Goal: Communication & Community: Answer question/provide support

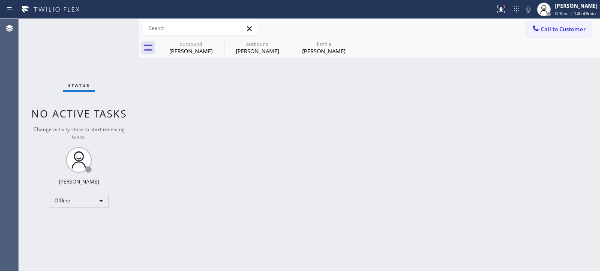
drag, startPoint x: 315, startPoint y: 190, endPoint x: 450, endPoint y: 75, distance: 176.6
click at [315, 190] on div "Back to Dashboard Change Sender ID Customers Technicians Select a contact Outbo…" at bounding box center [369, 145] width 461 height 252
click at [568, 9] on div "Adam Alramadan Offline | 14h 49min" at bounding box center [576, 9] width 47 height 15
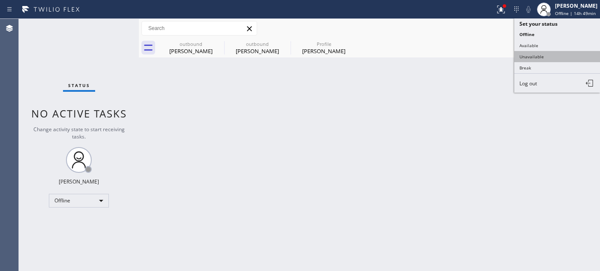
click at [545, 60] on button "Unavailable" at bounding box center [557, 56] width 86 height 11
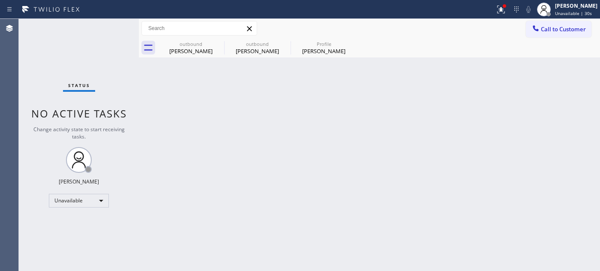
click at [303, 97] on div "Back to Dashboard Change Sender ID Customers Technicians Select a contact Outbo…" at bounding box center [369, 145] width 461 height 252
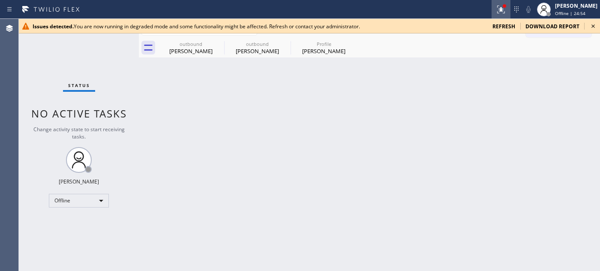
click at [491, 13] on div at bounding box center [500, 9] width 19 height 10
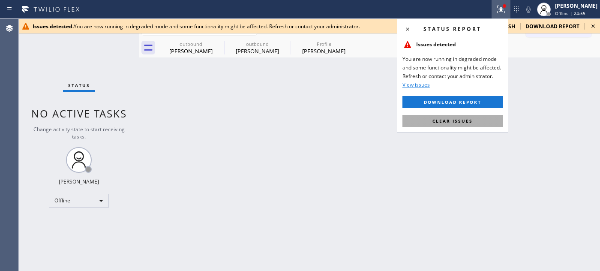
click at [451, 117] on button "Clear issues" at bounding box center [452, 121] width 100 height 12
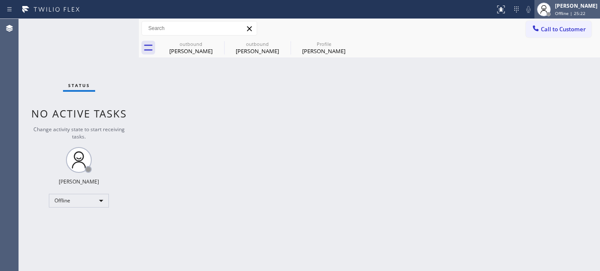
click at [580, 11] on span "Offline | 25:22" at bounding box center [570, 13] width 30 height 6
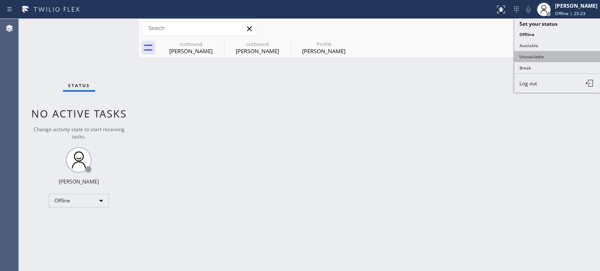
click at [552, 51] on button "Unavailable" at bounding box center [557, 56] width 86 height 11
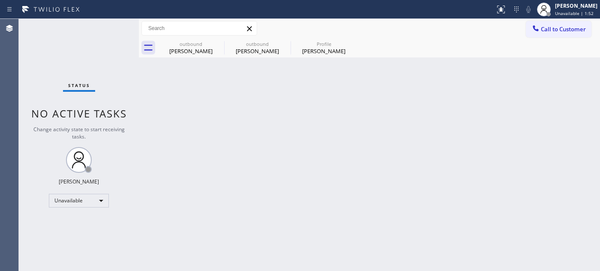
drag, startPoint x: 469, startPoint y: 71, endPoint x: 492, endPoint y: 269, distance: 198.7
click at [492, 269] on div "Back to Dashboard Change Sender ID Customers Technicians Select a contact Outbo…" at bounding box center [369, 145] width 461 height 252
click at [543, 31] on span "Call to Customer" at bounding box center [563, 29] width 45 height 8
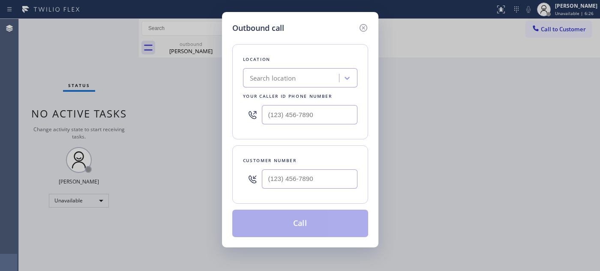
click at [323, 191] on div at bounding box center [310, 179] width 96 height 28
click at [320, 187] on input "(___) ___-____" at bounding box center [310, 178] width 96 height 19
paste input "408) 483-0264"
type input "(408) 483-0264"
drag, startPoint x: 322, startPoint y: 122, endPoint x: 223, endPoint y: 119, distance: 98.6
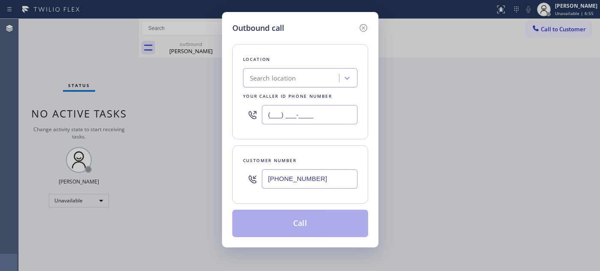
click at [223, 119] on div "Outbound call Location Search location Your caller id phone number (___) ___-__…" at bounding box center [300, 129] width 156 height 235
paste input "855) 731-4952"
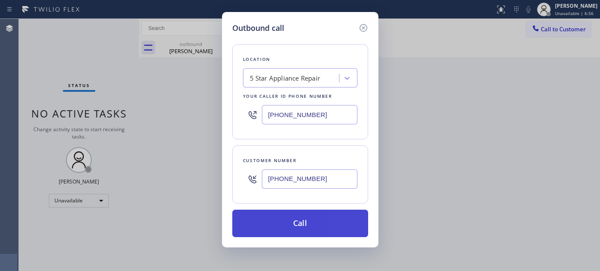
type input "[PHONE_NUMBER]"
click at [326, 219] on button "Call" at bounding box center [300, 222] width 136 height 27
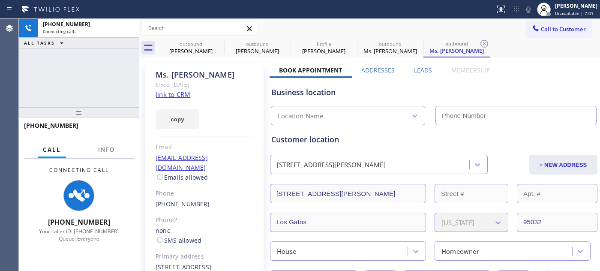
drag, startPoint x: 62, startPoint y: 118, endPoint x: 101, endPoint y: 2, distance: 122.7
click at [82, 33] on div "+14084830264 Connecting call… ALL TASKS ALL TASKS ACTIVE TASKS TASKS IN WRAP UP…" at bounding box center [79, 145] width 120 height 252
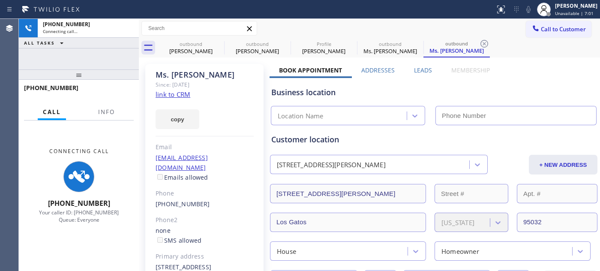
type input "[PHONE_NUMBER]"
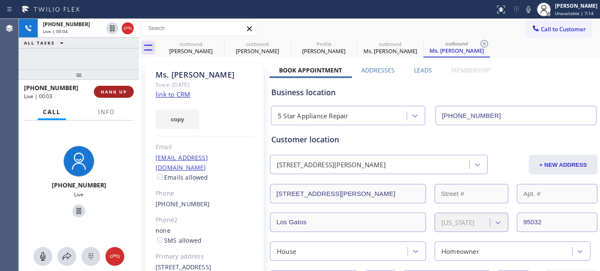
click at [117, 92] on span "HANG UP" at bounding box center [114, 92] width 26 height 6
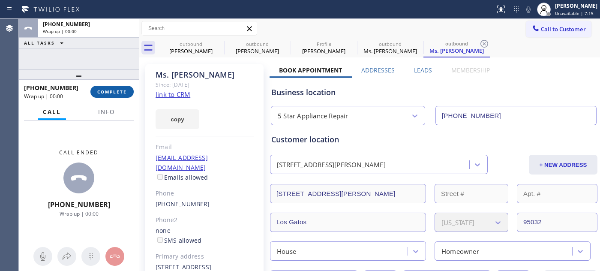
click at [117, 92] on span "COMPLETE" at bounding box center [112, 92] width 30 height 6
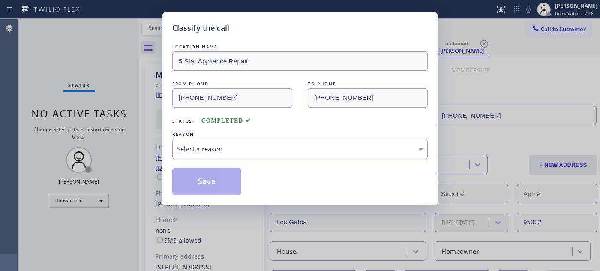
drag, startPoint x: 257, startPoint y: 150, endPoint x: 242, endPoint y: 158, distance: 16.7
click at [257, 150] on div "Select a reason" at bounding box center [300, 149] width 246 height 10
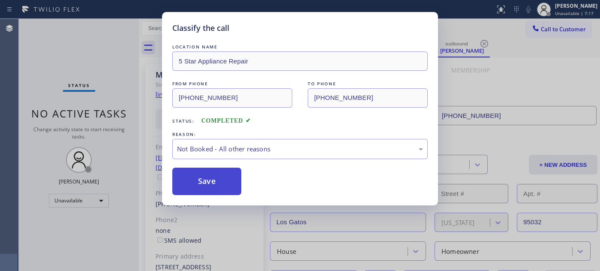
click at [197, 174] on button "Save" at bounding box center [206, 180] width 69 height 27
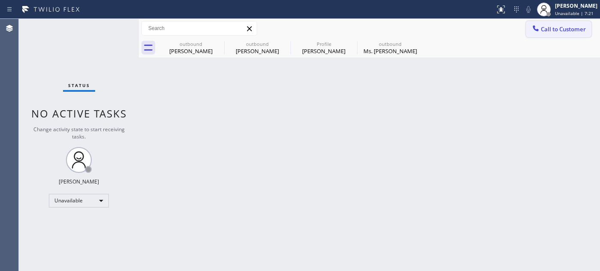
click at [543, 26] on span "Call to Customer" at bounding box center [563, 29] width 45 height 8
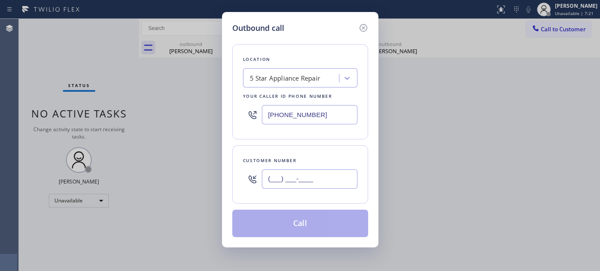
click at [282, 176] on input "(___) ___-____" at bounding box center [310, 178] width 96 height 19
paste input "909) 282-6868"
type input "(909) 282-6868"
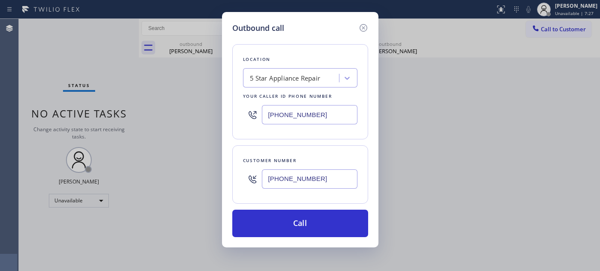
drag, startPoint x: 321, startPoint y: 117, endPoint x: 242, endPoint y: 141, distance: 82.8
click at [194, 111] on div "Outbound call Location 5 Star Appliance Repair Your caller id phone number (855…" at bounding box center [300, 135] width 600 height 271
paste input "657) 315-1910"
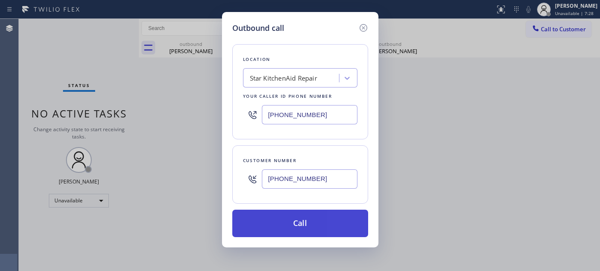
type input "(657) 315-1910"
click at [300, 211] on button "Call" at bounding box center [300, 222] width 136 height 27
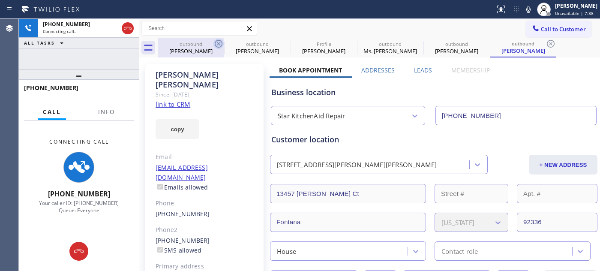
click at [217, 44] on icon at bounding box center [218, 44] width 10 height 10
click at [0, 0] on icon at bounding box center [0, 0] width 0 height 0
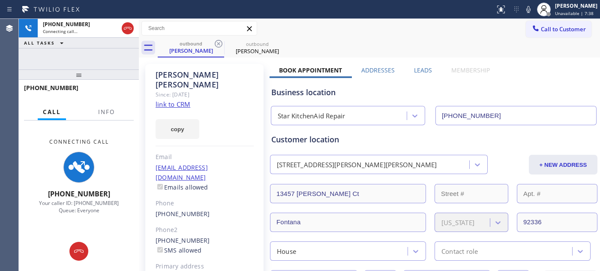
click at [217, 44] on icon at bounding box center [218, 44] width 10 height 10
type input "(657) 315-1910"
click at [348, 43] on div "outbound Sherry Miller" at bounding box center [379, 47] width 442 height 19
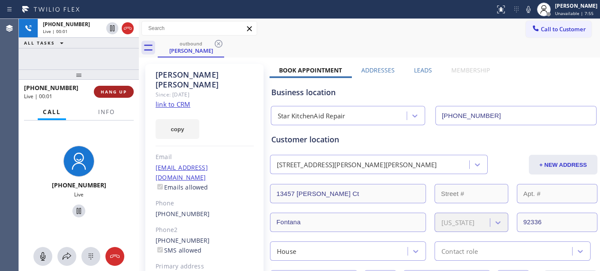
click at [111, 95] on button "HANG UP" at bounding box center [114, 92] width 40 height 12
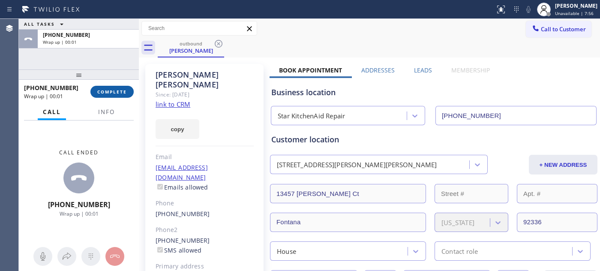
click at [111, 95] on button "COMPLETE" at bounding box center [111, 92] width 43 height 12
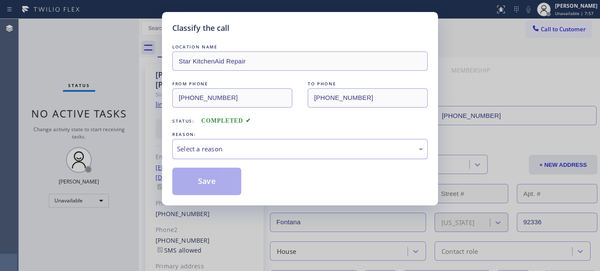
drag, startPoint x: 260, startPoint y: 130, endPoint x: 218, endPoint y: 153, distance: 47.4
click at [259, 130] on div "REASON:" at bounding box center [299, 134] width 255 height 9
click at [219, 153] on div "Select a reason" at bounding box center [300, 149] width 246 height 10
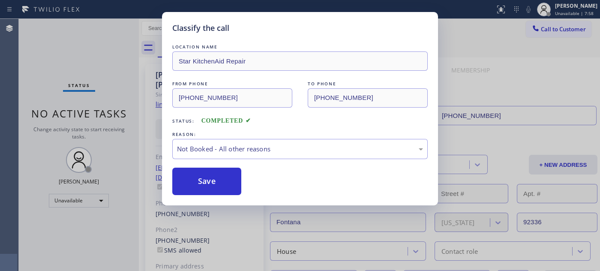
click at [209, 176] on button "Save" at bounding box center [206, 180] width 69 height 27
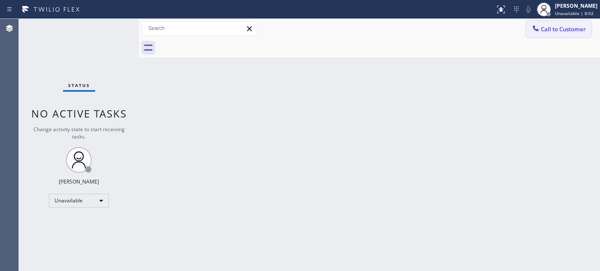
click at [580, 24] on button "Call to Customer" at bounding box center [559, 29] width 66 height 16
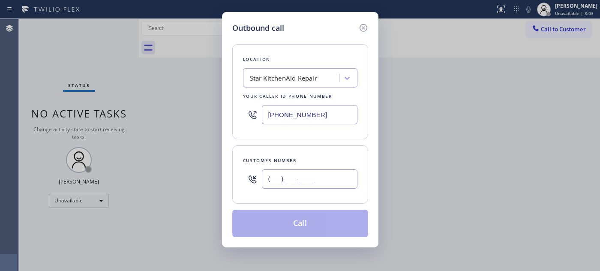
click at [297, 173] on input "(___) ___-____" at bounding box center [310, 178] width 96 height 19
paste input "818) 614-0700"
type input "(818) 614-0700"
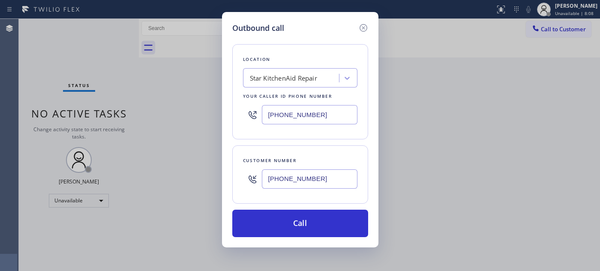
drag, startPoint x: 323, startPoint y: 110, endPoint x: 251, endPoint y: 153, distance: 83.6
click at [202, 109] on div "Outbound call Location Star KitchenAid Repair Your caller id phone number (657)…" at bounding box center [300, 135] width 600 height 271
paste input "855) 731-4952"
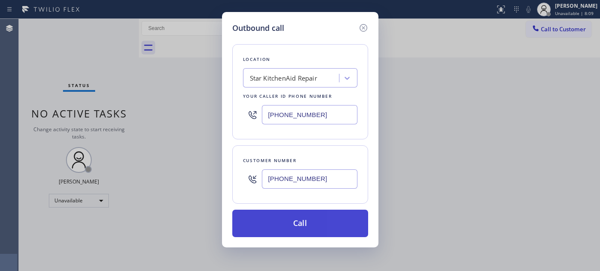
type input "[PHONE_NUMBER]"
click at [308, 220] on button "Call" at bounding box center [300, 222] width 136 height 27
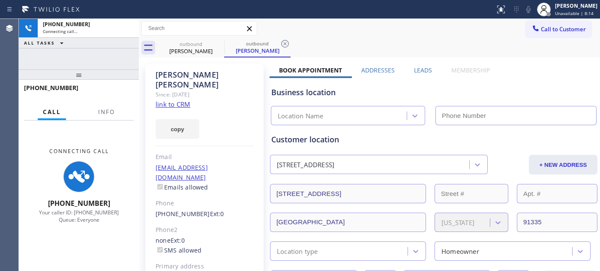
type input "[PHONE_NUMBER]"
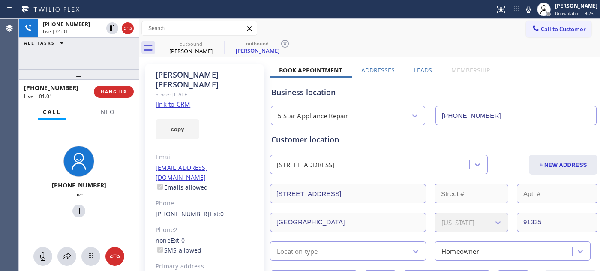
drag, startPoint x: 90, startPoint y: 73, endPoint x: 88, endPoint y: 42, distance: 31.7
click at [89, 45] on div "+18186140700 Live | 01:01 ALL TASKS ALL TASKS ACTIVE TASKS TASKS IN WRAP UP +18…" at bounding box center [79, 145] width 120 height 252
drag, startPoint x: 123, startPoint y: 67, endPoint x: 122, endPoint y: 52, distance: 15.4
click at [123, 59] on div "+18186140700 Live | 01:54 ALL TASKS ALL TASKS ACTIVE TASKS TASKS IN WRAP UP +18…" at bounding box center [79, 145] width 120 height 252
click at [529, 10] on icon at bounding box center [528, 9] width 10 height 10
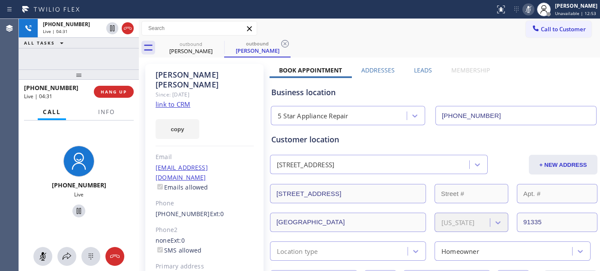
click at [528, 4] on icon at bounding box center [528, 9] width 10 height 10
drag, startPoint x: 88, startPoint y: 66, endPoint x: 114, endPoint y: 9, distance: 62.9
click at [88, 65] on div "+18186140700 Live | 05:58 ALL TASKS ALL TASKS ACTIVE TASKS TASKS IN WRAP UP +18…" at bounding box center [79, 145] width 120 height 252
drag, startPoint x: 118, startPoint y: 76, endPoint x: 193, endPoint y: 7, distance: 102.5
click at [112, 53] on div "+18186140700 Live | 06:00 ALL TASKS ALL TASKS ACTIVE TASKS TASKS IN WRAP UP +18…" at bounding box center [79, 145] width 120 height 252
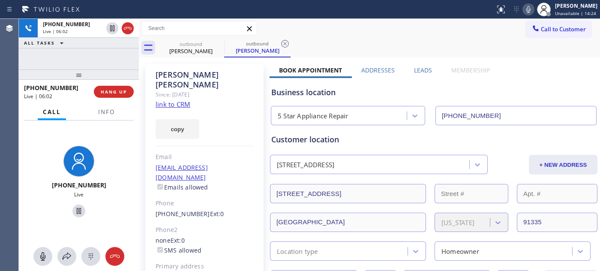
drag, startPoint x: 125, startPoint y: 69, endPoint x: 121, endPoint y: 43, distance: 26.4
click at [121, 46] on div "+18186140700 Live | 06:02 ALL TASKS ALL TASKS ACTIVE TASKS TASKS IN WRAP UP +18…" at bounding box center [79, 145] width 120 height 252
click at [108, 53] on div "+18186140700 Live | 06:14 ALL TASKS ALL TASKS ACTIVE TASKS TASKS IN WRAP UP +18…" at bounding box center [79, 145] width 120 height 252
drag, startPoint x: 87, startPoint y: 79, endPoint x: 266, endPoint y: 6, distance: 193.7
click at [101, 40] on div "+18186140700 Live | 06:17 ALL TASKS ALL TASKS ACTIVE TASKS TASKS IN WRAP UP +18…" at bounding box center [79, 145] width 120 height 252
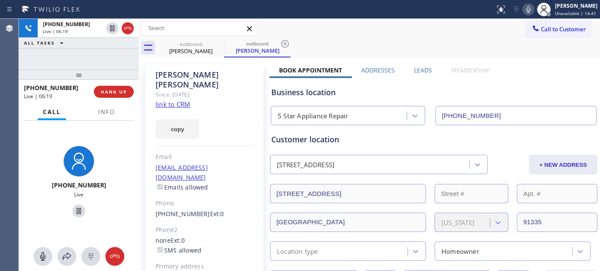
drag, startPoint x: 114, startPoint y: 72, endPoint x: 224, endPoint y: 3, distance: 129.7
click at [118, 39] on div "+18186140700 Live | 06:19 ALL TASKS ALL TASKS ACTIVE TASKS TASKS IN WRAP UP +18…" at bounding box center [79, 145] width 120 height 252
click at [431, 36] on div "Call to Customer Outbound call Location 5 Star Appliance Repair Your caller id …" at bounding box center [369, 28] width 461 height 19
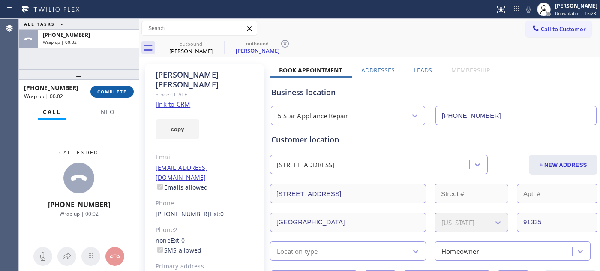
click at [124, 90] on span "COMPLETE" at bounding box center [112, 92] width 30 height 6
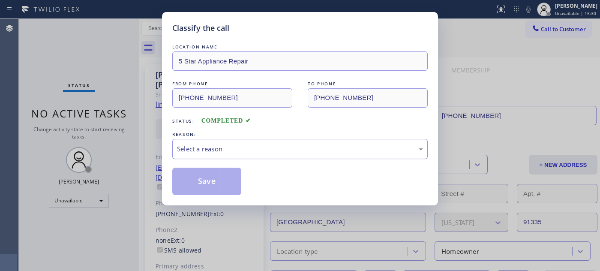
click at [232, 148] on div "Select a reason" at bounding box center [300, 149] width 246 height 10
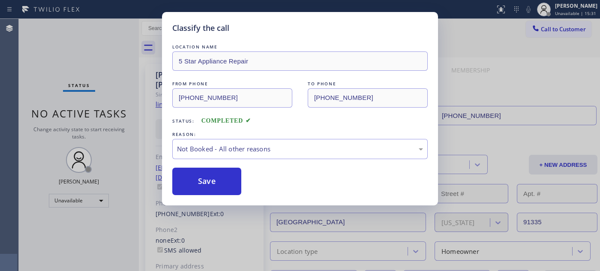
click at [210, 177] on button "Save" at bounding box center [206, 180] width 69 height 27
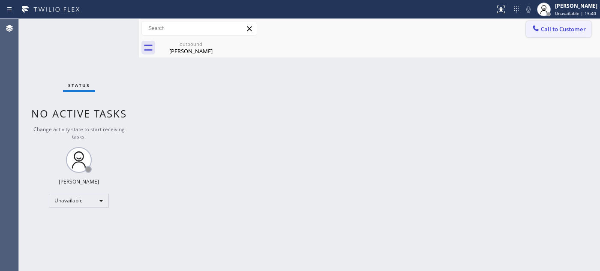
click at [576, 28] on span "Call to Customer" at bounding box center [563, 29] width 45 height 8
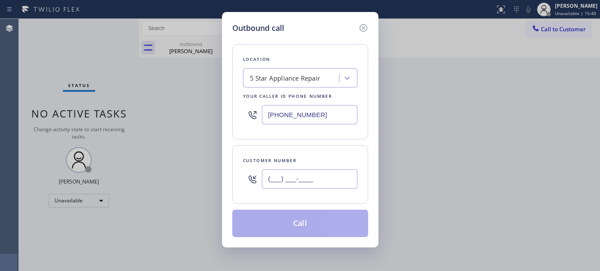
click at [308, 181] on input "(___) ___-____" at bounding box center [310, 178] width 96 height 19
paste input "818) 614-0700"
type input "(818) 614-0700"
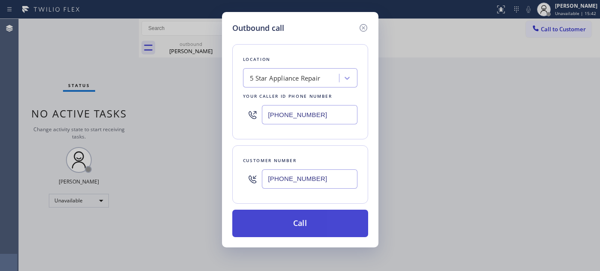
click at [320, 222] on button "Call" at bounding box center [300, 222] width 136 height 27
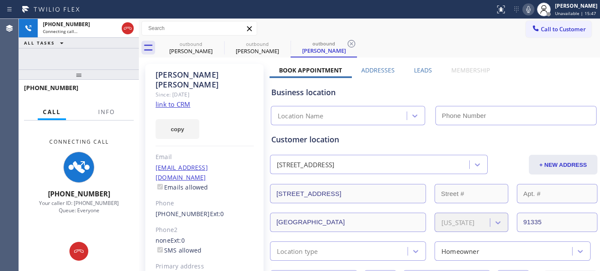
type input "[PHONE_NUMBER]"
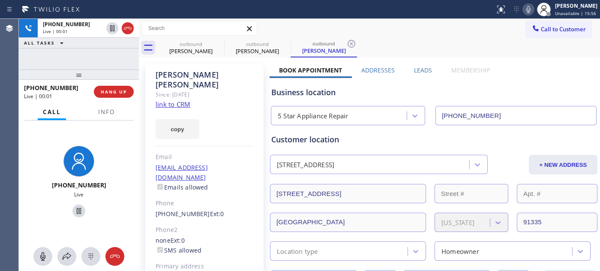
drag, startPoint x: 126, startPoint y: 66, endPoint x: 121, endPoint y: 45, distance: 21.9
click at [122, 59] on div "+18186140700 Live | 00:01 ALL TASKS ALL TASKS ACTIVE TASKS TASKS IN WRAP UP" at bounding box center [79, 44] width 120 height 51
drag, startPoint x: 122, startPoint y: 75, endPoint x: 127, endPoint y: 28, distance: 46.5
click at [119, 48] on div "+18186140700 Live | 00:04 ALL TASKS ALL TASKS ACTIVE TASKS TASKS IN WRAP UP +18…" at bounding box center [79, 145] width 120 height 252
drag, startPoint x: 118, startPoint y: 71, endPoint x: 122, endPoint y: 54, distance: 17.5
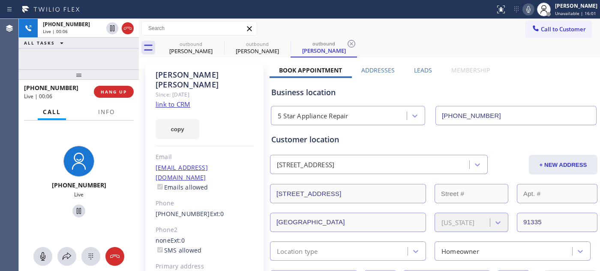
click at [120, 61] on div "+18186140700 Live | 00:06 ALL TASKS ALL TASKS ACTIVE TASKS TASKS IN WRAP UP +18…" at bounding box center [79, 145] width 120 height 252
drag, startPoint x: 119, startPoint y: 61, endPoint x: 130, endPoint y: 43, distance: 21.2
click at [117, 46] on div "+18186140700 Live | 00:09 ALL TASKS ALL TASKS ACTIVE TASKS TASKS IN WRAP UP +18…" at bounding box center [79, 145] width 120 height 252
drag, startPoint x: 74, startPoint y: 75, endPoint x: 71, endPoint y: 51, distance: 24.6
click at [71, 55] on div "+18186140700 Live | 00:12 ALL TASKS ALL TASKS ACTIVE TASKS TASKS IN WRAP UP +18…" at bounding box center [79, 145] width 120 height 252
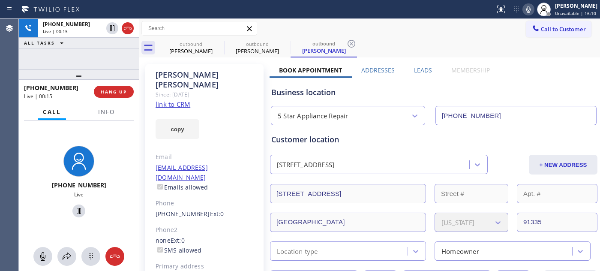
drag, startPoint x: 83, startPoint y: 67, endPoint x: 146, endPoint y: 4, distance: 89.1
click at [104, 36] on div "+18186140700 Live | 00:15 ALL TASKS ALL TASKS ACTIVE TASKS TASKS IN WRAP UP +18…" at bounding box center [79, 145] width 120 height 252
drag, startPoint x: 98, startPoint y: 71, endPoint x: 109, endPoint y: 42, distance: 31.7
click at [102, 58] on div "+18186140700 Live | 00:17 ALL TASKS ALL TASKS ACTIVE TASKS TASKS IN WRAP UP +18…" at bounding box center [79, 145] width 120 height 252
drag, startPoint x: 112, startPoint y: 69, endPoint x: 112, endPoint y: 44, distance: 25.7
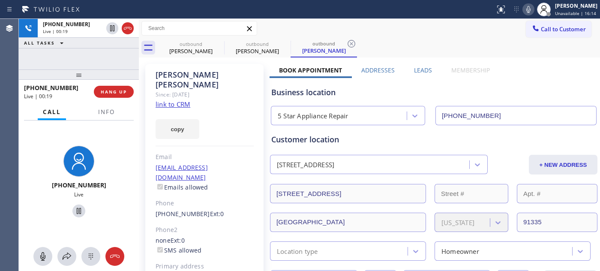
click at [109, 59] on div "+18186140700 Live | 00:19 ALL TASKS ALL TASKS ACTIVE TASKS TASKS IN WRAP UP +18…" at bounding box center [79, 145] width 120 height 252
drag, startPoint x: 108, startPoint y: 75, endPoint x: 202, endPoint y: 8, distance: 116.4
click at [109, 57] on div "+18186140700 Live | 00:21 ALL TASKS ALL TASKS ACTIVE TASKS TASKS IN WRAP UP +18…" at bounding box center [79, 145] width 120 height 252
drag, startPoint x: 105, startPoint y: 68, endPoint x: 129, endPoint y: 18, distance: 55.7
click at [111, 50] on div "+18186140700 Live | 00:23 ALL TASKS ALL TASKS ACTIVE TASKS TASKS IN WRAP UP +18…" at bounding box center [79, 145] width 120 height 252
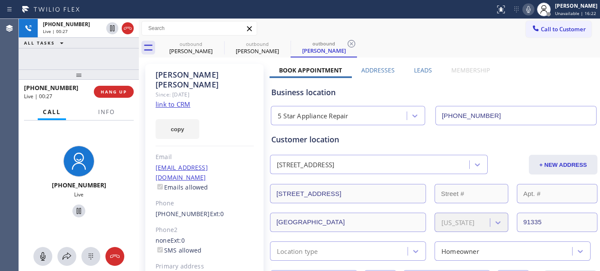
drag, startPoint x: 116, startPoint y: 70, endPoint x: 109, endPoint y: 63, distance: 10.0
click at [109, 63] on div "+18186140700 Live | 00:27 ALL TASKS ALL TASKS ACTIVE TASKS TASKS IN WRAP UP +18…" at bounding box center [79, 145] width 120 height 252
drag, startPoint x: 70, startPoint y: 76, endPoint x: 169, endPoint y: 0, distance: 124.1
click at [76, 49] on div "+18186140700 Live | 00:31 ALL TASKS ALL TASKS ACTIVE TASKS TASKS IN WRAP UP +18…" at bounding box center [79, 145] width 120 height 252
drag, startPoint x: 113, startPoint y: 71, endPoint x: 127, endPoint y: 45, distance: 29.3
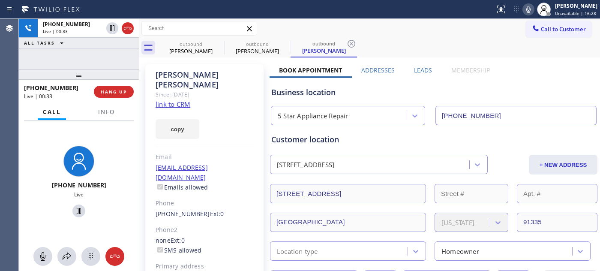
click at [113, 61] on div "+18186140700 Live | 00:33 ALL TASKS ALL TASKS ACTIVE TASKS TASKS IN WRAP UP +18…" at bounding box center [79, 145] width 120 height 252
drag, startPoint x: 69, startPoint y: 73, endPoint x: 79, endPoint y: 33, distance: 40.6
click at [68, 48] on div "+18186140700 Live | 00:35 ALL TASKS ALL TASKS ACTIVE TASKS TASKS IN WRAP UP +18…" at bounding box center [79, 145] width 120 height 252
drag, startPoint x: 93, startPoint y: 73, endPoint x: 117, endPoint y: 12, distance: 65.8
click at [95, 54] on div "+18186140700 Live | 00:37 ALL TASKS ALL TASKS ACTIVE TASKS TASKS IN WRAP UP +18…" at bounding box center [79, 145] width 120 height 252
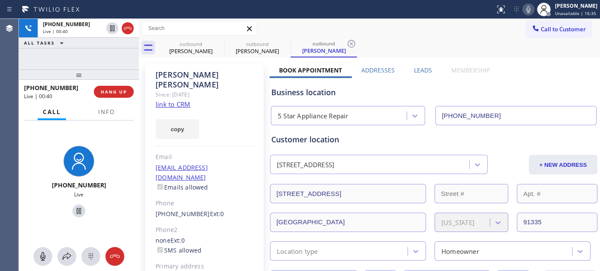
drag, startPoint x: 99, startPoint y: 66, endPoint x: 129, endPoint y: 5, distance: 68.0
click at [96, 50] on div "+18186140700 Live | 00:40 ALL TASKS ALL TASKS ACTIVE TASKS TASKS IN WRAP UP +18…" at bounding box center [79, 145] width 120 height 252
drag, startPoint x: 120, startPoint y: 78, endPoint x: 123, endPoint y: 48, distance: 30.2
click at [122, 57] on div "+18186140700 Live | 00:41 ALL TASKS ALL TASKS ACTIVE TASKS TASKS IN WRAP UP +18…" at bounding box center [79, 145] width 120 height 252
drag, startPoint x: 87, startPoint y: 67, endPoint x: 182, endPoint y: 10, distance: 110.9
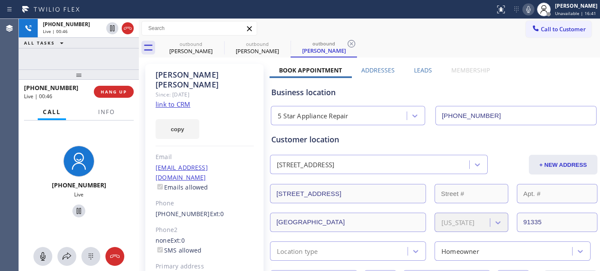
click at [85, 61] on div "+18186140700 Live | 00:46 ALL TASKS ALL TASKS ACTIVE TASKS TASKS IN WRAP UP +18…" at bounding box center [79, 145] width 120 height 252
drag, startPoint x: 65, startPoint y: 77, endPoint x: 70, endPoint y: 58, distance: 19.5
click at [66, 69] on div at bounding box center [79, 74] width 120 height 10
drag, startPoint x: 157, startPoint y: 71, endPoint x: 213, endPoint y: 71, distance: 56.5
click at [211, 71] on div "Mimi Montufar" at bounding box center [204, 80] width 98 height 20
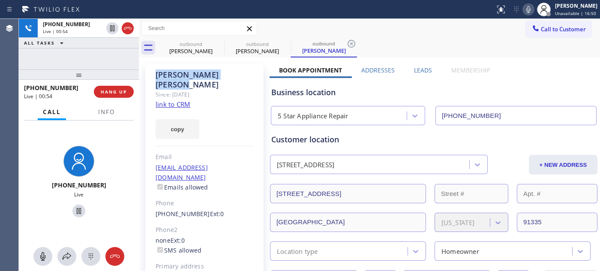
drag, startPoint x: 219, startPoint y: 71, endPoint x: 317, endPoint y: 7, distance: 117.4
click at [220, 71] on div "Mimi Montufar" at bounding box center [204, 80] width 98 height 20
drag, startPoint x: 163, startPoint y: 74, endPoint x: 209, endPoint y: 76, distance: 45.9
click at [209, 76] on div "Mimi Montufar" at bounding box center [204, 80] width 98 height 20
drag, startPoint x: 236, startPoint y: 78, endPoint x: 326, endPoint y: 3, distance: 116.8
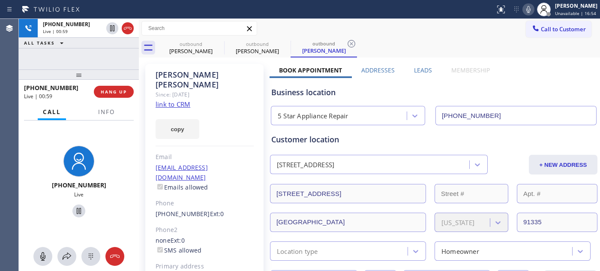
click at [237, 78] on div "Mimi Montufar" at bounding box center [204, 80] width 98 height 20
drag, startPoint x: 163, startPoint y: 73, endPoint x: 221, endPoint y: 71, distance: 58.3
click at [221, 71] on div "Mimi Montufar" at bounding box center [204, 80] width 98 height 20
click at [230, 74] on div "Mimi Montufar" at bounding box center [204, 80] width 98 height 20
click at [161, 69] on div "Mimi Montufar Since: 20 may 2020 link to CRM copy Email Mirnamontufar@gmail.com…" at bounding box center [204, 196] width 118 height 265
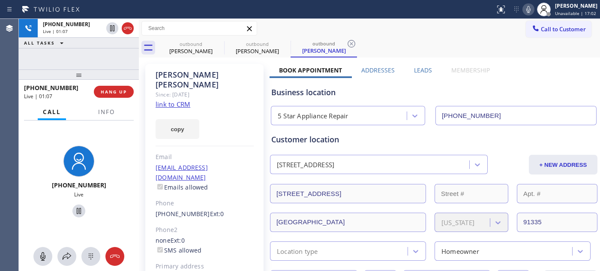
drag, startPoint x: 104, startPoint y: 80, endPoint x: 95, endPoint y: 48, distance: 33.5
click at [95, 51] on div "+18186140700 Live | 01:07 ALL TASKS ALL TASKS ACTIVE TASKS TASKS IN WRAP UP +18…" at bounding box center [79, 145] width 120 height 252
drag, startPoint x: 84, startPoint y: 75, endPoint x: 175, endPoint y: 6, distance: 113.7
click at [109, 36] on div "+18186140700 Live | 01:09 ALL TASKS ALL TASKS ACTIVE TASKS TASKS IN WRAP UP +18…" at bounding box center [79, 145] width 120 height 252
drag, startPoint x: 89, startPoint y: 62, endPoint x: 333, endPoint y: 2, distance: 251.7
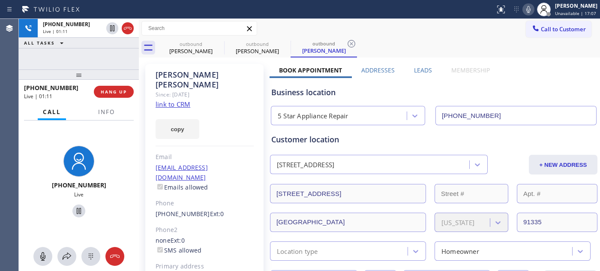
click at [88, 57] on div "+18186140700 Live | 01:11 ALL TASKS ALL TASKS ACTIVE TASKS TASKS IN WRAP UP +18…" at bounding box center [79, 145] width 120 height 252
click at [93, 52] on div "+18186140700 Live | 01:13 ALL TASKS ALL TASKS ACTIVE TASKS TASKS IN WRAP UP +18…" at bounding box center [79, 145] width 120 height 252
drag, startPoint x: 87, startPoint y: 68, endPoint x: 131, endPoint y: 1, distance: 80.1
click at [88, 56] on div "+18186140700 Live | 01:16 ALL TASKS ALL TASKS ACTIVE TASKS TASKS IN WRAP UP +18…" at bounding box center [79, 145] width 120 height 252
drag, startPoint x: 70, startPoint y: 72, endPoint x: 83, endPoint y: 51, distance: 24.8
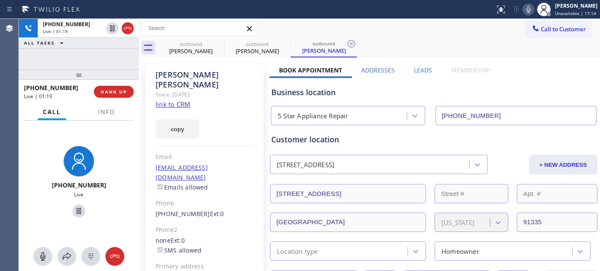
click at [83, 51] on div "+18186140700 Live | 01:19 ALL TASKS ALL TASKS ACTIVE TASKS TASKS IN WRAP UP +18…" at bounding box center [79, 145] width 120 height 252
click at [112, 69] on div at bounding box center [79, 74] width 120 height 10
drag, startPoint x: 96, startPoint y: 74, endPoint x: 134, endPoint y: 5, distance: 78.8
click at [97, 61] on div "+18186140700 Live | 01:23 ALL TASKS ALL TASKS ACTIVE TASKS TASKS IN WRAP UP +18…" at bounding box center [79, 145] width 120 height 252
drag, startPoint x: 119, startPoint y: 66, endPoint x: 136, endPoint y: 0, distance: 68.0
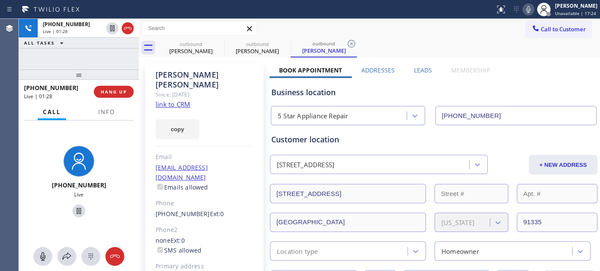
click at [114, 58] on div "+18186140700 Live | 01:28 ALL TASKS ALL TASKS ACTIVE TASKS TASKS IN WRAP UP +18…" at bounding box center [79, 145] width 120 height 252
click at [105, 65] on div "+18186140700 Live | 01:55 ALL TASKS ALL TASKS ACTIVE TASKS TASKS IN WRAP UP" at bounding box center [79, 44] width 120 height 51
drag, startPoint x: 101, startPoint y: 69, endPoint x: 113, endPoint y: 5, distance: 65.4
click at [89, 39] on div "+18186140700 Live | 01:58 ALL TASKS ALL TASKS ACTIVE TASKS TASKS IN WRAP UP +18…" at bounding box center [79, 145] width 120 height 252
drag, startPoint x: 93, startPoint y: 69, endPoint x: 113, endPoint y: 19, distance: 53.8
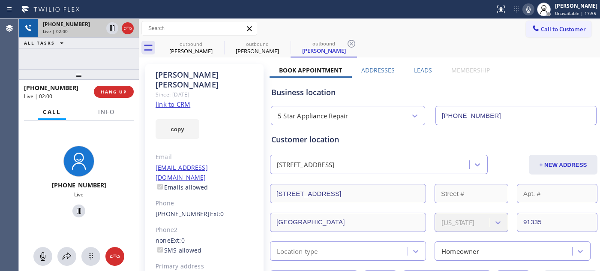
click at [94, 57] on div "+18186140700 Live | 02:00 ALL TASKS ALL TASKS ACTIVE TASKS TASKS IN WRAP UP +18…" at bounding box center [79, 145] width 120 height 252
drag, startPoint x: 83, startPoint y: 70, endPoint x: 82, endPoint y: 26, distance: 44.6
click at [84, 57] on div "+18186140700 Live | 02:04 ALL TASKS ALL TASKS ACTIVE TASKS TASKS IN WRAP UP +18…" at bounding box center [79, 145] width 120 height 252
drag, startPoint x: 58, startPoint y: 78, endPoint x: 89, endPoint y: 6, distance: 79.1
click at [63, 60] on div "+18186140700 Live | 02:37 ALL TASKS ALL TASKS ACTIVE TASKS TASKS IN WRAP UP +18…" at bounding box center [79, 145] width 120 height 252
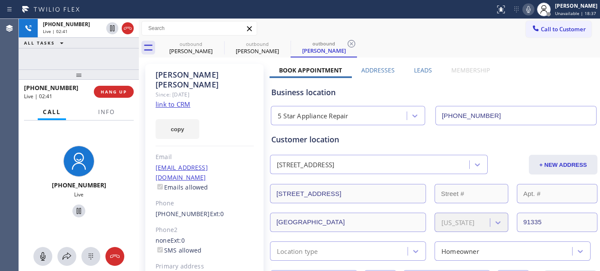
click at [114, 62] on div "+18186140700 Live | 02:41 ALL TASKS ALL TASKS ACTIVE TASKS TASKS IN WRAP UP +18…" at bounding box center [79, 145] width 120 height 252
drag, startPoint x: 119, startPoint y: 77, endPoint x: 142, endPoint y: 18, distance: 63.5
click at [110, 54] on div "+18186140700 Live | 02:44 ALL TASKS ALL TASKS ACTIVE TASKS TASKS IN WRAP UP +18…" at bounding box center [79, 145] width 120 height 252
drag, startPoint x: 117, startPoint y: 70, endPoint x: 119, endPoint y: 46, distance: 23.6
click at [117, 69] on div at bounding box center [79, 74] width 120 height 10
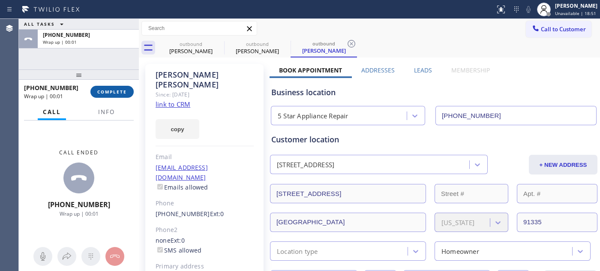
click at [120, 86] on button "COMPLETE" at bounding box center [111, 92] width 43 height 12
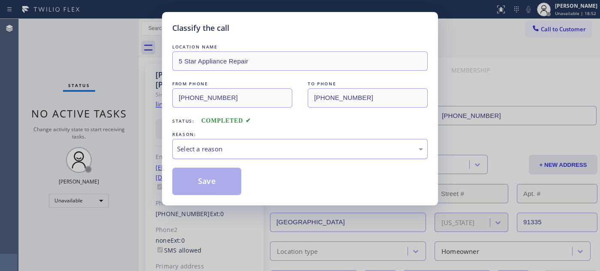
click at [217, 146] on div "Select a reason" at bounding box center [300, 149] width 246 height 10
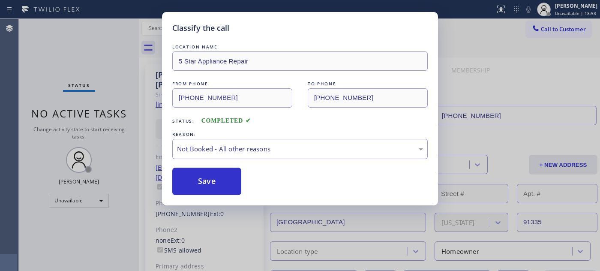
click at [213, 184] on button "Save" at bounding box center [206, 180] width 69 height 27
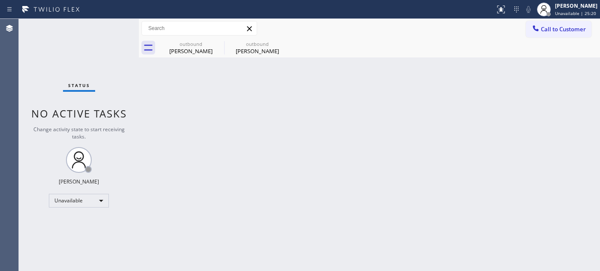
click at [535, 24] on icon at bounding box center [535, 28] width 9 height 9
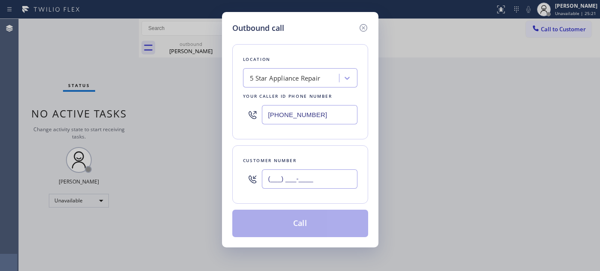
click at [336, 172] on input "(___) ___-____" at bounding box center [310, 178] width 96 height 19
paste input "425) 588-8947"
type input "(425) 588-8947"
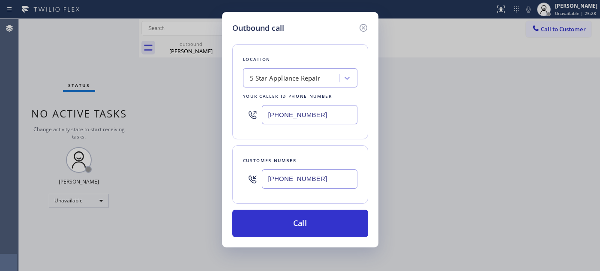
drag, startPoint x: 324, startPoint y: 117, endPoint x: 230, endPoint y: 106, distance: 94.4
click at [217, 101] on div "Outbound call Location 5 Star Appliance Repair Your caller id phone number (855…" at bounding box center [300, 135] width 600 height 271
paste input "630) 560-6670"
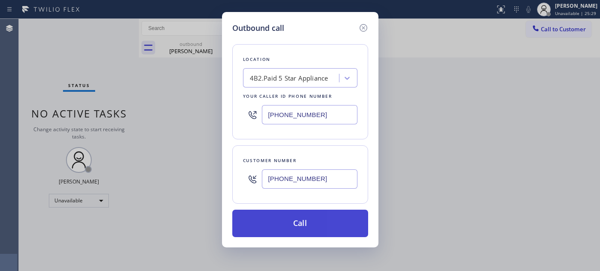
type input "(630) 560-6670"
click at [325, 227] on button "Call" at bounding box center [300, 222] width 136 height 27
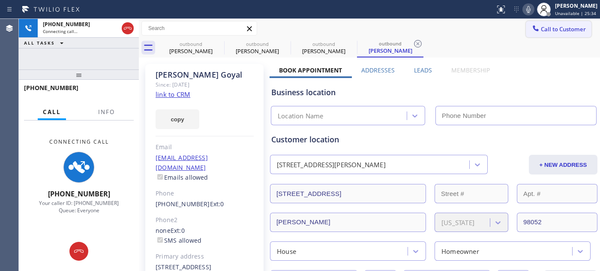
type input "(630) 560-6670"
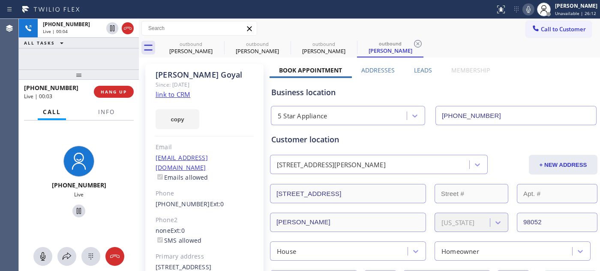
drag, startPoint x: 86, startPoint y: 69, endPoint x: 82, endPoint y: 56, distance: 13.0
click at [83, 66] on div "+14255888947 Live | 00:04 ALL TASKS ALL TASKS ACTIVE TASKS TASKS IN WRAP UP +14…" at bounding box center [79, 145] width 120 height 252
click at [125, 93] on span "HANG UP" at bounding box center [114, 92] width 26 height 6
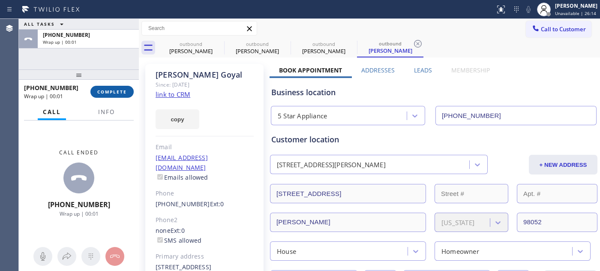
click at [117, 86] on button "COMPLETE" at bounding box center [111, 92] width 43 height 12
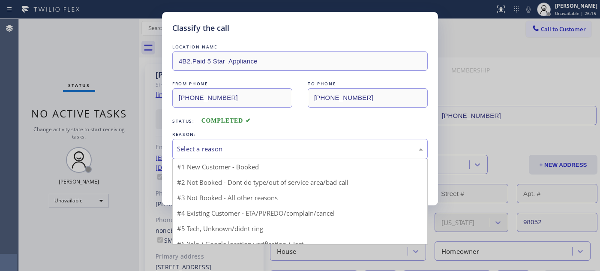
click at [222, 144] on div "Select a reason" at bounding box center [300, 149] width 246 height 10
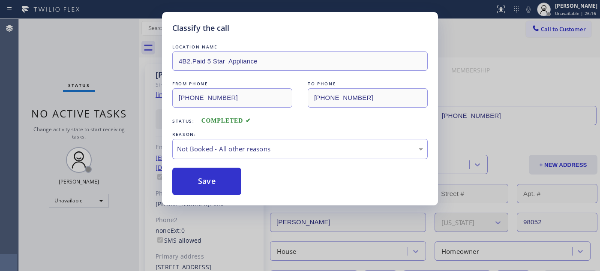
click at [207, 182] on button "Save" at bounding box center [206, 180] width 69 height 27
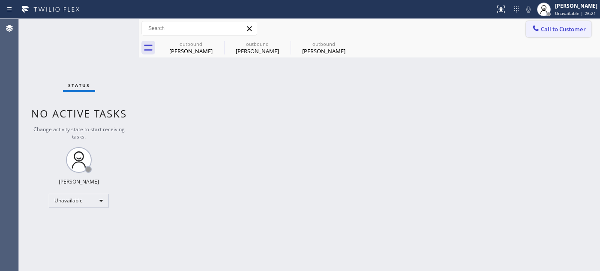
click at [547, 27] on span "Call to Customer" at bounding box center [563, 29] width 45 height 8
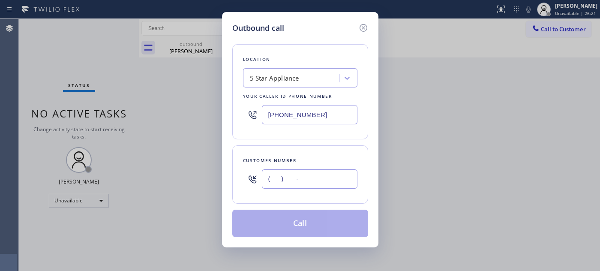
click at [321, 183] on input "(___) ___-____" at bounding box center [310, 178] width 96 height 19
paste input "626) 705-4079"
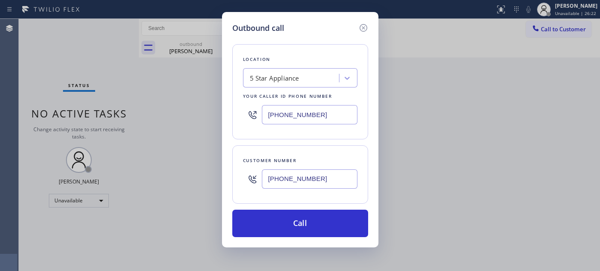
type input "(626) 705-4079"
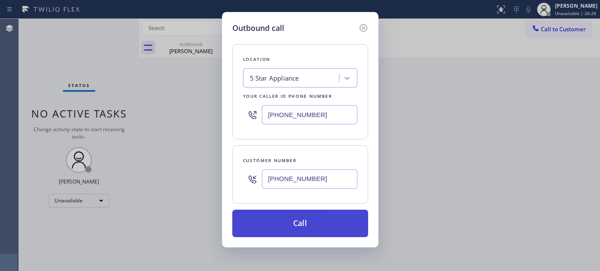
click at [328, 221] on button "Call" at bounding box center [300, 222] width 136 height 27
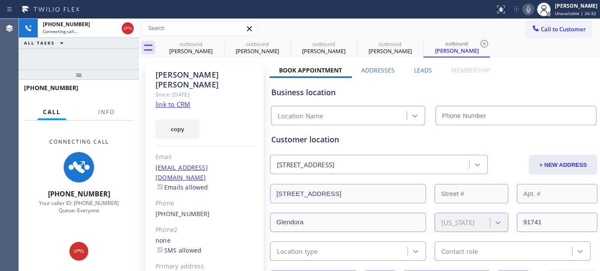
type input "(630) 560-6670"
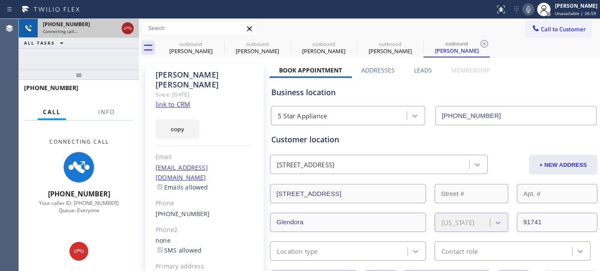
click at [129, 30] on icon at bounding box center [128, 28] width 10 height 10
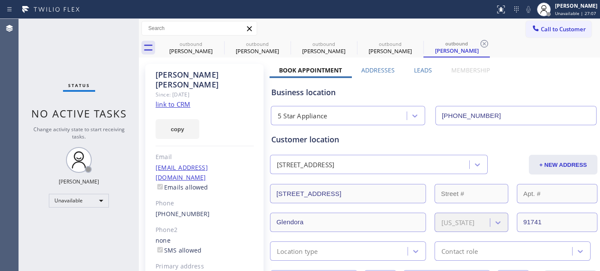
click at [565, 30] on span "Call to Customer" at bounding box center [563, 29] width 45 height 8
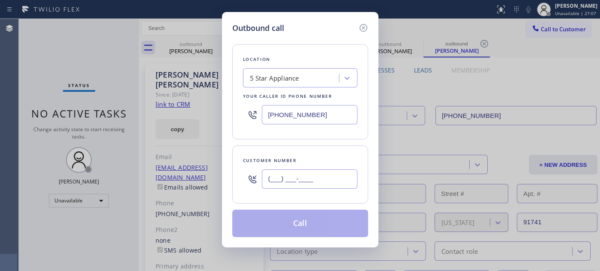
click at [315, 182] on input "(___) ___-____" at bounding box center [310, 178] width 96 height 19
paste input "619) 807-1295"
type input "(619) 807-1295"
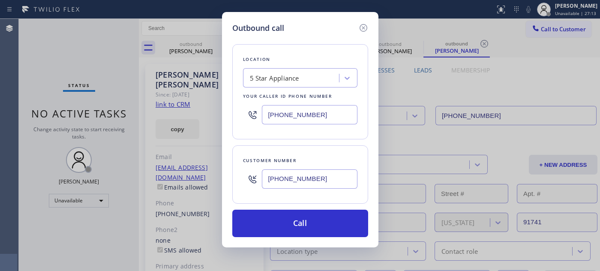
drag, startPoint x: 327, startPoint y: 111, endPoint x: 180, endPoint y: 106, distance: 147.0
click at [183, 106] on div "Outbound call Location 5 Star Appliance Your caller id phone number (630) 560-6…" at bounding box center [300, 135] width 600 height 271
paste input "855) 731-4952"
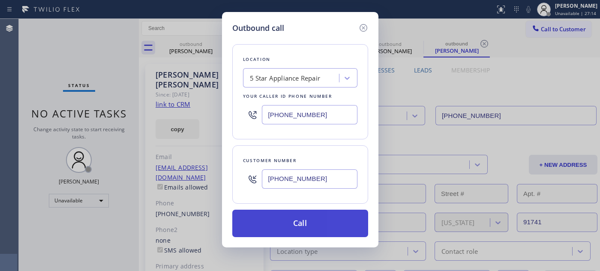
type input "[PHONE_NUMBER]"
click at [313, 214] on button "Call" at bounding box center [300, 222] width 136 height 27
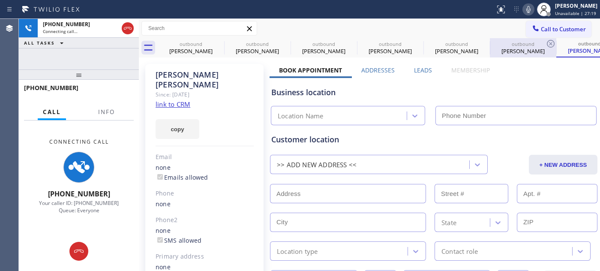
type input "[PHONE_NUMBER]"
click at [523, 10] on icon at bounding box center [528, 9] width 10 height 10
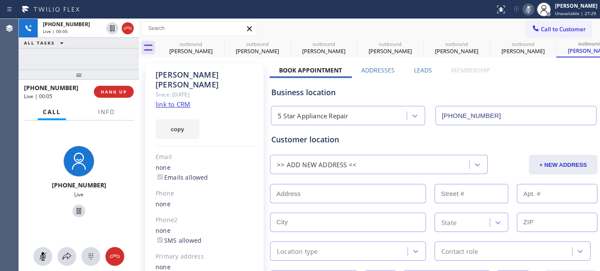
click at [114, 84] on div "+16198071295 Live | 00:05 HANG UP" at bounding box center [79, 92] width 110 height 22
click at [114, 87] on button "HANG UP" at bounding box center [114, 92] width 40 height 12
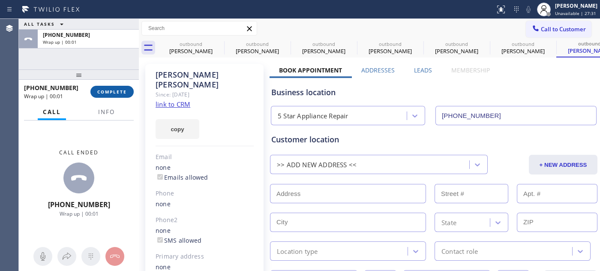
click at [114, 87] on button "COMPLETE" at bounding box center [111, 92] width 43 height 12
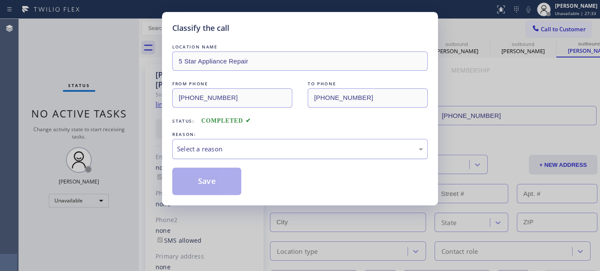
click at [234, 155] on div "Select a reason" at bounding box center [299, 149] width 255 height 20
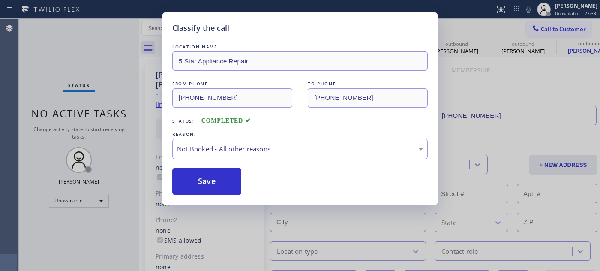
click at [195, 181] on button "Save" at bounding box center [206, 180] width 69 height 27
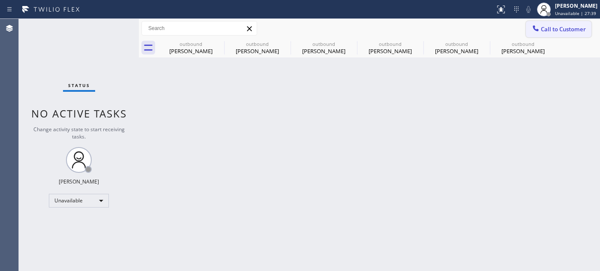
click at [536, 22] on button "Call to Customer" at bounding box center [559, 29] width 66 height 16
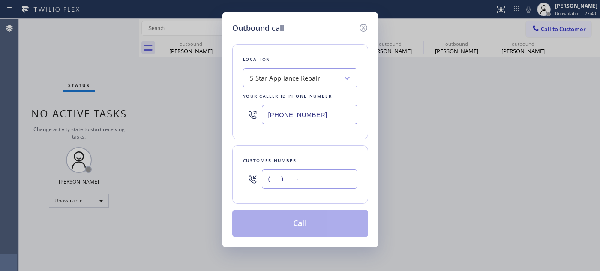
click at [303, 172] on input "(___) ___-____" at bounding box center [310, 178] width 96 height 19
paste input "708) 702-5990"
type input "(708) 702-5990"
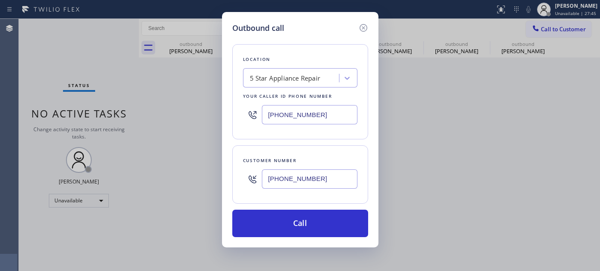
drag, startPoint x: 316, startPoint y: 113, endPoint x: 229, endPoint y: 115, distance: 87.0
click at [233, 115] on div "Location 5 Star Appliance Repair Your caller id phone number (855) 731-4952" at bounding box center [300, 91] width 136 height 95
paste input "623) 292-5313"
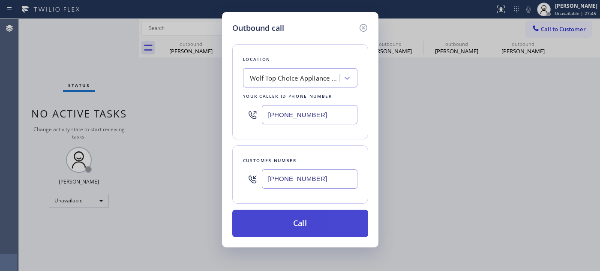
type input "(623) 292-5313"
click at [313, 218] on button "Call" at bounding box center [300, 222] width 136 height 27
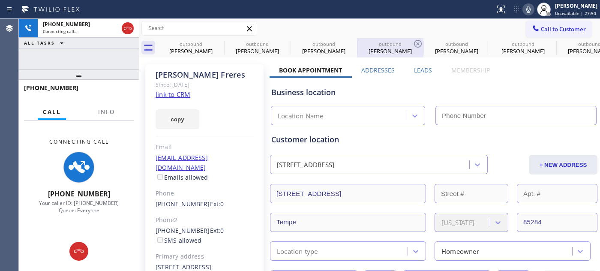
type input "(623) 292-5313"
click at [526, 10] on icon at bounding box center [528, 9] width 4 height 7
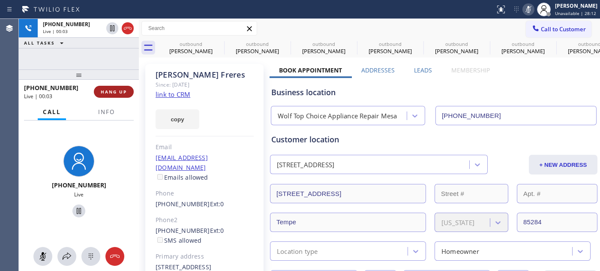
click at [114, 91] on span "HANG UP" at bounding box center [114, 92] width 26 height 6
click at [114, 90] on span "HANG UP" at bounding box center [114, 92] width 26 height 6
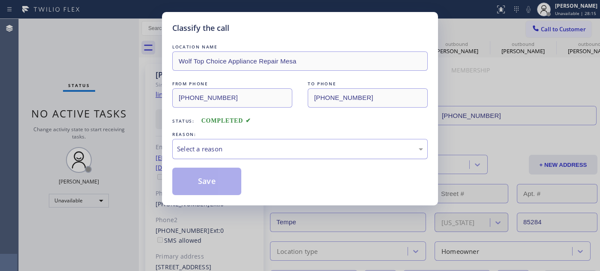
click at [212, 150] on div "Select a reason" at bounding box center [300, 149] width 246 height 10
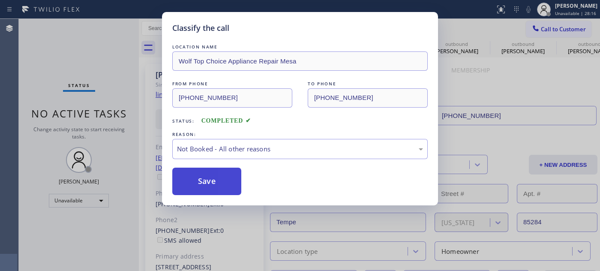
click at [209, 178] on button "Save" at bounding box center [206, 180] width 69 height 27
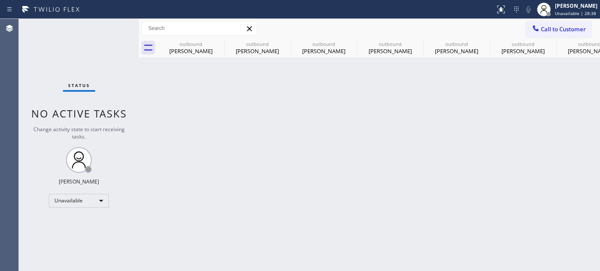
drag, startPoint x: 551, startPoint y: 24, endPoint x: 535, endPoint y: 31, distance: 17.7
click at [550, 24] on button "Call to Customer" at bounding box center [559, 29] width 66 height 16
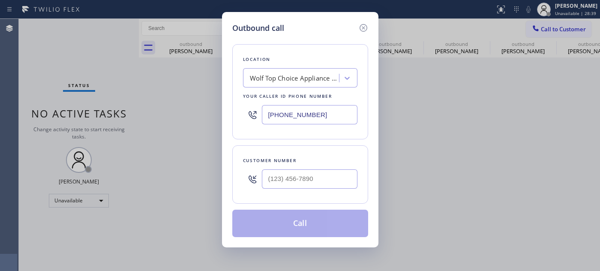
click at [323, 167] on div at bounding box center [310, 179] width 96 height 28
click at [285, 200] on div "Customer number" at bounding box center [300, 174] width 136 height 58
click at [285, 182] on input "(___) ___-____" at bounding box center [310, 178] width 96 height 19
paste input "480) 703-9536"
type input "(480) 703-9536"
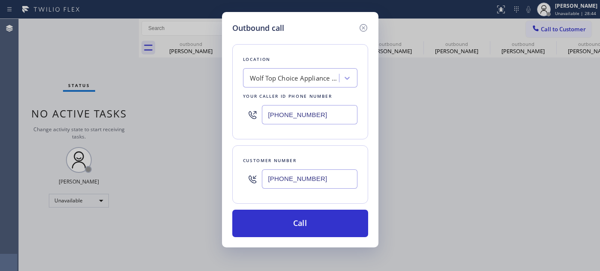
drag, startPoint x: 325, startPoint y: 123, endPoint x: 189, endPoint y: 115, distance: 136.1
click at [190, 114] on div "Outbound call Location Wolf Top Choice Appliance Repair Mesa Your caller id pho…" at bounding box center [300, 135] width 600 height 271
paste input "02) 755-6398"
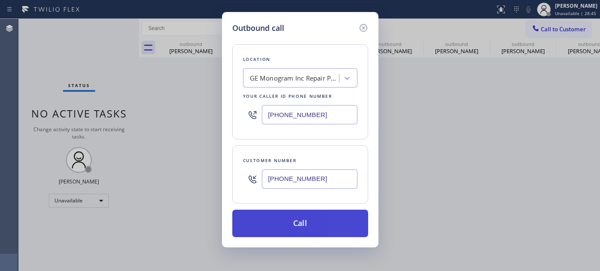
type input "(602) 755-6398"
click at [325, 215] on button "Call" at bounding box center [300, 222] width 136 height 27
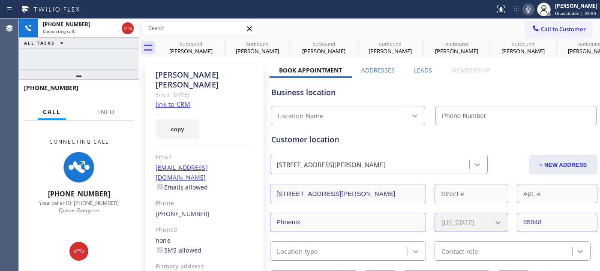
type input "(602) 755-6398"
click at [523, 10] on icon at bounding box center [528, 9] width 10 height 10
drag, startPoint x: 118, startPoint y: 79, endPoint x: 117, endPoint y: 41, distance: 37.7
click at [111, 49] on div "+14807039536 Connecting call… ALL TASKS ALL TASKS ACTIVE TASKS TASKS IN WRAP UP…" at bounding box center [79, 145] width 120 height 252
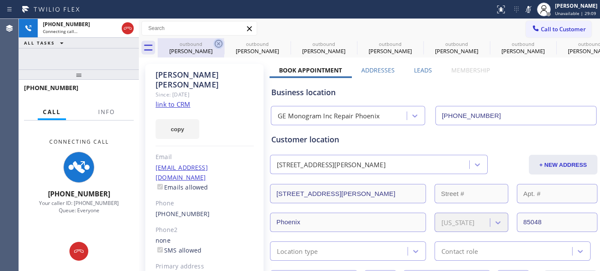
click at [219, 45] on icon at bounding box center [218, 44] width 10 height 10
click at [0, 0] on icon at bounding box center [0, 0] width 0 height 0
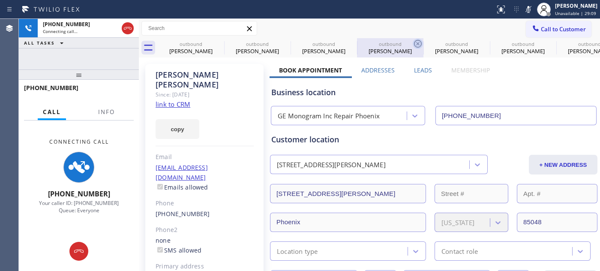
click at [413, 45] on icon at bounding box center [418, 44] width 10 height 10
click at [0, 0] on icon at bounding box center [0, 0] width 0 height 0
type input "(623) 292-5313"
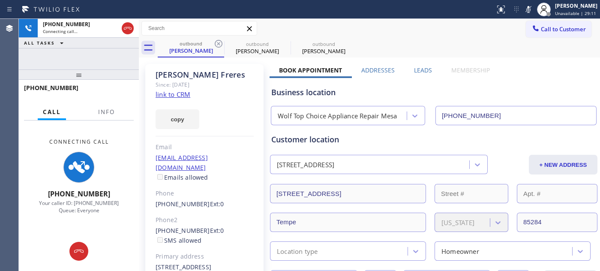
click at [219, 45] on icon at bounding box center [218, 44] width 10 height 10
type input "(602) 755-6398"
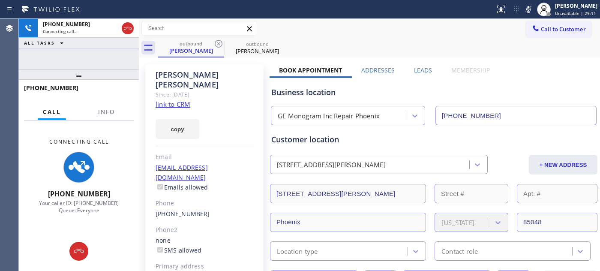
click at [344, 33] on div "Call to Customer Outbound call Location GE Monogram Inc Repair Phoenix Your cal…" at bounding box center [369, 28] width 461 height 15
click at [129, 28] on icon at bounding box center [128, 28] width 10 height 10
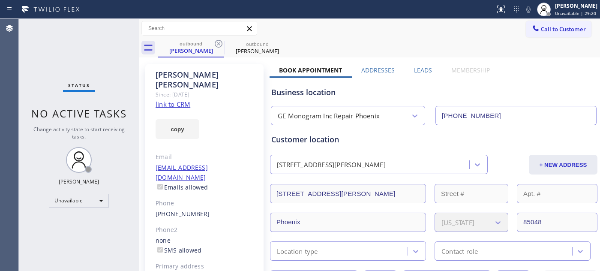
click at [557, 31] on span "Call to Customer" at bounding box center [563, 29] width 45 height 8
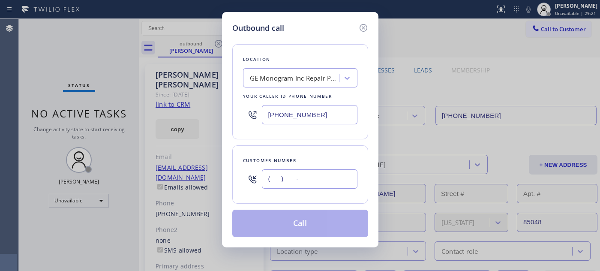
click at [313, 178] on input "(___) ___-____" at bounding box center [310, 178] width 96 height 19
paste input "562) 305-1986"
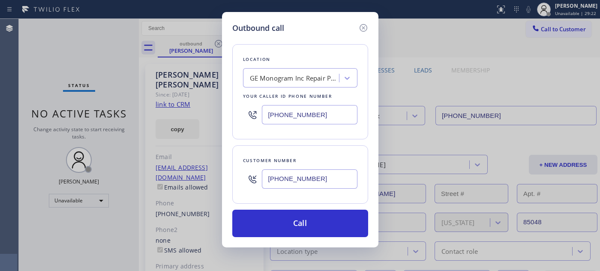
type input "(562) 305-1986"
drag, startPoint x: 318, startPoint y: 116, endPoint x: 229, endPoint y: 113, distance: 89.1
click at [230, 113] on div "Outbound call Location GE Monogram Inc Repair Phoenix Your caller id phone numb…" at bounding box center [300, 129] width 156 height 235
paste input "833) 558-1241"
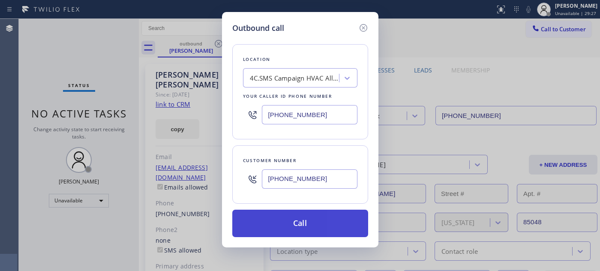
type input "(833) 558-1241"
click at [343, 224] on button "Call" at bounding box center [300, 222] width 136 height 27
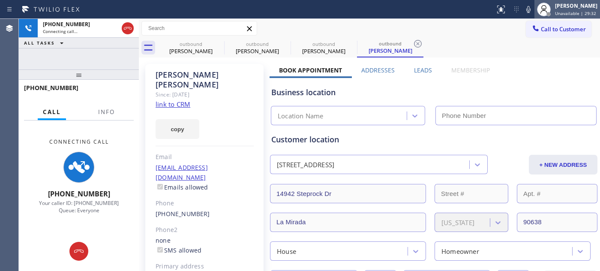
type input "(833) 558-1241"
click at [526, 8] on icon at bounding box center [528, 9] width 10 height 10
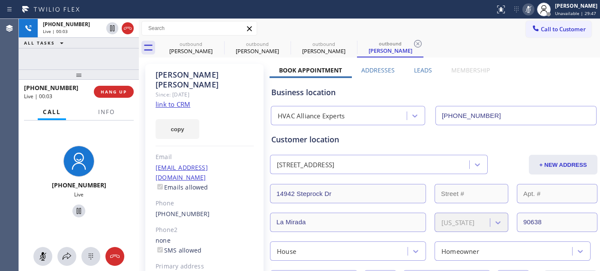
drag, startPoint x: 526, startPoint y: 10, endPoint x: 465, endPoint y: 42, distance: 68.6
click at [526, 10] on icon at bounding box center [528, 9] width 10 height 10
drag, startPoint x: 126, startPoint y: 76, endPoint x: 175, endPoint y: 2, distance: 89.0
click at [127, 56] on div "+15623051986 Live | 00:55 ALL TASKS ALL TASKS ACTIVE TASKS TASKS IN WRAP UP +15…" at bounding box center [79, 145] width 120 height 252
click at [218, 42] on icon at bounding box center [218, 44] width 10 height 10
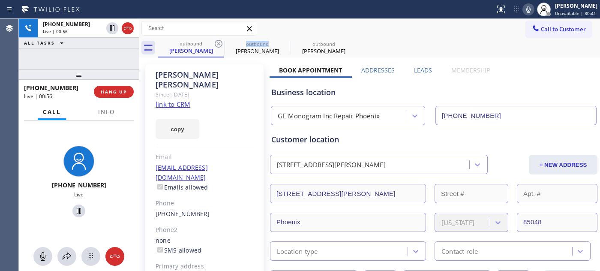
click at [218, 42] on icon at bounding box center [218, 44] width 10 height 10
type input "(833) 558-1241"
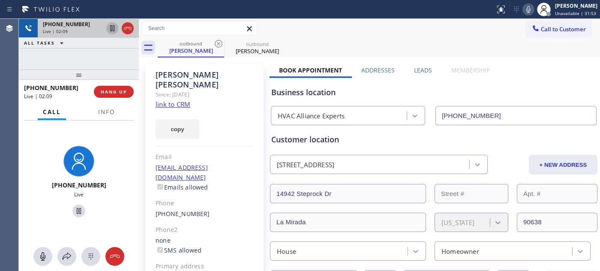
drag, startPoint x: 74, startPoint y: 70, endPoint x: 109, endPoint y: 23, distance: 58.9
click at [83, 65] on div "+15623051986 Live | 02:09 ALL TASKS ALL TASKS ACTIVE TASKS TASKS IN WRAP UP +15…" at bounding box center [79, 145] width 120 height 252
drag, startPoint x: 114, startPoint y: 70, endPoint x: 170, endPoint y: 1, distance: 89.2
click at [114, 69] on div at bounding box center [79, 74] width 120 height 10
drag, startPoint x: 90, startPoint y: 74, endPoint x: 93, endPoint y: 63, distance: 11.4
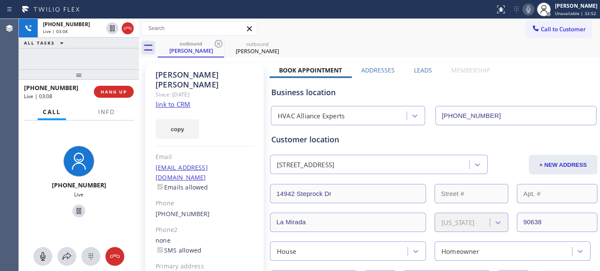
click at [93, 63] on div "+15623051986 Live | 03:08 ALL TASKS ALL TASKS ACTIVE TASKS TASKS IN WRAP UP +15…" at bounding box center [79, 145] width 120 height 252
drag, startPoint x: 320, startPoint y: 45, endPoint x: 325, endPoint y: 34, distance: 11.5
click at [321, 43] on div "outbound Dorothy Montoya-romo outbound Dorothy Montoya-romo" at bounding box center [379, 47] width 442 height 19
drag, startPoint x: 127, startPoint y: 61, endPoint x: 153, endPoint y: 27, distance: 43.1
click at [126, 53] on div "+15623051986 Live | 03:56 ALL TASKS ALL TASKS ACTIVE TASKS TASKS IN WRAP UP +15…" at bounding box center [79, 145] width 120 height 252
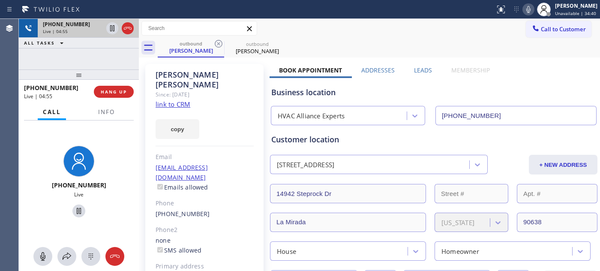
drag, startPoint x: 92, startPoint y: 76, endPoint x: 100, endPoint y: 35, distance: 41.9
click at [94, 60] on div "+15623051986 Live | 04:55 ALL TASKS ALL TASKS ACTIVE TASKS TASKS IN WRAP UP +15…" at bounding box center [79, 145] width 120 height 252
drag, startPoint x: 109, startPoint y: 75, endPoint x: 207, endPoint y: 2, distance: 121.6
click at [111, 59] on div "+15623051986 Live | 04:57 ALL TASKS ALL TASKS ACTIVE TASKS TASKS IN WRAP UP +15…" at bounding box center [79, 145] width 120 height 252
drag, startPoint x: 111, startPoint y: 75, endPoint x: 200, endPoint y: 0, distance: 117.1
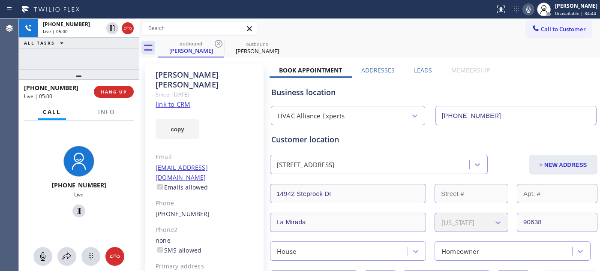
click at [115, 69] on div at bounding box center [79, 74] width 120 height 10
drag, startPoint x: 106, startPoint y: 74, endPoint x: 103, endPoint y: 41, distance: 32.7
click at [104, 64] on div "+15623051986 Live | 05:50 ALL TASKS ALL TASKS ACTIVE TASKS TASKS IN WRAP UP +15…" at bounding box center [79, 145] width 120 height 252
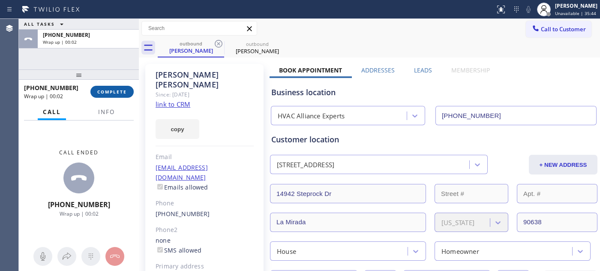
click at [114, 89] on span "COMPLETE" at bounding box center [112, 92] width 30 height 6
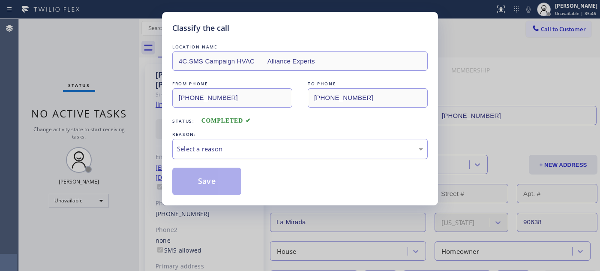
drag, startPoint x: 272, startPoint y: 146, endPoint x: 269, endPoint y: 151, distance: 5.6
click at [271, 147] on div "Select a reason" at bounding box center [300, 149] width 246 height 10
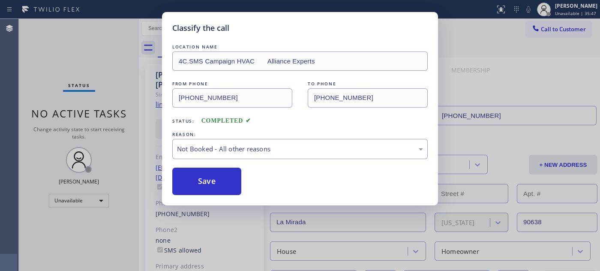
click at [212, 182] on button "Save" at bounding box center [206, 180] width 69 height 27
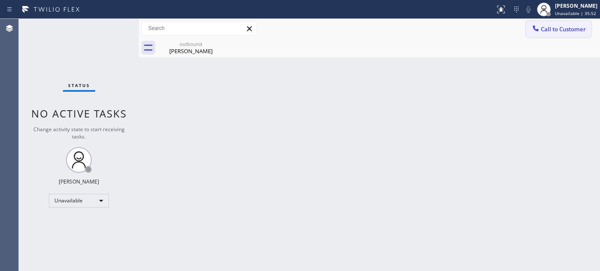
drag, startPoint x: 579, startPoint y: 35, endPoint x: 272, endPoint y: 131, distance: 321.4
click at [578, 35] on button "Call to Customer" at bounding box center [559, 29] width 66 height 16
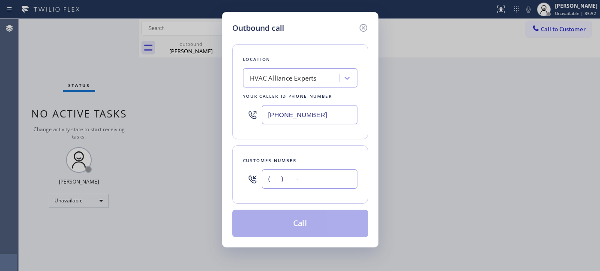
click at [295, 174] on input "(___) ___-____" at bounding box center [310, 178] width 96 height 19
paste input "949) 378-7993"
type input "(949) 378-7993"
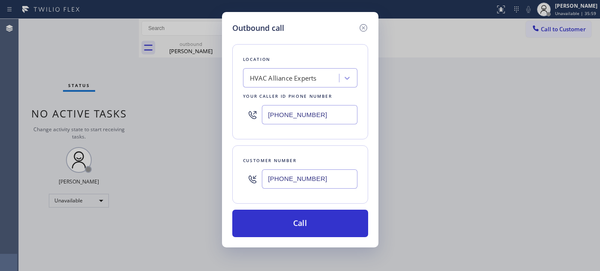
drag, startPoint x: 324, startPoint y: 113, endPoint x: 211, endPoint y: 132, distance: 114.7
click at [189, 116] on div "Outbound call Location HVAC Alliance Experts Your caller id phone number (833) …" at bounding box center [300, 135] width 600 height 271
paste input "949) 334-2488"
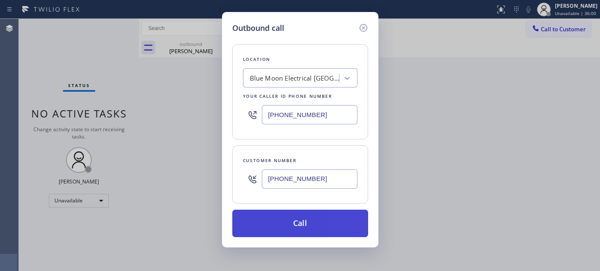
type input "(949) 334-2488"
click at [348, 219] on button "Call" at bounding box center [300, 222] width 136 height 27
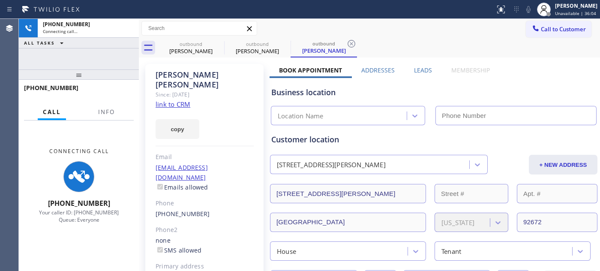
type input "(949) 334-2488"
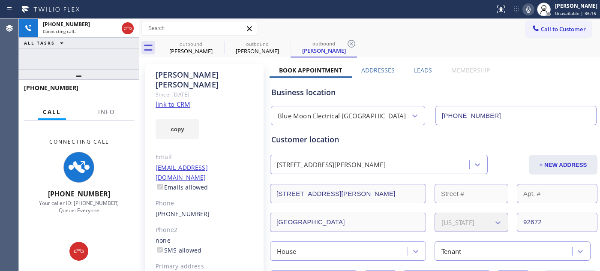
click at [525, 6] on icon at bounding box center [528, 9] width 10 height 10
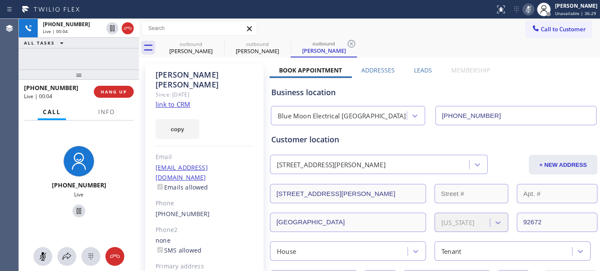
click at [526, 11] on icon at bounding box center [528, 9] width 4 height 7
drag, startPoint x: 101, startPoint y: 75, endPoint x: 187, endPoint y: 2, distance: 112.5
click at [102, 57] on div "+19493787993 Live | 01:08 ALL TASKS ALL TASKS ACTIVE TASKS TASKS IN WRAP UP +19…" at bounding box center [79, 145] width 120 height 252
drag, startPoint x: 114, startPoint y: 75, endPoint x: 118, endPoint y: 40, distance: 34.9
click at [114, 61] on div "+19493787993 Live | 01:11 ALL TASKS ALL TASKS ACTIVE TASKS TASKS IN WRAP UP +19…" at bounding box center [79, 145] width 120 height 252
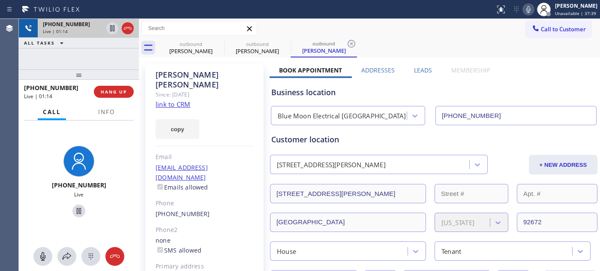
drag, startPoint x: 84, startPoint y: 77, endPoint x: 102, endPoint y: 31, distance: 49.6
click at [86, 69] on div at bounding box center [79, 74] width 120 height 10
drag, startPoint x: 94, startPoint y: 74, endPoint x: 164, endPoint y: 16, distance: 90.7
click at [96, 70] on div at bounding box center [79, 74] width 120 height 10
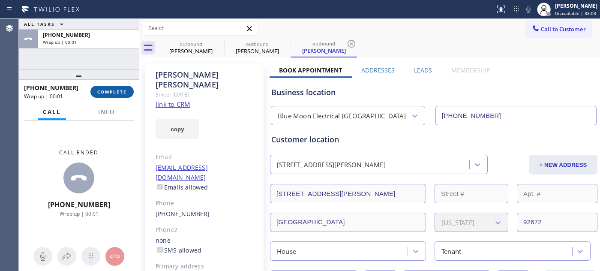
click at [130, 93] on button "COMPLETE" at bounding box center [111, 92] width 43 height 12
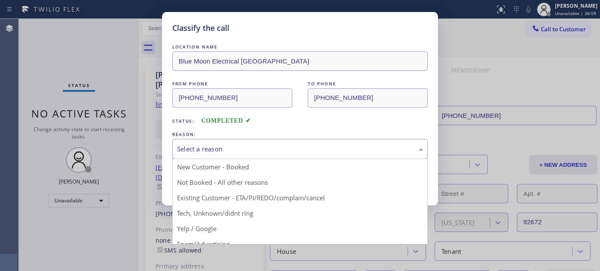
click at [250, 143] on div "Select a reason" at bounding box center [299, 149] width 255 height 20
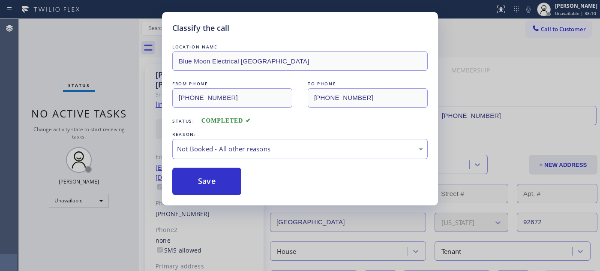
click at [221, 179] on button "Save" at bounding box center [206, 180] width 69 height 27
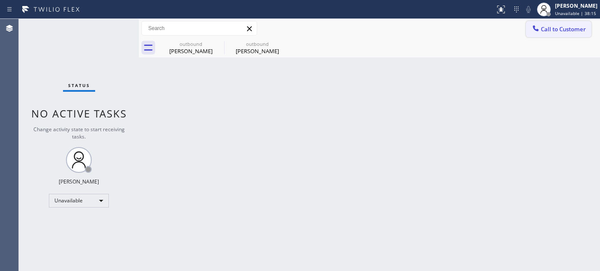
click at [545, 25] on span "Call to Customer" at bounding box center [563, 29] width 45 height 8
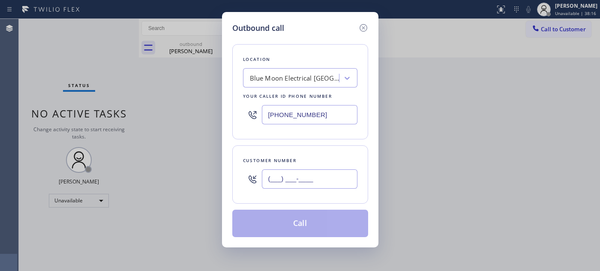
click at [321, 172] on input "(___) ___-____" at bounding box center [310, 178] width 96 height 19
paste input "818) 281-4010"
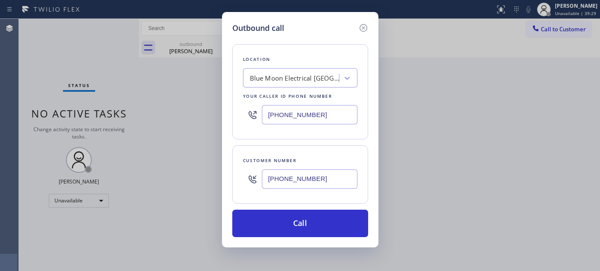
drag, startPoint x: 320, startPoint y: 179, endPoint x: 238, endPoint y: 178, distance: 82.3
click at [258, 179] on div "(818) 281-4010" at bounding box center [300, 179] width 114 height 28
paste input "954) 547-4275"
type input "(954) 547-4275"
drag, startPoint x: 335, startPoint y: 118, endPoint x: 246, endPoint y: 120, distance: 89.1
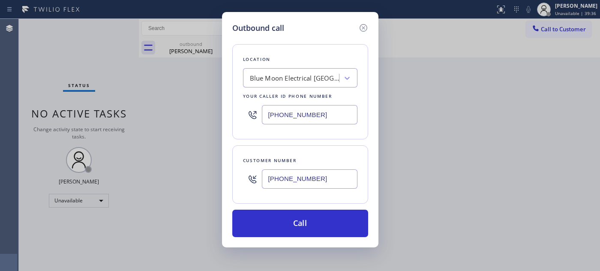
click at [247, 119] on div "(949) 334-2488" at bounding box center [300, 115] width 114 height 28
paste input "866) 934-3013"
type input "(866) 934-3013"
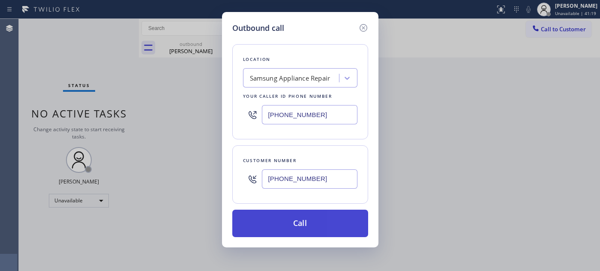
click at [341, 211] on button "Call" at bounding box center [300, 222] width 136 height 27
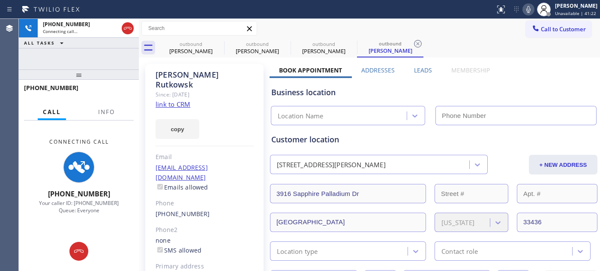
click at [65, 65] on div "+19545474275 Connecting call… ALL TASKS ALL TASKS ACTIVE TASKS TASKS IN WRAP UP" at bounding box center [79, 44] width 120 height 51
drag, startPoint x: 78, startPoint y: 75, endPoint x: 77, endPoint y: 45, distance: 30.9
click at [78, 48] on div "+19545474275 Connecting call… ALL TASKS ALL TASKS ACTIVE TASKS TASKS IN WRAP UP…" at bounding box center [79, 145] width 120 height 252
type input "(866) 934-3013"
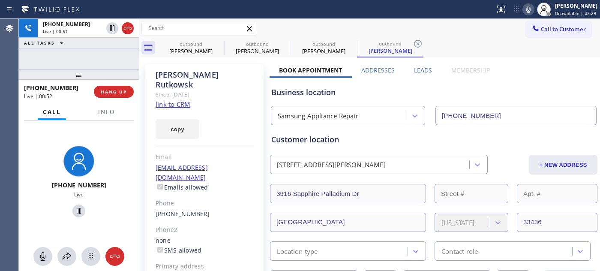
drag, startPoint x: 100, startPoint y: 72, endPoint x: 135, endPoint y: 5, distance: 75.1
click at [100, 71] on div at bounding box center [79, 74] width 120 height 10
drag, startPoint x: 108, startPoint y: 66, endPoint x: 114, endPoint y: 45, distance: 21.7
click at [107, 62] on div "+19545474275 Live | 00:54 ALL TASKS ALL TASKS ACTIVE TASKS TASKS IN WRAP UP +19…" at bounding box center [79, 145] width 120 height 252
drag, startPoint x: 113, startPoint y: 69, endPoint x: 173, endPoint y: 1, distance: 90.7
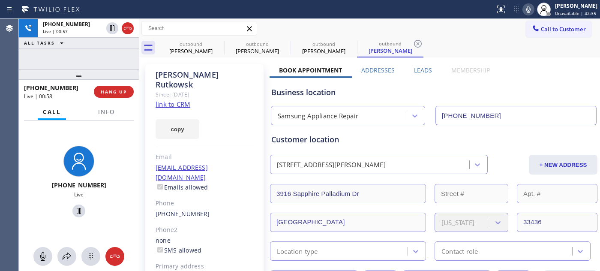
click at [116, 63] on div "+19545474275 Live | 00:57 ALL TASKS ALL TASKS ACTIVE TASKS TASKS IN WRAP UP +19…" at bounding box center [79, 145] width 120 height 252
drag, startPoint x: 106, startPoint y: 69, endPoint x: 191, endPoint y: 3, distance: 108.0
click at [106, 63] on div "+19545474275 Live | 01:51 ALL TASKS ALL TASKS ACTIVE TASKS TASKS IN WRAP UP +19…" at bounding box center [79, 145] width 120 height 252
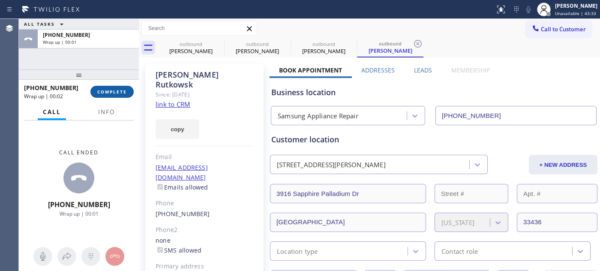
click at [117, 89] on span "COMPLETE" at bounding box center [112, 92] width 30 height 6
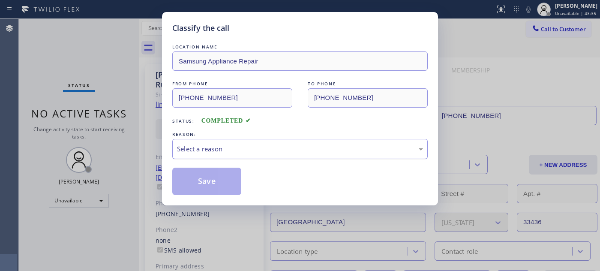
click at [242, 141] on div "Select a reason" at bounding box center [299, 149] width 255 height 20
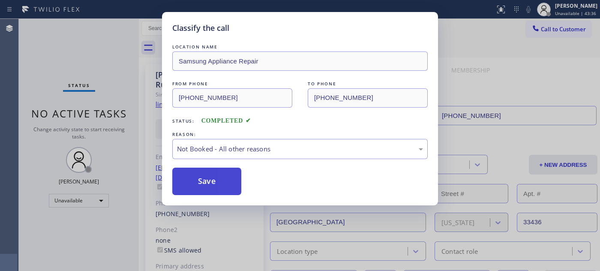
drag, startPoint x: 219, startPoint y: 179, endPoint x: 445, endPoint y: 13, distance: 280.7
click at [219, 179] on button "Save" at bounding box center [206, 180] width 69 height 27
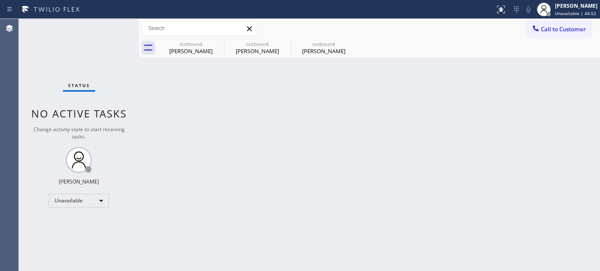
click at [553, 20] on div "Call to Customer Outbound call Location Samsung Appliance Repair Your caller id…" at bounding box center [369, 28] width 461 height 19
click at [564, 20] on div "Call to Customer Outbound call Location Samsung Appliance Repair Your caller id…" at bounding box center [369, 28] width 461 height 19
click at [553, 25] on span "Call to Customer" at bounding box center [563, 29] width 45 height 8
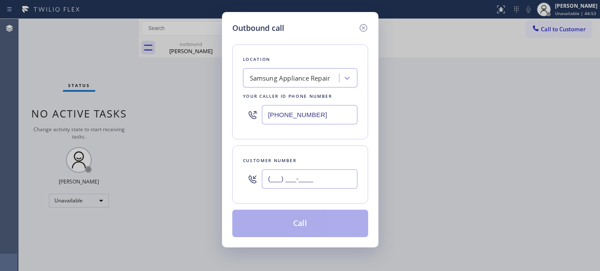
click at [316, 183] on input "(___) ___-____" at bounding box center [310, 178] width 96 height 19
paste input "954) 816-4556"
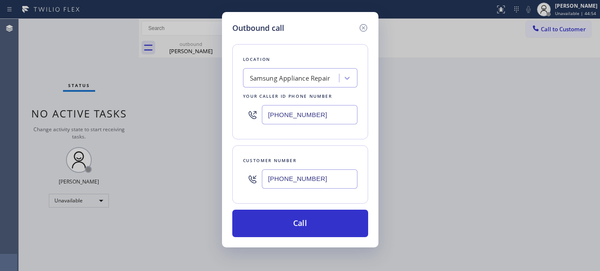
type input "(954) 816-4556"
drag, startPoint x: 320, startPoint y: 114, endPoint x: 161, endPoint y: 121, distance: 158.6
click at [161, 121] on div "Outbound call Location Samsung Appliance Repair Your caller id phone number (86…" at bounding box center [300, 135] width 600 height 271
paste input "305) 697-5422"
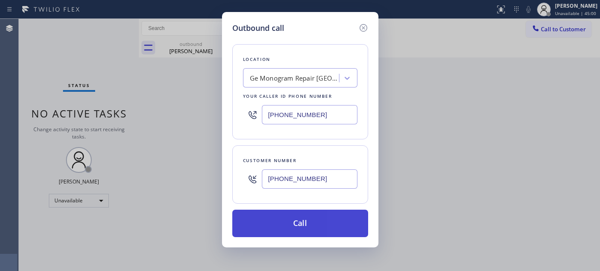
type input "(305) 697-5422"
click at [315, 222] on button "Call" at bounding box center [300, 222] width 136 height 27
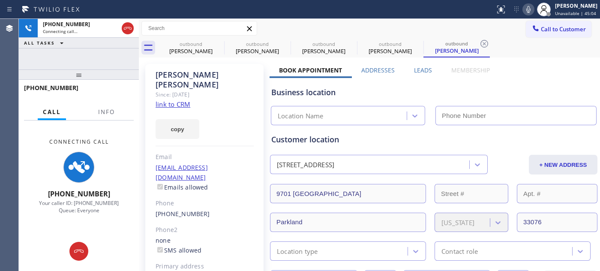
click at [523, 10] on icon at bounding box center [528, 9] width 10 height 10
type input "(305) 697-5422"
click at [217, 41] on icon at bounding box center [218, 44] width 10 height 10
type input "(949) 334-2488"
click at [0, 0] on icon at bounding box center [0, 0] width 0 height 0
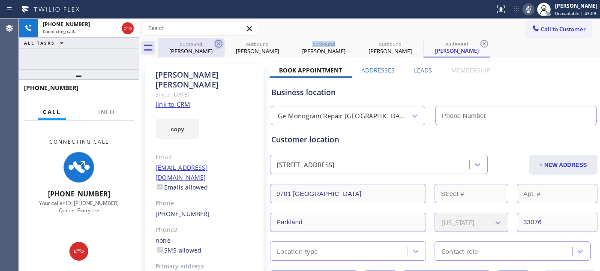
type input "(866) 934-3013"
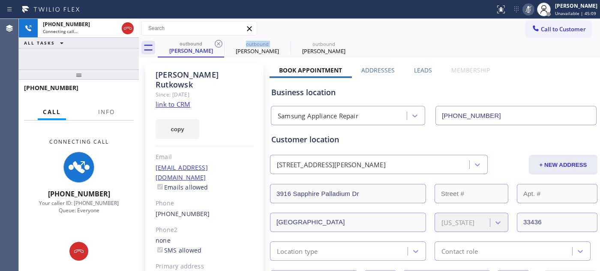
click at [217, 41] on icon at bounding box center [218, 44] width 10 height 10
type input "(305) 697-5422"
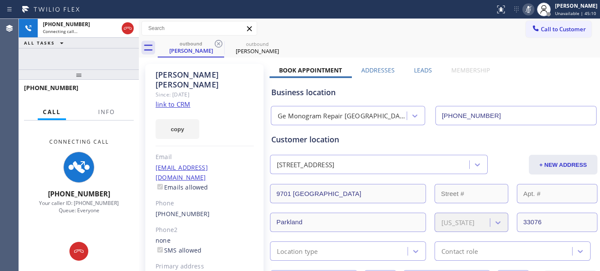
click at [401, 24] on div "Call to Customer Outbound call Location Ge Monogram Repair Fort Lauderdale Your…" at bounding box center [369, 28] width 461 height 15
drag, startPoint x: 121, startPoint y: 67, endPoint x: 121, endPoint y: 49, distance: 17.6
click at [121, 53] on div "+19548164556 Connecting call… ALL TASKS ALL TASKS ACTIVE TASKS TASKS IN WRAP UP…" at bounding box center [79, 145] width 120 height 252
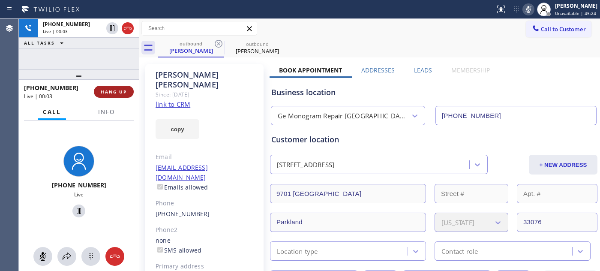
click at [123, 89] on span "HANG UP" at bounding box center [114, 92] width 26 height 6
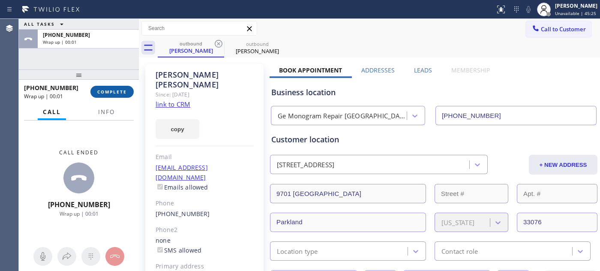
click at [123, 89] on span "COMPLETE" at bounding box center [112, 92] width 30 height 6
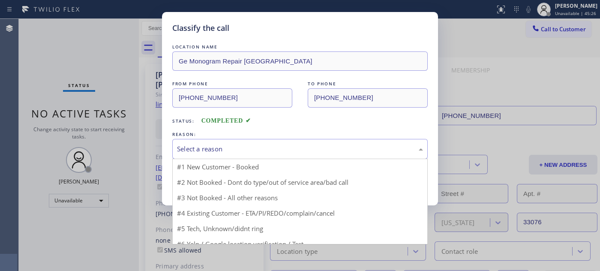
click at [265, 149] on div "Select a reason" at bounding box center [300, 149] width 246 height 10
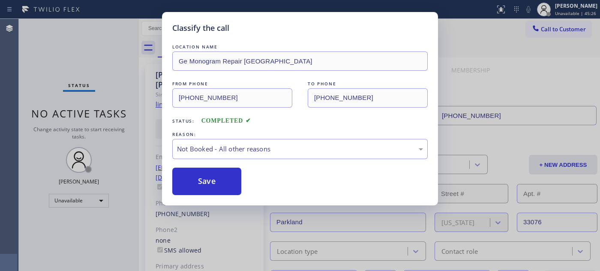
click at [204, 182] on button "Save" at bounding box center [206, 180] width 69 height 27
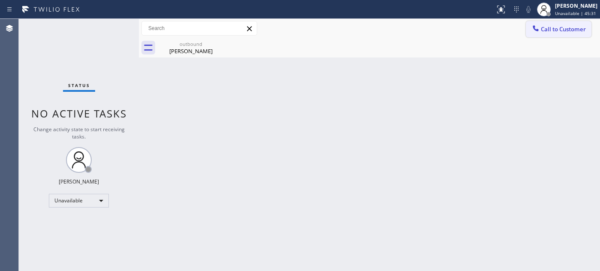
click at [549, 27] on span "Call to Customer" at bounding box center [563, 29] width 45 height 8
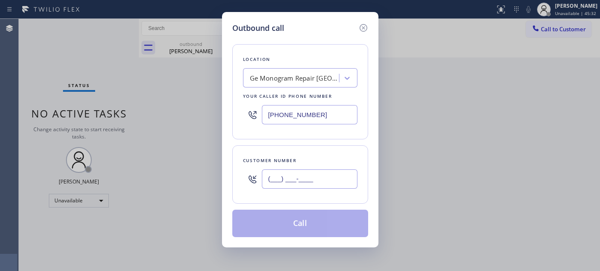
click at [292, 173] on input "(___) ___-____" at bounding box center [310, 178] width 96 height 19
paste input "602) 370-5781"
type input "(602) 370-5781"
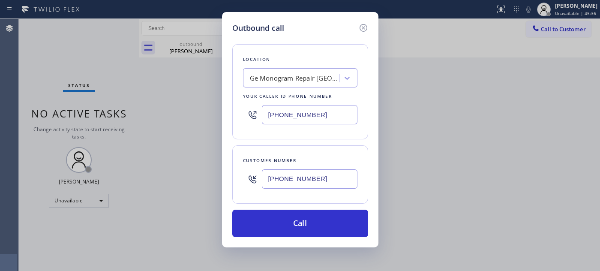
drag, startPoint x: 326, startPoint y: 110, endPoint x: 162, endPoint y: 106, distance: 163.7
click at [162, 104] on div "Outbound call Location Ge Monogram Repair Fort Lauderdale Your caller id phone …" at bounding box center [300, 135] width 600 height 271
paste input "602) 755-6017"
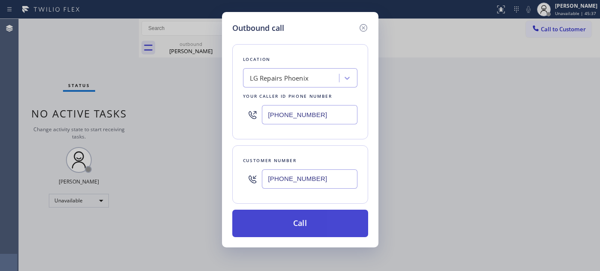
type input "[PHONE_NUMBER]"
click at [327, 220] on button "Call" at bounding box center [300, 222] width 136 height 27
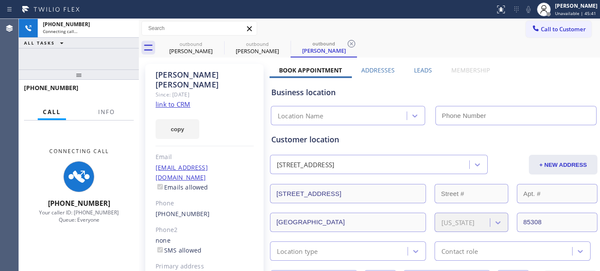
type input "[PHONE_NUMBER]"
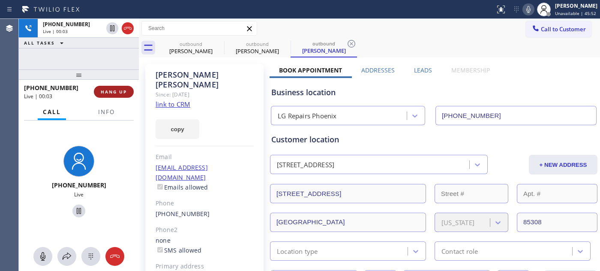
click at [121, 87] on button "HANG UP" at bounding box center [114, 92] width 40 height 12
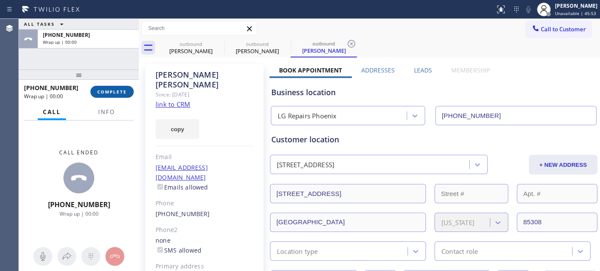
click at [121, 87] on button "COMPLETE" at bounding box center [111, 92] width 43 height 12
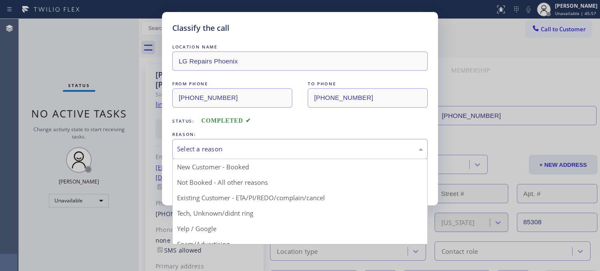
drag, startPoint x: 253, startPoint y: 147, endPoint x: 219, endPoint y: 129, distance: 38.5
click at [253, 147] on div "Select a reason" at bounding box center [300, 149] width 246 height 10
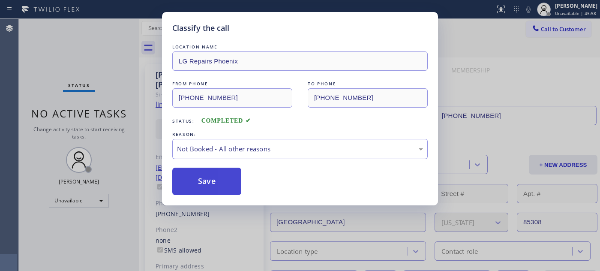
click at [217, 176] on button "Save" at bounding box center [206, 180] width 69 height 27
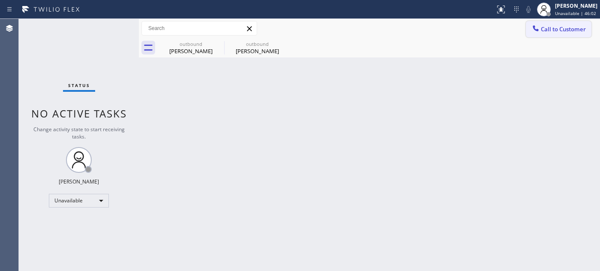
click at [565, 30] on span "Call to Customer" at bounding box center [563, 29] width 45 height 8
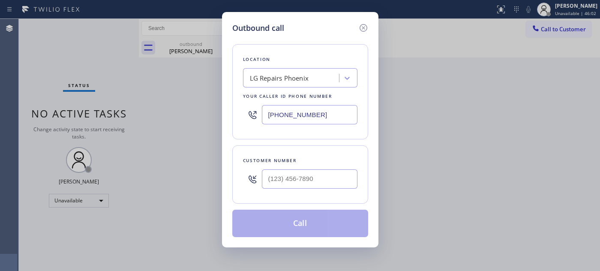
click at [299, 167] on div at bounding box center [310, 179] width 96 height 28
paste input "805) 415-3005"
drag, startPoint x: 311, startPoint y: 185, endPoint x: 313, endPoint y: 178, distance: 7.6
click at [311, 185] on input "(___) ___-____" at bounding box center [310, 178] width 96 height 19
type input "(805) 415-3005"
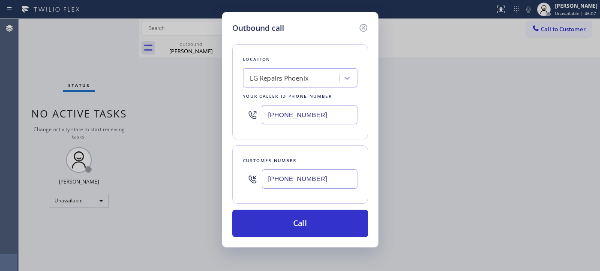
drag, startPoint x: 307, startPoint y: 121, endPoint x: 221, endPoint y: 121, distance: 86.1
click at [233, 121] on div "Location LG Repairs Phoenix Your caller id phone number (602) 755-6017" at bounding box center [300, 91] width 136 height 95
paste input "855) 731-4952"
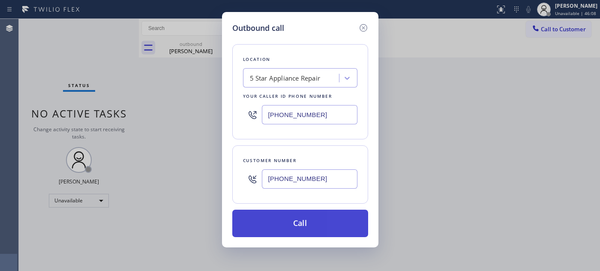
type input "[PHONE_NUMBER]"
click at [325, 219] on button "Call" at bounding box center [300, 222] width 136 height 27
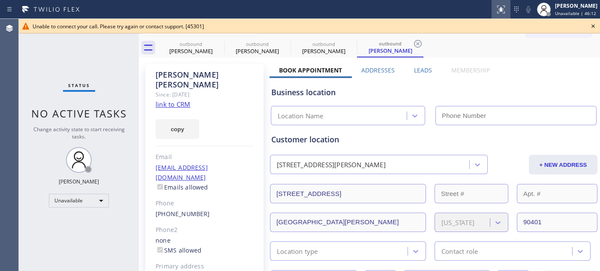
type input "[PHONE_NUMBER]"
click at [592, 23] on icon at bounding box center [593, 26] width 10 height 10
click at [563, 30] on span "Call to Customer" at bounding box center [563, 29] width 45 height 8
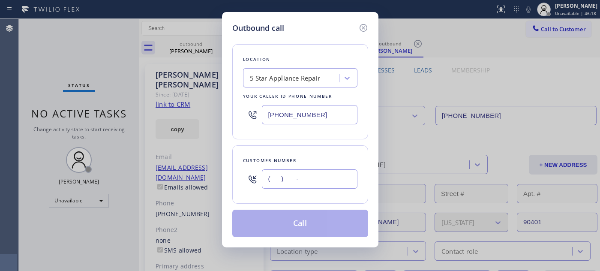
click at [315, 176] on input "(___) ___-____" at bounding box center [310, 178] width 96 height 19
paste input "805) 415-3005"
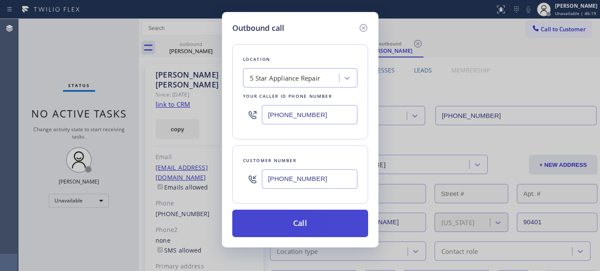
type input "(805) 415-3005"
click at [329, 221] on button "Call" at bounding box center [300, 222] width 136 height 27
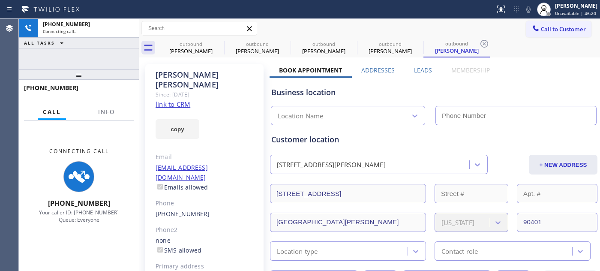
type input "[PHONE_NUMBER]"
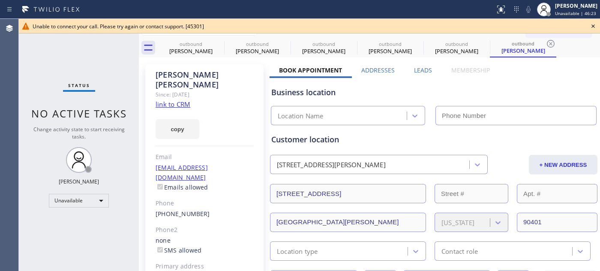
type input "[PHONE_NUMBER]"
click at [592, 24] on icon at bounding box center [593, 26] width 10 height 10
click at [562, 28] on span "Call to Customer" at bounding box center [563, 29] width 45 height 8
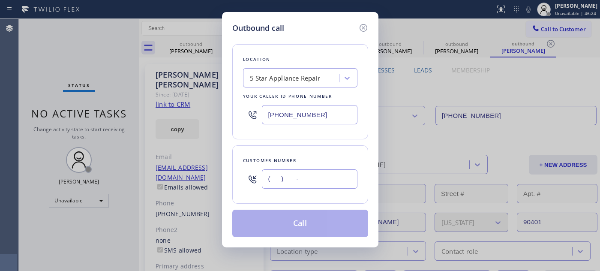
click at [330, 179] on input "(___) ___-____" at bounding box center [310, 178] width 96 height 19
paste input "805) 415-3005"
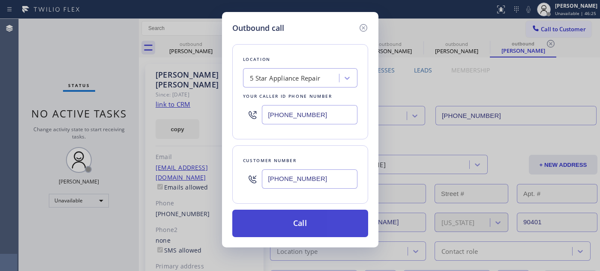
type input "(805) 415-3005"
click at [332, 225] on button "Call" at bounding box center [300, 222] width 136 height 27
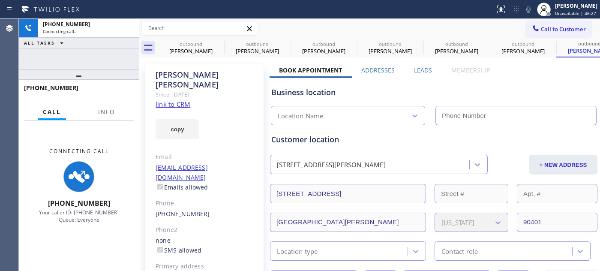
type input "[PHONE_NUMBER]"
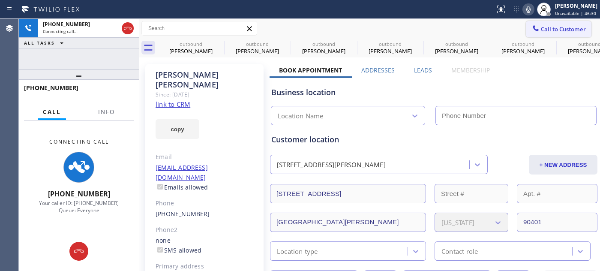
type input "[PHONE_NUMBER]"
click at [568, 27] on span "Call to Customer" at bounding box center [563, 29] width 45 height 8
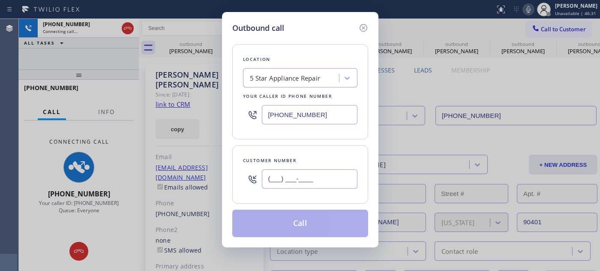
click at [324, 182] on input "(___) ___-____" at bounding box center [310, 178] width 96 height 19
paste input "805) 415-3005"
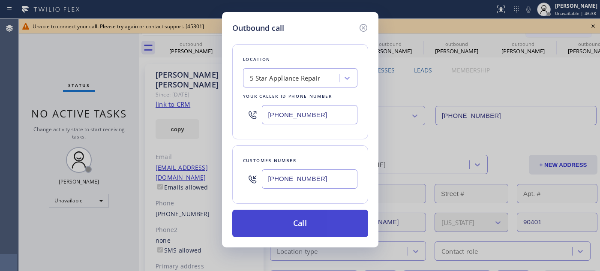
type input "(805) 415-3005"
click at [317, 213] on button "Call" at bounding box center [300, 222] width 136 height 27
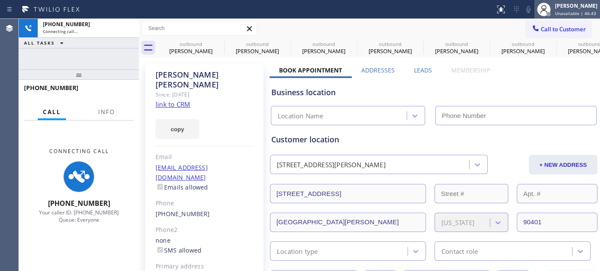
type input "[PHONE_NUMBER]"
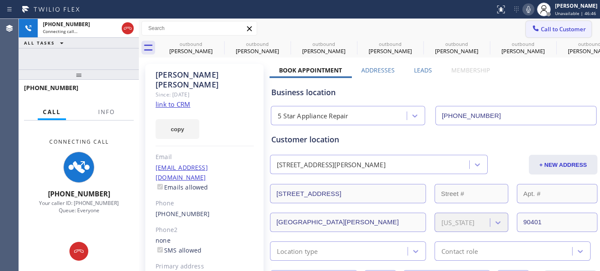
click at [541, 31] on span "Call to Customer" at bounding box center [563, 29] width 45 height 8
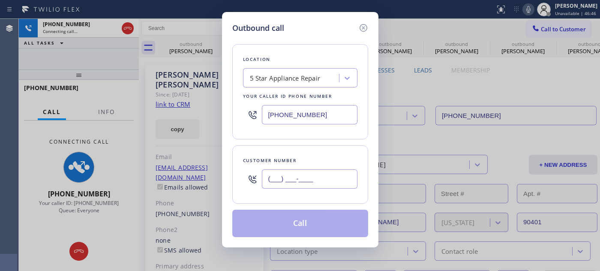
click at [322, 179] on input "(___) ___-____" at bounding box center [310, 178] width 96 height 19
paste input "805) 415-3005"
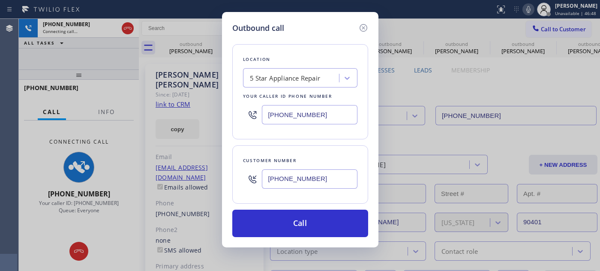
type input "(805) 415-3005"
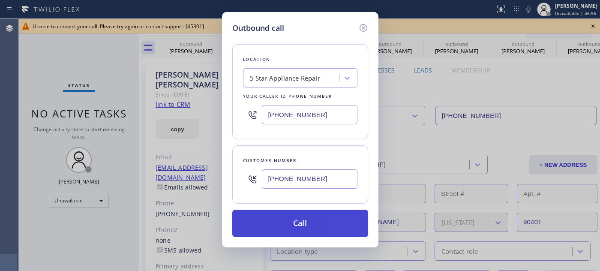
click at [305, 223] on button "Call" at bounding box center [300, 222] width 136 height 27
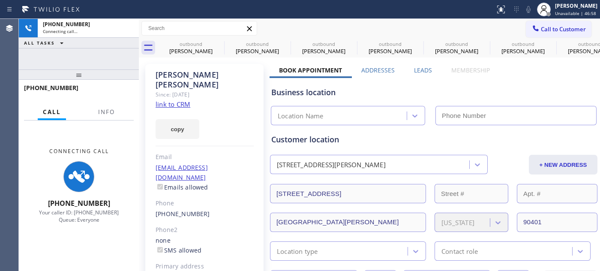
type input "[PHONE_NUMBER]"
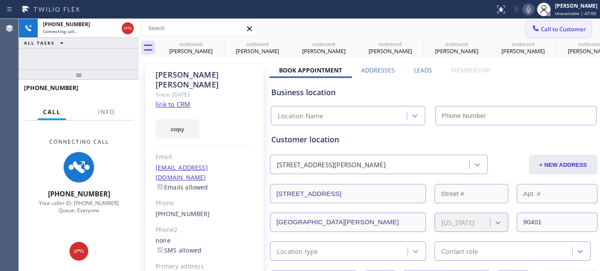
click at [541, 33] on span "Call to Customer" at bounding box center [563, 29] width 45 height 8
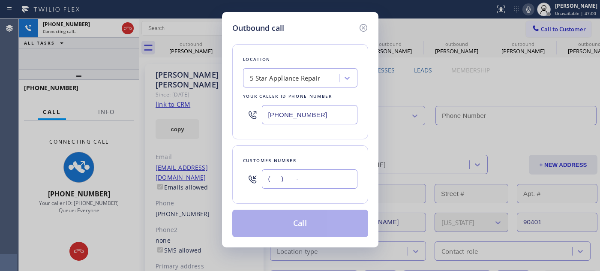
click at [320, 177] on input "(___) ___-____" at bounding box center [310, 178] width 96 height 19
paste input "805) 415-3005"
type input "(805) 415-3005"
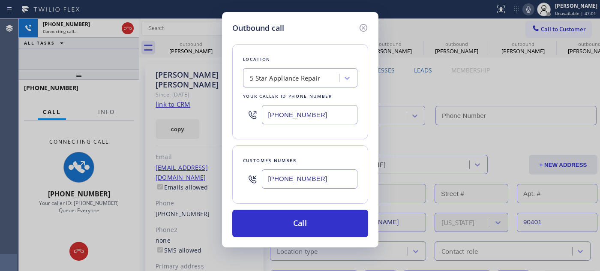
type input "[PHONE_NUMBER]"
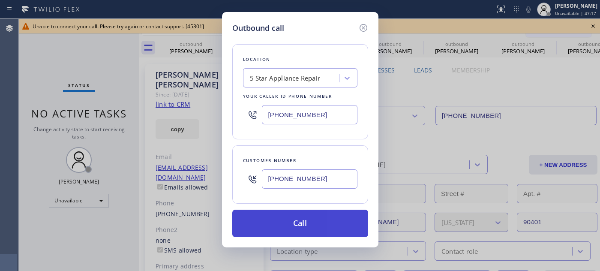
type input "(805) 415-3005"
click at [292, 234] on button "Call" at bounding box center [300, 222] width 136 height 27
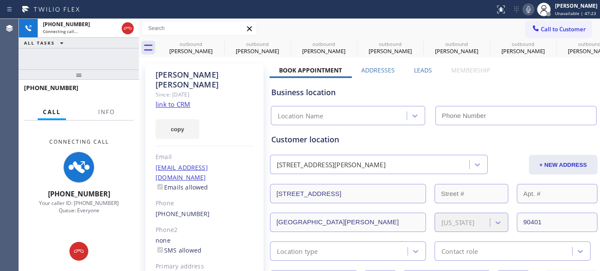
type input "[PHONE_NUMBER]"
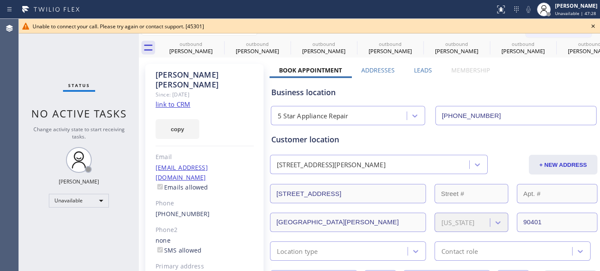
click at [590, 28] on icon at bounding box center [593, 26] width 10 height 10
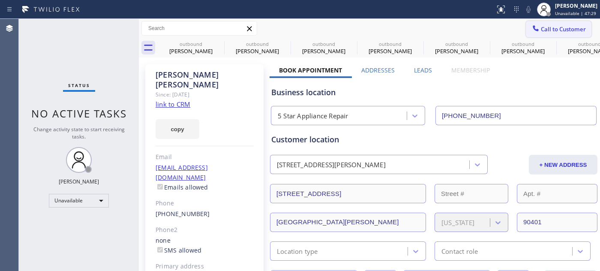
click at [541, 29] on span "Call to Customer" at bounding box center [563, 29] width 45 height 8
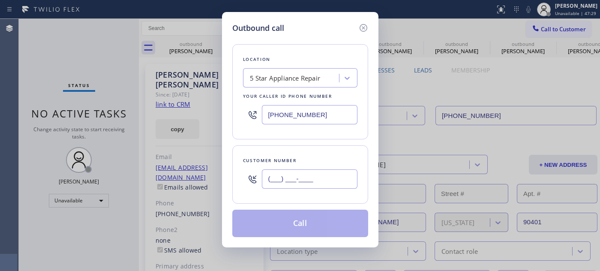
paste input "805) 415-3005"
click at [299, 180] on input "(___) ___-____" at bounding box center [310, 178] width 96 height 19
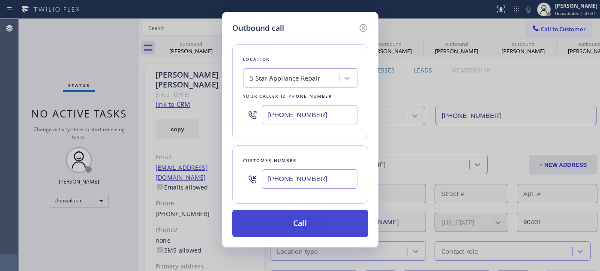
type input "(805) 415-3005"
click at [311, 220] on button "Call" at bounding box center [300, 222] width 136 height 27
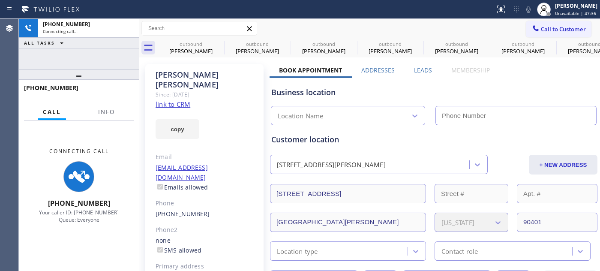
type input "[PHONE_NUMBER]"
click at [220, 41] on icon at bounding box center [219, 44] width 8 height 8
click at [0, 0] on icon at bounding box center [0, 0] width 0 height 0
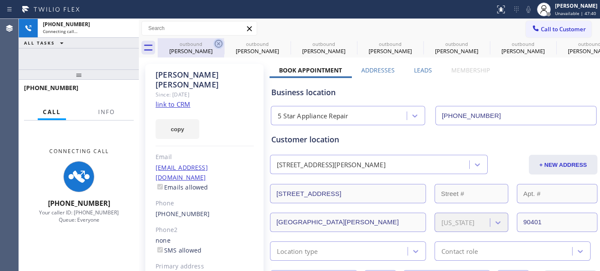
click at [0, 0] on icon at bounding box center [0, 0] width 0 height 0
type input "[PHONE_NUMBER]"
click at [219, 42] on icon at bounding box center [218, 44] width 10 height 10
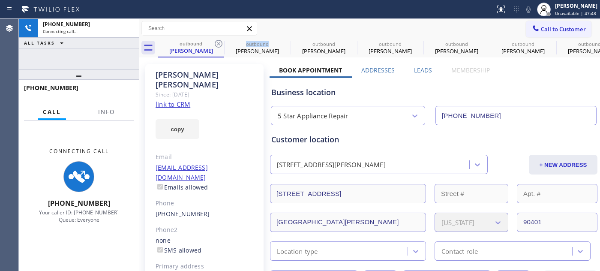
click at [0, 0] on icon at bounding box center [0, 0] width 0 height 0
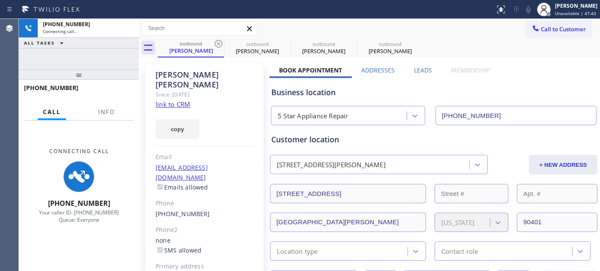
click at [219, 42] on icon at bounding box center [218, 44] width 10 height 10
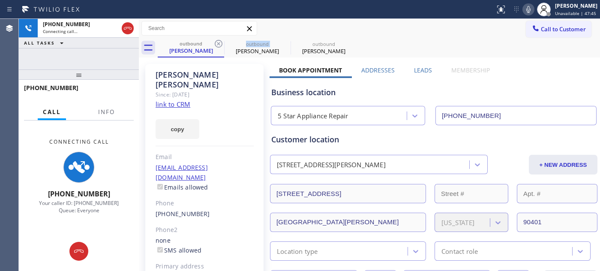
click at [219, 42] on icon at bounding box center [218, 44] width 10 height 10
click at [0, 0] on icon at bounding box center [0, 0] width 0 height 0
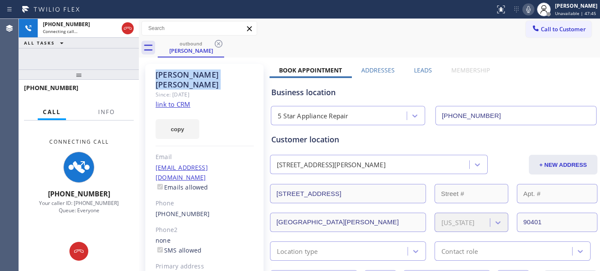
click at [219, 42] on icon at bounding box center [218, 44] width 10 height 10
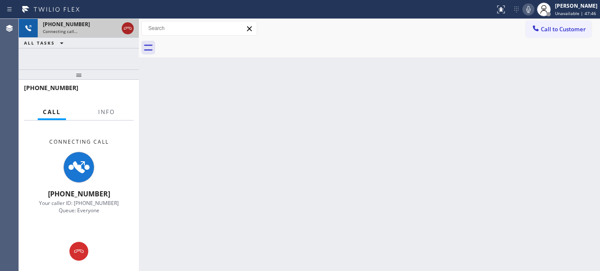
click at [126, 28] on icon at bounding box center [128, 28] width 8 height 3
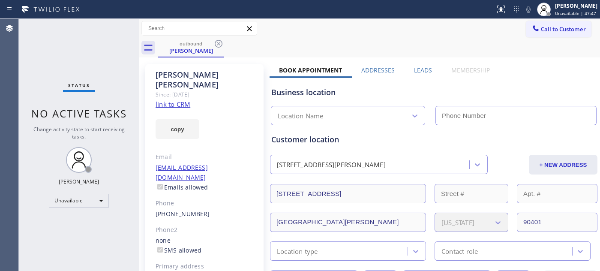
type input "[PHONE_NUMBER]"
click at [544, 31] on span "Call to Customer" at bounding box center [563, 29] width 45 height 8
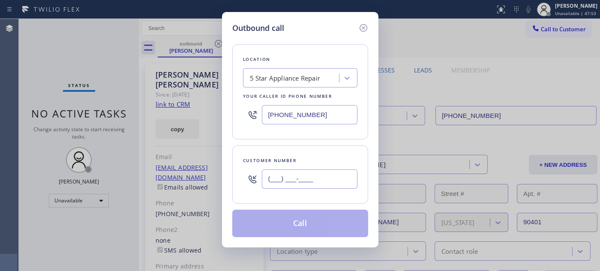
click at [294, 180] on input "(___) ___-____" at bounding box center [310, 178] width 96 height 19
paste input "703) 587-4478"
type input "(703) 587-4478"
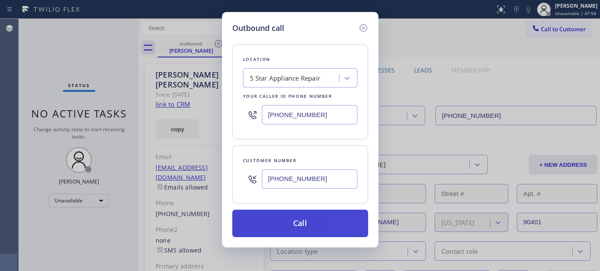
click at [319, 215] on button "Call" at bounding box center [300, 222] width 136 height 27
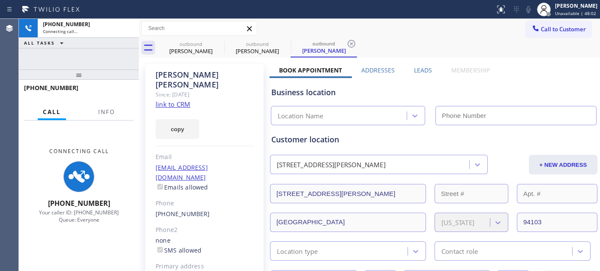
type input "[PHONE_NUMBER]"
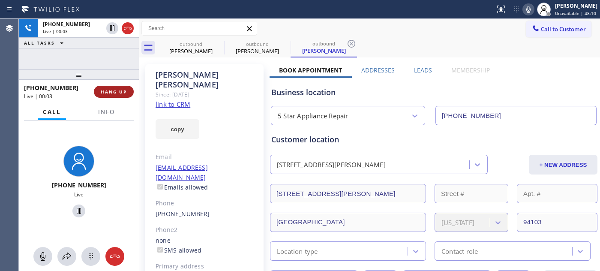
click at [112, 92] on span "HANG UP" at bounding box center [114, 92] width 26 height 6
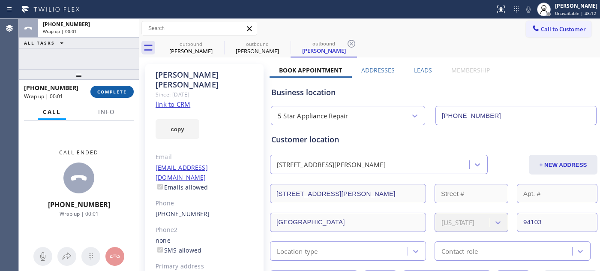
click at [112, 92] on span "COMPLETE" at bounding box center [112, 92] width 30 height 6
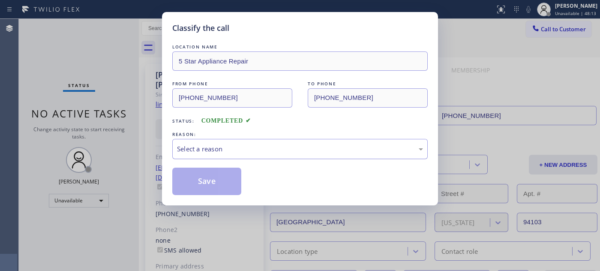
click at [220, 159] on div "Select a reason" at bounding box center [299, 149] width 255 height 20
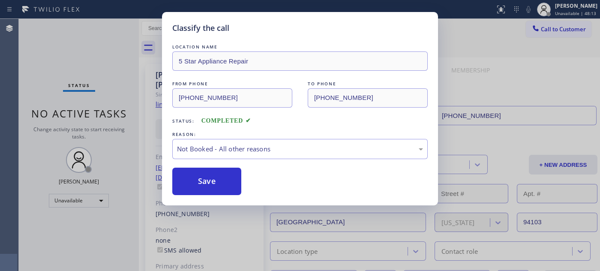
drag, startPoint x: 223, startPoint y: 183, endPoint x: 231, endPoint y: 130, distance: 53.3
click at [223, 183] on button "Save" at bounding box center [206, 180] width 69 height 27
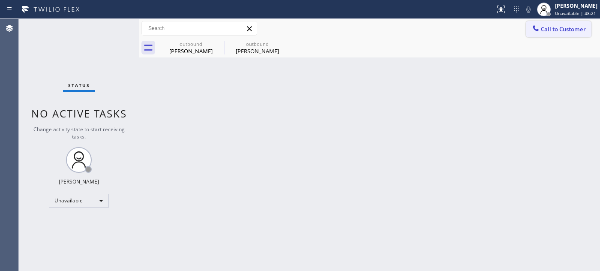
click at [538, 36] on button "Call to Customer" at bounding box center [559, 29] width 66 height 16
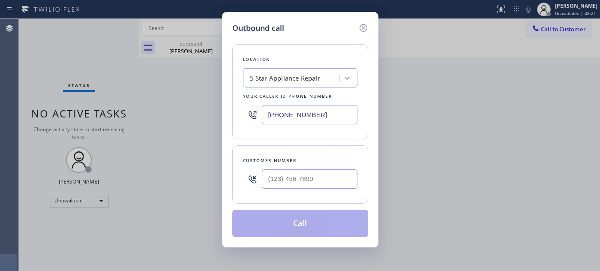
click at [328, 170] on div at bounding box center [310, 179] width 96 height 28
click at [322, 174] on input "(___) ___-____" at bounding box center [310, 178] width 96 height 19
paste input "650) 219-0182"
type input "(650) 219-0182"
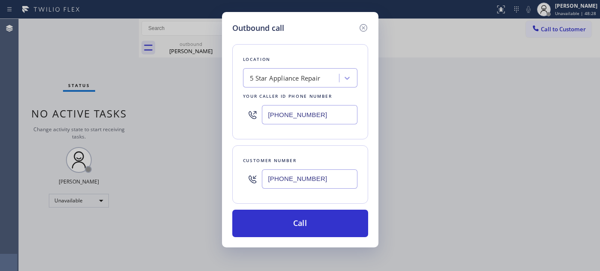
drag, startPoint x: 307, startPoint y: 122, endPoint x: 244, endPoint y: 122, distance: 62.5
click at [244, 122] on div "[PHONE_NUMBER]" at bounding box center [300, 115] width 114 height 28
paste input "77) 777-0796"
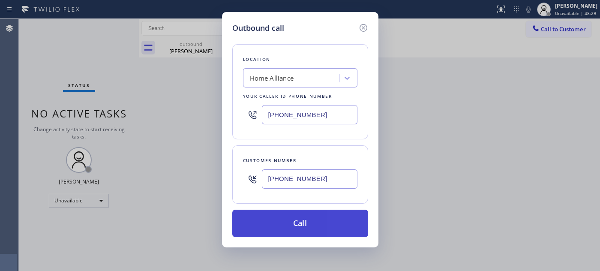
type input "[PHONE_NUMBER]"
click at [328, 231] on button "Call" at bounding box center [300, 222] width 136 height 27
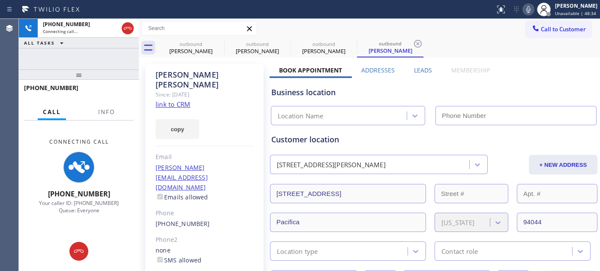
type input "[PHONE_NUMBER]"
click at [523, 13] on icon at bounding box center [528, 9] width 10 height 10
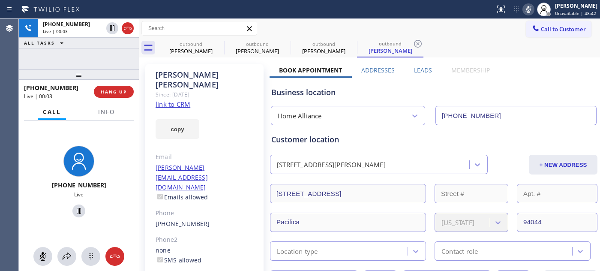
click at [528, 11] on icon at bounding box center [528, 9] width 10 height 10
click at [127, 89] on button "HANG UP" at bounding box center [114, 92] width 40 height 12
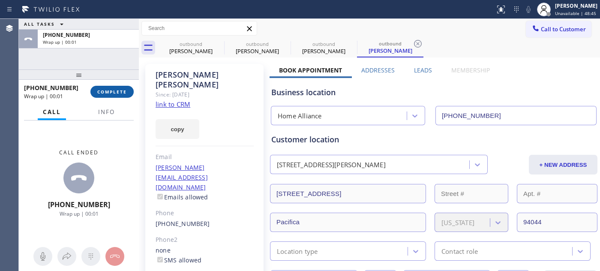
click at [127, 89] on button "COMPLETE" at bounding box center [111, 92] width 43 height 12
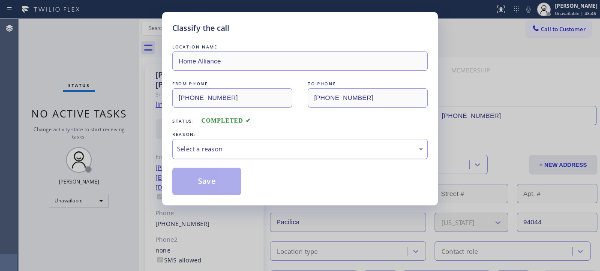
click at [246, 152] on div "Select a reason" at bounding box center [300, 149] width 246 height 10
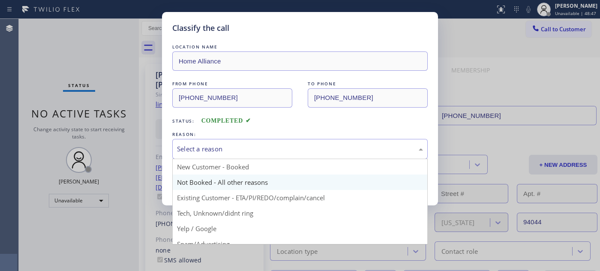
click at [211, 179] on button "Save" at bounding box center [206, 180] width 69 height 27
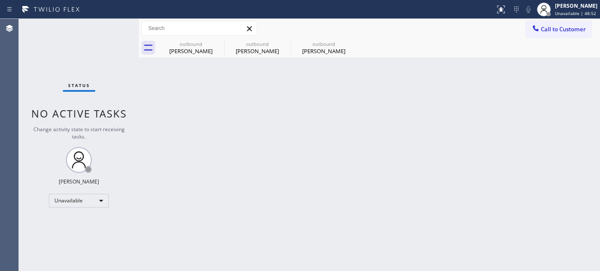
click at [543, 26] on span "Call to Customer" at bounding box center [563, 29] width 45 height 8
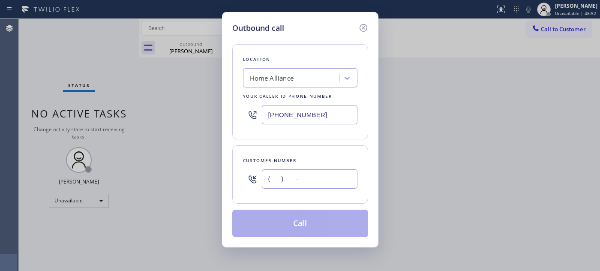
click at [279, 186] on input "(___) ___-____" at bounding box center [310, 178] width 96 height 19
paste input "209) 304-7534"
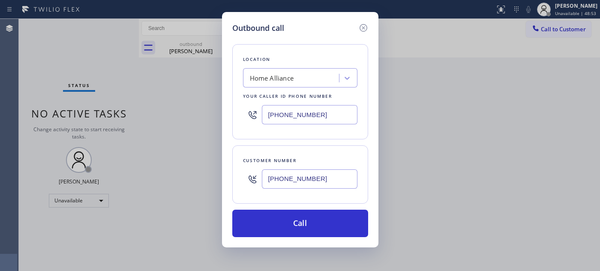
type input "(209) 304-7534"
drag, startPoint x: 239, startPoint y: 118, endPoint x: 198, endPoint y: 119, distance: 40.3
click at [201, 119] on div "Outbound call Location Home Alliance Your caller id phone number (877) 777-0796…" at bounding box center [300, 135] width 600 height 271
paste input "text"
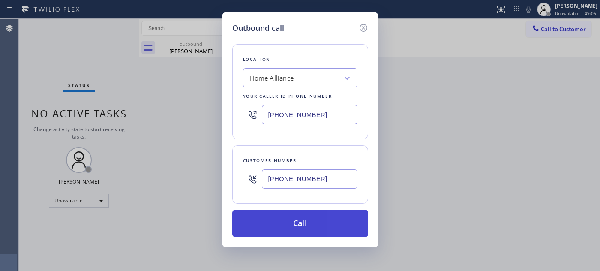
type input "[PHONE_NUMBER]"
click at [325, 222] on button "Call" at bounding box center [300, 222] width 136 height 27
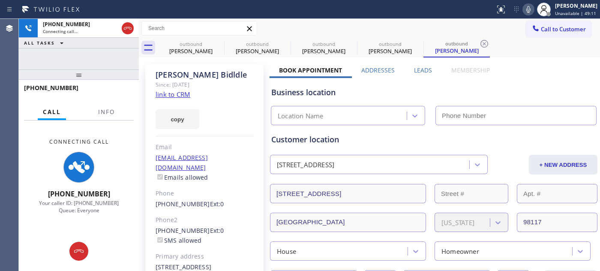
type input "[PHONE_NUMBER]"
click at [527, 11] on icon at bounding box center [528, 9] width 4 height 7
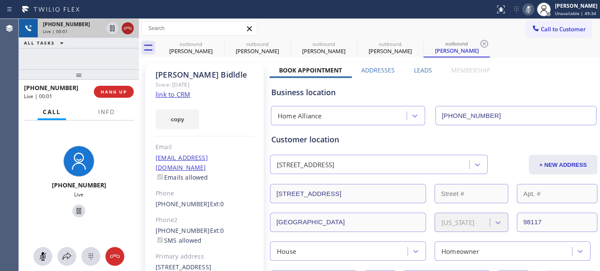
click at [126, 27] on icon at bounding box center [128, 28] width 10 height 10
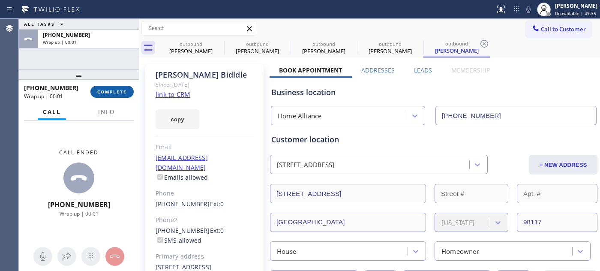
click at [116, 91] on span "COMPLETE" at bounding box center [112, 92] width 30 height 6
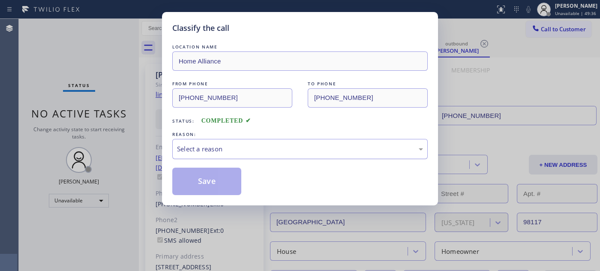
click at [217, 146] on div "Select a reason" at bounding box center [300, 149] width 246 height 10
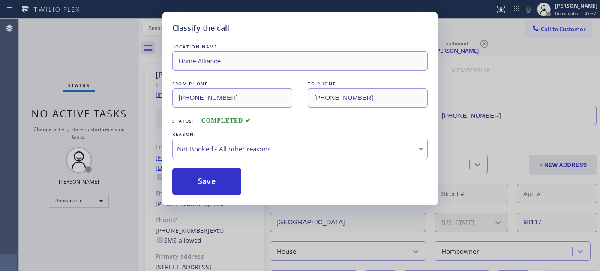
click at [207, 176] on button "Save" at bounding box center [206, 180] width 69 height 27
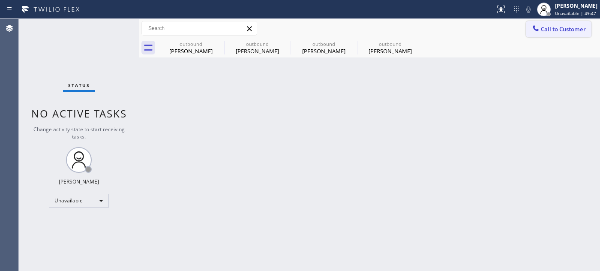
click at [569, 24] on button "Call to Customer" at bounding box center [559, 29] width 66 height 16
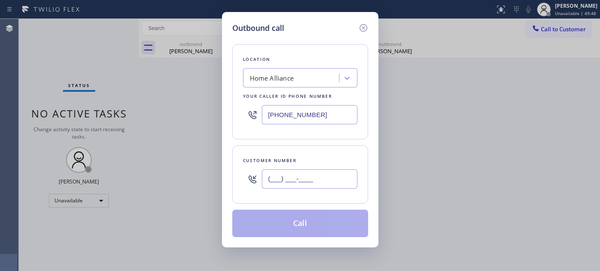
click at [301, 174] on input "(___) ___-____" at bounding box center [310, 178] width 96 height 19
paste input "310) 945-7875"
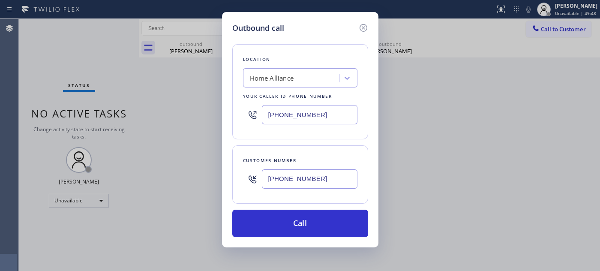
type input "(310) 945-7875"
drag, startPoint x: 243, startPoint y: 113, endPoint x: 219, endPoint y: 114, distance: 24.4
click at [219, 114] on div "Outbound call Location Home Alliance Your caller id phone number (877) 777-0796…" at bounding box center [300, 135] width 600 height 271
paste input "310) 740-9737"
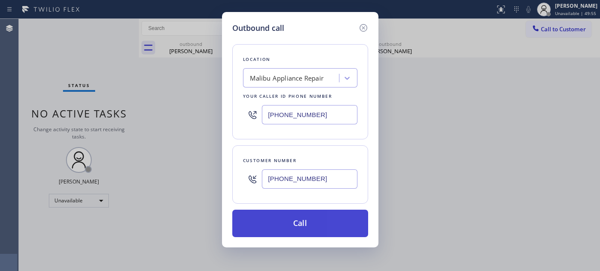
type input "(310) 740-9737"
click at [322, 215] on button "Call" at bounding box center [300, 222] width 136 height 27
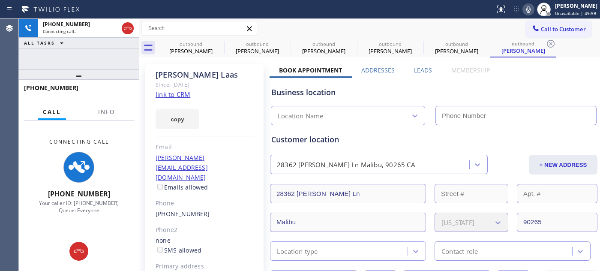
click at [526, 7] on icon at bounding box center [528, 9] width 10 height 10
type input "(310) 740-9737"
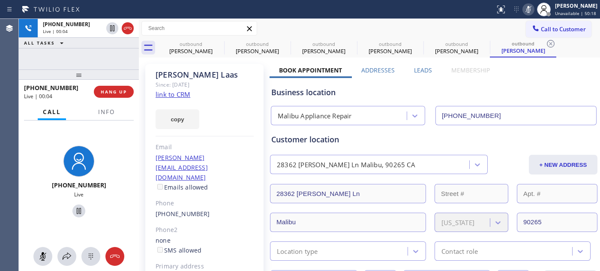
click at [527, 5] on icon at bounding box center [528, 9] width 10 height 10
drag, startPoint x: 92, startPoint y: 78, endPoint x: 177, endPoint y: 45, distance: 91.1
click at [93, 66] on div "+13109457875 Live | 00:49 ALL TASKS ALL TASKS ACTIVE TASKS TASKS IN WRAP UP +13…" at bounding box center [79, 145] width 120 height 252
click at [218, 42] on icon at bounding box center [218, 44] width 10 height 10
type input "[PHONE_NUMBER]"
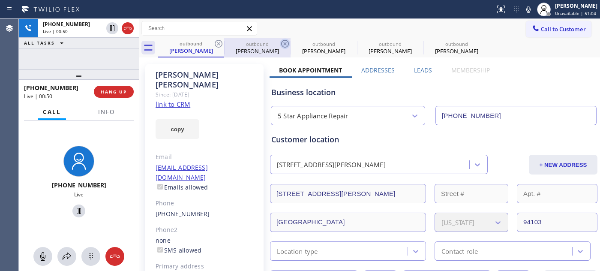
click at [218, 42] on icon at bounding box center [218, 44] width 10 height 10
type input "[PHONE_NUMBER]"
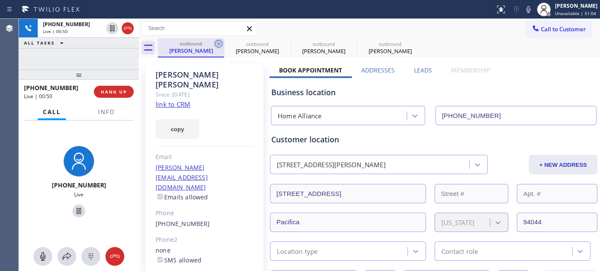
click at [218, 42] on icon at bounding box center [218, 44] width 10 height 10
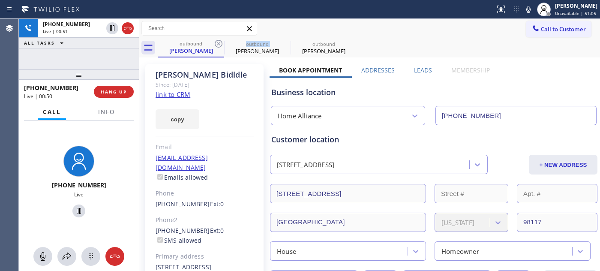
click at [218, 42] on icon at bounding box center [218, 44] width 10 height 10
type input "(310) 740-9737"
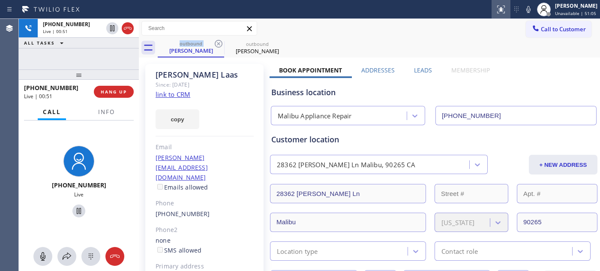
click at [491, 16] on button at bounding box center [500, 9] width 19 height 19
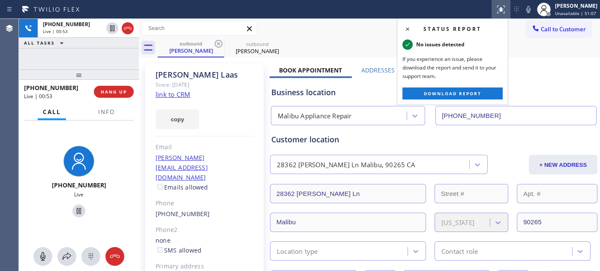
click at [440, 4] on div at bounding box center [247, 10] width 488 height 14
click at [498, 5] on icon at bounding box center [501, 9] width 10 height 10
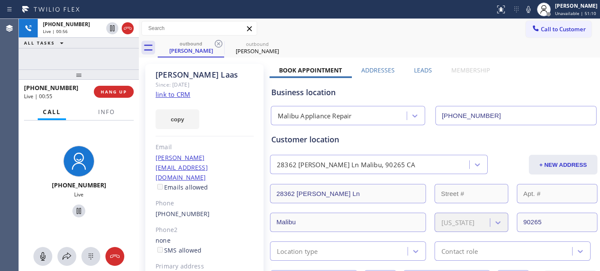
drag, startPoint x: 119, startPoint y: 69, endPoint x: 176, endPoint y: 16, distance: 78.5
click at [120, 54] on div "+13109457875 Live | 00:56 ALL TASKS ALL TASKS ACTIVE TASKS TASKS IN WRAP UP +13…" at bounding box center [79, 145] width 120 height 252
click at [120, 89] on span "HANG UP" at bounding box center [114, 92] width 26 height 6
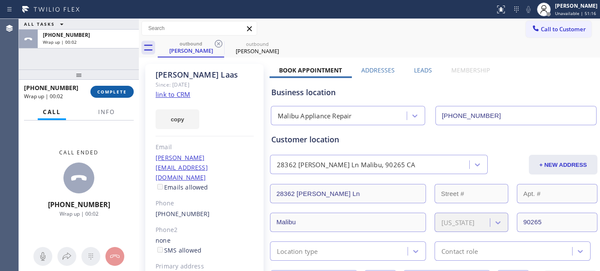
click at [120, 89] on span "COMPLETE" at bounding box center [112, 92] width 30 height 6
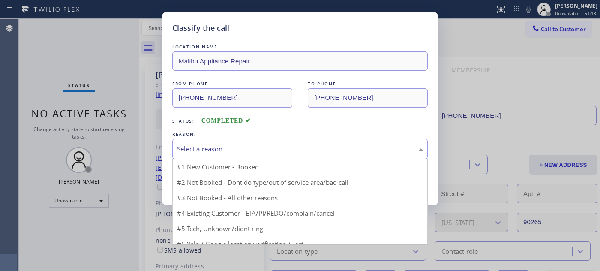
click at [227, 150] on div "Select a reason" at bounding box center [300, 149] width 246 height 10
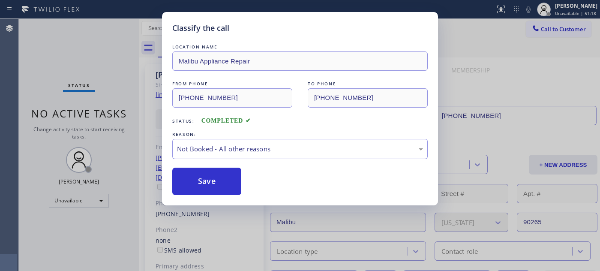
click at [208, 183] on button "Save" at bounding box center [206, 180] width 69 height 27
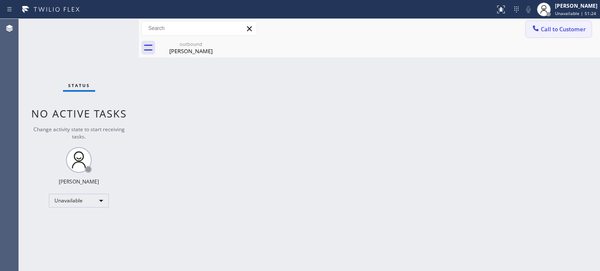
click at [566, 29] on span "Call to Customer" at bounding box center [563, 29] width 45 height 8
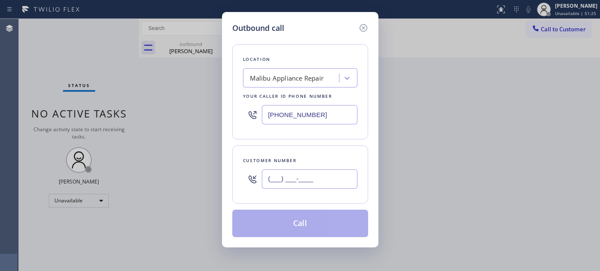
click at [344, 173] on input "(___) ___-____" at bounding box center [310, 178] width 96 height 19
paste input "303) 519-7444"
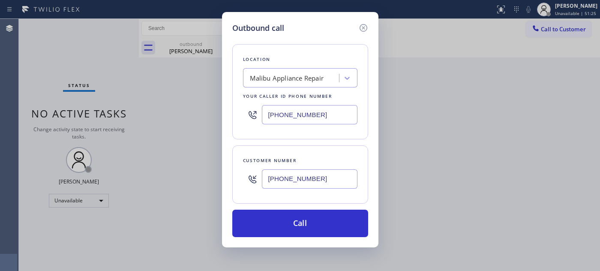
type input "(303) 519-7444"
drag, startPoint x: 203, startPoint y: 108, endPoint x: 180, endPoint y: 109, distance: 22.7
click at [181, 109] on div "Outbound call Location Malibu Appliance Repair Your caller id phone number (310…" at bounding box center [300, 135] width 600 height 271
paste input "720) 605-671"
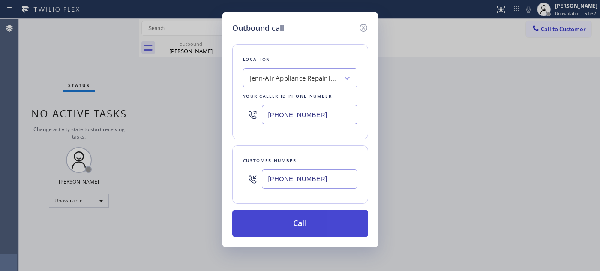
type input "(720) 605-6717"
click at [334, 224] on button "Call" at bounding box center [300, 222] width 136 height 27
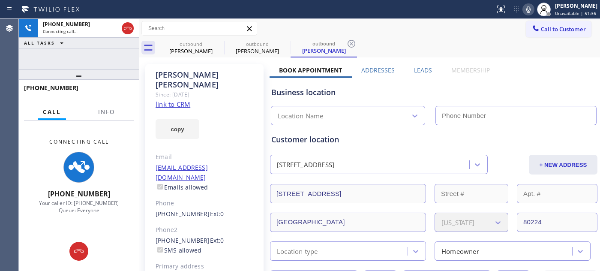
type input "(720) 605-6717"
click at [526, 12] on icon at bounding box center [528, 9] width 4 height 7
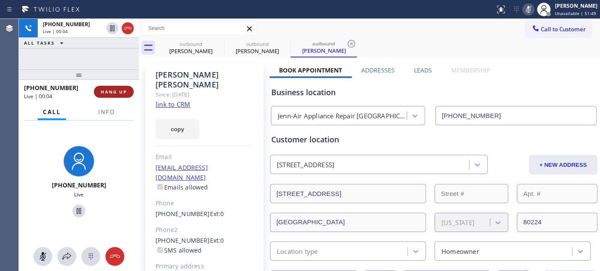
click at [121, 89] on span "HANG UP" at bounding box center [114, 92] width 26 height 6
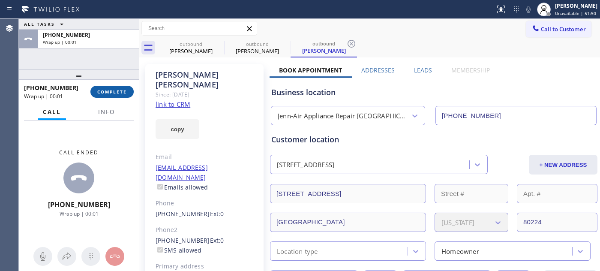
click at [121, 89] on span "COMPLETE" at bounding box center [112, 92] width 30 height 6
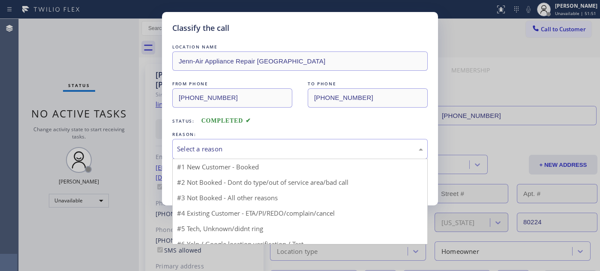
click at [251, 156] on div "Select a reason" at bounding box center [299, 149] width 255 height 20
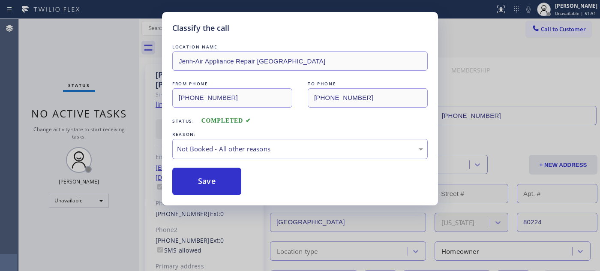
click at [208, 182] on button "Save" at bounding box center [206, 180] width 69 height 27
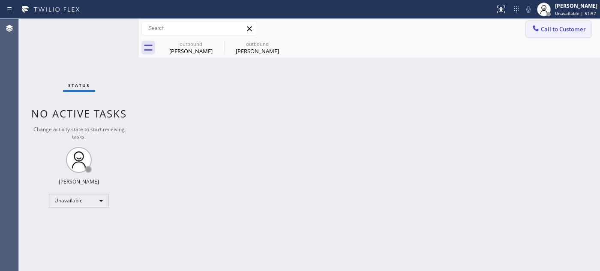
click at [549, 28] on span "Call to Customer" at bounding box center [563, 29] width 45 height 8
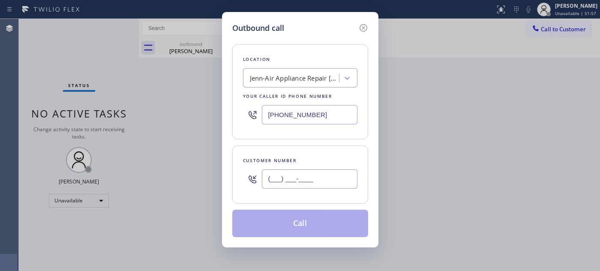
click at [299, 180] on input "(___) ___-____" at bounding box center [310, 178] width 96 height 19
paste input "760) 803-6463"
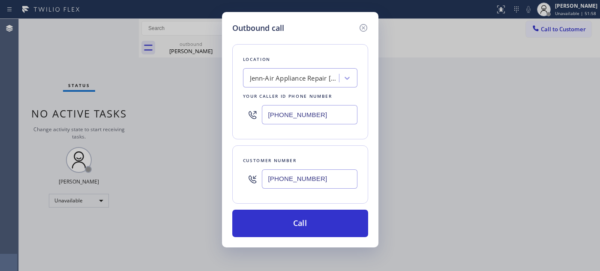
type input "(760) 803-6463"
drag, startPoint x: 250, startPoint y: 111, endPoint x: 224, endPoint y: 109, distance: 26.2
click at [224, 109] on div "Outbound call Location Jenn-Air Appliance Repair Denver Your caller id phone nu…" at bounding box center [300, 129] width 156 height 235
paste input "855) 731-4952"
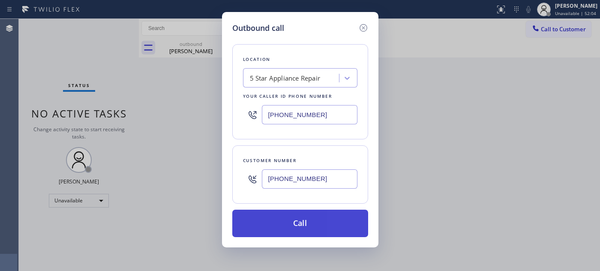
type input "[PHONE_NUMBER]"
click at [341, 222] on button "Call" at bounding box center [300, 222] width 136 height 27
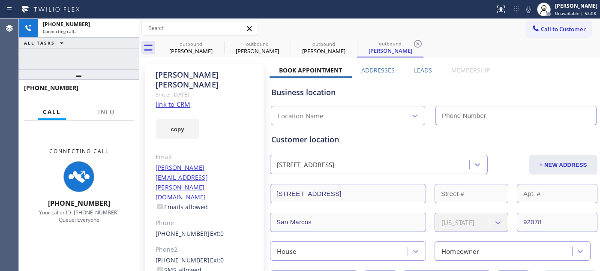
type input "[PHONE_NUMBER]"
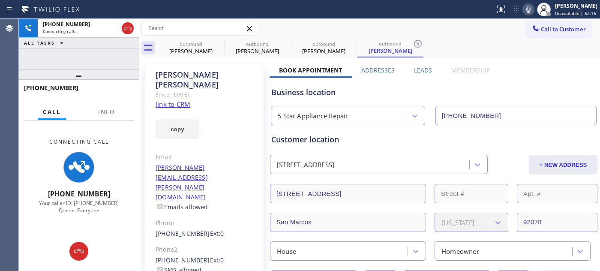
click at [524, 10] on icon at bounding box center [528, 9] width 10 height 10
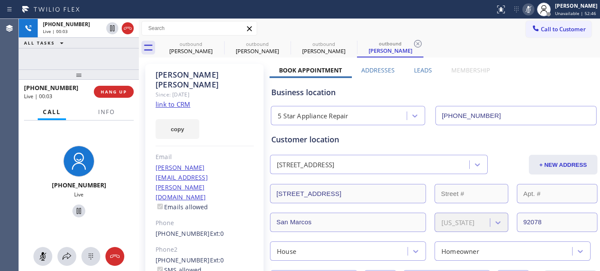
click at [122, 82] on div "+17608036463 Live | 00:03 HANG UP" at bounding box center [79, 92] width 110 height 22
click at [120, 87] on button "HANG UP" at bounding box center [114, 92] width 40 height 12
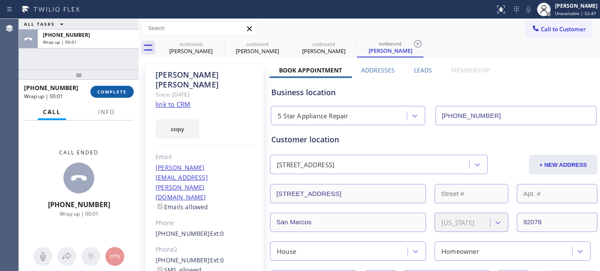
click at [120, 87] on button "COMPLETE" at bounding box center [111, 92] width 43 height 12
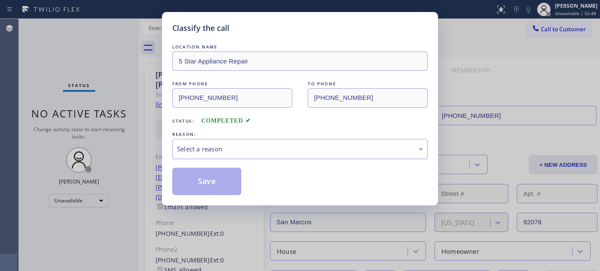
drag, startPoint x: 235, startPoint y: 144, endPoint x: 227, endPoint y: 148, distance: 8.4
click at [236, 144] on div "Select a reason" at bounding box center [300, 149] width 246 height 10
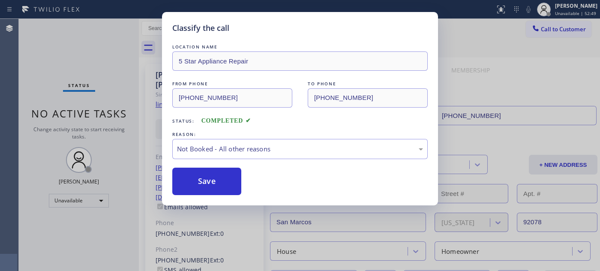
click at [207, 178] on button "Save" at bounding box center [206, 180] width 69 height 27
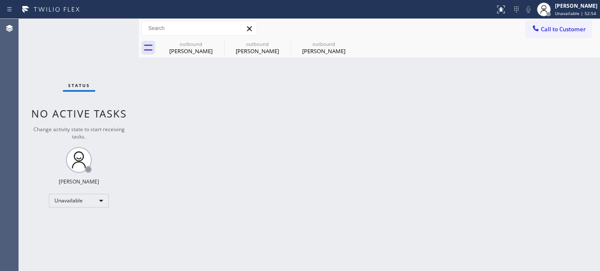
click at [551, 27] on span "Call to Customer" at bounding box center [563, 29] width 45 height 8
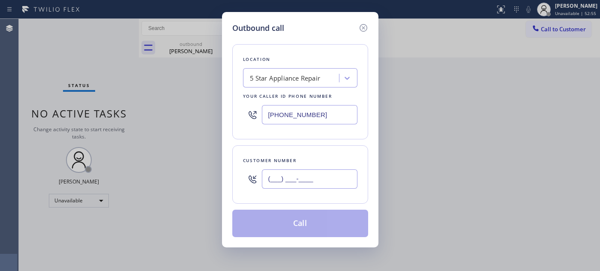
click at [306, 169] on input "(___) ___-____" at bounding box center [310, 178] width 96 height 19
paste input "562) 445-9998"
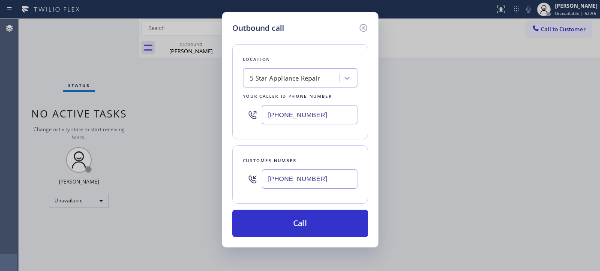
type input "(562) 445-9998"
drag, startPoint x: 314, startPoint y: 117, endPoint x: 240, endPoint y: 126, distance: 73.8
click at [251, 126] on div "[PHONE_NUMBER]" at bounding box center [300, 115] width 114 height 28
paste input "909) 328-6836"
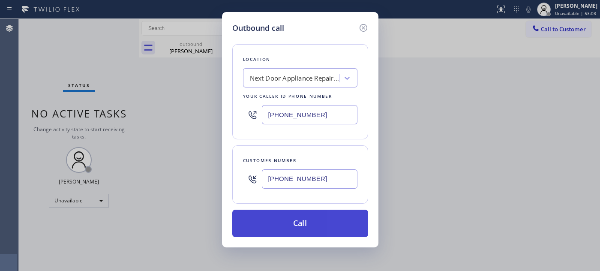
type input "(909) 328-6836"
click at [320, 215] on button "Call" at bounding box center [300, 222] width 136 height 27
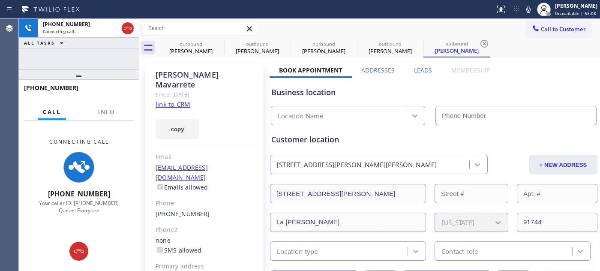
drag, startPoint x: 526, startPoint y: 11, endPoint x: 529, endPoint y: 46, distance: 35.7
click at [526, 11] on icon at bounding box center [528, 9] width 10 height 10
type input "(909) 328-6836"
drag, startPoint x: 96, startPoint y: 78, endPoint x: 94, endPoint y: 39, distance: 38.6
click at [94, 41] on div "+15624459998 Connecting call… ALL TASKS ALL TASKS ACTIVE TASKS TASKS IN WRAP UP…" at bounding box center [79, 145] width 120 height 252
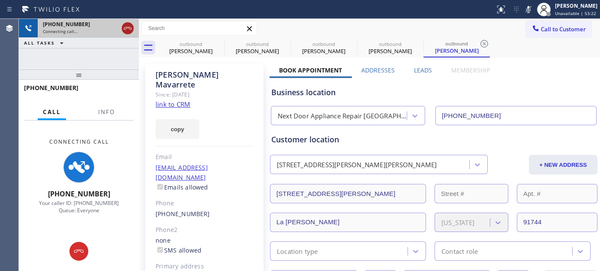
click at [129, 30] on icon at bounding box center [128, 28] width 10 height 10
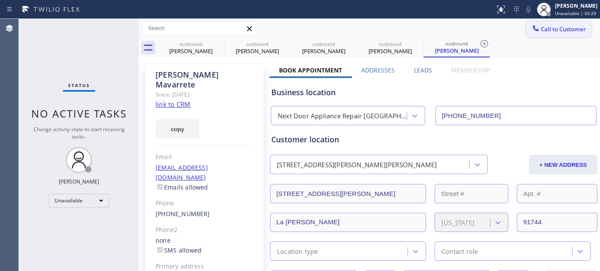
click at [539, 22] on button "Call to Customer" at bounding box center [559, 29] width 66 height 16
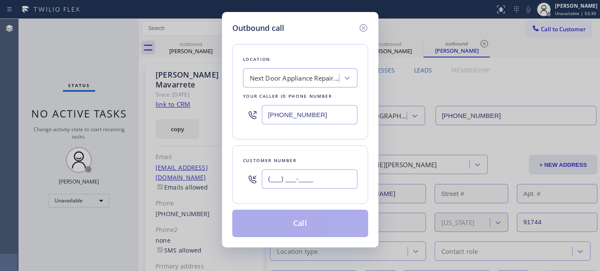
click at [305, 169] on input "(___) ___-____" at bounding box center [310, 178] width 96 height 19
paste input "714) 878-5776"
type input "(714) 878-5776"
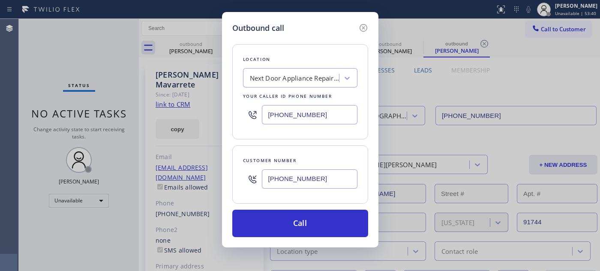
drag, startPoint x: 322, startPoint y: 112, endPoint x: 193, endPoint y: 114, distance: 129.4
click at [194, 113] on div "Outbound call Location Next Door Appliance Repair West Covina Your caller id ph…" at bounding box center [300, 135] width 600 height 271
paste input "49) 438-5091"
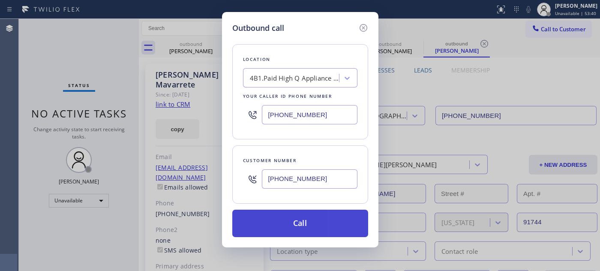
type input "(949) 438-5091"
click at [328, 221] on button "Call" at bounding box center [300, 222] width 136 height 27
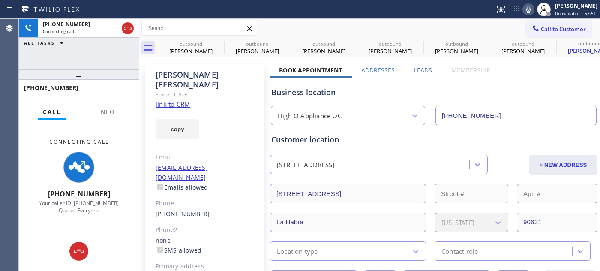
click at [525, 10] on icon at bounding box center [528, 9] width 10 height 10
click at [217, 43] on icon at bounding box center [219, 44] width 8 height 8
click at [0, 0] on icon at bounding box center [0, 0] width 0 height 0
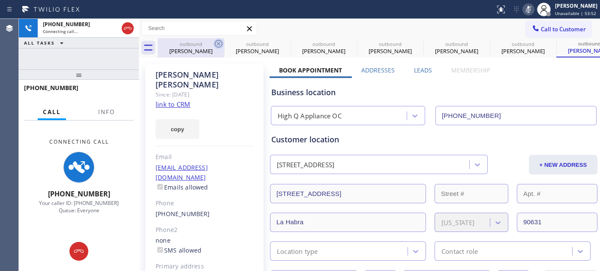
click at [0, 0] on icon at bounding box center [0, 0] width 0 height 0
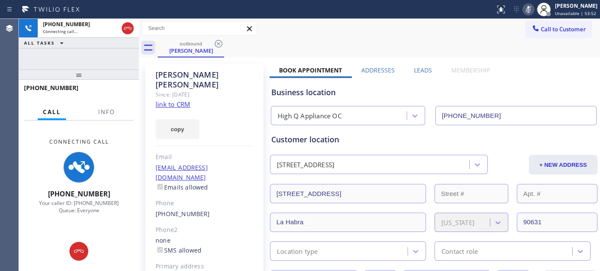
type input "(949) 438-5091"
click at [533, 24] on button "Call to Customer" at bounding box center [559, 29] width 66 height 16
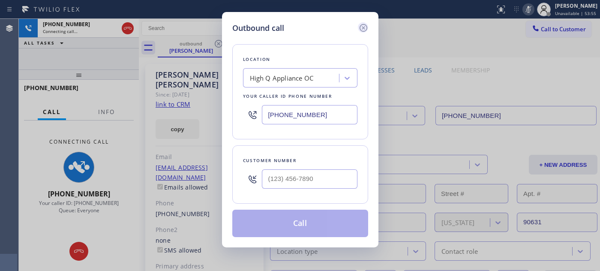
click at [365, 26] on icon at bounding box center [363, 28] width 10 height 10
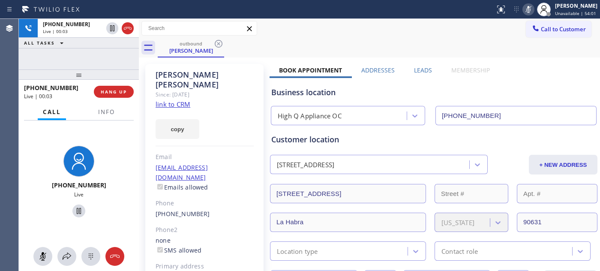
click at [522, 7] on div at bounding box center [528, 9] width 12 height 10
drag, startPoint x: 113, startPoint y: 71, endPoint x: 178, endPoint y: 1, distance: 95.2
click at [118, 55] on div "+17148785776 Live | 00:17 ALL TASKS ALL TASKS ACTIVE TASKS TASKS IN WRAP UP +17…" at bounding box center [79, 145] width 120 height 252
drag, startPoint x: 78, startPoint y: 77, endPoint x: 97, endPoint y: 43, distance: 38.5
click at [82, 77] on div at bounding box center [79, 74] width 120 height 10
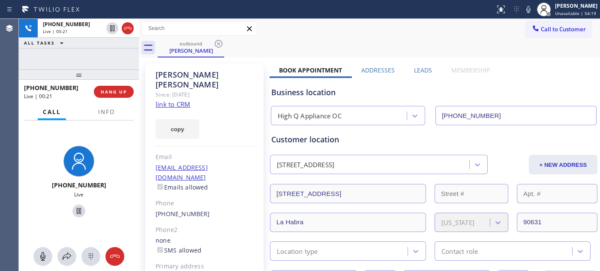
click at [377, 9] on div at bounding box center [247, 10] width 488 height 14
drag, startPoint x: 101, startPoint y: 69, endPoint x: 154, endPoint y: 5, distance: 83.3
click at [102, 66] on div "+17148785776 Live | 00:24 ALL TASKS ALL TASKS ACTIVE TASKS TASKS IN WRAP UP +17…" at bounding box center [79, 145] width 120 height 252
click at [107, 80] on div at bounding box center [79, 74] width 120 height 10
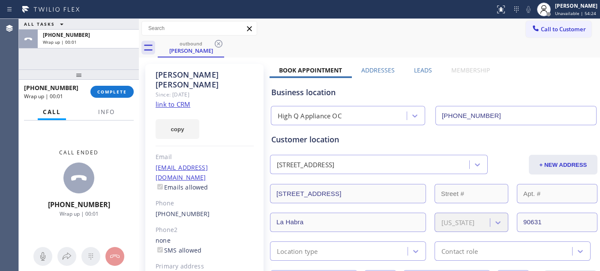
click at [107, 83] on div "+17148785776 Wrap up | 00:01 COMPLETE" at bounding box center [79, 92] width 110 height 22
click at [109, 90] on span "COMPLETE" at bounding box center [112, 92] width 30 height 6
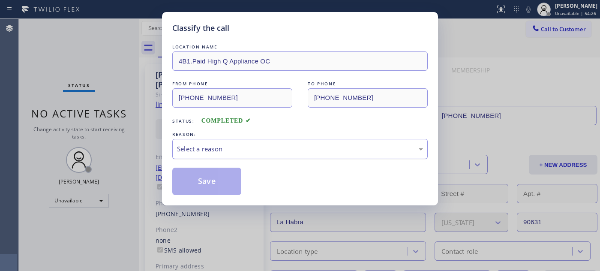
click at [243, 142] on div "Select a reason" at bounding box center [299, 149] width 255 height 20
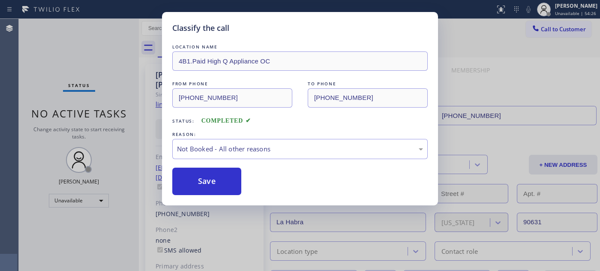
click at [208, 180] on button "Save" at bounding box center [206, 180] width 69 height 27
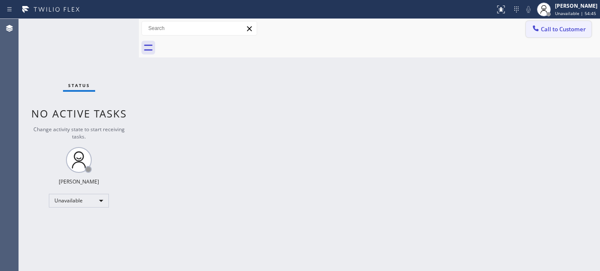
click at [550, 29] on span "Call to Customer" at bounding box center [563, 29] width 45 height 8
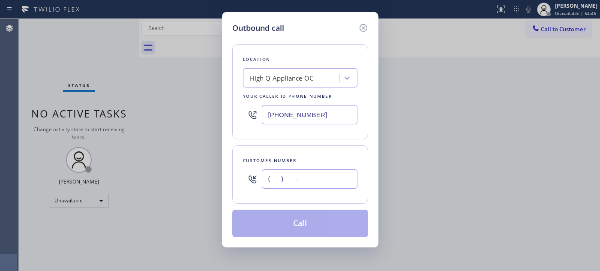
click at [311, 182] on input "(___) ___-____" at bounding box center [310, 178] width 96 height 19
paste input "818) 620-5201"
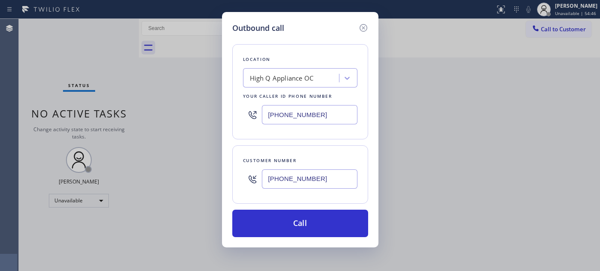
type input "(818) 620-5201"
drag, startPoint x: 328, startPoint y: 116, endPoint x: 166, endPoint y: 107, distance: 162.6
click at [181, 107] on div "Outbound call Location High Q Appliance OC Your caller id phone number (949) 43…" at bounding box center [300, 135] width 600 height 271
paste input "855) 731-4952"
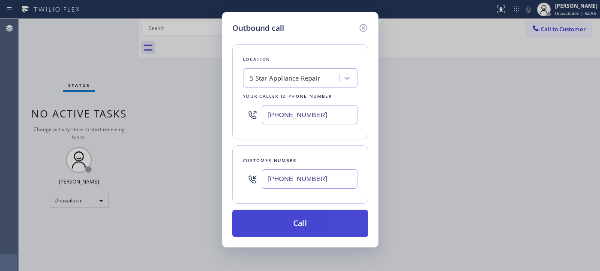
type input "[PHONE_NUMBER]"
click at [322, 220] on button "Call" at bounding box center [300, 222] width 136 height 27
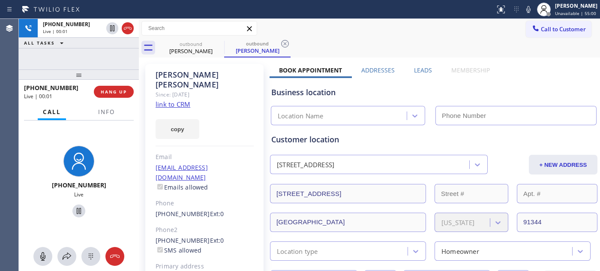
type input "[PHONE_NUMBER]"
click at [126, 89] on span "HANG UP" at bounding box center [114, 92] width 26 height 6
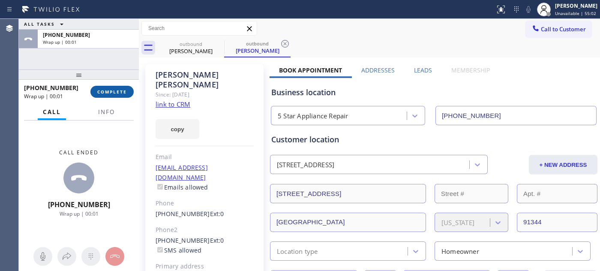
click at [128, 89] on button "COMPLETE" at bounding box center [111, 92] width 43 height 12
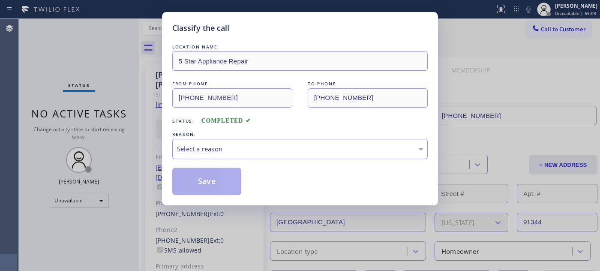
click at [248, 159] on div "Select a reason" at bounding box center [299, 149] width 255 height 20
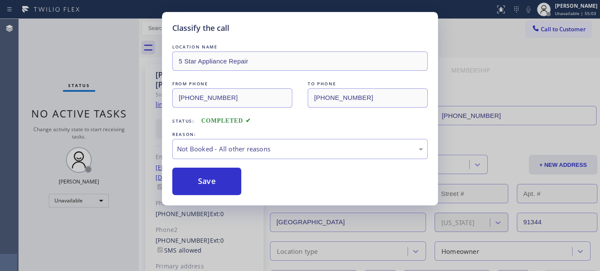
click at [221, 179] on button "Save" at bounding box center [206, 180] width 69 height 27
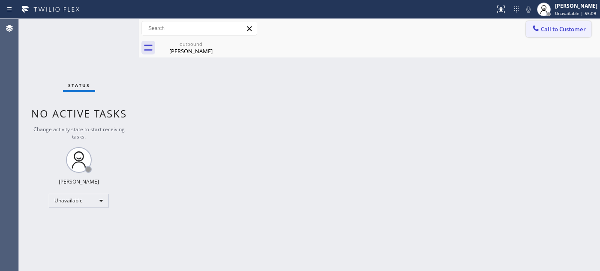
click at [545, 28] on span "Call to Customer" at bounding box center [563, 29] width 45 height 8
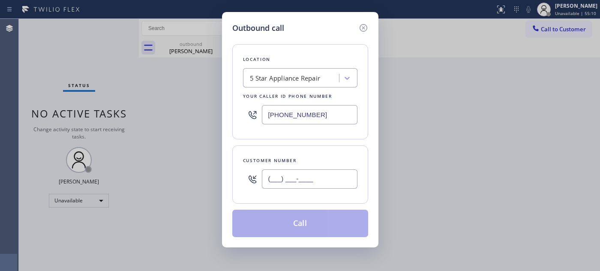
click at [286, 187] on input "(___) ___-____" at bounding box center [310, 178] width 96 height 19
paste input "314) 570-2382"
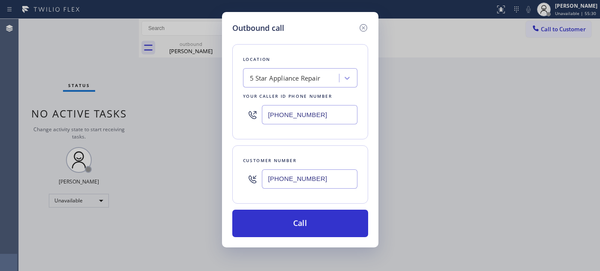
drag, startPoint x: 318, startPoint y: 180, endPoint x: 206, endPoint y: 144, distance: 118.0
click at [194, 164] on div "Outbound call Location 5 Star Appliance Repair Your caller id phone number (855…" at bounding box center [300, 135] width 600 height 271
paste input "917) 549-7323"
type input "(917) 549-7323"
drag, startPoint x: 320, startPoint y: 111, endPoint x: 155, endPoint y: 119, distance: 165.5
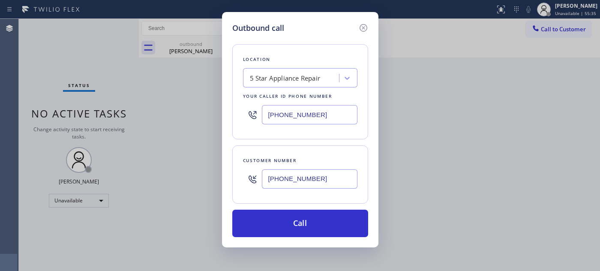
click at [146, 109] on div "Outbound call Location 5 Star Appliance Repair Your caller id phone number (855…" at bounding box center [300, 135] width 600 height 271
paste input "917) 935-43"
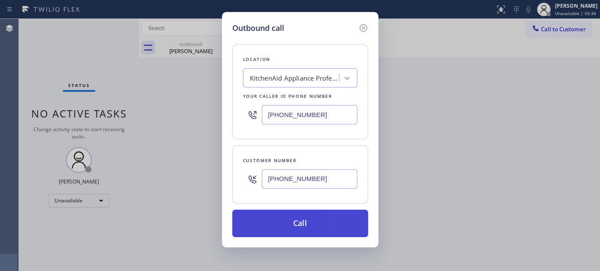
type input "(917) 935-4352"
click at [338, 221] on button "Call" at bounding box center [300, 222] width 136 height 27
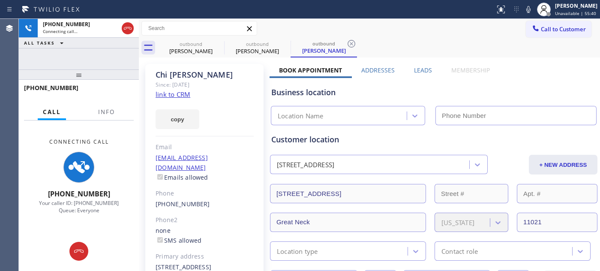
type input "(917) 935-4352"
drag, startPoint x: 526, startPoint y: 11, endPoint x: 515, endPoint y: 31, distance: 22.4
click at [526, 11] on icon at bounding box center [528, 9] width 4 height 7
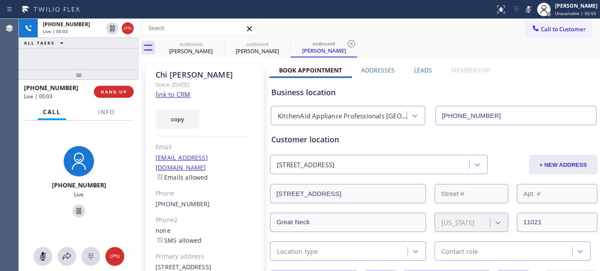
drag, startPoint x: 524, startPoint y: 6, endPoint x: 510, endPoint y: 27, distance: 25.3
click at [524, 6] on icon at bounding box center [528, 9] width 10 height 10
drag, startPoint x: 87, startPoint y: 70, endPoint x: 193, endPoint y: 1, distance: 126.3
click at [88, 70] on div at bounding box center [79, 74] width 120 height 10
click at [219, 43] on icon at bounding box center [219, 44] width 8 height 8
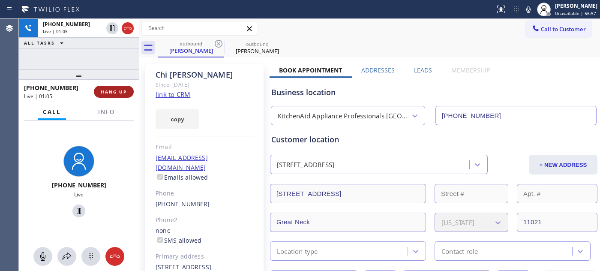
click at [116, 89] on span "HANG UP" at bounding box center [114, 92] width 26 height 6
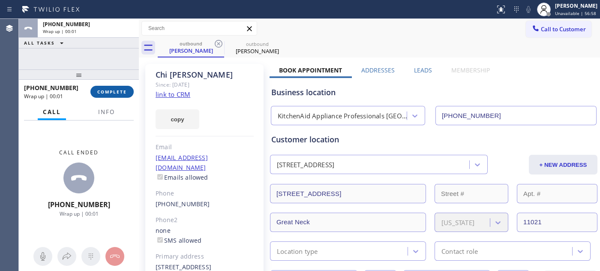
click at [116, 89] on span "COMPLETE" at bounding box center [112, 92] width 30 height 6
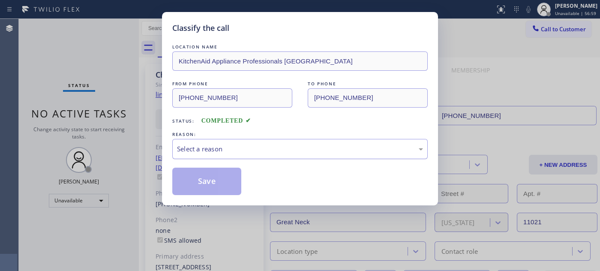
click at [242, 150] on div "Select a reason" at bounding box center [300, 149] width 246 height 10
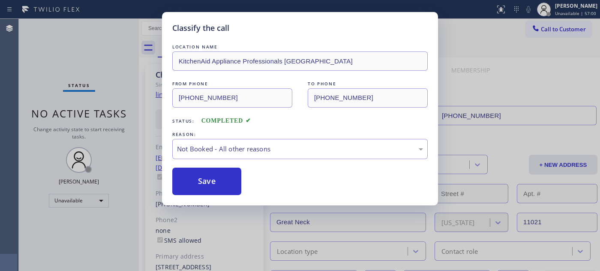
drag, startPoint x: 204, startPoint y: 181, endPoint x: 269, endPoint y: 105, distance: 99.9
click at [205, 181] on button "Save" at bounding box center [206, 180] width 69 height 27
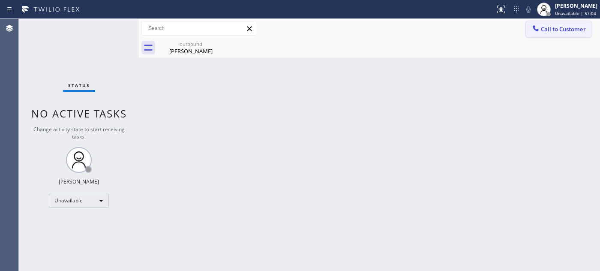
click at [558, 29] on span "Call to Customer" at bounding box center [563, 29] width 45 height 8
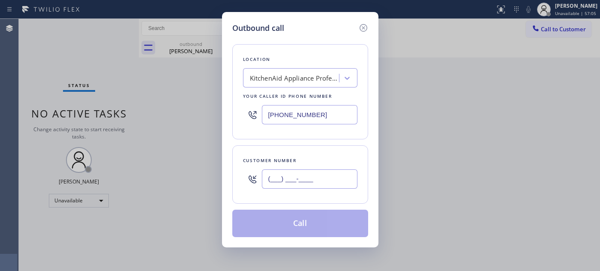
click at [271, 186] on input "(___) ___-____" at bounding box center [310, 178] width 96 height 19
paste input "714) 539-2296"
type input "(714) 539-2296"
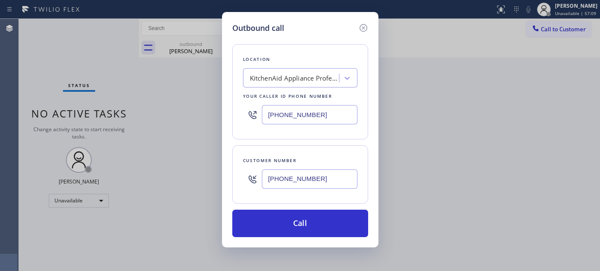
drag, startPoint x: 315, startPoint y: 105, endPoint x: 142, endPoint y: 113, distance: 173.2
click at [156, 109] on div "Outbound call Location KitchenAid Appliance Professionals New Hyde Park Your ca…" at bounding box center [300, 135] width 600 height 271
click at [332, 120] on input "(___) ___-____" at bounding box center [310, 114] width 96 height 19
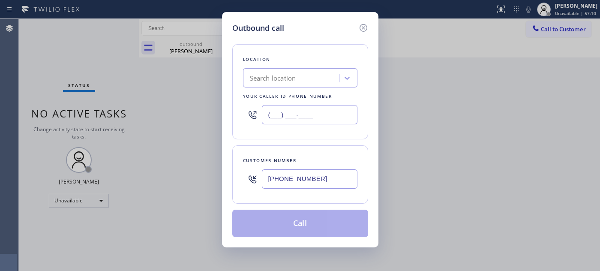
drag, startPoint x: 332, startPoint y: 120, endPoint x: 203, endPoint y: 120, distance: 129.8
click at [230, 120] on div "Outbound call Location Search location Your caller id phone number (___) ___-__…" at bounding box center [300, 129] width 156 height 235
paste input "877) 636-1780"
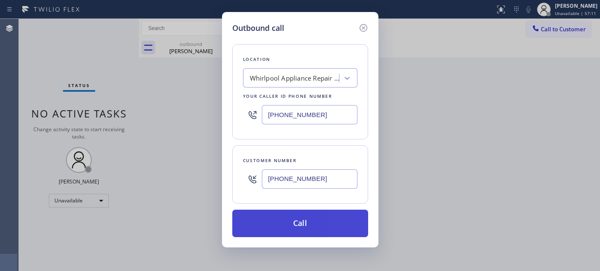
type input "(877) 636-1780"
click at [297, 232] on button "Call" at bounding box center [300, 222] width 136 height 27
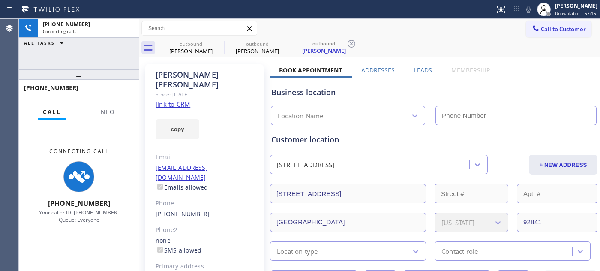
type input "(877) 636-1780"
click at [503, 26] on div "Call to Customer Outbound call Location Whirlpool Appliance Repair Co Los Angel…" at bounding box center [369, 28] width 461 height 15
click at [527, 9] on icon at bounding box center [528, 9] width 10 height 10
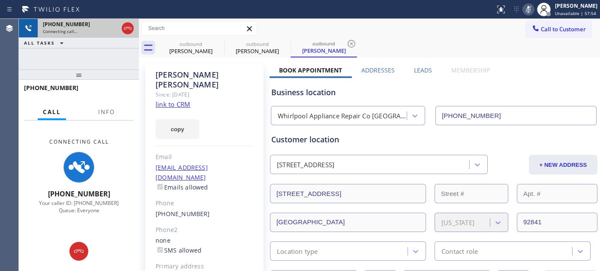
drag, startPoint x: 126, startPoint y: 29, endPoint x: 132, endPoint y: 26, distance: 6.3
click at [126, 29] on icon at bounding box center [128, 28] width 10 height 10
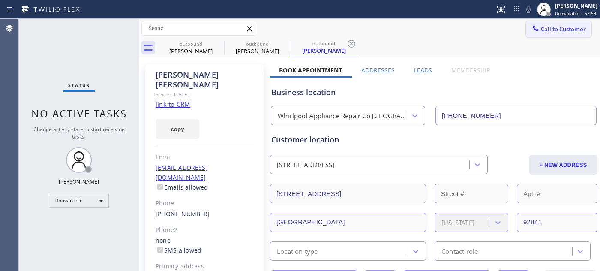
click at [541, 29] on span "Call to Customer" at bounding box center [563, 29] width 45 height 8
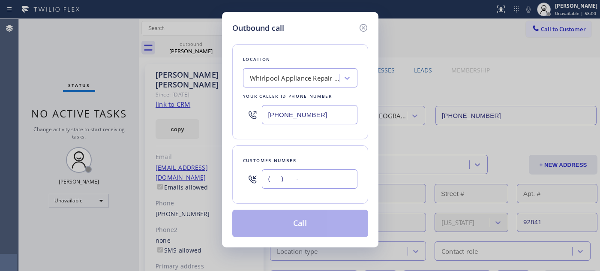
click at [336, 170] on input "(___) ___-____" at bounding box center [310, 178] width 96 height 19
paste input "718) 757-4983"
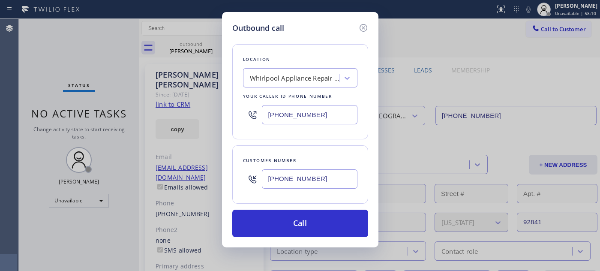
drag, startPoint x: 316, startPoint y: 177, endPoint x: 171, endPoint y: 178, distance: 144.8
click at [171, 178] on div "Outbound call Location Whirlpool Appliance Repair Co Los Angeles Your caller id…" at bounding box center [300, 135] width 600 height 271
paste input "303) 229-8977"
drag, startPoint x: 322, startPoint y: 180, endPoint x: 197, endPoint y: 170, distance: 125.5
click at [198, 170] on div "Outbound call Location Whirlpool Appliance Repair Co Los Angeles Your caller id…" at bounding box center [300, 135] width 600 height 271
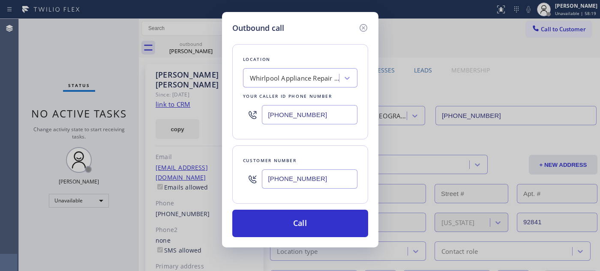
paste input "623) 203-3639"
type input "(623) 203-3639"
drag, startPoint x: 316, startPoint y: 113, endPoint x: 236, endPoint y: 113, distance: 79.2
click at [238, 113] on div "Location Whirlpool Appliance Repair Co Los Angeles Your caller id phone number …" at bounding box center [300, 91] width 136 height 95
paste input "602) 755-6017"
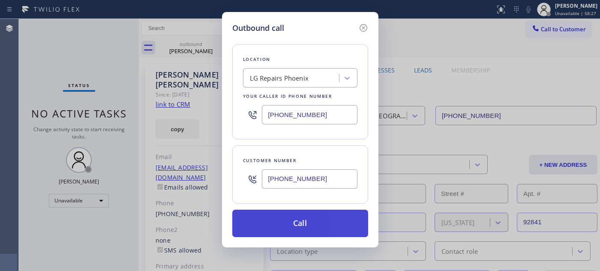
type input "[PHONE_NUMBER]"
click at [326, 223] on button "Call" at bounding box center [300, 222] width 136 height 27
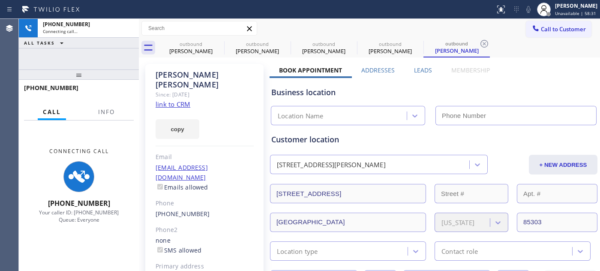
type input "[PHONE_NUMBER]"
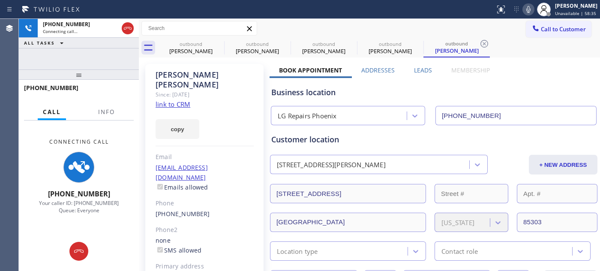
click at [524, 8] on icon at bounding box center [528, 9] width 10 height 10
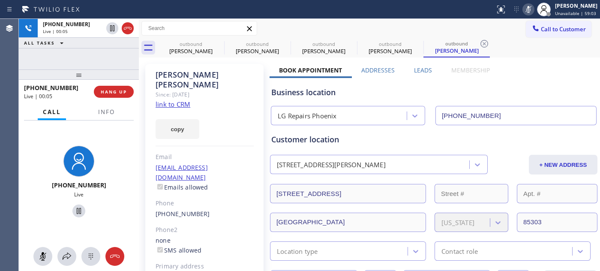
click at [524, 11] on icon at bounding box center [528, 9] width 10 height 10
drag, startPoint x: 58, startPoint y: 79, endPoint x: 164, endPoint y: 12, distance: 125.0
click at [58, 79] on div at bounding box center [79, 74] width 120 height 10
drag, startPoint x: 87, startPoint y: 72, endPoint x: 135, endPoint y: 11, distance: 76.9
click at [88, 63] on div "+16232033639 Live | 01:01 ALL TASKS ALL TASKS ACTIVE TASKS TASKS IN WRAP UP +16…" at bounding box center [79, 145] width 120 height 252
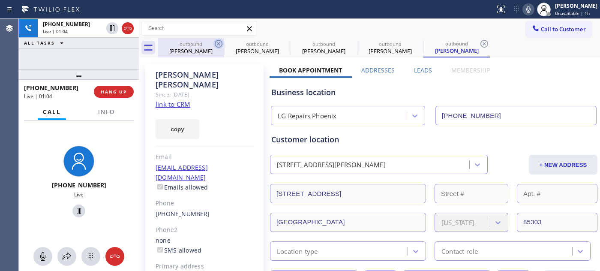
click at [216, 41] on icon at bounding box center [219, 44] width 8 height 8
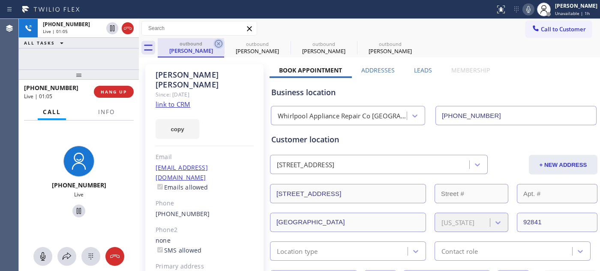
click at [218, 44] on icon at bounding box center [218, 44] width 10 height 10
type input "[PHONE_NUMBER]"
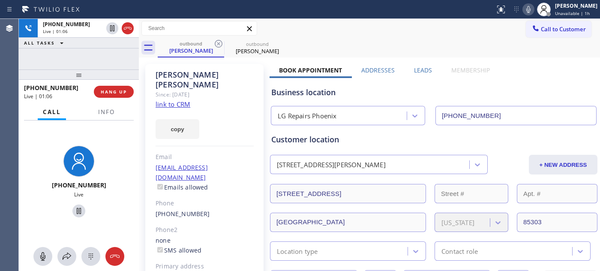
click at [409, 20] on div "Call to Customer Outbound call Location LG Repairs Phoenix Your caller id phone…" at bounding box center [369, 28] width 461 height 19
drag, startPoint x: 84, startPoint y: 75, endPoint x: 111, endPoint y: 31, distance: 51.1
click at [88, 59] on div "+16232033639 Live | 01:08 ALL TASKS ALL TASKS ACTIVE TASKS TASKS IN WRAP UP +16…" at bounding box center [79, 145] width 120 height 252
click at [105, 90] on span "HANG UP" at bounding box center [114, 92] width 26 height 6
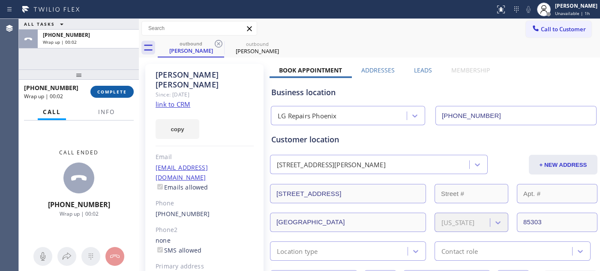
click at [105, 91] on span "COMPLETE" at bounding box center [112, 92] width 30 height 6
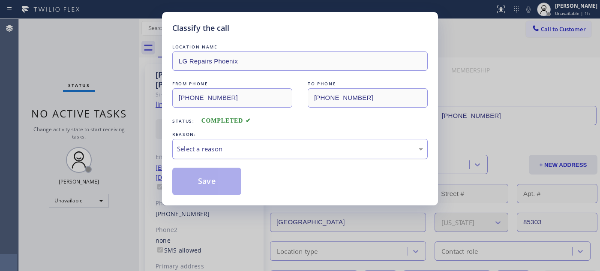
click at [201, 150] on div "Select a reason" at bounding box center [300, 149] width 246 height 10
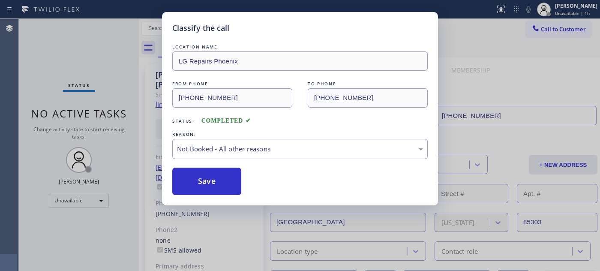
click at [203, 179] on button "Save" at bounding box center [206, 180] width 69 height 27
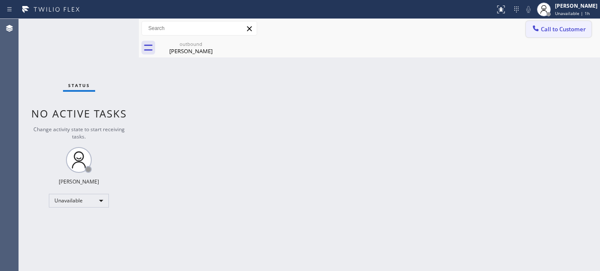
click at [562, 33] on span "Call to Customer" at bounding box center [563, 29] width 45 height 8
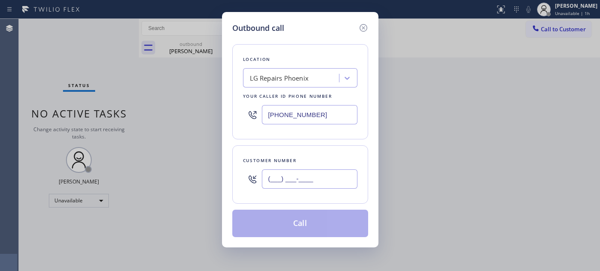
click at [272, 188] on input "(___) ___-____" at bounding box center [310, 178] width 96 height 19
paste input "310) 766-7392"
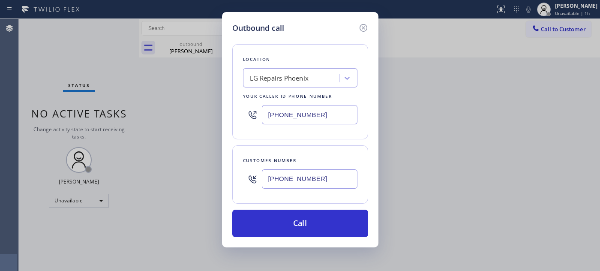
type input "(310) 766-7392"
drag, startPoint x: 289, startPoint y: 114, endPoint x: 226, endPoint y: 118, distance: 62.7
click at [210, 114] on div "Outbound call Location LG Repairs Phoenix Your caller id phone number (602) 755…" at bounding box center [300, 135] width 600 height 271
paste input "855) 731-4952"
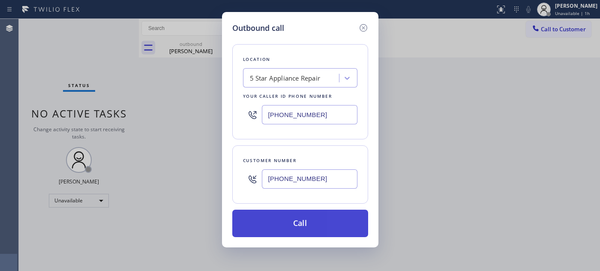
type input "[PHONE_NUMBER]"
click at [327, 219] on button "Call" at bounding box center [300, 222] width 136 height 27
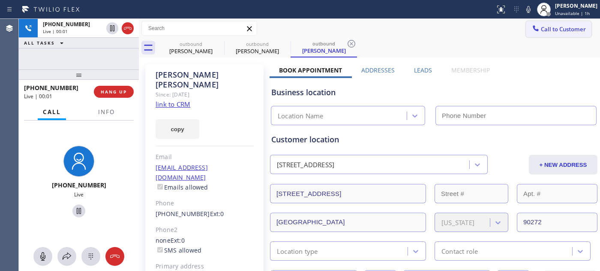
drag, startPoint x: 524, startPoint y: 13, endPoint x: 521, endPoint y: 32, distance: 18.7
click at [524, 13] on icon at bounding box center [528, 9] width 10 height 10
type input "[PHONE_NUMBER]"
click at [112, 92] on span "HANG UP" at bounding box center [114, 92] width 26 height 6
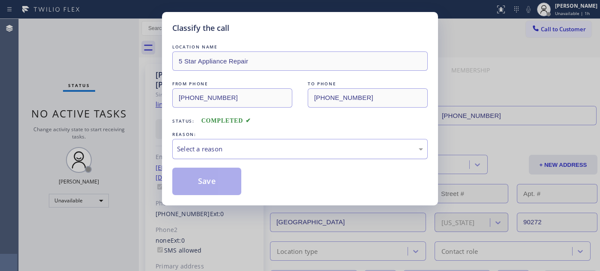
click at [269, 163] on div "LOCATION NAME 5 Star Appliance Repair FROM PHONE (855) 731-4952 TO PHONE (310) …" at bounding box center [299, 118] width 255 height 152
drag, startPoint x: 254, startPoint y: 149, endPoint x: 251, endPoint y: 154, distance: 5.7
click at [254, 149] on div "Select a reason" at bounding box center [300, 149] width 246 height 10
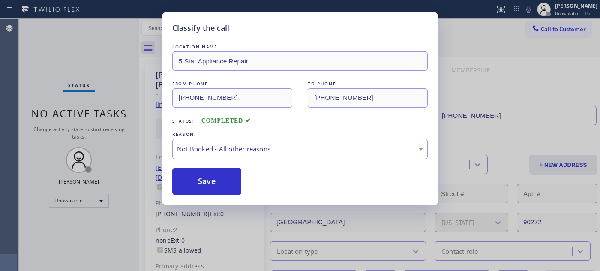
drag, startPoint x: 213, startPoint y: 185, endPoint x: 314, endPoint y: 87, distance: 140.9
click at [214, 183] on button "Save" at bounding box center [206, 180] width 69 height 27
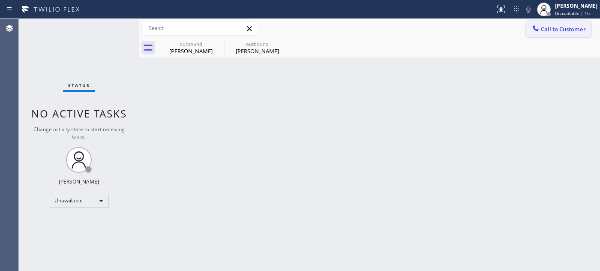
click at [538, 28] on icon at bounding box center [535, 28] width 9 height 9
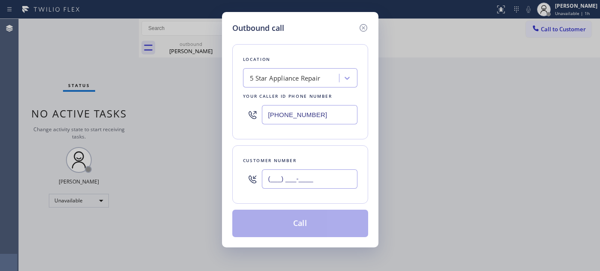
click at [280, 182] on input "(___) ___-____" at bounding box center [310, 178] width 96 height 19
paste input "253) 213-9406"
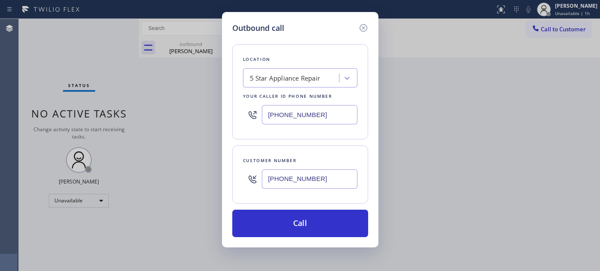
type input "(253) 213-9406"
drag, startPoint x: 340, startPoint y: 112, endPoint x: 216, endPoint y: 115, distance: 123.4
click at [217, 114] on div "Outbound call Location 5 Star Appliance Repair Your caller id phone number (855…" at bounding box center [300, 135] width 600 height 271
paste input "253) 237-7788"
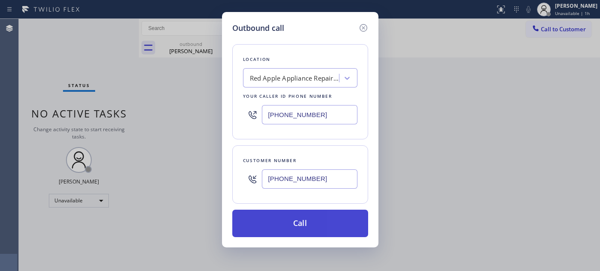
type input "(253) 237-7788"
click at [336, 219] on button "Call" at bounding box center [300, 222] width 136 height 27
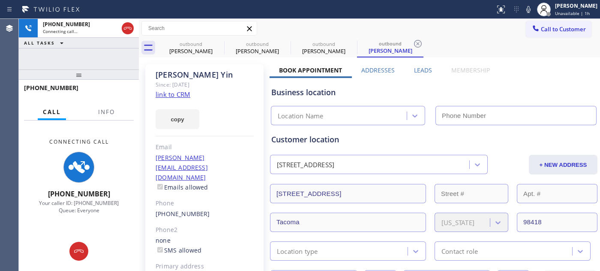
drag, startPoint x: 529, startPoint y: 11, endPoint x: 489, endPoint y: 57, distance: 60.4
click at [529, 11] on icon at bounding box center [528, 9] width 10 height 10
type input "(253) 237-7788"
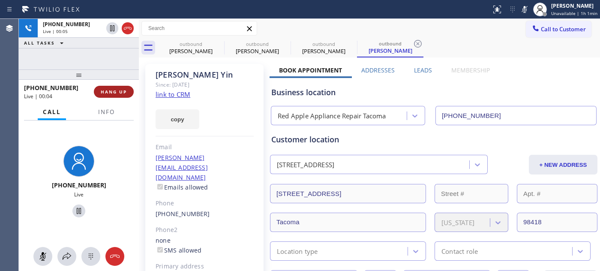
click at [109, 89] on span "HANG UP" at bounding box center [114, 92] width 26 height 6
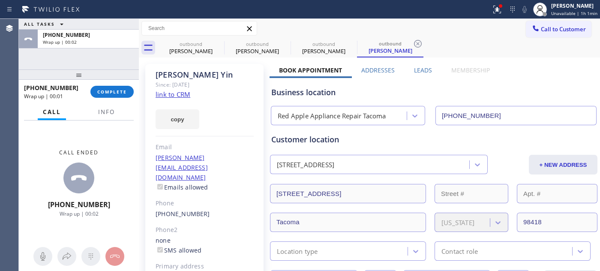
click at [121, 98] on div "+12532139406 Wrap up | 00:01 COMPLETE" at bounding box center [79, 92] width 110 height 22
click at [109, 90] on span "COMPLETE" at bounding box center [112, 92] width 30 height 6
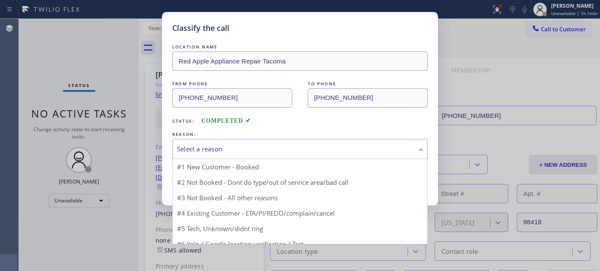
drag, startPoint x: 228, startPoint y: 151, endPoint x: 212, endPoint y: 170, distance: 25.0
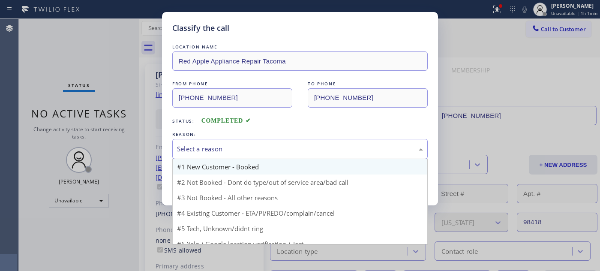
click at [227, 150] on div "Select a reason" at bounding box center [300, 149] width 246 height 10
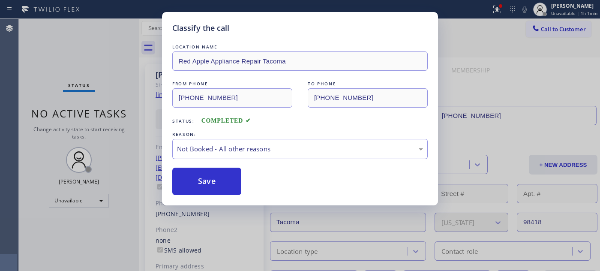
click at [200, 176] on button "Save" at bounding box center [206, 180] width 69 height 27
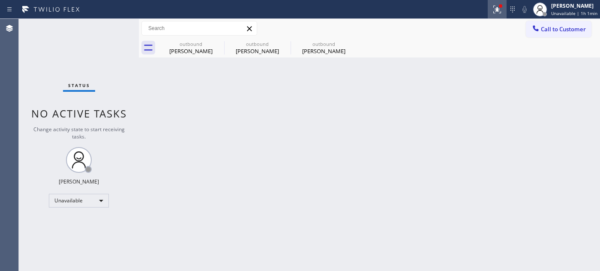
click at [496, 15] on button at bounding box center [496, 9] width 19 height 19
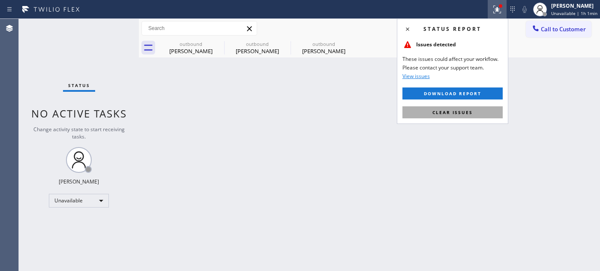
click at [412, 115] on button "Clear issues" at bounding box center [452, 112] width 100 height 12
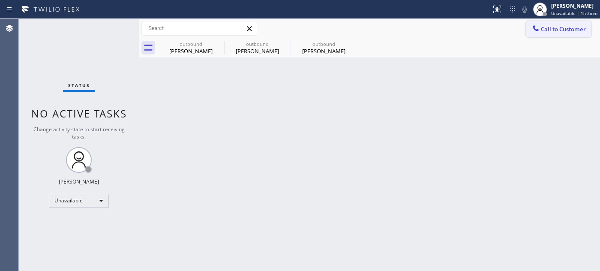
click at [553, 33] on button "Call to Customer" at bounding box center [559, 29] width 66 height 16
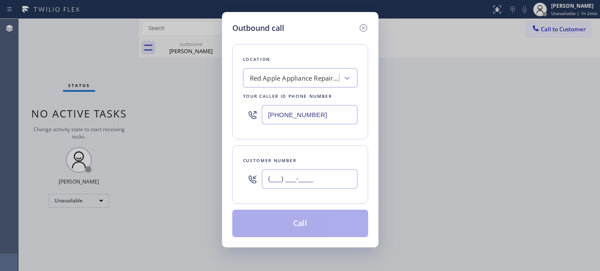
click at [302, 182] on input "(___) ___-____" at bounding box center [310, 178] width 96 height 19
paste input "818) 863-2838"
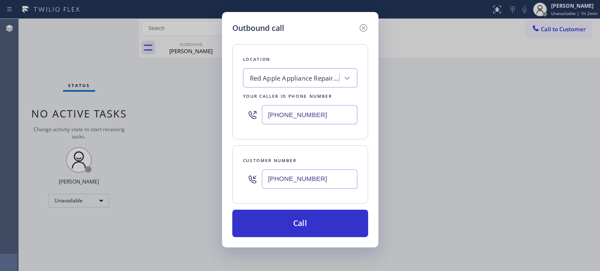
type input "(818) 863-2838"
drag, startPoint x: 302, startPoint y: 109, endPoint x: 217, endPoint y: 109, distance: 84.4
click at [217, 109] on div "Outbound call Location Red Apple Appliance Repair Tacoma Your caller id phone n…" at bounding box center [300, 135] width 600 height 271
paste input "855) 731-4952"
type input "[PHONE_NUMBER]"
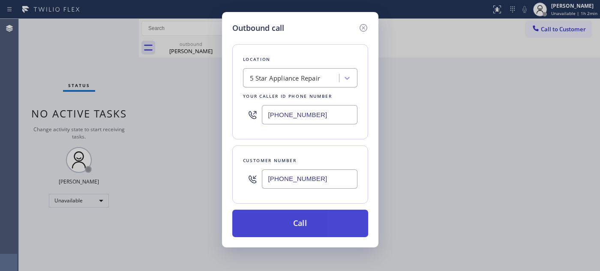
click at [281, 215] on button "Call" at bounding box center [300, 222] width 136 height 27
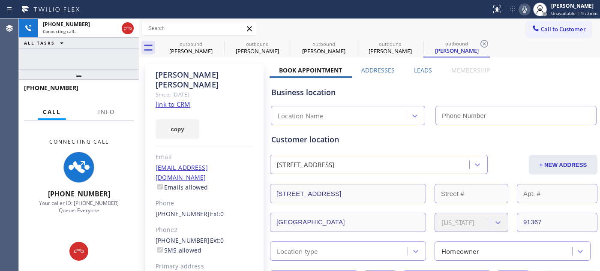
click at [526, 9] on icon at bounding box center [524, 9] width 10 height 10
type input "[PHONE_NUMBER]"
drag, startPoint x: 107, startPoint y: 72, endPoint x: 155, endPoint y: 16, distance: 73.8
click at [113, 41] on div "+18188632838 Connecting call… ALL TASKS ALL TASKS ACTIVE TASKS TASKS IN WRAP UP…" at bounding box center [79, 145] width 120 height 252
drag, startPoint x: 103, startPoint y: 72, endPoint x: 114, endPoint y: 54, distance: 21.3
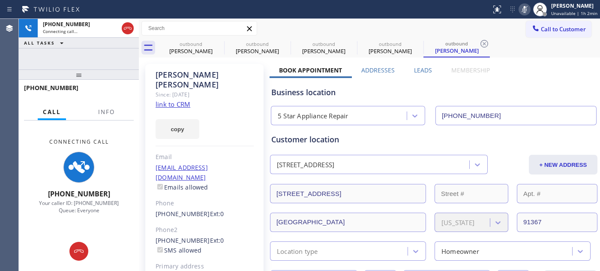
click at [104, 69] on div at bounding box center [79, 74] width 120 height 10
drag, startPoint x: 87, startPoint y: 72, endPoint x: 87, endPoint y: 54, distance: 17.6
click at [87, 57] on div "+18188632838 Connecting call… ALL TASKS ALL TASKS ACTIVE TASKS TASKS IN WRAP UP…" at bounding box center [79, 145] width 120 height 252
drag, startPoint x: 118, startPoint y: 73, endPoint x: 124, endPoint y: 30, distance: 42.8
click at [119, 49] on div "+18188632838 Connecting call… ALL TASKS ALL TASKS ACTIVE TASKS TASKS IN WRAP UP…" at bounding box center [79, 145] width 120 height 252
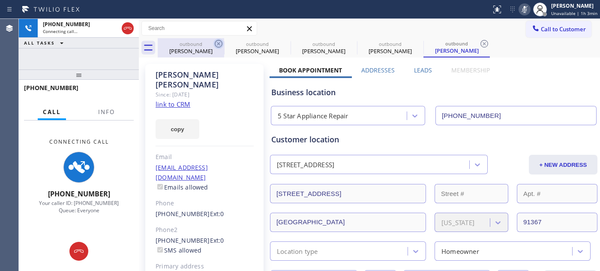
click at [216, 44] on icon at bounding box center [218, 44] width 10 height 10
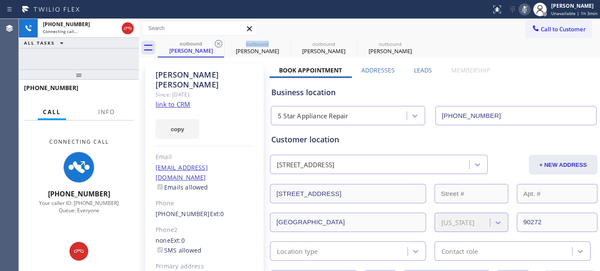
click at [216, 44] on icon at bounding box center [218, 44] width 10 height 10
type input "(253) 237-7788"
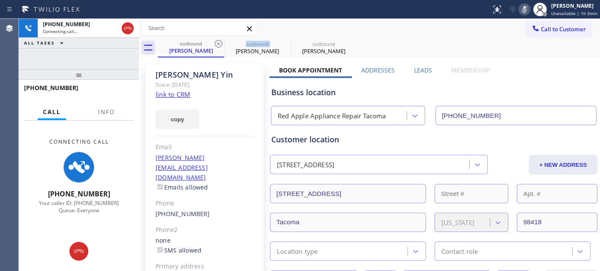
click at [216, 44] on icon at bounding box center [218, 44] width 10 height 10
type input "[PHONE_NUMBER]"
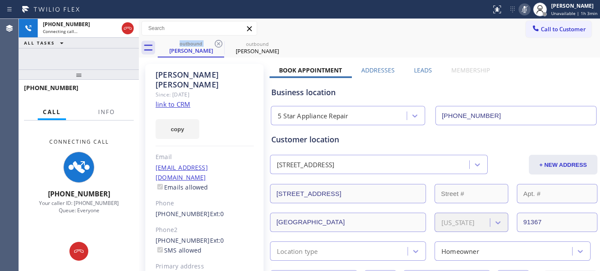
click at [344, 45] on div "outbound Patty Pollack outbound Patty Pollack" at bounding box center [379, 47] width 442 height 19
drag, startPoint x: 126, startPoint y: 30, endPoint x: 186, endPoint y: 13, distance: 62.1
click at [126, 30] on icon at bounding box center [128, 28] width 10 height 10
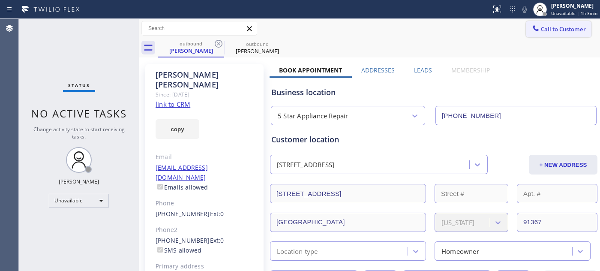
click at [551, 30] on span "Call to Customer" at bounding box center [563, 29] width 45 height 8
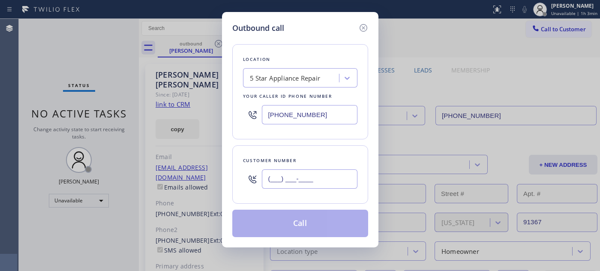
click at [293, 174] on input "(___) ___-____" at bounding box center [310, 178] width 96 height 19
paste input "562) 810-7687"
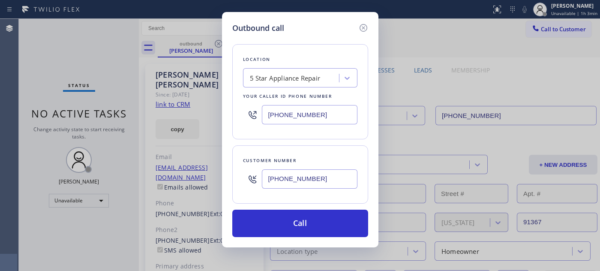
type input "(562) 810-7687"
drag, startPoint x: 329, startPoint y: 112, endPoint x: 163, endPoint y: 113, distance: 165.8
click at [163, 113] on div "Outbound call Location 5 Star Appliance Repair Your caller id phone number (855…" at bounding box center [300, 135] width 600 height 271
paste input "77) 748-5179"
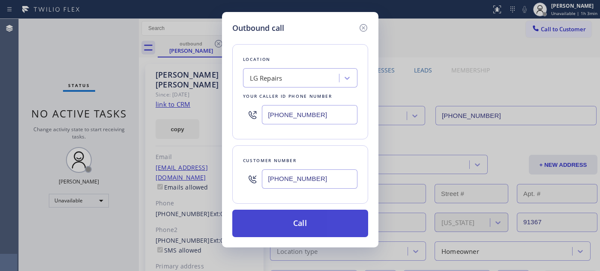
type input "(877) 748-5179"
click at [305, 227] on button "Call" at bounding box center [300, 222] width 136 height 27
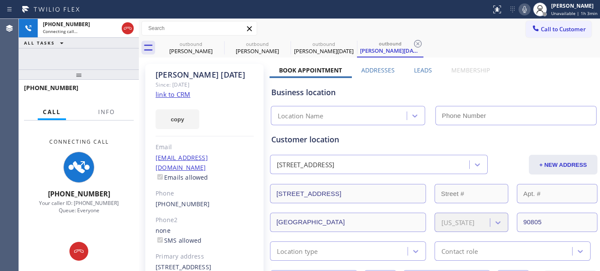
type input "(877) 748-5179"
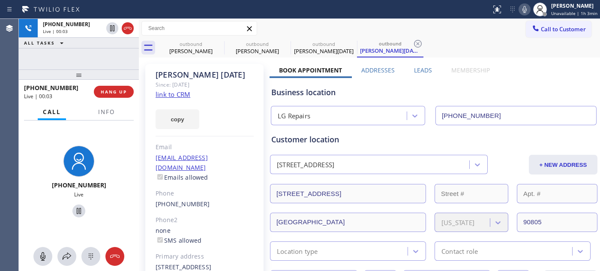
click at [529, 9] on icon at bounding box center [524, 9] width 10 height 10
drag, startPoint x: 526, startPoint y: 9, endPoint x: 432, endPoint y: 24, distance: 95.4
click at [526, 9] on icon at bounding box center [524, 9] width 10 height 10
click at [102, 90] on span "HANG UP" at bounding box center [114, 92] width 26 height 6
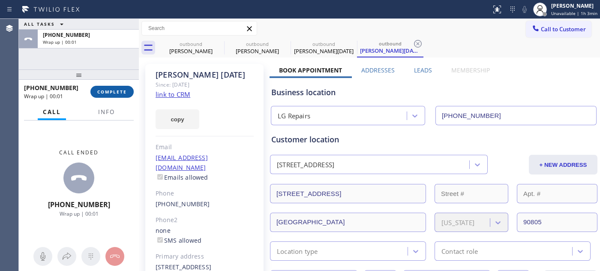
click at [102, 90] on span "COMPLETE" at bounding box center [112, 92] width 30 height 6
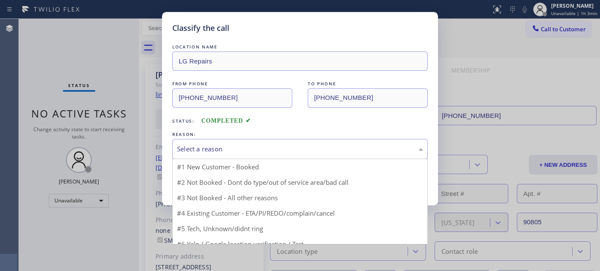
click at [221, 150] on div "Select a reason" at bounding box center [300, 149] width 246 height 10
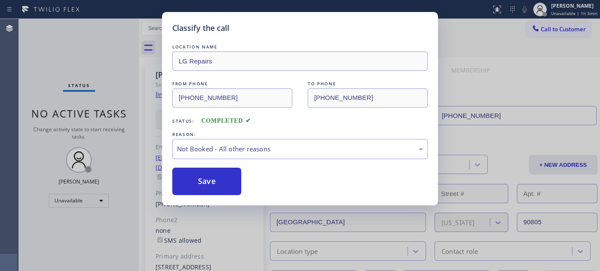
click at [195, 185] on button "Save" at bounding box center [206, 180] width 69 height 27
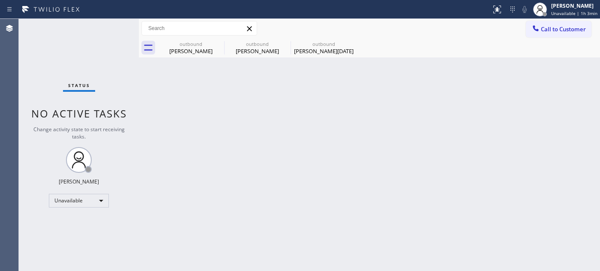
click at [553, 22] on button "Call to Customer" at bounding box center [559, 29] width 66 height 16
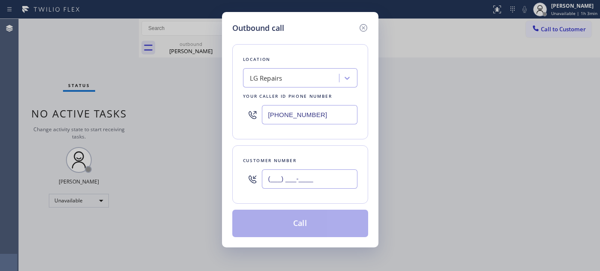
click at [290, 177] on input "(___) ___-____" at bounding box center [310, 178] width 96 height 19
paste input "661) 360-8837"
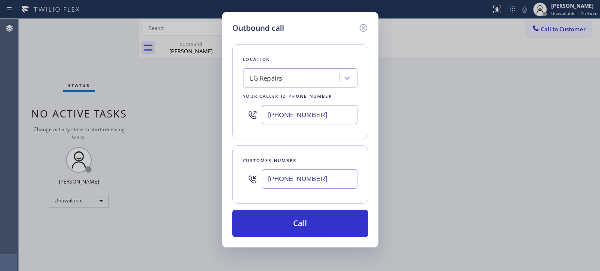
type input "(661) 360-8837"
drag, startPoint x: 316, startPoint y: 120, endPoint x: 226, endPoint y: 131, distance: 90.5
click at [226, 131] on div "Outbound call Location LG Repairs Your caller id phone number (877) 748-5179 Cu…" at bounding box center [300, 129] width 156 height 235
paste input "661) 368-9097"
type input "(661) 368-9097"
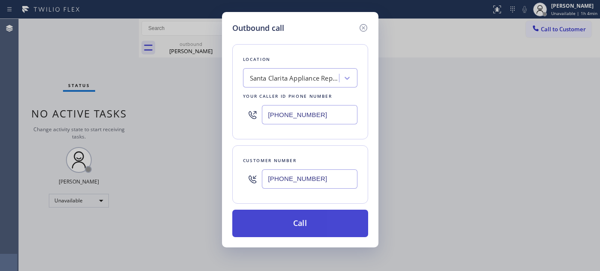
click at [320, 234] on button "Call" at bounding box center [300, 222] width 136 height 27
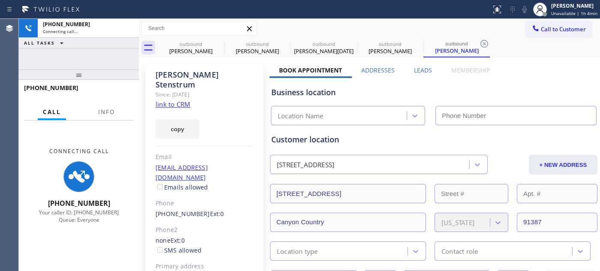
click at [96, 69] on div at bounding box center [79, 74] width 120 height 10
type input "(661) 368-9097"
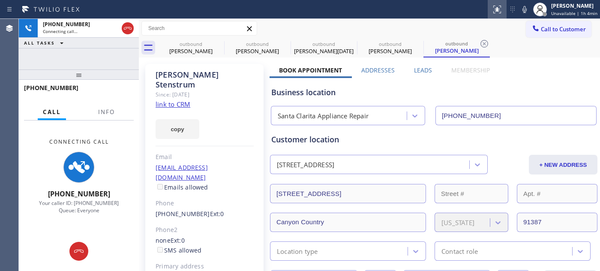
drag, startPoint x: 523, startPoint y: 10, endPoint x: 506, endPoint y: 11, distance: 16.3
click at [523, 10] on icon at bounding box center [524, 9] width 10 height 10
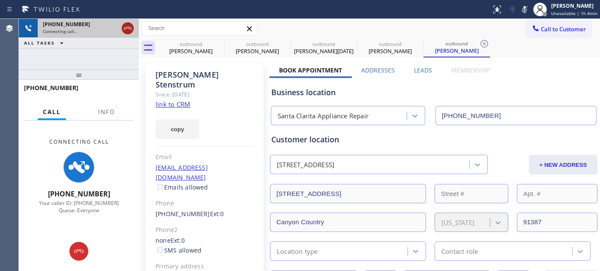
click at [130, 28] on icon at bounding box center [128, 28] width 10 height 10
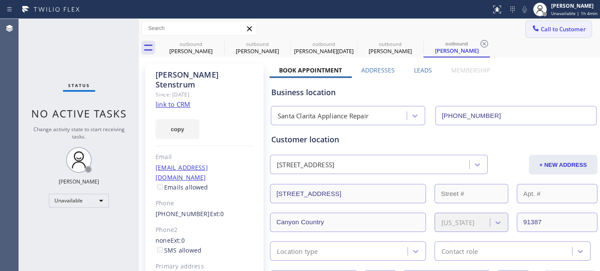
click at [567, 31] on span "Call to Customer" at bounding box center [563, 29] width 45 height 8
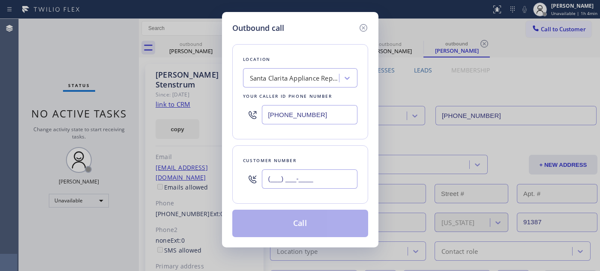
click at [285, 177] on input "(___) ___-____" at bounding box center [310, 178] width 96 height 19
paste input "602) 568-6673"
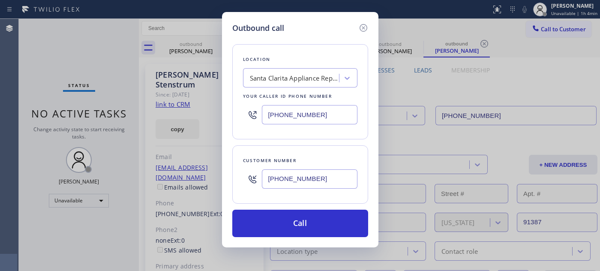
type input "(602) 568-6673"
drag, startPoint x: 241, startPoint y: 113, endPoint x: 217, endPoint y: 113, distance: 24.0
click at [217, 113] on div "Outbound call Location Santa Clarita Appliance Repair Your caller id phone numb…" at bounding box center [300, 135] width 600 height 271
paste input "02) 755-4468"
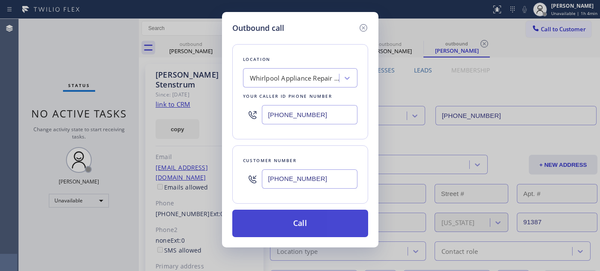
type input "(602) 755-4468"
click at [336, 217] on button "Call" at bounding box center [300, 222] width 136 height 27
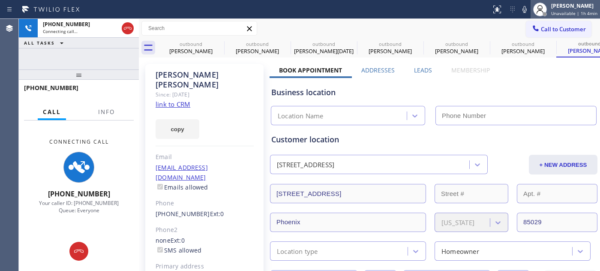
type input "(602) 755-4468"
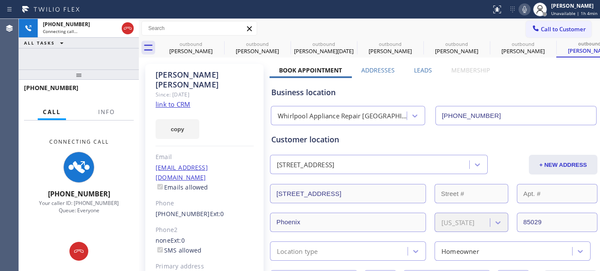
click at [525, 12] on icon at bounding box center [524, 9] width 4 height 7
click at [220, 42] on icon at bounding box center [219, 44] width 8 height 8
type input "[PHONE_NUMBER]"
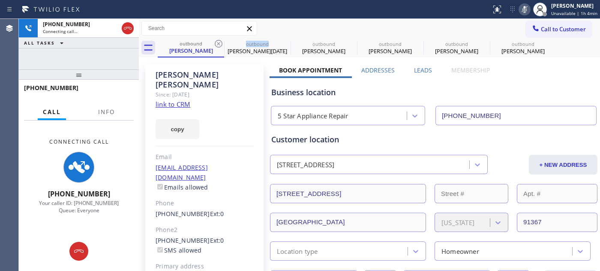
click at [220, 42] on icon at bounding box center [219, 44] width 8 height 8
type input "(877) 748-5179"
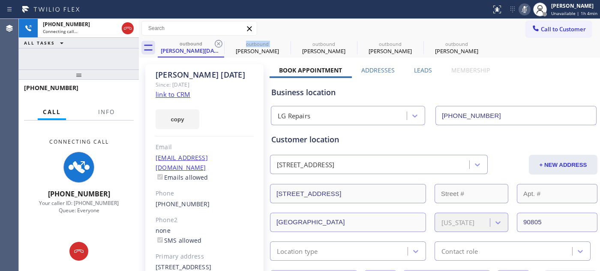
click at [220, 42] on icon at bounding box center [219, 44] width 8 height 8
type input "(661) 368-9097"
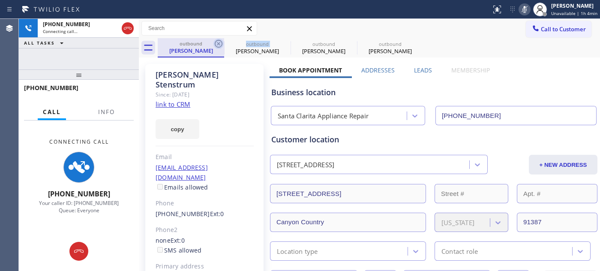
click at [220, 42] on icon at bounding box center [218, 44] width 10 height 10
click at [221, 41] on icon at bounding box center [219, 44] width 8 height 8
type input "(602) 755-4468"
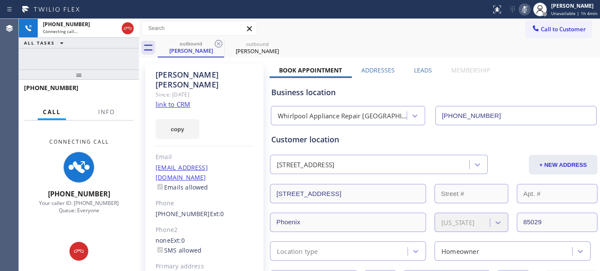
click at [420, 30] on div "Call to Customer Outbound call Location Whirlpool Appliance Repair Phoenix Your…" at bounding box center [369, 28] width 461 height 15
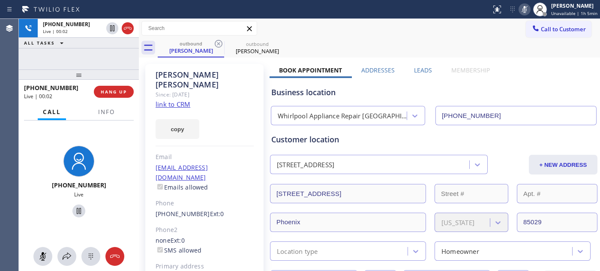
click at [527, 9] on icon at bounding box center [524, 9] width 10 height 10
click at [74, 69] on div at bounding box center [79, 74] width 120 height 10
drag, startPoint x: 111, startPoint y: 76, endPoint x: 136, endPoint y: 33, distance: 49.3
click at [109, 49] on div "+16025686673 Live | 00:30 ALL TASKS ALL TASKS ACTIVE TASKS TASKS IN WRAP UP +16…" at bounding box center [79, 145] width 120 height 252
drag, startPoint x: 87, startPoint y: 78, endPoint x: 97, endPoint y: 28, distance: 50.6
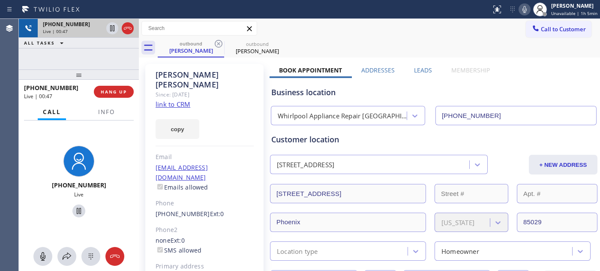
click at [87, 57] on div "+16025686673 Live | 00:47 ALL TASKS ALL TASKS ACTIVE TASKS TASKS IN WRAP UP +16…" at bounding box center [79, 145] width 120 height 252
drag, startPoint x: 103, startPoint y: 67, endPoint x: 197, endPoint y: 2, distance: 115.1
click at [106, 57] on div "+16025686673 Live | 00:59 ALL TASKS ALL TASKS ACTIVE TASKS TASKS IN WRAP UP +16…" at bounding box center [79, 145] width 120 height 252
drag, startPoint x: 129, startPoint y: 74, endPoint x: 158, endPoint y: 3, distance: 76.7
click at [127, 58] on div "+16025686673 Live | 01:09 ALL TASKS ALL TASKS ACTIVE TASKS TASKS IN WRAP UP +16…" at bounding box center [79, 145] width 120 height 252
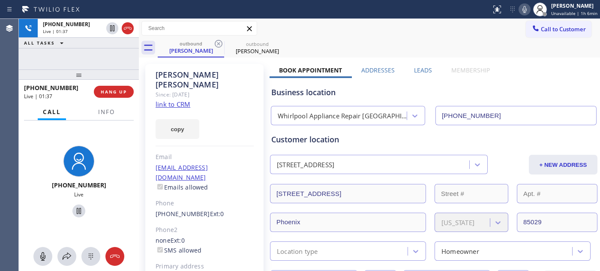
drag, startPoint x: 93, startPoint y: 70, endPoint x: 123, endPoint y: 11, distance: 66.5
click at [95, 60] on div "+16025686673 Live | 01:37 ALL TASKS ALL TASKS ACTIVE TASKS TASKS IN WRAP UP +16…" at bounding box center [79, 145] width 120 height 252
drag, startPoint x: 279, startPoint y: 66, endPoint x: 488, endPoint y: 71, distance: 209.5
click at [488, 71] on div "Book Appointment Addresses Leads Membership" at bounding box center [384, 72] width 230 height 12
drag, startPoint x: 416, startPoint y: 52, endPoint x: 447, endPoint y: 3, distance: 57.9
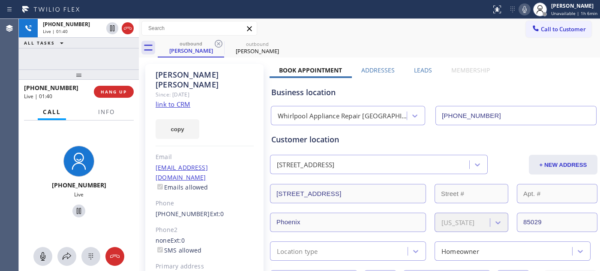
click at [416, 52] on div "outbound Lisa Steele outbound Lisa Steele" at bounding box center [379, 47] width 442 height 19
drag, startPoint x: 84, startPoint y: 73, endPoint x: 106, endPoint y: 61, distance: 25.7
click at [84, 49] on div "+16025686673 Live | 01:45 ALL TASKS ALL TASKS ACTIVE TASKS TASKS IN WRAP UP +16…" at bounding box center [79, 145] width 120 height 252
click at [119, 93] on span "HANG UP" at bounding box center [114, 92] width 26 height 6
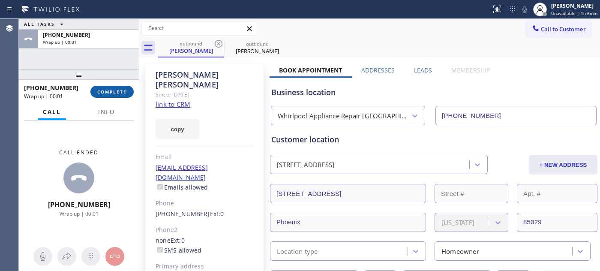
click at [119, 93] on span "COMPLETE" at bounding box center [112, 92] width 30 height 6
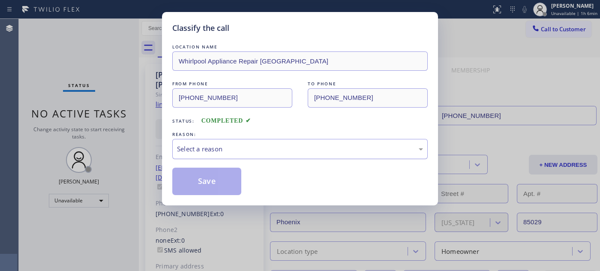
click at [256, 144] on div "Select a reason" at bounding box center [300, 149] width 246 height 10
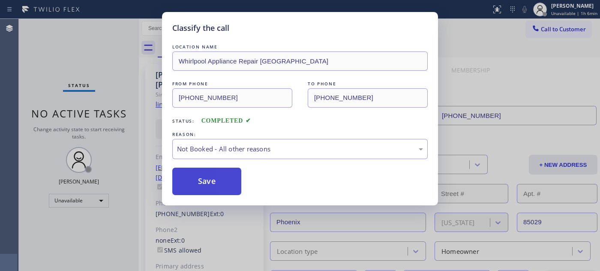
click at [206, 181] on button "Save" at bounding box center [206, 180] width 69 height 27
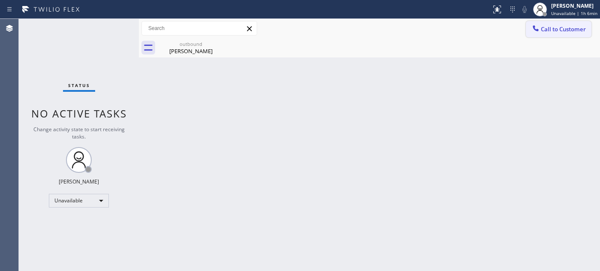
click at [547, 31] on span "Call to Customer" at bounding box center [563, 29] width 45 height 8
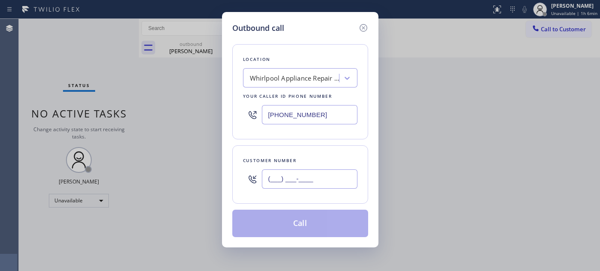
click at [286, 182] on input "(___) ___-____" at bounding box center [310, 178] width 96 height 19
paste input "949) 235-1203"
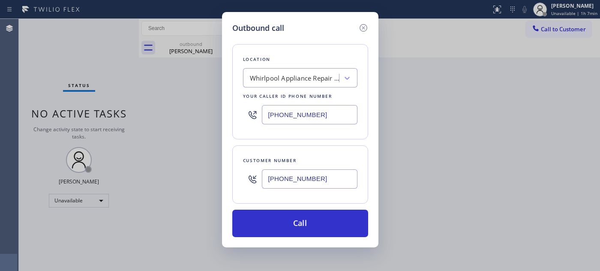
type input "(949) 235-1203"
drag, startPoint x: 315, startPoint y: 114, endPoint x: 156, endPoint y: 128, distance: 159.5
click at [156, 128] on div "Outbound call Location Whirlpool Appliance Repair Phoenix Your caller id phone …" at bounding box center [300, 135] width 600 height 271
paste input "949) 235-1203"
drag, startPoint x: 314, startPoint y: 111, endPoint x: 236, endPoint y: 113, distance: 78.0
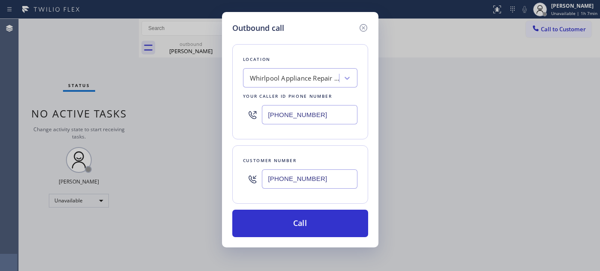
click at [236, 113] on div "Location Whirlpool Appliance Repair Phoenix Your caller id phone number (602) 7…" at bounding box center [300, 91] width 136 height 95
paste input "949) 396-0575"
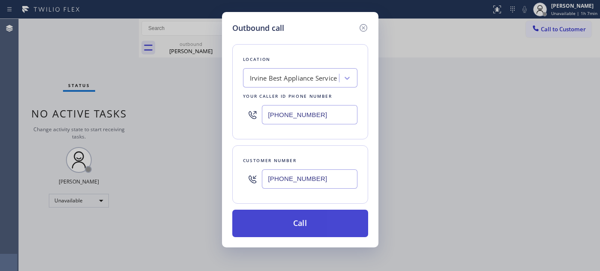
type input "(949) 396-0575"
click at [324, 213] on button "Call" at bounding box center [300, 222] width 136 height 27
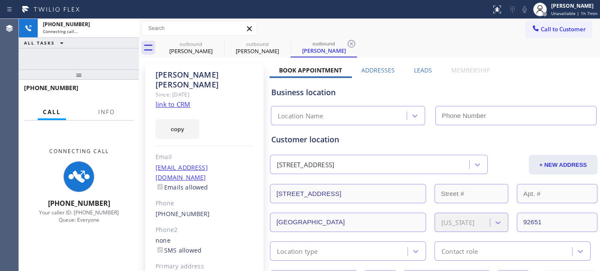
type input "(949) 396-0575"
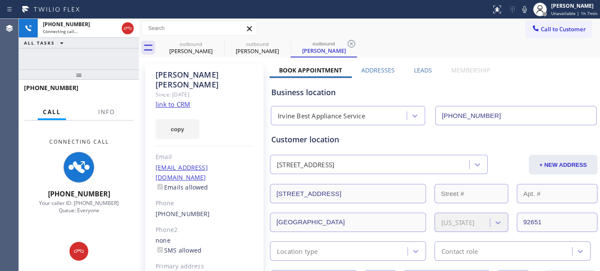
drag, startPoint x: 529, startPoint y: 10, endPoint x: 529, endPoint y: 39, distance: 28.7
click at [529, 10] on icon at bounding box center [524, 9] width 10 height 10
drag, startPoint x: 86, startPoint y: 75, endPoint x: 101, endPoint y: 36, distance: 41.5
click at [90, 52] on div "+19492351203 Connecting call… ALL TASKS ALL TASKS ACTIVE TASKS TASKS IN WRAP UP…" at bounding box center [79, 145] width 120 height 252
drag, startPoint x: 125, startPoint y: 70, endPoint x: 129, endPoint y: 50, distance: 20.9
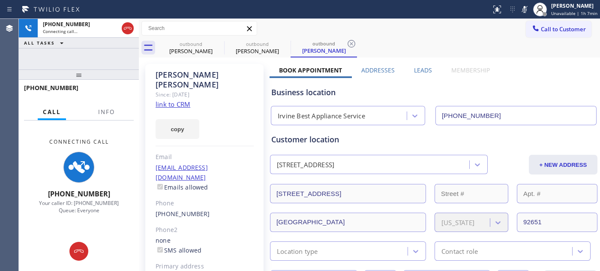
click at [123, 59] on div "+19492351203 Connecting call… ALL TASKS ALL TASKS ACTIVE TASKS TASKS IN WRAP UP…" at bounding box center [79, 145] width 120 height 252
drag, startPoint x: 115, startPoint y: 70, endPoint x: 175, endPoint y: 15, distance: 81.3
click at [115, 69] on div at bounding box center [79, 74] width 120 height 10
click at [216, 42] on icon at bounding box center [218, 44] width 10 height 10
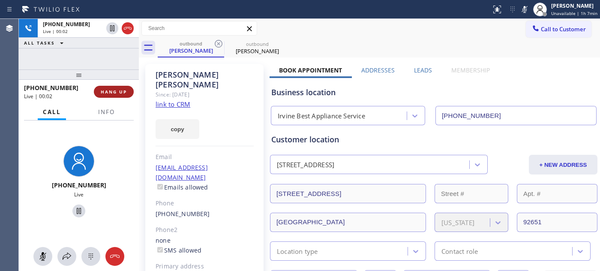
click at [123, 86] on button "HANG UP" at bounding box center [114, 92] width 40 height 12
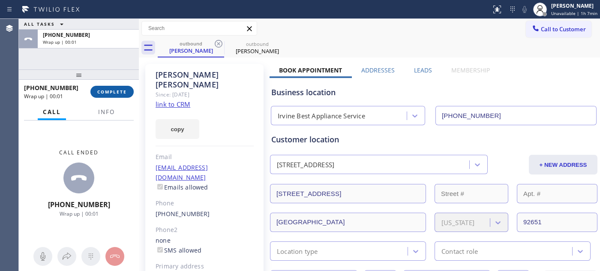
click at [117, 92] on span "COMPLETE" at bounding box center [112, 92] width 30 height 6
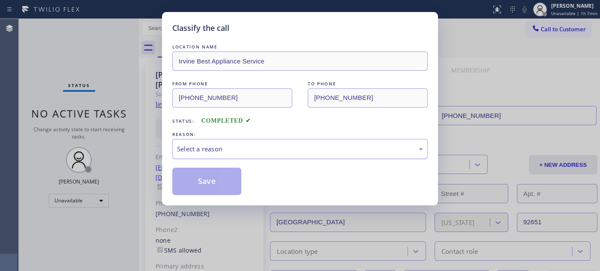
click at [233, 148] on div "Select a reason" at bounding box center [300, 149] width 246 height 10
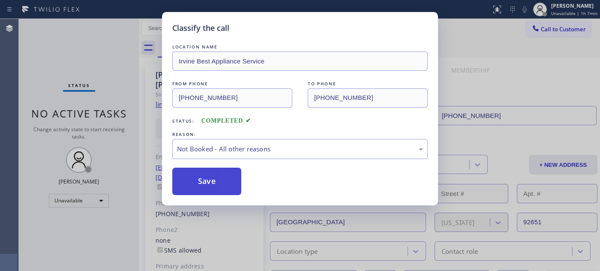
click at [215, 182] on button "Save" at bounding box center [206, 180] width 69 height 27
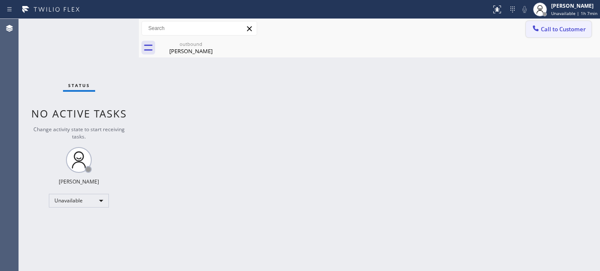
click at [554, 28] on span "Call to Customer" at bounding box center [563, 29] width 45 height 8
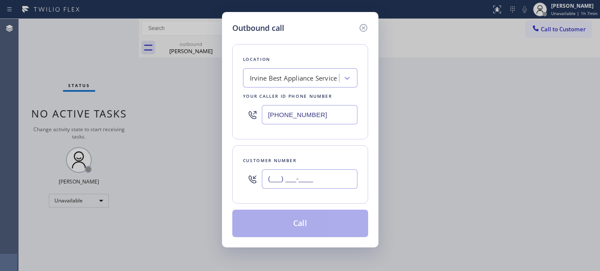
click at [302, 176] on input "(___) ___-____" at bounding box center [310, 178] width 96 height 19
paste input "626) 233-8573"
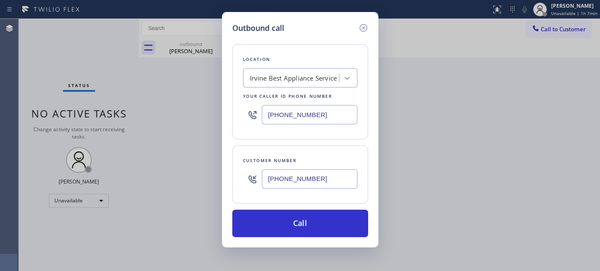
type input "(626) 233-8573"
drag, startPoint x: 290, startPoint y: 118, endPoint x: 248, endPoint y: 129, distance: 43.5
click at [227, 118] on div "Outbound call Location Irvine Best Appliance Service Your caller id phone numbe…" at bounding box center [300, 129] width 156 height 235
paste input "877) 748-5179"
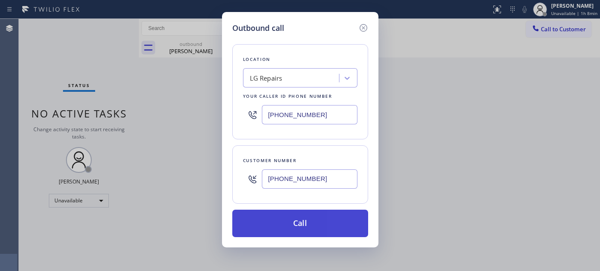
type input "(877) 748-5179"
click at [307, 217] on button "Call" at bounding box center [300, 222] width 136 height 27
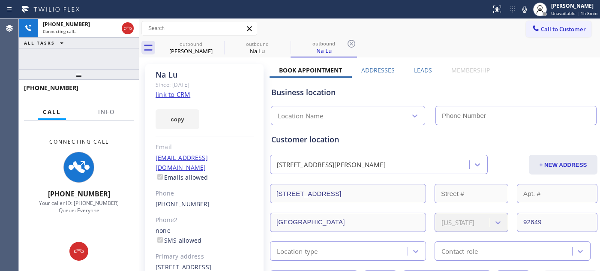
type input "(877) 748-5179"
click at [524, 13] on icon at bounding box center [524, 9] width 10 height 10
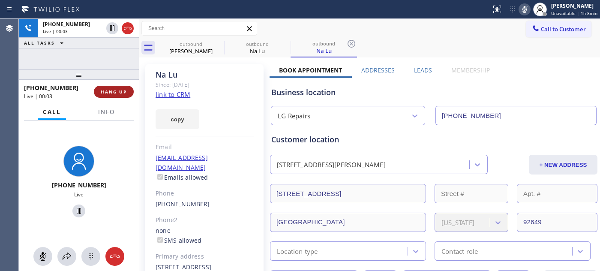
click at [123, 95] on button "HANG UP" at bounding box center [114, 92] width 40 height 12
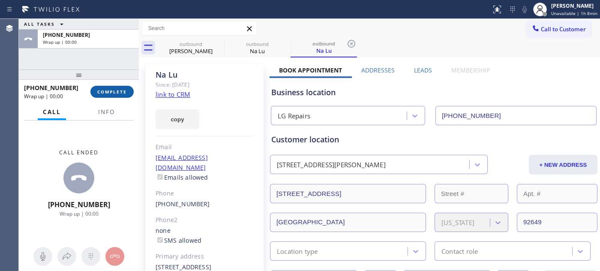
click at [123, 95] on button "COMPLETE" at bounding box center [111, 92] width 43 height 12
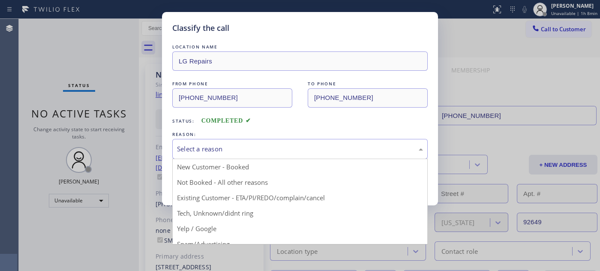
click at [228, 147] on div "Select a reason" at bounding box center [300, 149] width 246 height 10
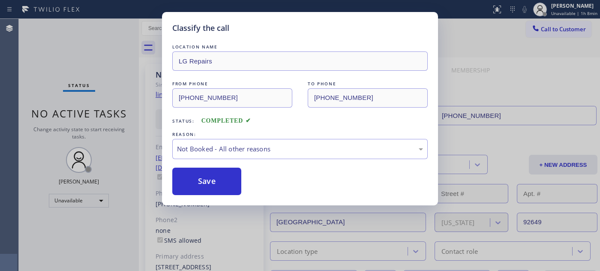
click at [207, 179] on button "Save" at bounding box center [206, 180] width 69 height 27
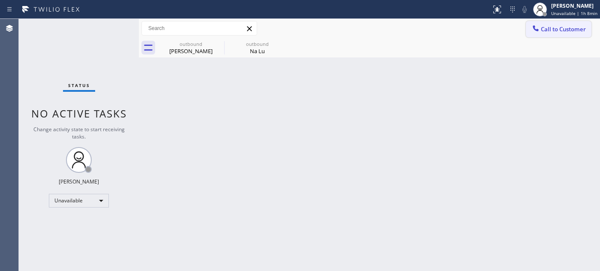
click at [570, 29] on span "Call to Customer" at bounding box center [563, 29] width 45 height 8
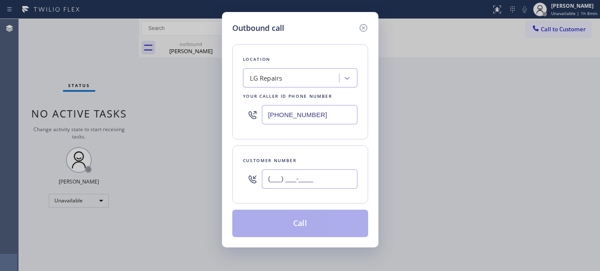
click at [337, 174] on input "(___) ___-____" at bounding box center [310, 178] width 96 height 19
paste input "480) 390-5044"
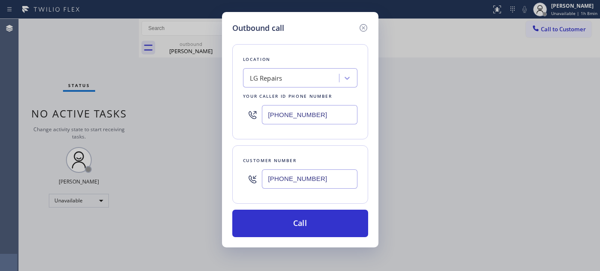
type input "(480) 390-5044"
drag, startPoint x: 332, startPoint y: 113, endPoint x: 203, endPoint y: 104, distance: 128.4
click at [220, 108] on div "Outbound call Location LG Repairs Your caller id phone number (877) 748-5179 Cu…" at bounding box center [300, 135] width 600 height 271
paste input "602) 755-6017"
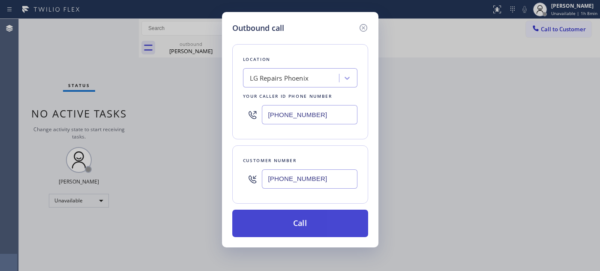
type input "[PHONE_NUMBER]"
click at [333, 219] on button "Call" at bounding box center [300, 222] width 136 height 27
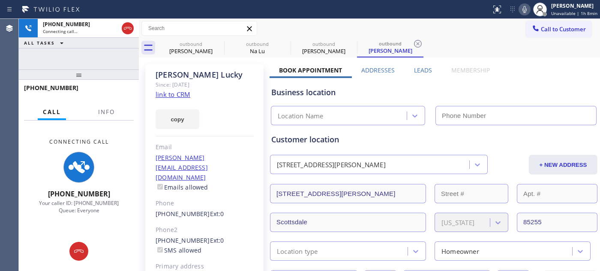
click at [525, 7] on icon at bounding box center [524, 9] width 4 height 7
type input "[PHONE_NUMBER]"
drag, startPoint x: 127, startPoint y: 32, endPoint x: 138, endPoint y: 27, distance: 11.3
click at [127, 32] on icon at bounding box center [128, 28] width 10 height 10
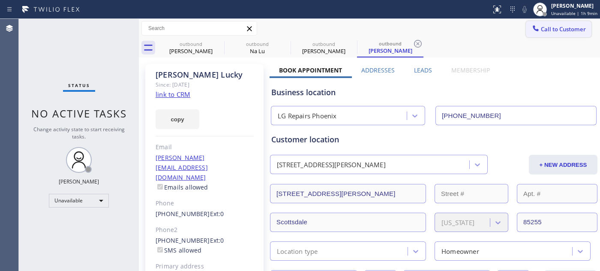
click at [547, 31] on span "Call to Customer" at bounding box center [563, 29] width 45 height 8
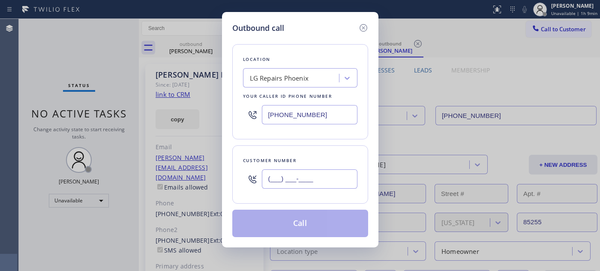
click at [298, 172] on input "(___) ___-____" at bounding box center [310, 178] width 96 height 19
paste input "818) 540-6427"
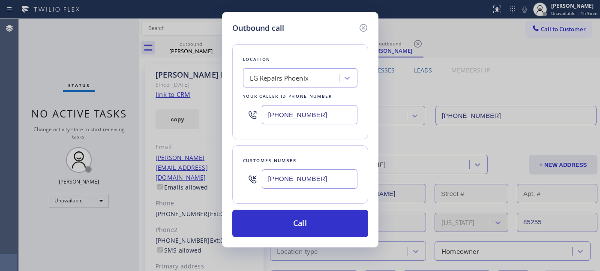
type input "(818) 540-6427"
drag, startPoint x: 313, startPoint y: 116, endPoint x: 215, endPoint y: 117, distance: 98.1
click at [207, 117] on div "Outbound call Location LG Repairs Phoenix Your caller id phone number (602) 755…" at bounding box center [300, 135] width 600 height 271
paste input "855) 731-4952"
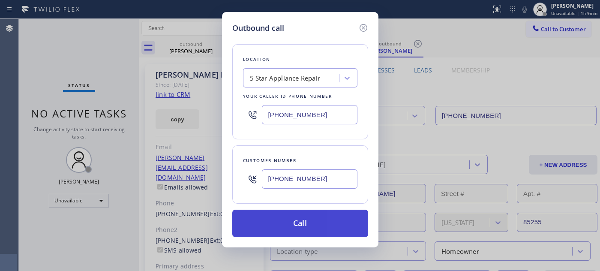
type input "[PHONE_NUMBER]"
click at [337, 219] on button "Call" at bounding box center [300, 222] width 136 height 27
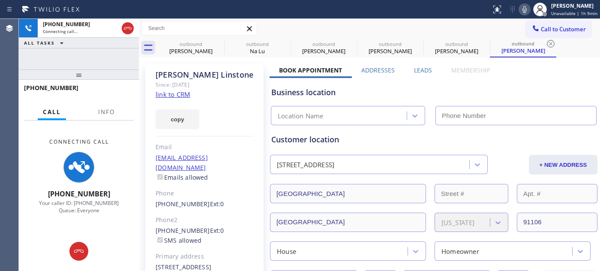
click at [520, 10] on icon at bounding box center [524, 9] width 10 height 10
type input "[PHONE_NUMBER]"
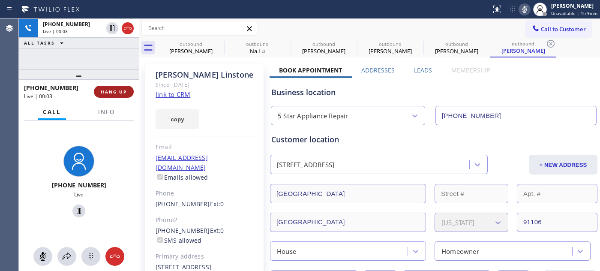
click at [119, 89] on span "HANG UP" at bounding box center [114, 92] width 26 height 6
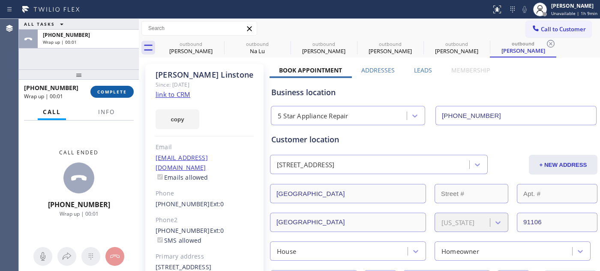
click at [119, 89] on span "COMPLETE" at bounding box center [112, 92] width 30 height 6
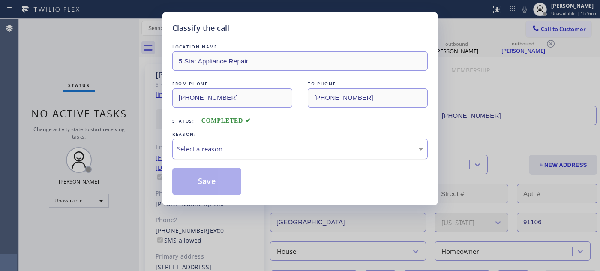
click at [281, 152] on div "Select a reason" at bounding box center [300, 149] width 246 height 10
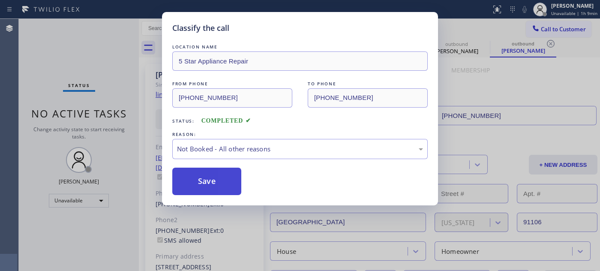
click at [217, 185] on button "Save" at bounding box center [206, 180] width 69 height 27
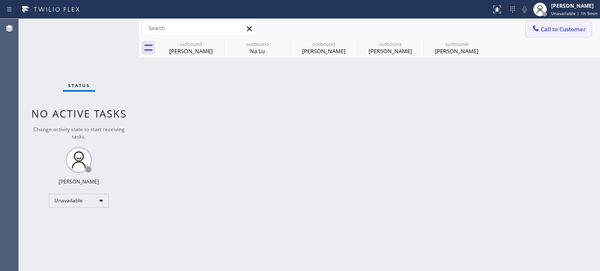
click at [588, 24] on button "Call to Customer" at bounding box center [559, 29] width 66 height 16
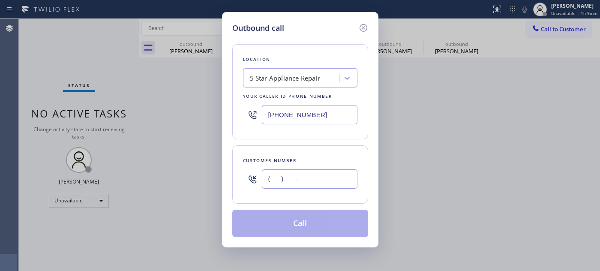
click at [316, 176] on input "(___) ___-____" at bounding box center [310, 178] width 96 height 19
paste input "714) 914-6062"
type input "[PHONE_NUMBER]"
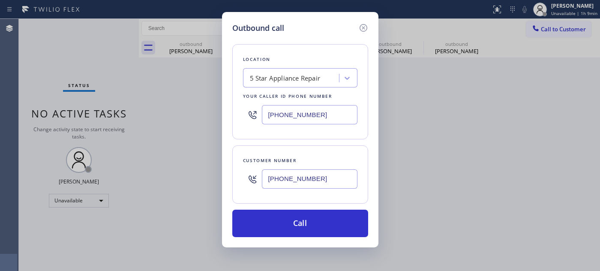
drag, startPoint x: 320, startPoint y: 120, endPoint x: 145, endPoint y: 101, distance: 176.3
click at [240, 119] on div "Location 5 Star Appliance Repair Your caller id phone number (855) 731-4952" at bounding box center [300, 91] width 136 height 95
paste input "714) 855-4254"
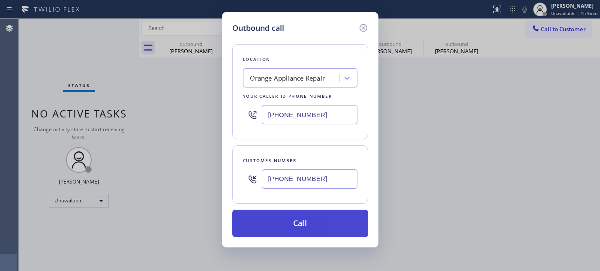
type input "[PHONE_NUMBER]"
click at [308, 218] on button "Call" at bounding box center [300, 222] width 136 height 27
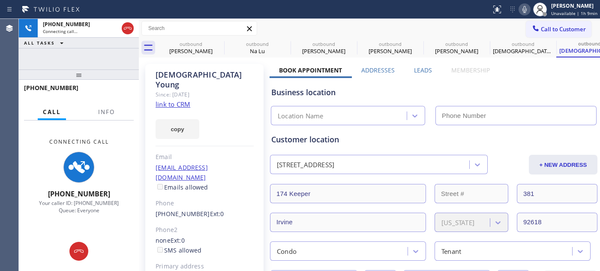
click at [526, 11] on icon at bounding box center [524, 9] width 4 height 7
type input "[PHONE_NUMBER]"
click at [219, 44] on icon at bounding box center [219, 44] width 8 height 8
click at [0, 0] on icon at bounding box center [0, 0] width 0 height 0
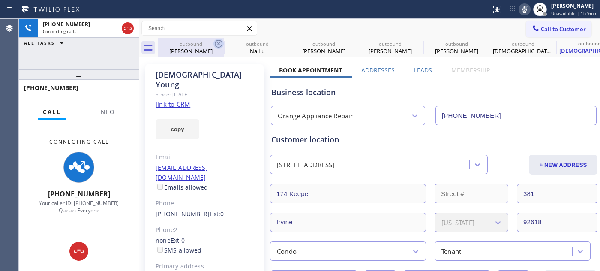
type input "[PHONE_NUMBER]"
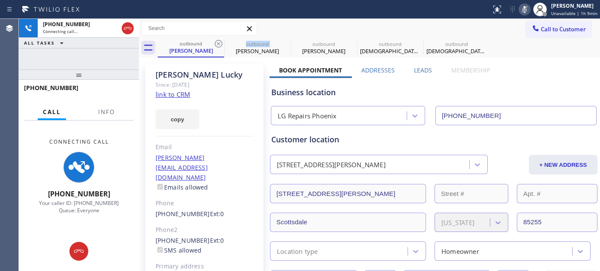
click at [219, 44] on icon at bounding box center [219, 44] width 8 height 8
click at [0, 0] on icon at bounding box center [0, 0] width 0 height 0
type input "[PHONE_NUMBER]"
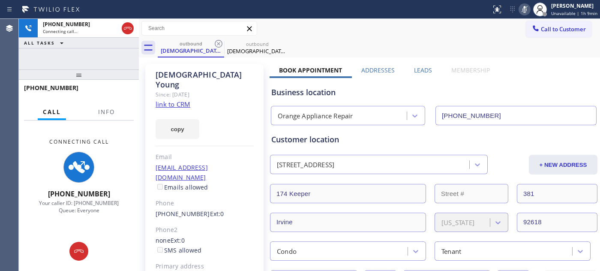
click at [374, 45] on div "outbound Christian Young outbound Christian Young" at bounding box center [379, 47] width 442 height 19
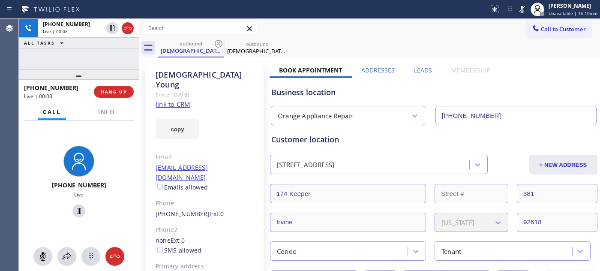
drag, startPoint x: 525, startPoint y: 7, endPoint x: 378, endPoint y: 23, distance: 148.2
click at [525, 7] on icon at bounding box center [522, 9] width 10 height 10
click at [108, 46] on div "+17149146062 Live | 00:03 ALL TASKS ALL TASKS ACTIVE TASKS TASKS IN WRAP UP +17…" at bounding box center [79, 145] width 120 height 252
drag, startPoint x: 86, startPoint y: 74, endPoint x: 131, endPoint y: 5, distance: 82.3
click at [85, 65] on div "+17149146062 Live | 00:24 ALL TASKS ALL TASKS ACTIVE TASKS TASKS IN WRAP UP +17…" at bounding box center [79, 145] width 120 height 252
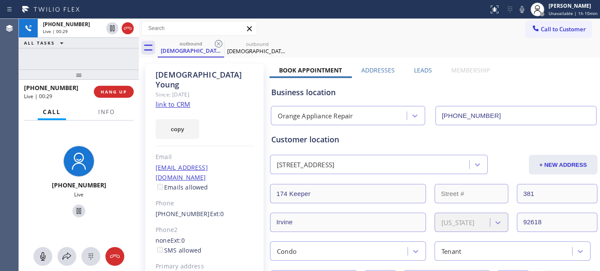
drag, startPoint x: 99, startPoint y: 67, endPoint x: 147, endPoint y: 0, distance: 82.6
click at [106, 51] on div "+17149146062 Live | 00:29 ALL TASKS ALL TASKS ACTIVE TASKS TASKS IN WRAP UP +17…" at bounding box center [79, 145] width 120 height 252
drag, startPoint x: 95, startPoint y: 67, endPoint x: 133, endPoint y: 13, distance: 66.2
click at [98, 60] on div "+17149146062 Live | 00:35 ALL TASKS ALL TASKS ACTIVE TASKS TASKS IN WRAP UP +17…" at bounding box center [79, 145] width 120 height 252
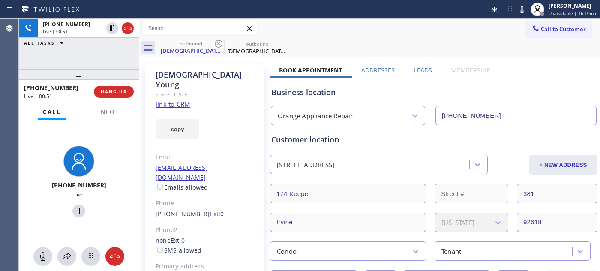
drag, startPoint x: 79, startPoint y: 78, endPoint x: 79, endPoint y: 61, distance: 17.1
click at [80, 69] on div at bounding box center [79, 74] width 120 height 10
click at [101, 93] on span "HANG UP" at bounding box center [114, 92] width 26 height 6
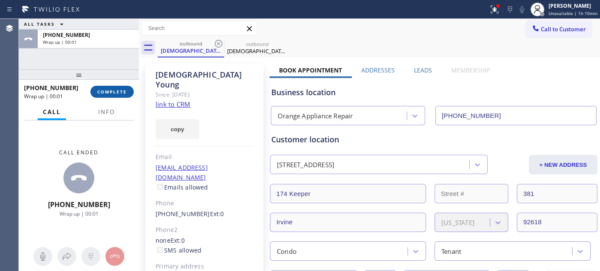
click at [127, 93] on button "COMPLETE" at bounding box center [111, 92] width 43 height 12
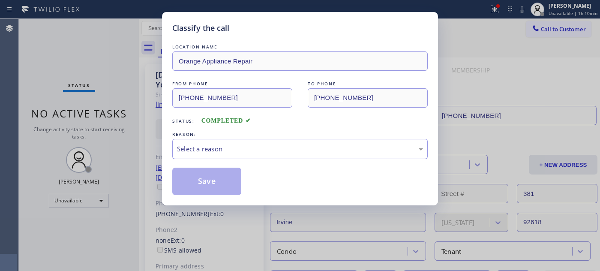
click at [227, 138] on div "REASON:" at bounding box center [299, 134] width 255 height 9
drag, startPoint x: 219, startPoint y: 138, endPoint x: 212, endPoint y: 153, distance: 16.1
click at [218, 139] on div "Select a reason" at bounding box center [299, 149] width 255 height 20
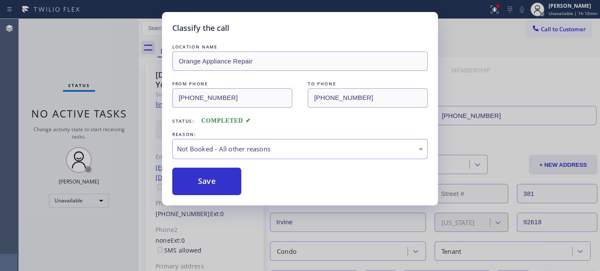
click at [203, 178] on button "Save" at bounding box center [206, 180] width 69 height 27
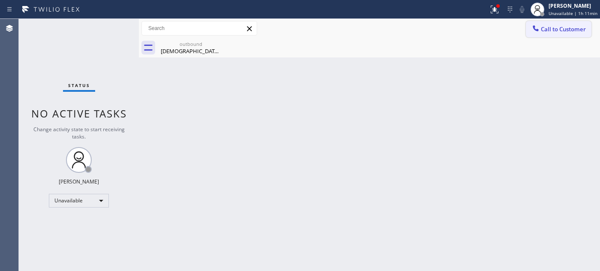
click at [552, 28] on span "Call to Customer" at bounding box center [563, 29] width 45 height 8
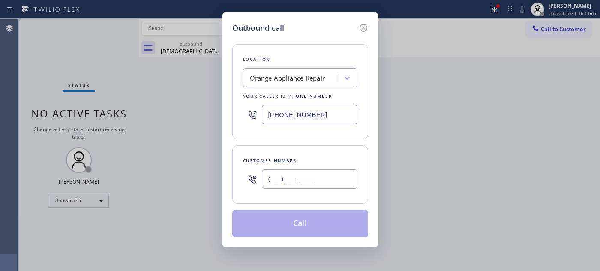
click at [302, 179] on input "(___) ___-____" at bounding box center [310, 178] width 96 height 19
paste input "310) 901-2091"
type input "[PHONE_NUMBER]"
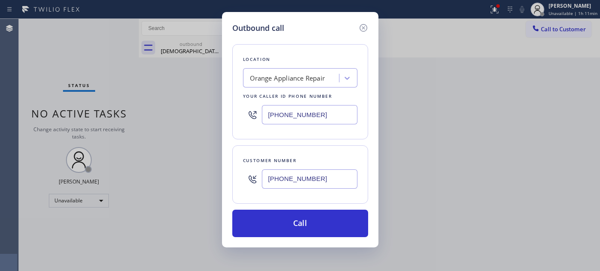
drag, startPoint x: 322, startPoint y: 113, endPoint x: 194, endPoint y: 112, distance: 128.5
click at [197, 112] on div "Outbound call Location Orange Appliance Repair Your caller id phone number (714…" at bounding box center [300, 135] width 600 height 271
paste input "657) 900-5017"
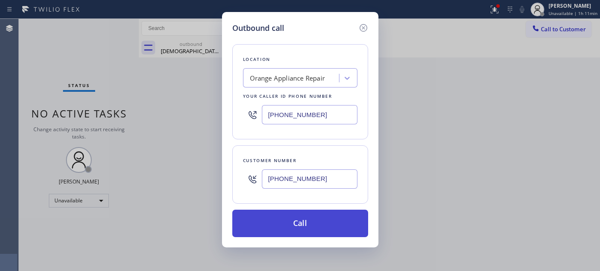
type input "[PHONE_NUMBER]"
click at [311, 222] on button "Call" at bounding box center [300, 222] width 136 height 27
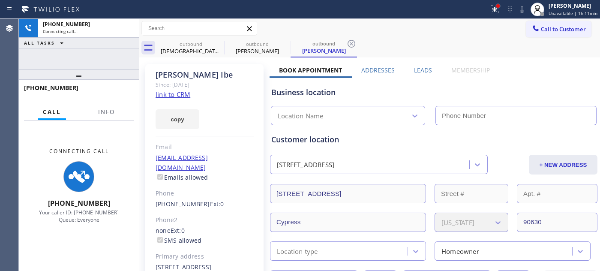
click at [499, 6] on div at bounding box center [497, 5] width 3 height 3
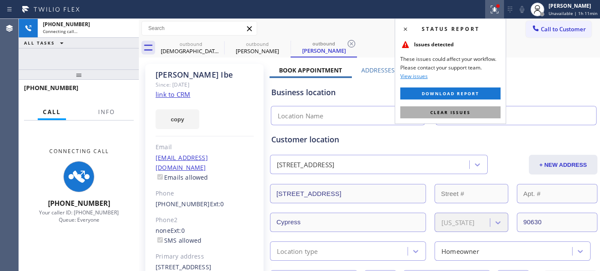
click at [465, 112] on span "Clear issues" at bounding box center [450, 112] width 40 height 6
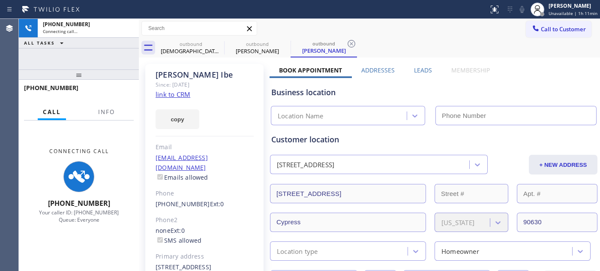
type input "[PHONE_NUMBER]"
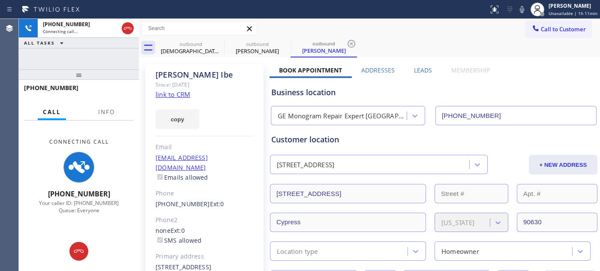
drag, startPoint x: 526, startPoint y: 6, endPoint x: 523, endPoint y: 2, distance: 4.9
click at [526, 6] on icon at bounding box center [522, 9] width 10 height 10
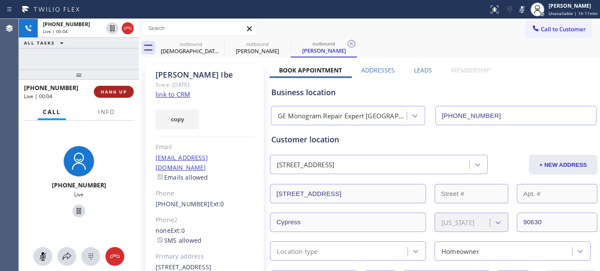
click at [120, 90] on span "HANG UP" at bounding box center [114, 92] width 26 height 6
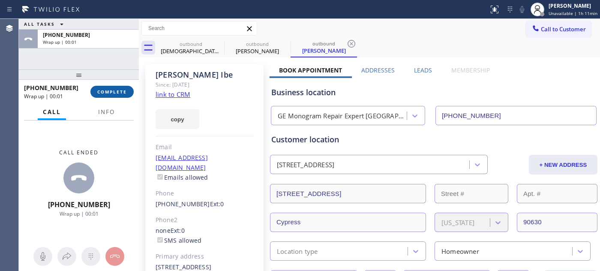
click at [120, 90] on span "COMPLETE" at bounding box center [112, 92] width 30 height 6
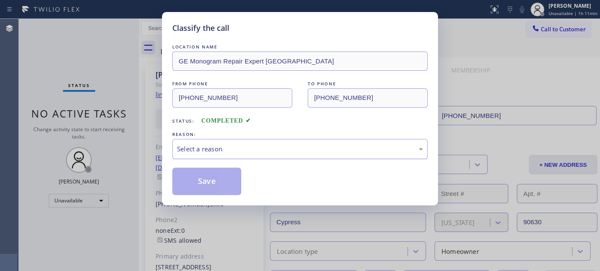
click at [260, 148] on div "Select a reason" at bounding box center [300, 149] width 246 height 10
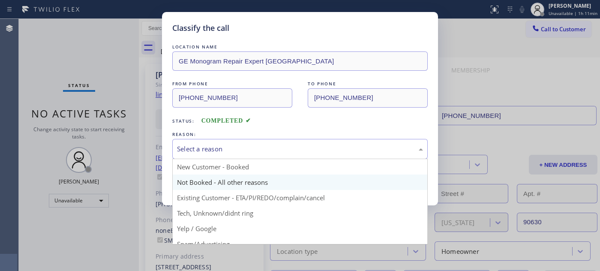
click at [218, 182] on button "Save" at bounding box center [206, 180] width 69 height 27
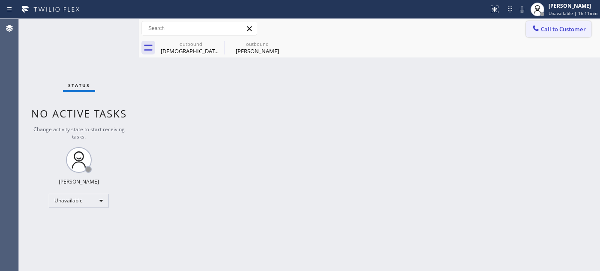
click at [556, 23] on button "Call to Customer" at bounding box center [559, 29] width 66 height 16
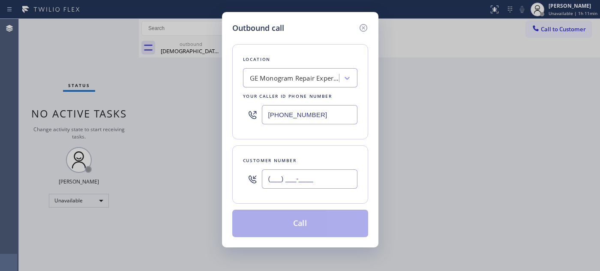
click at [290, 185] on input "(___) ___-____" at bounding box center [310, 178] width 96 height 19
paste input "818) 919-6465"
type input "[PHONE_NUMBER]"
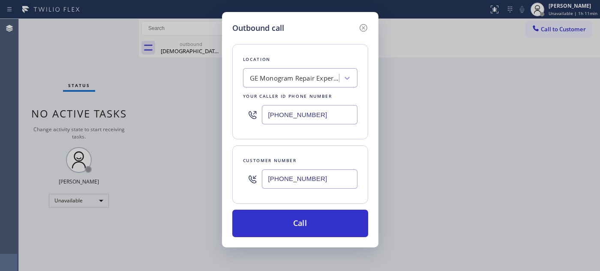
drag, startPoint x: 314, startPoint y: 116, endPoint x: 181, endPoint y: 129, distance: 133.4
click at [149, 116] on div "Outbound call Location GE Monogram Repair Expert Garden Grove Your caller id ph…" at bounding box center [300, 135] width 600 height 271
paste input "855) 731-4952"
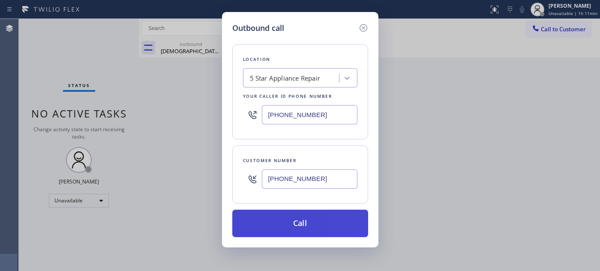
type input "[PHONE_NUMBER]"
click at [329, 218] on button "Call" at bounding box center [300, 222] width 136 height 27
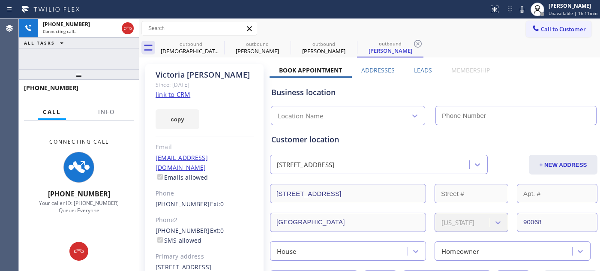
type input "[PHONE_NUMBER]"
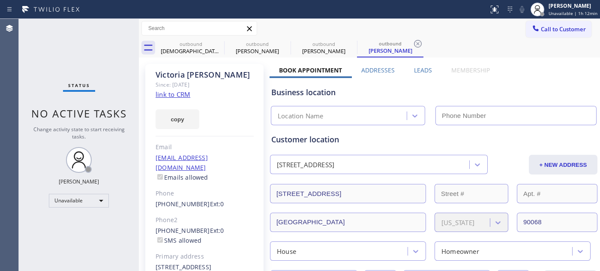
type input "[PHONE_NUMBER]"
click at [544, 24] on button "Call to Customer" at bounding box center [559, 29] width 66 height 16
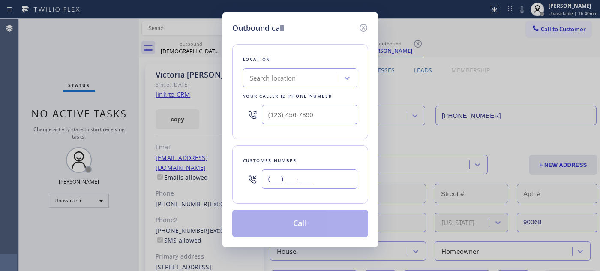
click at [299, 179] on input "(___) ___-____" at bounding box center [310, 178] width 96 height 19
paste input "206) 683-4523"
drag, startPoint x: 186, startPoint y: 183, endPoint x: 180, endPoint y: 182, distance: 5.7
click at [178, 183] on div "Outbound call Location Search location Your caller id phone number Customer num…" at bounding box center [300, 135] width 600 height 271
paste input "310) 882-0622"
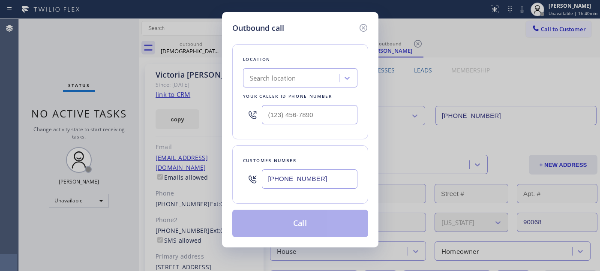
type input "[PHONE_NUMBER]"
drag, startPoint x: 272, startPoint y: 117, endPoint x: 258, endPoint y: 117, distance: 14.1
click at [259, 117] on div "(___) ___-____" at bounding box center [300, 115] width 114 height 28
paste input "877) 777-0796"
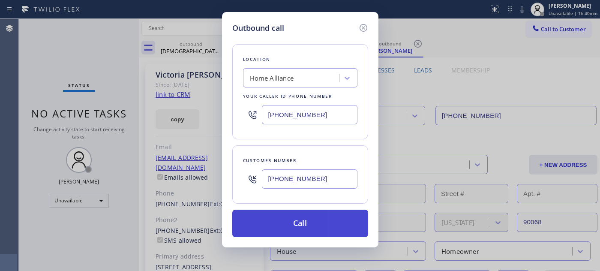
type input "[PHONE_NUMBER]"
click at [324, 227] on button "Call" at bounding box center [300, 222] width 136 height 27
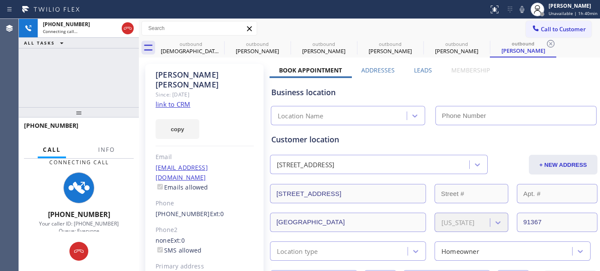
type input "[PHONE_NUMBER]"
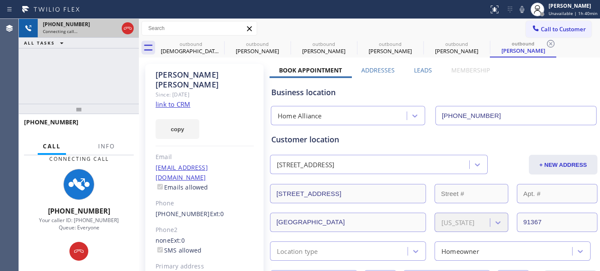
drag, startPoint x: 114, startPoint y: 117, endPoint x: 115, endPoint y: 31, distance: 86.1
click at [111, 104] on div at bounding box center [79, 109] width 120 height 10
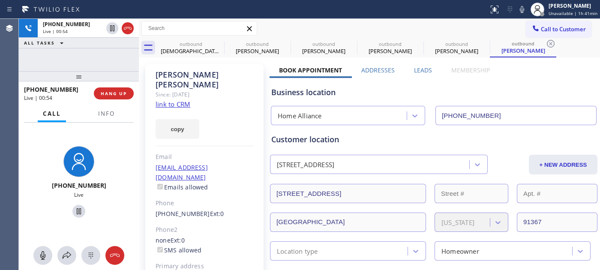
click at [256, 96] on div "[PERSON_NAME] Since: [DATE] link to CRM copy Email [EMAIL_ADDRESS][DOMAIN_NAME]…" at bounding box center [204, 196] width 118 height 265
drag, startPoint x: 76, startPoint y: 72, endPoint x: 75, endPoint y: 56, distance: 15.9
click at [75, 62] on div "[PHONE_NUMBER] Live | 00:54 ALL TASKS ALL TASKS ACTIVE TASKS TASKS IN WRAP UP […" at bounding box center [79, 144] width 120 height 251
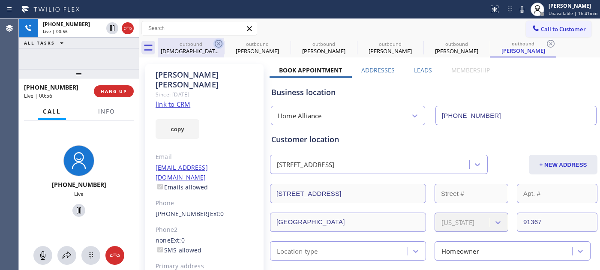
click at [219, 43] on icon at bounding box center [219, 44] width 8 height 8
type input "[PHONE_NUMBER]"
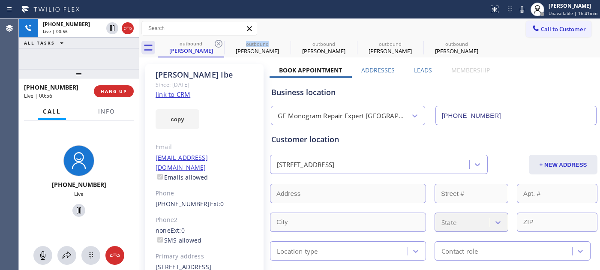
click at [219, 43] on icon at bounding box center [219, 44] width 8 height 8
type input "[PHONE_NUMBER]"
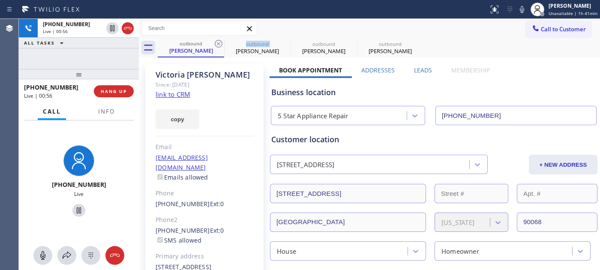
click at [219, 43] on icon at bounding box center [219, 44] width 8 height 8
click at [0, 0] on icon at bounding box center [0, 0] width 0 height 0
type input "[PHONE_NUMBER]"
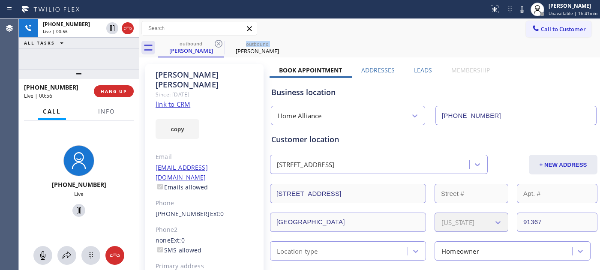
click at [219, 43] on icon at bounding box center [219, 44] width 8 height 8
click at [384, 45] on div "outbound [PERSON_NAME]" at bounding box center [379, 47] width 442 height 19
drag, startPoint x: 86, startPoint y: 76, endPoint x: 83, endPoint y: 57, distance: 19.6
click at [85, 72] on div at bounding box center [79, 74] width 120 height 10
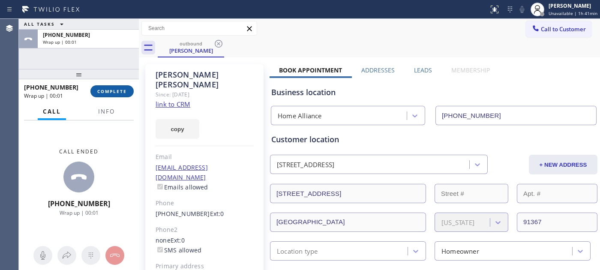
click at [102, 94] on span "COMPLETE" at bounding box center [112, 91] width 30 height 6
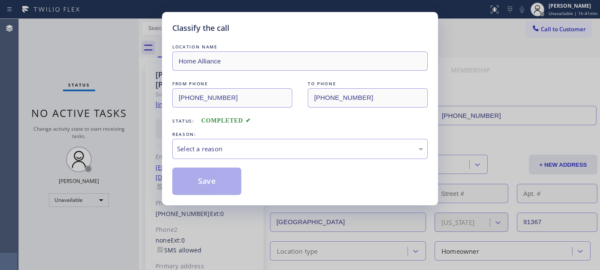
click at [215, 164] on div "LOCATION NAME Home Alliance FROM PHONE [PHONE_NUMBER] TO PHONE [PHONE_NUMBER] S…" at bounding box center [299, 118] width 255 height 152
click at [227, 152] on div "Select a reason" at bounding box center [300, 149] width 246 height 10
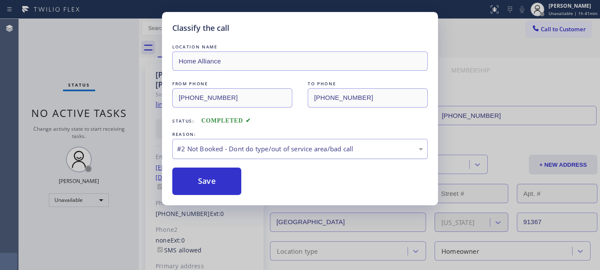
click at [209, 151] on div "#2 Not Booked - Dont do type/out of service area/bad call" at bounding box center [300, 149] width 246 height 10
click at [208, 181] on button "Save" at bounding box center [206, 180] width 69 height 27
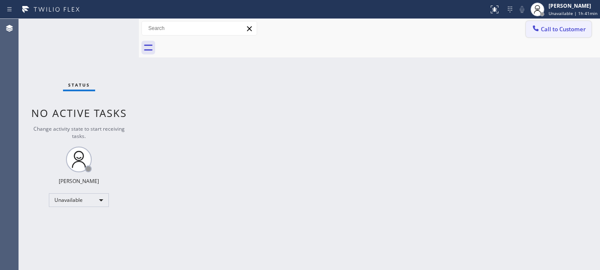
click at [537, 31] on icon at bounding box center [535, 28] width 9 height 9
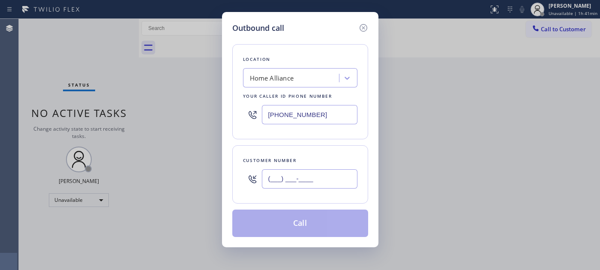
click at [290, 173] on input "(___) ___-____" at bounding box center [310, 178] width 96 height 19
paste input "323) 496-3791"
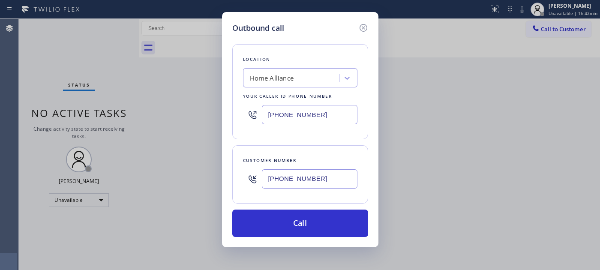
paste input "425) 241-2165"
click at [176, 187] on div "Outbound call Location Home Alliance Your caller id phone number [PHONE_NUMBER]…" at bounding box center [300, 135] width 600 height 270
type input "[PHONE_NUMBER]"
drag, startPoint x: 192, startPoint y: 114, endPoint x: 106, endPoint y: 110, distance: 86.2
click at [102, 114] on div "Outbound call Location Home Alliance Your caller id phone number [PHONE_NUMBER]…" at bounding box center [300, 135] width 600 height 270
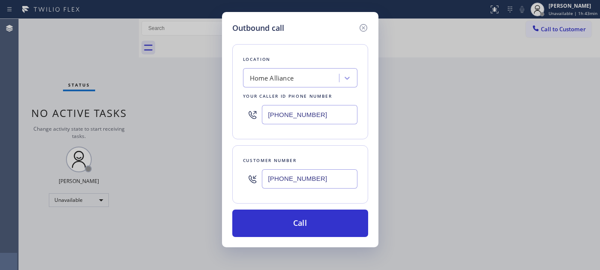
paste input "425) 516-7810"
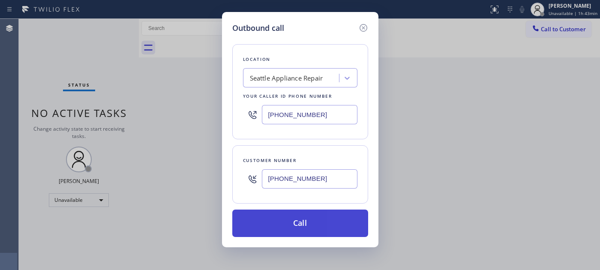
type input "[PHONE_NUMBER]"
click at [322, 224] on button "Call" at bounding box center [300, 222] width 136 height 27
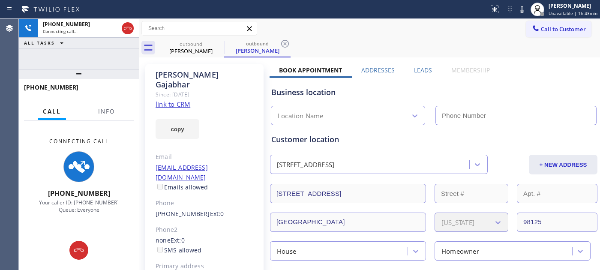
type input "[PHONE_NUMBER]"
drag, startPoint x: 109, startPoint y: 64, endPoint x: 310, endPoint y: 31, distance: 203.6
click at [109, 58] on div "[PHONE_NUMBER] Connecting call… ALL TASKS ALL TASKS ACTIVE TASKS TASKS IN WRAP …" at bounding box center [79, 144] width 120 height 251
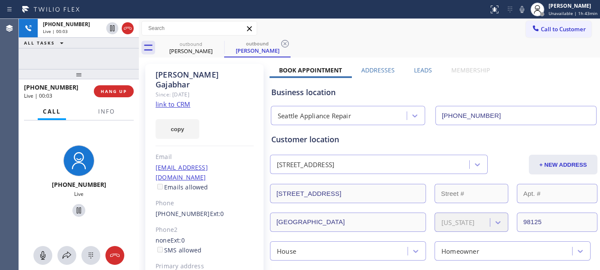
drag, startPoint x: 122, startPoint y: 89, endPoint x: 135, endPoint y: 83, distance: 14.4
click at [122, 89] on span "HANG UP" at bounding box center [114, 91] width 26 height 6
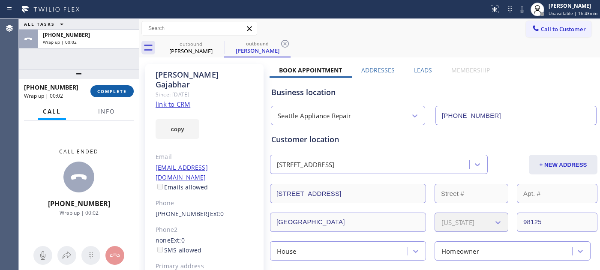
click at [108, 95] on button "COMPLETE" at bounding box center [111, 91] width 43 height 12
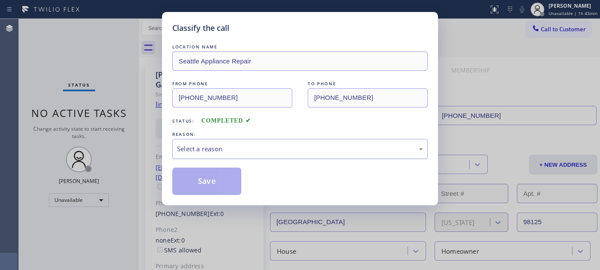
drag, startPoint x: 249, startPoint y: 146, endPoint x: 246, endPoint y: 152, distance: 6.5
click at [249, 148] on div "Select a reason" at bounding box center [300, 149] width 246 height 10
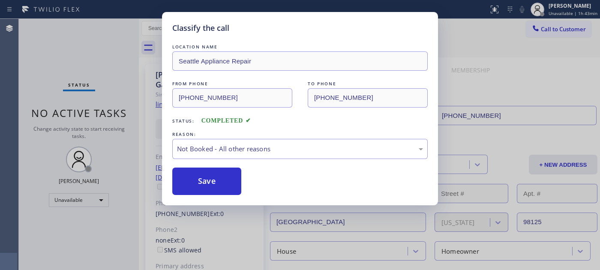
click at [213, 179] on button "Save" at bounding box center [206, 180] width 69 height 27
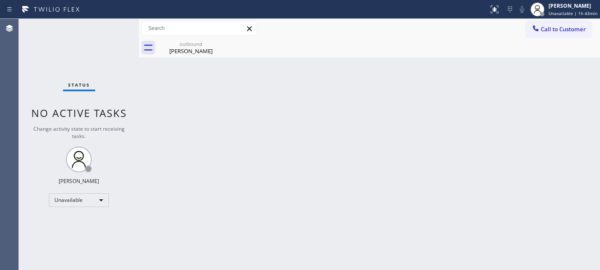
click at [532, 21] on button "Call to Customer" at bounding box center [559, 29] width 66 height 16
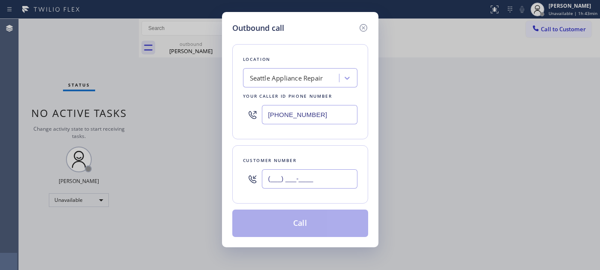
click at [326, 170] on input "(___) ___-____" at bounding box center [310, 178] width 96 height 19
click at [320, 175] on input "(___) ___-____" at bounding box center [310, 178] width 96 height 19
paste input "text"
type input "(___) ___-____"
drag, startPoint x: 303, startPoint y: 174, endPoint x: 275, endPoint y: 158, distance: 32.4
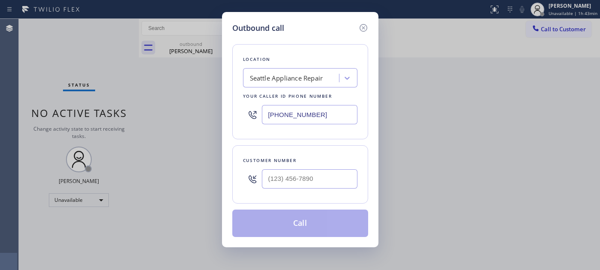
click at [233, 189] on div "Customer number" at bounding box center [300, 174] width 136 height 58
click at [286, 182] on input "(___) ___-____" at bounding box center [310, 178] width 96 height 19
paste input "760) 270-6032"
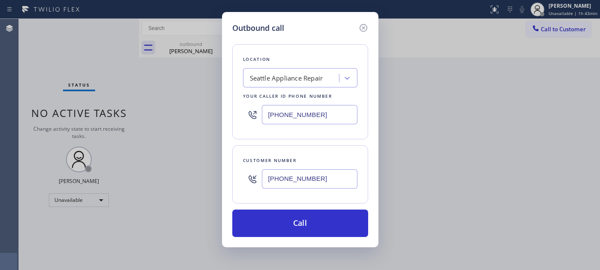
paste input "917) 319-0911"
drag, startPoint x: 307, startPoint y: 182, endPoint x: 212, endPoint y: 174, distance: 95.1
click at [212, 174] on div "Outbound call Location [GEOGRAPHIC_DATA] Appliance Repair Your caller id phone …" at bounding box center [300, 135] width 600 height 270
type input "[PHONE_NUMBER]"
drag, startPoint x: 311, startPoint y: 120, endPoint x: 222, endPoint y: 118, distance: 89.5
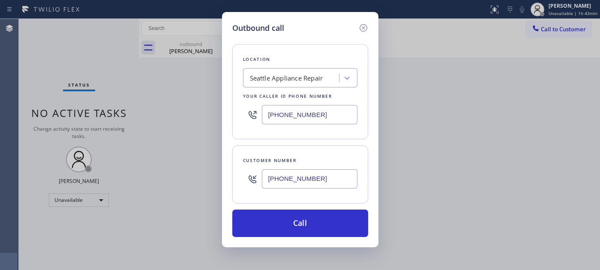
click at [224, 118] on div "Outbound call Location [GEOGRAPHIC_DATA] Appliance Repair Your caller id phone …" at bounding box center [300, 129] width 156 height 235
click at [322, 120] on input "(___) ___-____" at bounding box center [310, 114] width 96 height 19
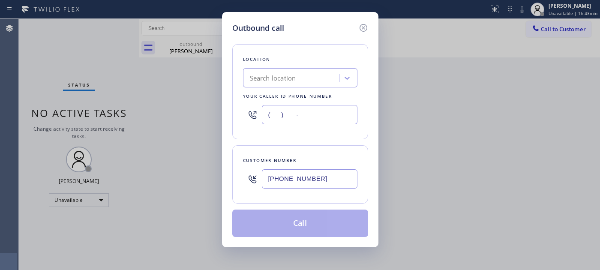
drag, startPoint x: 310, startPoint y: 111, endPoint x: 265, endPoint y: 119, distance: 46.2
click at [266, 119] on input "(___) ___-____" at bounding box center [310, 114] width 96 height 19
paste input "602) 755-6017"
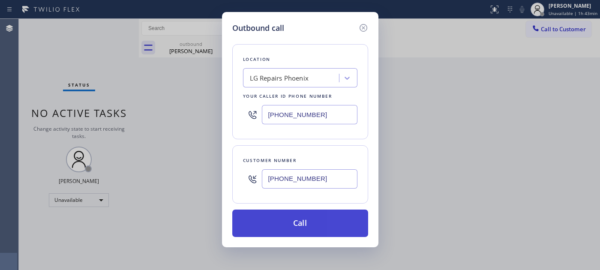
type input "[PHONE_NUMBER]"
click at [334, 220] on button "Call" at bounding box center [300, 222] width 136 height 27
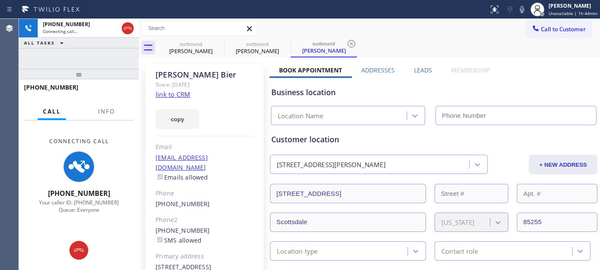
type input "[PHONE_NUMBER]"
click at [524, 9] on icon at bounding box center [522, 9] width 10 height 10
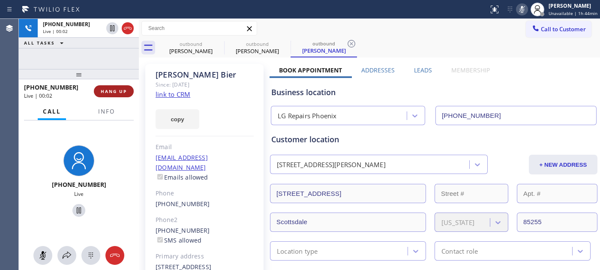
click at [117, 95] on button "HANG UP" at bounding box center [114, 91] width 40 height 12
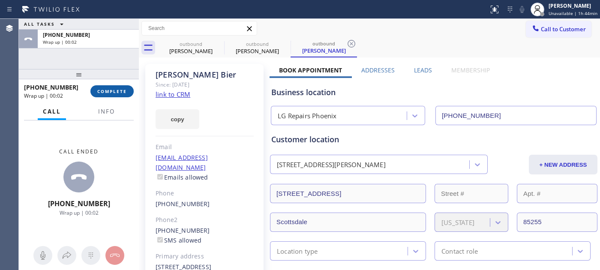
click at [117, 95] on button "COMPLETE" at bounding box center [111, 91] width 43 height 12
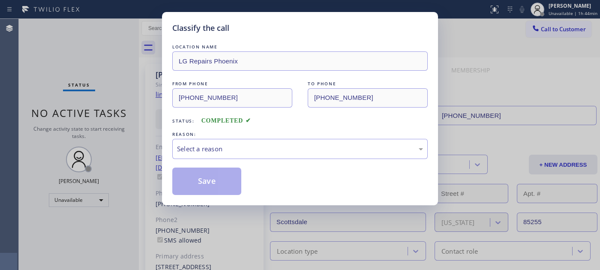
click at [263, 161] on div "LOCATION NAME LG Repairs Phoenix FROM PHONE [PHONE_NUMBER] TO PHONE [PHONE_NUMB…" at bounding box center [299, 118] width 255 height 152
click at [237, 144] on div "Select a reason" at bounding box center [300, 149] width 246 height 10
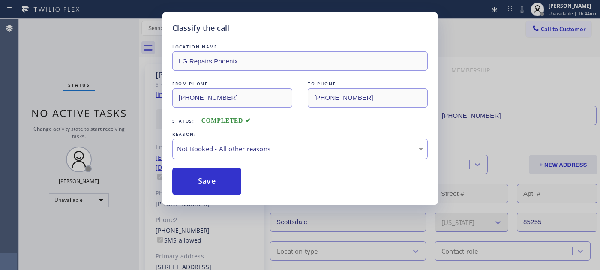
click at [206, 179] on button "Save" at bounding box center [206, 180] width 69 height 27
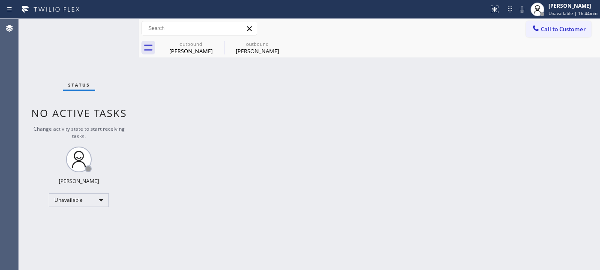
drag, startPoint x: 562, startPoint y: 27, endPoint x: 555, endPoint y: 35, distance: 10.4
click at [560, 27] on span "Call to Customer" at bounding box center [563, 29] width 45 height 8
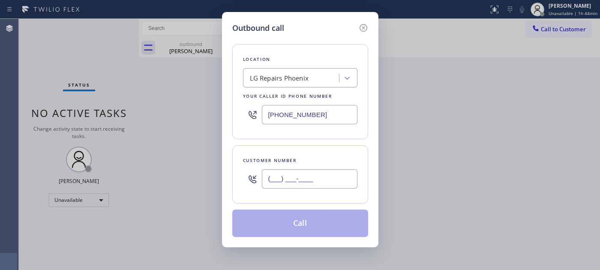
click at [315, 180] on input "(___) ___-____" at bounding box center [310, 178] width 96 height 19
paste input "312) 629-4729"
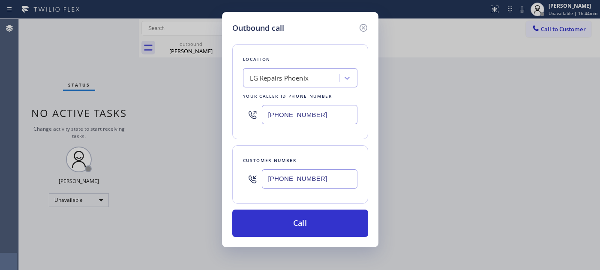
drag, startPoint x: 339, startPoint y: 179, endPoint x: 257, endPoint y: 161, distance: 83.8
click at [253, 161] on div "Customer number [PHONE_NUMBER]" at bounding box center [300, 174] width 136 height 58
paste input "516) 225-0863"
type input "[PHONE_NUMBER]"
drag, startPoint x: 260, startPoint y: 130, endPoint x: 300, endPoint y: 141, distance: 41.5
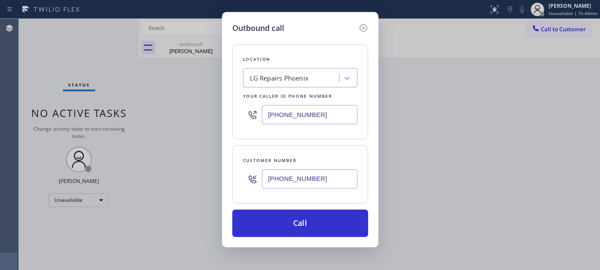
click at [206, 130] on div "Outbound call Location LG Repairs [GEOGRAPHIC_DATA] Your caller id phone number…" at bounding box center [300, 135] width 600 height 270
paste input "888) 992-345"
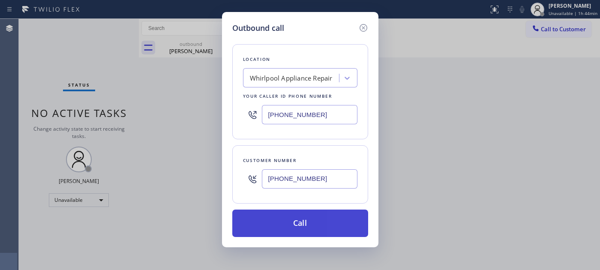
type input "[PHONE_NUMBER]"
click at [332, 216] on button "Call" at bounding box center [300, 222] width 136 height 27
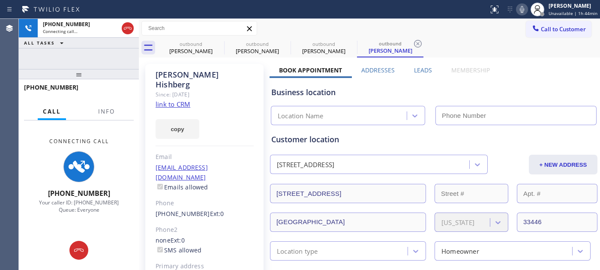
type input "[PHONE_NUMBER]"
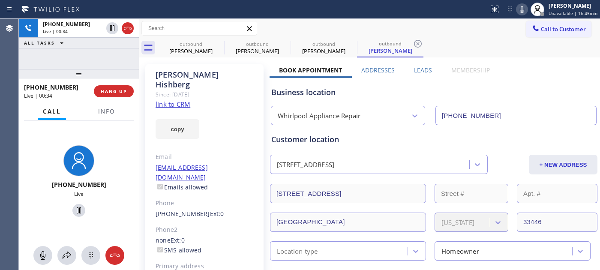
click at [71, 71] on div at bounding box center [79, 74] width 120 height 10
drag, startPoint x: 85, startPoint y: 76, endPoint x: 93, endPoint y: 39, distance: 37.3
click at [87, 66] on div "[PHONE_NUMBER] Live | 00:37 ALL TASKS ALL TASKS ACTIVE TASKS TASKS IN WRAP UP […" at bounding box center [79, 144] width 120 height 251
click at [95, 69] on div at bounding box center [79, 74] width 120 height 10
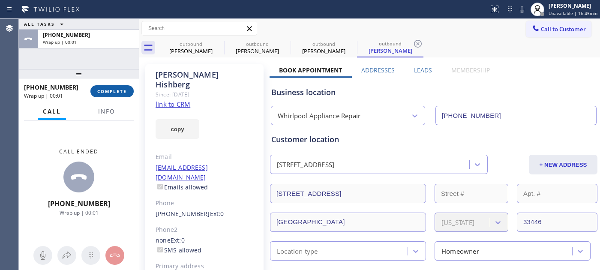
click at [107, 92] on span "COMPLETE" at bounding box center [112, 91] width 30 height 6
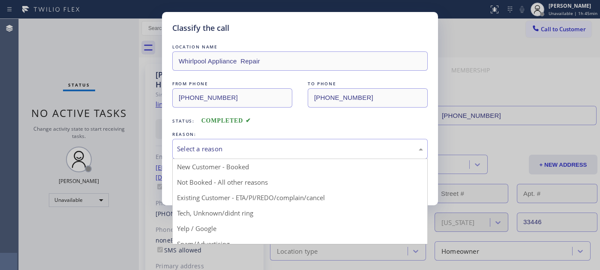
click at [273, 142] on div "Select a reason" at bounding box center [299, 149] width 255 height 20
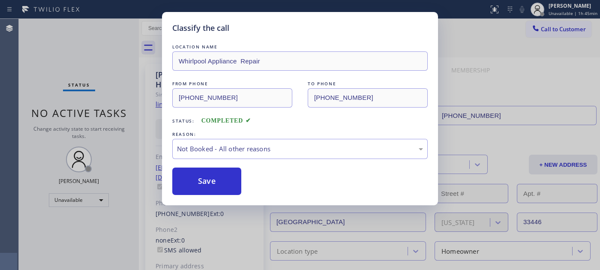
click at [193, 183] on button "Save" at bounding box center [206, 180] width 69 height 27
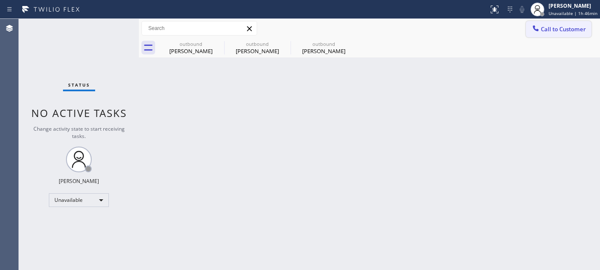
click at [568, 31] on span "Call to Customer" at bounding box center [563, 29] width 45 height 8
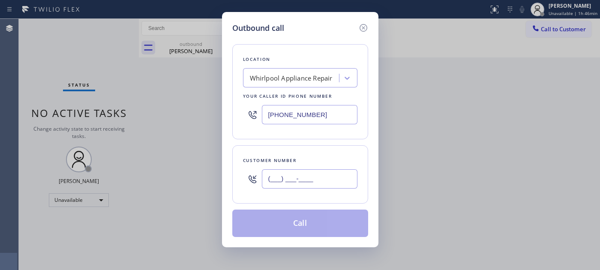
click at [295, 187] on input "(___) ___-____" at bounding box center [310, 178] width 96 height 19
paste input "347) 824-3296"
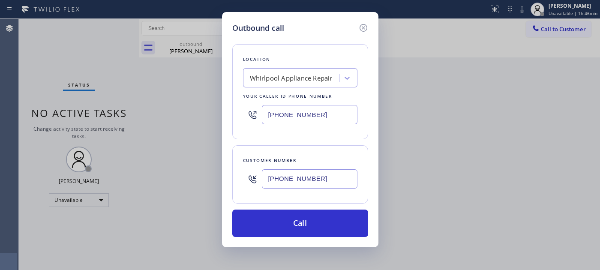
type input "[PHONE_NUMBER]"
drag, startPoint x: 323, startPoint y: 112, endPoint x: 246, endPoint y: 111, distance: 77.1
click at [246, 111] on div "[PHONE_NUMBER]" at bounding box center [300, 115] width 114 height 28
paste input "347) 284-6179"
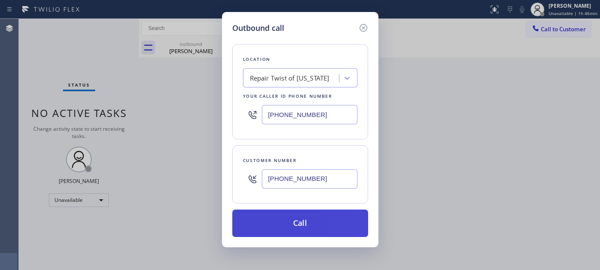
type input "[PHONE_NUMBER]"
click at [317, 218] on button "Call" at bounding box center [300, 222] width 136 height 27
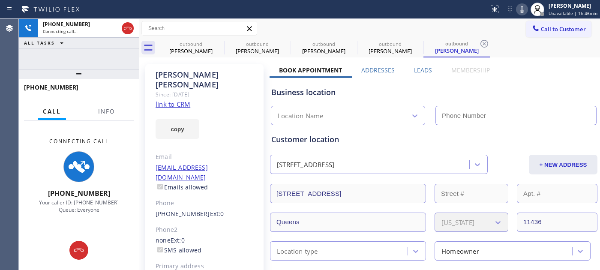
type input "[PHONE_NUMBER]"
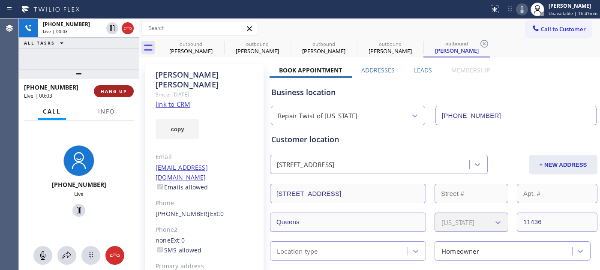
click at [122, 92] on span "HANG UP" at bounding box center [114, 91] width 26 height 6
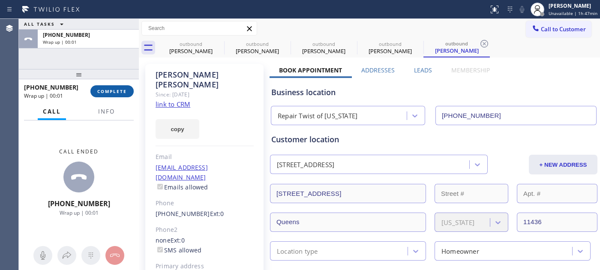
click at [122, 92] on span "COMPLETE" at bounding box center [112, 91] width 30 height 6
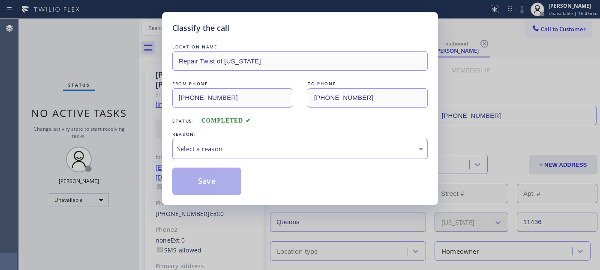
drag, startPoint x: 229, startPoint y: 136, endPoint x: 233, endPoint y: 158, distance: 21.9
click at [229, 139] on div "REASON: Select a reason" at bounding box center [299, 144] width 255 height 29
click at [233, 158] on div "Select a reason" at bounding box center [299, 149] width 255 height 20
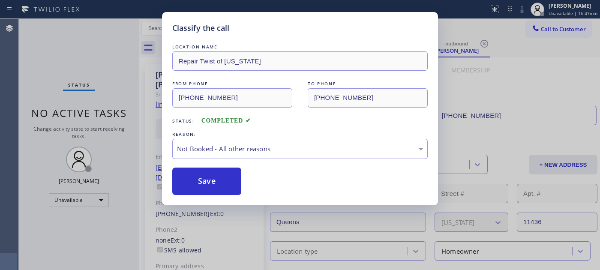
click at [217, 179] on button "Save" at bounding box center [206, 180] width 69 height 27
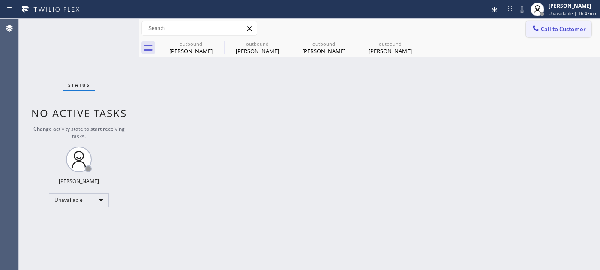
click at [558, 29] on span "Call to Customer" at bounding box center [563, 29] width 45 height 8
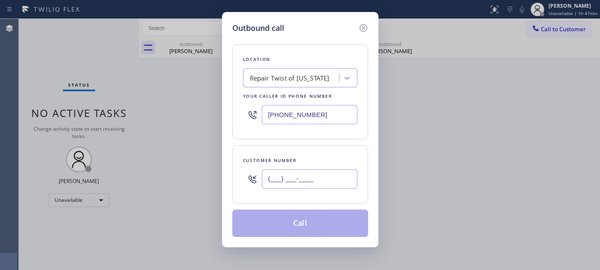
click at [288, 182] on input "(___) ___-____" at bounding box center [310, 178] width 96 height 19
paste input "310) 420-3405"
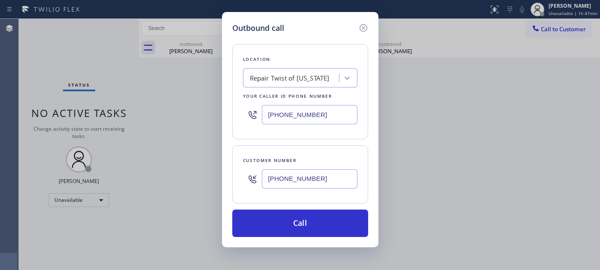
type input "[PHONE_NUMBER]"
drag, startPoint x: 313, startPoint y: 116, endPoint x: 230, endPoint y: 117, distance: 82.7
click at [238, 116] on div "Location Repair Twist of [US_STATE] Your caller id phone number [PHONE_NUMBER]" at bounding box center [300, 91] width 136 height 95
paste input "23) 970-3303"
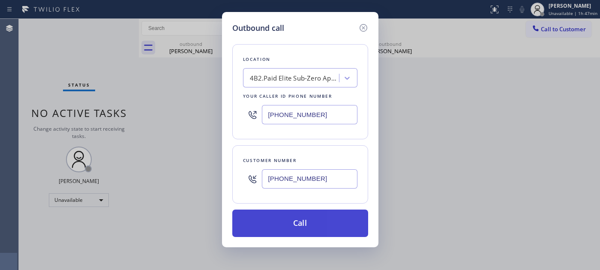
type input "[PHONE_NUMBER]"
click at [337, 224] on button "Call" at bounding box center [300, 222] width 136 height 27
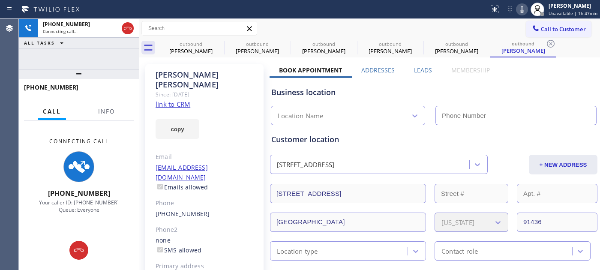
click at [519, 6] on icon at bounding box center [522, 9] width 10 height 10
type input "[PHONE_NUMBER]"
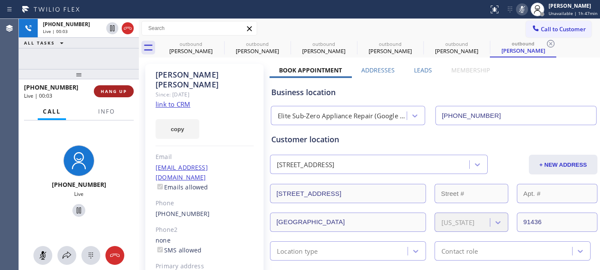
click at [116, 90] on span "HANG UP" at bounding box center [114, 91] width 26 height 6
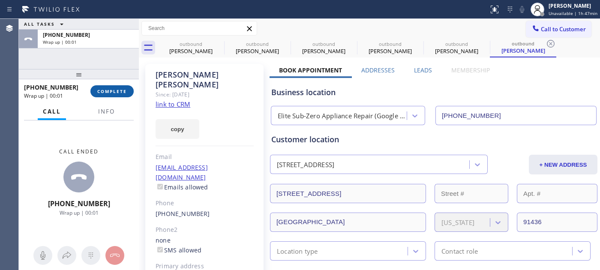
click at [103, 93] on span "COMPLETE" at bounding box center [112, 91] width 30 height 6
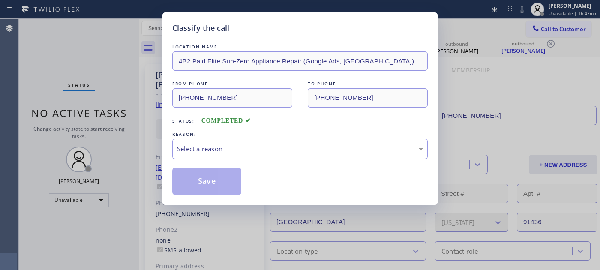
click at [239, 152] on div "Select a reason" at bounding box center [300, 149] width 246 height 10
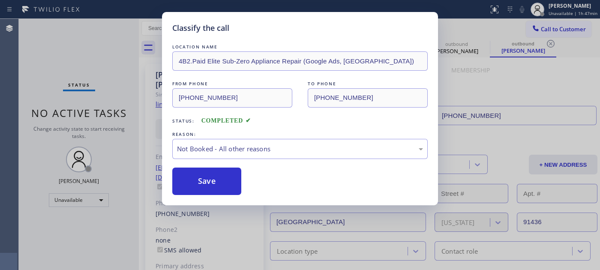
click at [197, 180] on button "Save" at bounding box center [206, 180] width 69 height 27
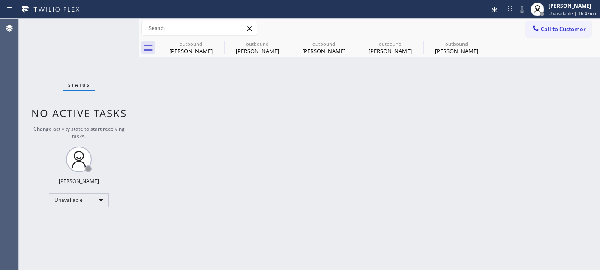
drag, startPoint x: 560, startPoint y: 22, endPoint x: 508, endPoint y: 66, distance: 68.0
click at [559, 23] on button "Call to Customer" at bounding box center [559, 29] width 66 height 16
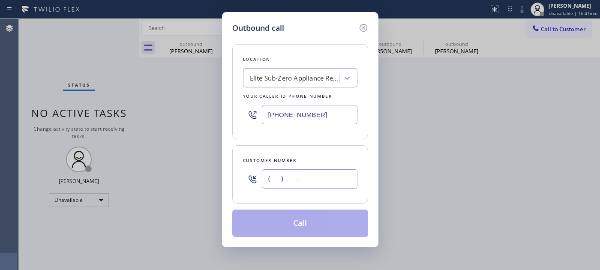
click at [306, 178] on input "(___) ___-____" at bounding box center [310, 178] width 96 height 19
paste input "714) 743-1450"
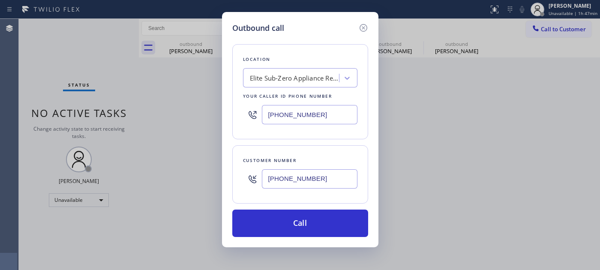
type input "[PHONE_NUMBER]"
drag, startPoint x: 289, startPoint y: 116, endPoint x: 223, endPoint y: 122, distance: 66.7
click at [237, 120] on div "Location Elite Sub-Zero Appliance Repair (Google Ads, [GEOGRAPHIC_DATA]) Your c…" at bounding box center [300, 91] width 136 height 95
paste input "714) 855-4254"
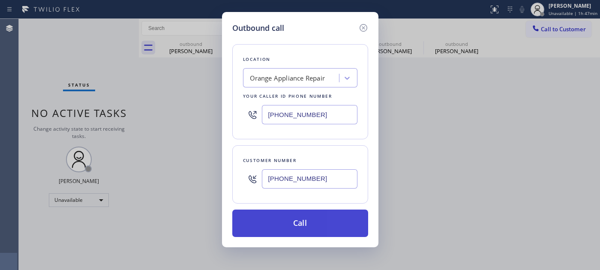
type input "[PHONE_NUMBER]"
click at [305, 218] on button "Call" at bounding box center [300, 222] width 136 height 27
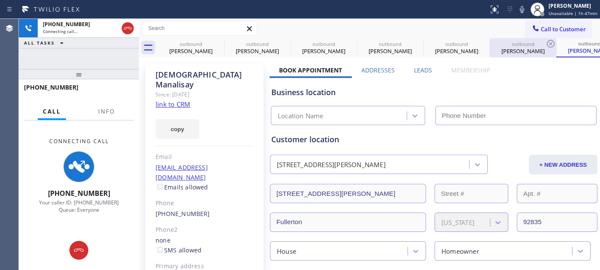
drag, startPoint x: 521, startPoint y: 8, endPoint x: 514, endPoint y: 42, distance: 34.9
click at [521, 8] on icon at bounding box center [522, 9] width 10 height 10
type input "[PHONE_NUMBER]"
drag, startPoint x: 129, startPoint y: 33, endPoint x: 141, endPoint y: 27, distance: 12.5
click at [129, 33] on icon at bounding box center [128, 28] width 10 height 10
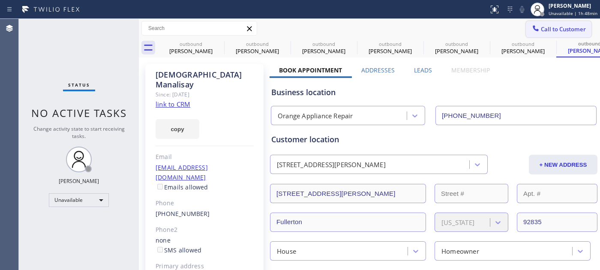
click at [545, 21] on button "Call to Customer" at bounding box center [559, 29] width 66 height 16
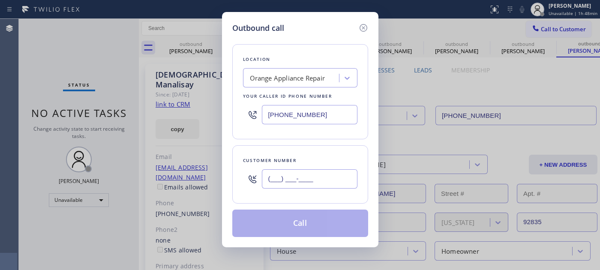
click at [288, 176] on input "(___) ___-____" at bounding box center [310, 178] width 96 height 19
paste input "310) 990-7084"
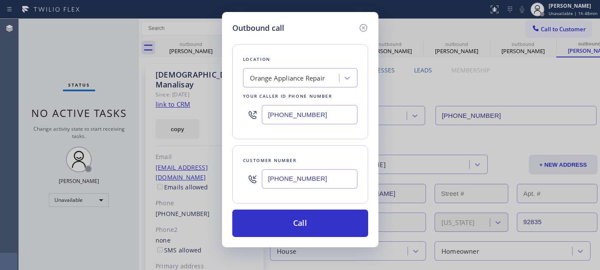
type input "[PHONE_NUMBER]"
drag, startPoint x: 297, startPoint y: 112, endPoint x: 201, endPoint y: 117, distance: 96.1
click at [209, 112] on div "Outbound call Location Orange Appliance Repair Your caller id phone number [PHO…" at bounding box center [300, 135] width 600 height 270
paste input "855) 731-4952"
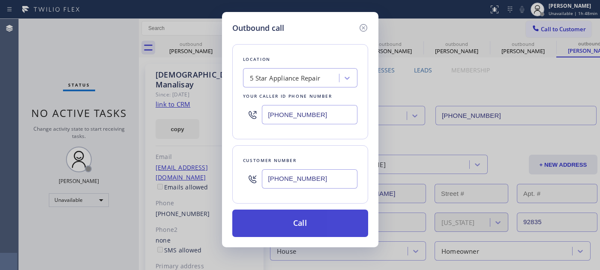
type input "[PHONE_NUMBER]"
click at [332, 230] on button "Call" at bounding box center [300, 222] width 136 height 27
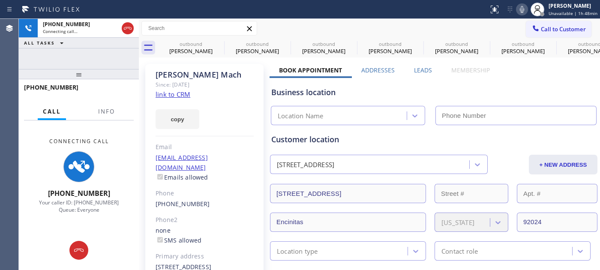
click at [529, 13] on div at bounding box center [537, 9] width 19 height 19
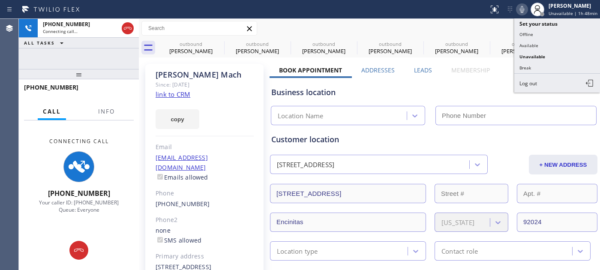
click at [527, 11] on icon at bounding box center [522, 9] width 10 height 10
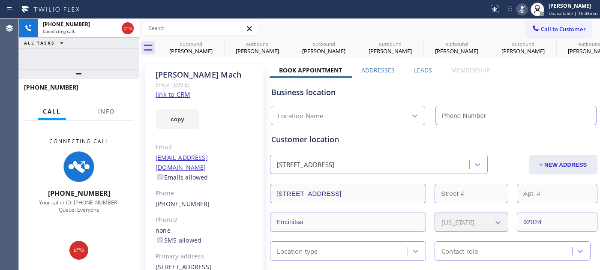
type input "[PHONE_NUMBER]"
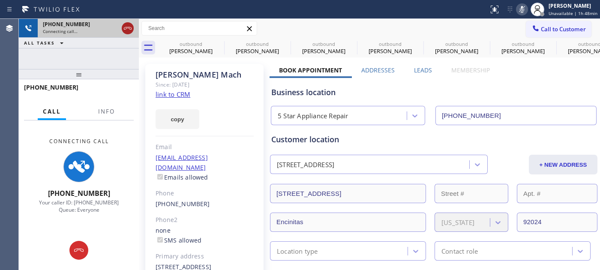
click at [126, 31] on icon at bounding box center [128, 28] width 10 height 10
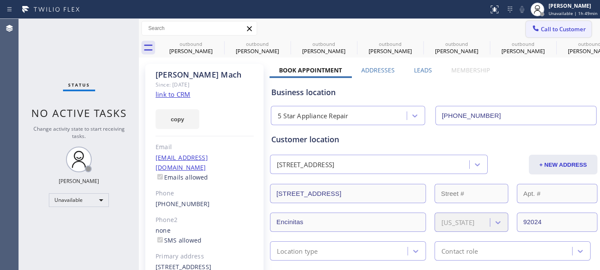
click at [553, 33] on button "Call to Customer" at bounding box center [559, 29] width 66 height 16
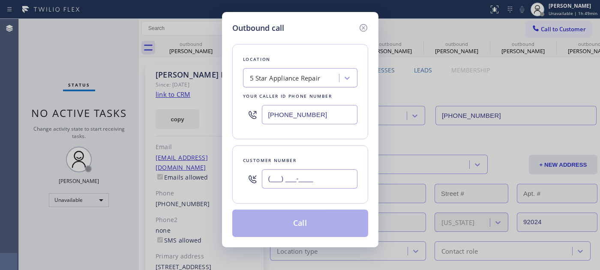
click at [307, 186] on input "(___) ___-____" at bounding box center [310, 178] width 96 height 19
paste input "773) 812-3943"
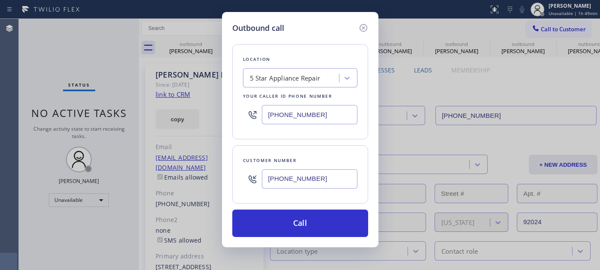
type input "[PHONE_NUMBER]"
drag, startPoint x: 328, startPoint y: 113, endPoint x: 210, endPoint y: 112, distance: 117.8
click at [210, 112] on div "Outbound call Location 5 Star Appliance Repair Your caller id phone number [PHO…" at bounding box center [300, 135] width 600 height 270
paste input "312) 948-9620"
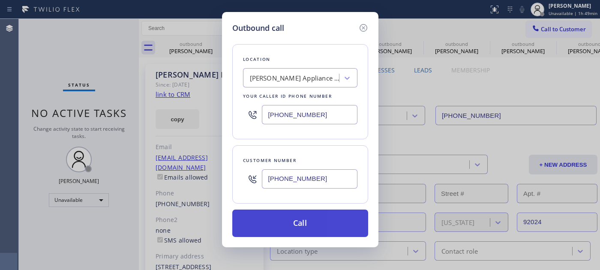
type input "[PHONE_NUMBER]"
click at [339, 224] on button "Call" at bounding box center [300, 222] width 136 height 27
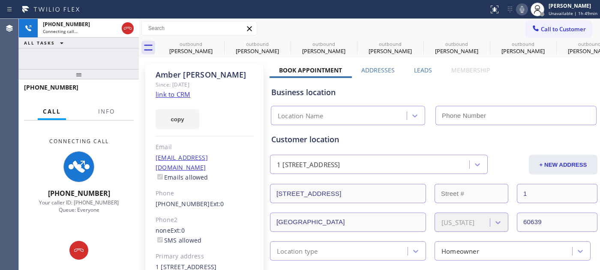
click at [526, 11] on icon at bounding box center [522, 9] width 10 height 10
type input "[PHONE_NUMBER]"
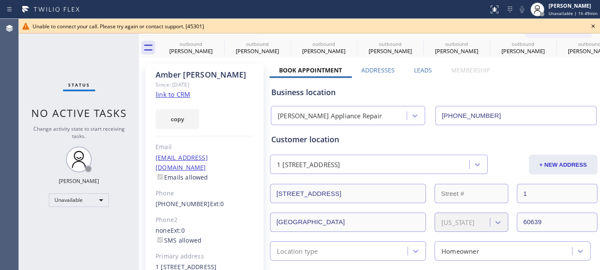
click at [591, 23] on icon at bounding box center [593, 26] width 10 height 10
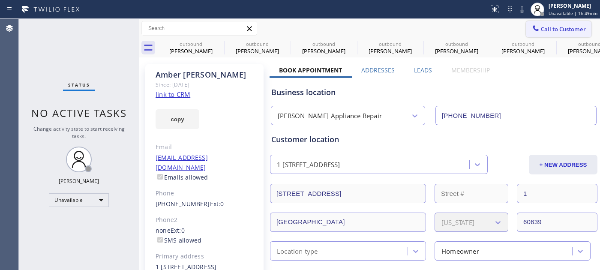
click at [541, 30] on span "Call to Customer" at bounding box center [563, 29] width 45 height 8
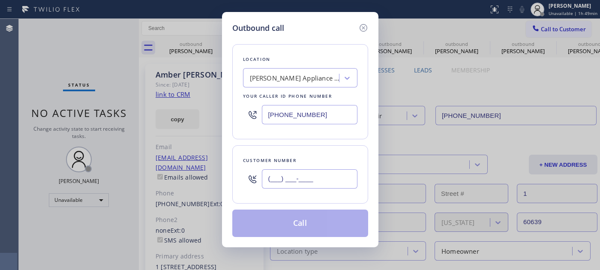
click at [307, 185] on input "(___) ___-____" at bounding box center [310, 178] width 96 height 19
paste input "951) 581-3478"
type input "[PHONE_NUMBER]"
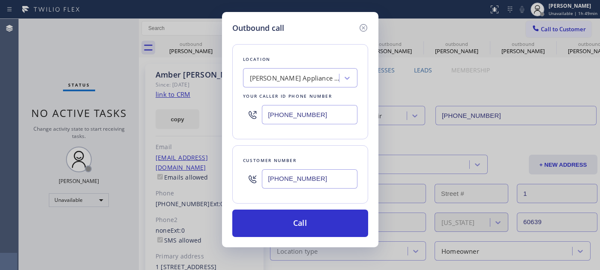
drag, startPoint x: 243, startPoint y: 113, endPoint x: 227, endPoint y: 113, distance: 15.8
click at [227, 113] on div "Outbound call Location [GEOGRAPHIC_DATA] Appliance Repair Your caller id phone …" at bounding box center [300, 129] width 156 height 235
paste input "714) 627-5469"
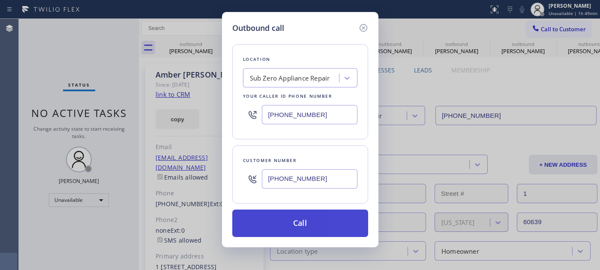
type input "[PHONE_NUMBER]"
click at [310, 224] on button "Call" at bounding box center [300, 222] width 136 height 27
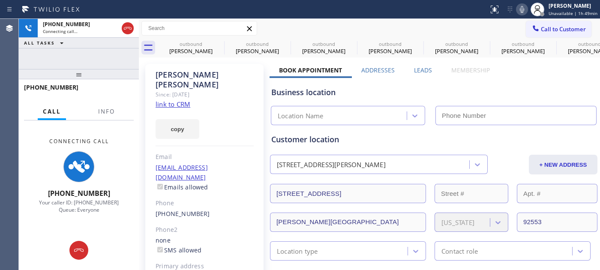
type input "[PHONE_NUMBER]"
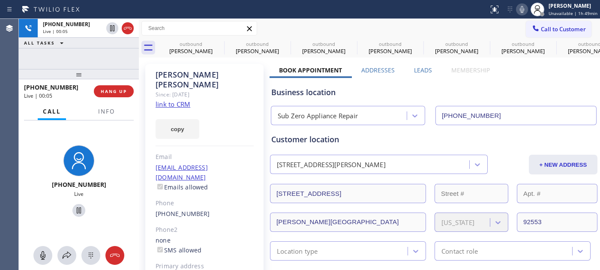
click at [114, 84] on div "[PHONE_NUMBER] Live | 00:05 HANG UP" at bounding box center [79, 91] width 110 height 22
click at [115, 88] on span "HANG UP" at bounding box center [114, 91] width 26 height 6
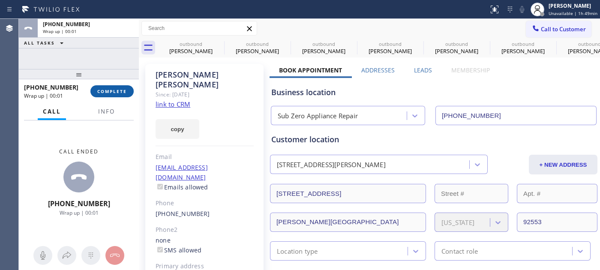
click at [115, 88] on span "COMPLETE" at bounding box center [112, 91] width 30 height 6
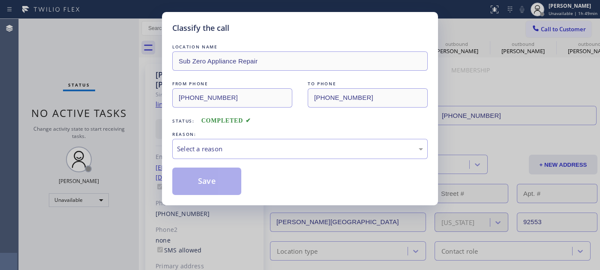
click at [206, 159] on div "LOCATION NAME Sub Zero Appliance Repair FROM PHONE [PHONE_NUMBER] TO PHONE [PHO…" at bounding box center [299, 118] width 255 height 152
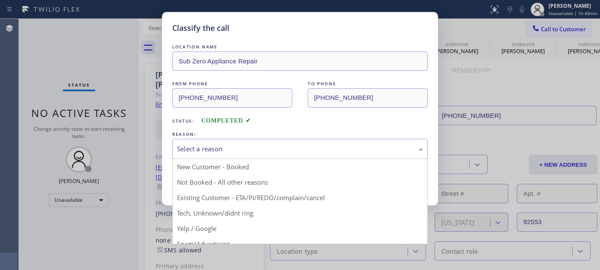
click at [206, 149] on div "Select a reason" at bounding box center [300, 149] width 246 height 10
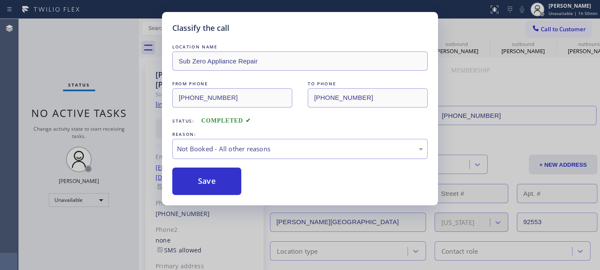
click at [221, 182] on button "Save" at bounding box center [206, 180] width 69 height 27
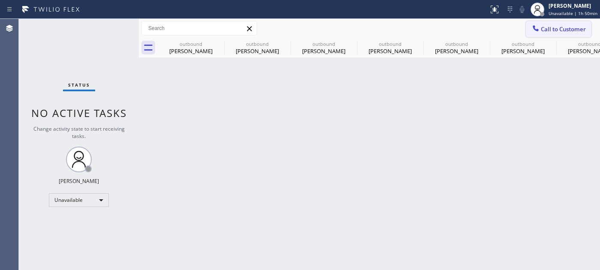
click at [549, 26] on span "Call to Customer" at bounding box center [563, 29] width 45 height 8
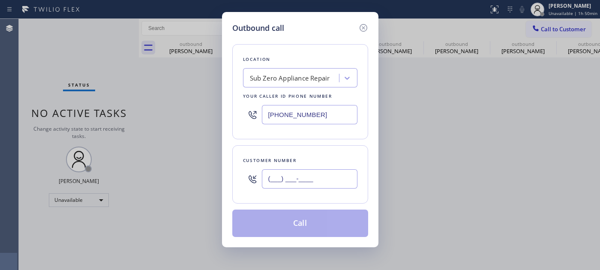
click at [296, 180] on input "(___) ___-____" at bounding box center [310, 178] width 96 height 19
paste input "602) 697-5483"
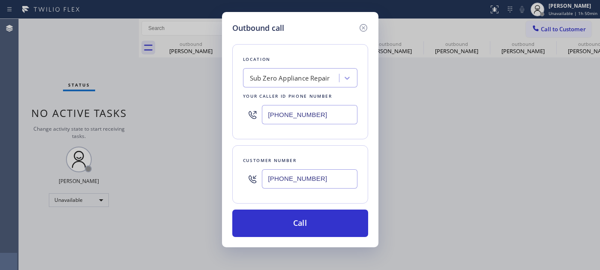
type input "[PHONE_NUMBER]"
drag, startPoint x: 318, startPoint y: 114, endPoint x: 187, endPoint y: 112, distance: 131.5
click at [187, 112] on div "Outbound call Location Sub Zero Appliance Repair Your caller id phone number [P…" at bounding box center [300, 135] width 600 height 270
paste input "623) 323-7393"
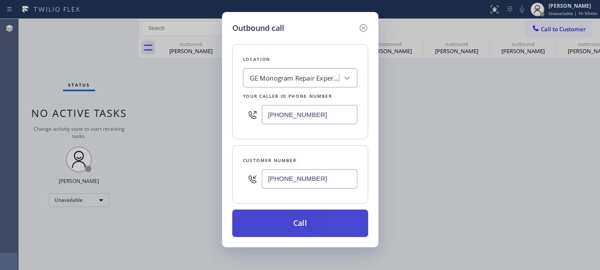
type input "[PHONE_NUMBER]"
click at [319, 223] on button "Call" at bounding box center [300, 222] width 136 height 27
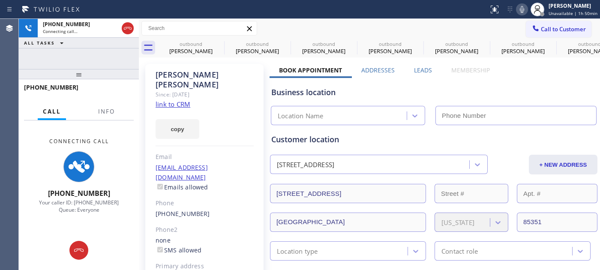
type input "[PHONE_NUMBER]"
click at [526, 6] on icon at bounding box center [522, 9] width 10 height 10
drag, startPoint x: 126, startPoint y: 23, endPoint x: 191, endPoint y: 0, distance: 69.1
click at [126, 23] on icon at bounding box center [128, 28] width 10 height 10
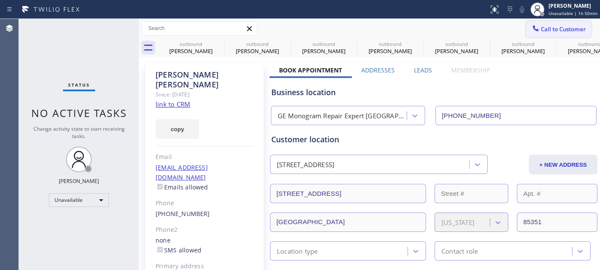
click at [550, 24] on button "Call to Customer" at bounding box center [559, 29] width 66 height 16
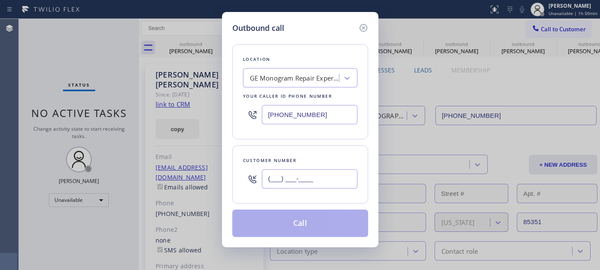
click at [304, 176] on input "(___) ___-____" at bounding box center [310, 178] width 96 height 19
paste input "267) 226-2427"
type input "[PHONE_NUMBER]"
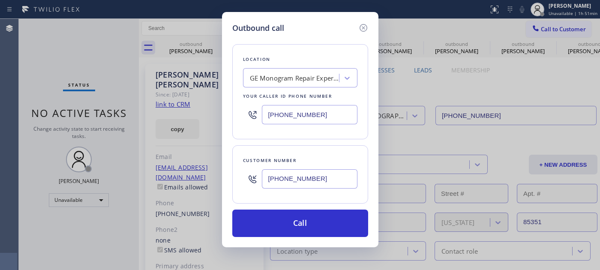
drag, startPoint x: 340, startPoint y: 116, endPoint x: 230, endPoint y: 112, distance: 109.7
click at [218, 110] on div "Outbound call Location GE Monogram Repair Expert [GEOGRAPHIC_DATA] Your caller …" at bounding box center [300, 135] width 600 height 270
paste input "855) 731-4952"
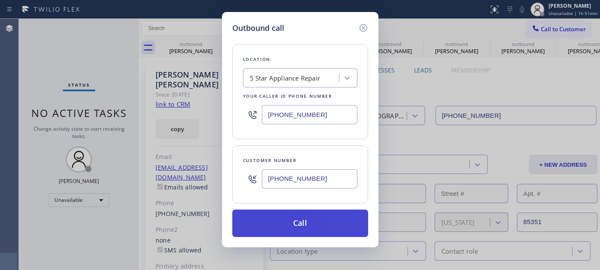
type input "[PHONE_NUMBER]"
click at [327, 219] on button "Call" at bounding box center [300, 222] width 136 height 27
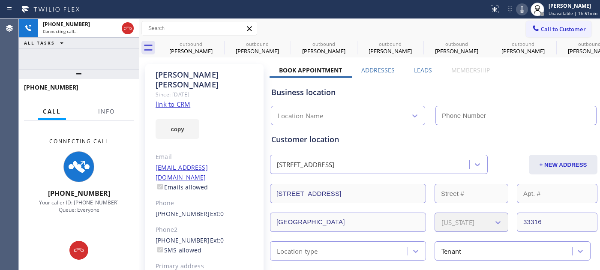
type input "[PHONE_NUMBER]"
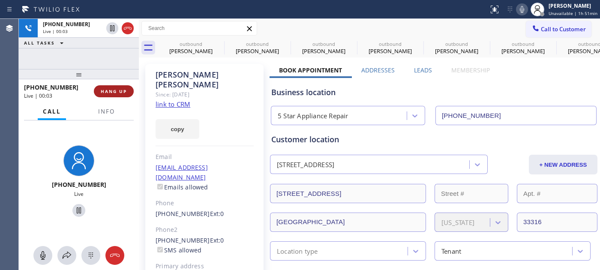
click at [117, 95] on button "HANG UP" at bounding box center [114, 91] width 40 height 12
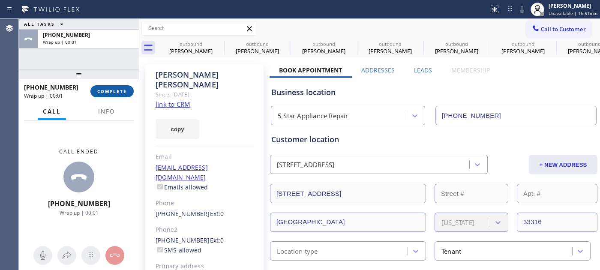
click at [119, 92] on span "COMPLETE" at bounding box center [112, 91] width 30 height 6
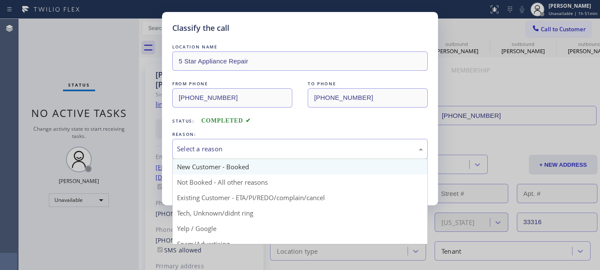
drag, startPoint x: 236, startPoint y: 148, endPoint x: 215, endPoint y: 168, distance: 29.1
click at [233, 151] on div "Select a reason" at bounding box center [300, 149] width 246 height 10
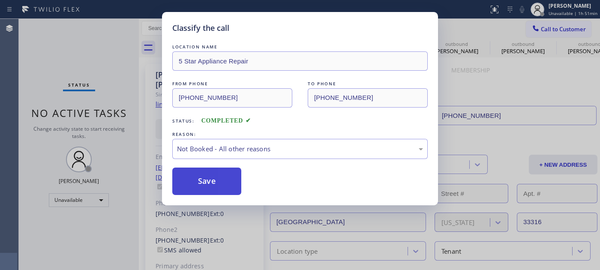
click at [206, 186] on button "Save" at bounding box center [206, 180] width 69 height 27
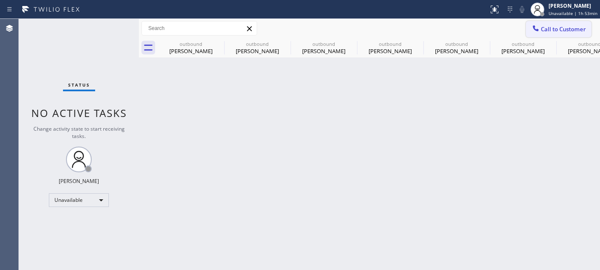
click at [564, 25] on span "Call to Customer" at bounding box center [563, 29] width 45 height 8
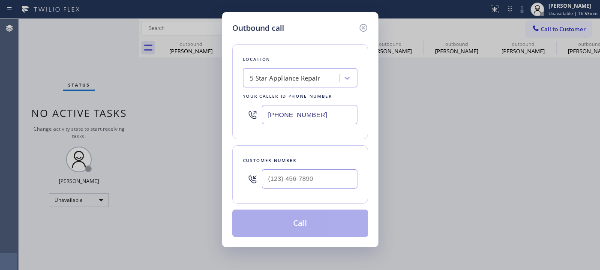
click at [335, 156] on div "Customer number" at bounding box center [300, 174] width 136 height 58
click at [319, 173] on input "(___) ___-____" at bounding box center [310, 178] width 96 height 19
paste input "714) 350-5879"
type input "[PHONE_NUMBER]"
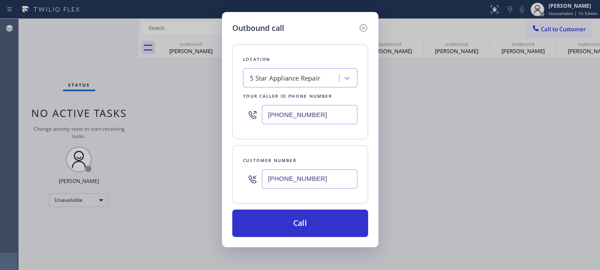
drag, startPoint x: 317, startPoint y: 106, endPoint x: 272, endPoint y: 126, distance: 48.9
click at [230, 116] on div "Outbound call Location 5 Star Appliance Repair Your caller id phone number [PHO…" at bounding box center [300, 129] width 156 height 235
paste input "44) 462-8198"
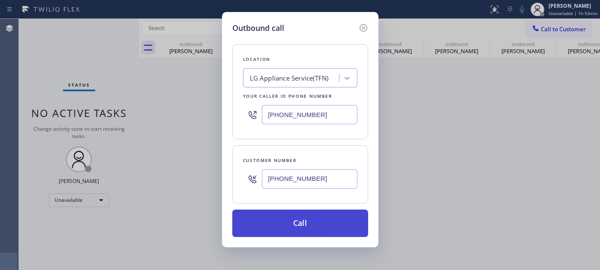
type input "[PHONE_NUMBER]"
click at [317, 217] on button "Call" at bounding box center [300, 222] width 136 height 27
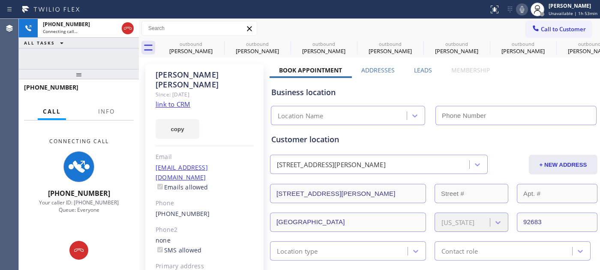
type input "[PHONE_NUMBER]"
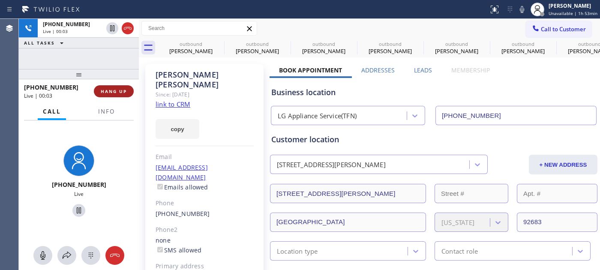
click at [111, 87] on button "HANG UP" at bounding box center [114, 91] width 40 height 12
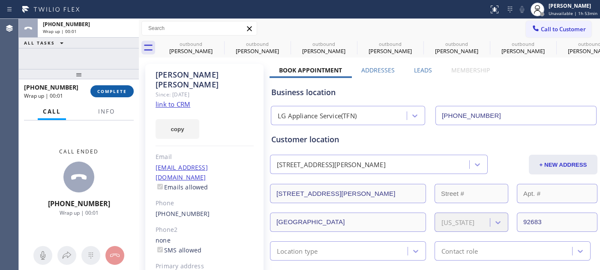
click at [111, 87] on button "COMPLETE" at bounding box center [111, 91] width 43 height 12
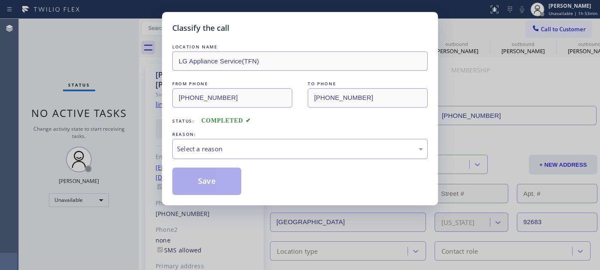
click at [252, 159] on div "Select a reason" at bounding box center [299, 149] width 255 height 20
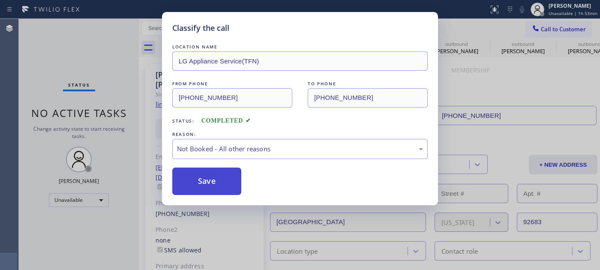
click at [208, 182] on button "Save" at bounding box center [206, 180] width 69 height 27
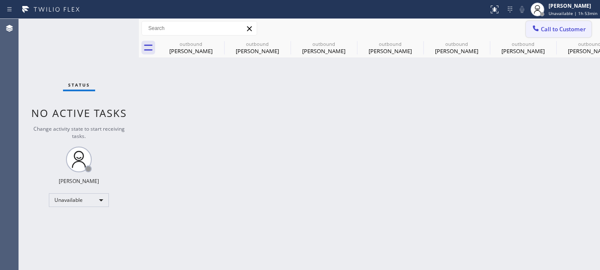
click at [551, 32] on span "Call to Customer" at bounding box center [563, 29] width 45 height 8
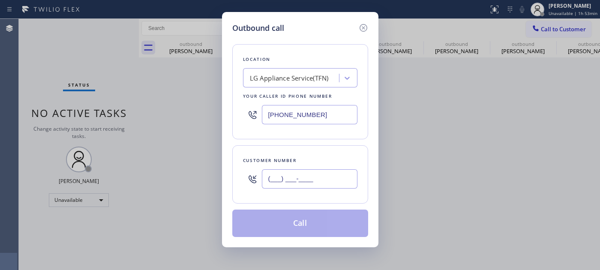
click at [283, 176] on input "(___) ___-____" at bounding box center [310, 178] width 96 height 19
paste input "323) 443-5534"
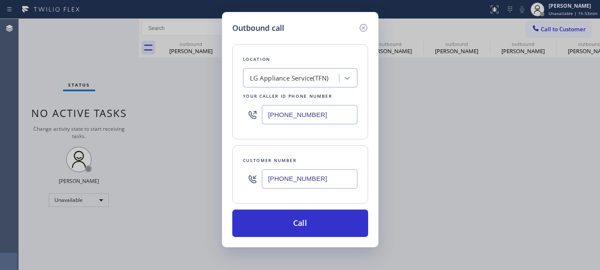
type input "[PHONE_NUMBER]"
drag, startPoint x: 255, startPoint y: 117, endPoint x: 208, endPoint y: 116, distance: 47.1
click at [192, 114] on div "Outbound call Location LG Appliance Service(TFN) Your caller id phone number [P…" at bounding box center [300, 135] width 600 height 270
paste input "864-651"
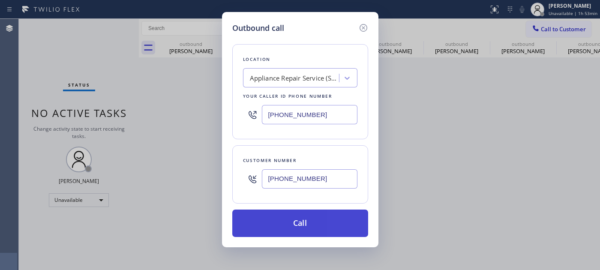
type input "[PHONE_NUMBER]"
click at [333, 215] on button "Call" at bounding box center [300, 222] width 136 height 27
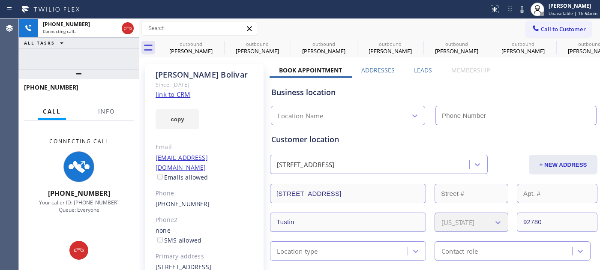
type input "[PHONE_NUMBER]"
click at [98, 72] on div at bounding box center [79, 74] width 120 height 10
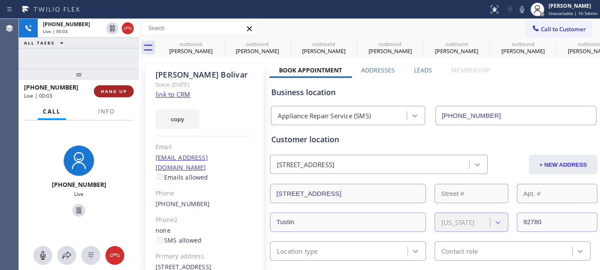
click at [117, 94] on span "HANG UP" at bounding box center [114, 91] width 26 height 6
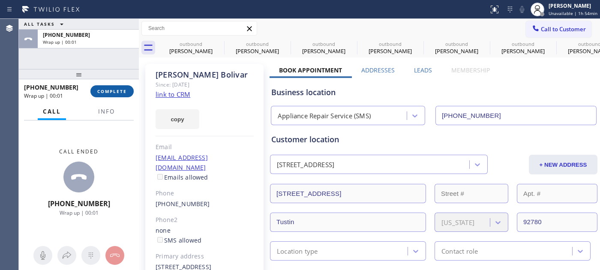
click at [117, 94] on span "COMPLETE" at bounding box center [112, 91] width 30 height 6
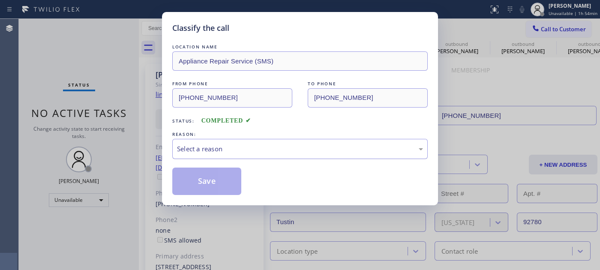
click at [286, 159] on div "LOCATION NAME Appliance Repair Service (SMS) FROM PHONE [PHONE_NUMBER] TO PHONE…" at bounding box center [299, 118] width 255 height 152
click at [220, 151] on div "Select a reason" at bounding box center [300, 149] width 246 height 10
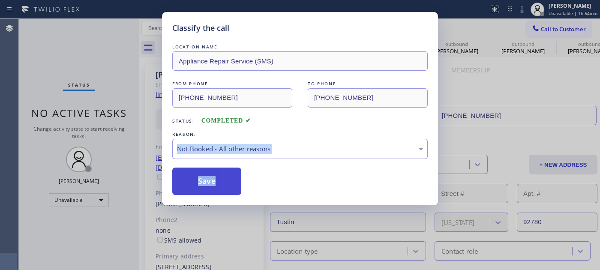
click at [209, 179] on button "Save" at bounding box center [206, 180] width 69 height 27
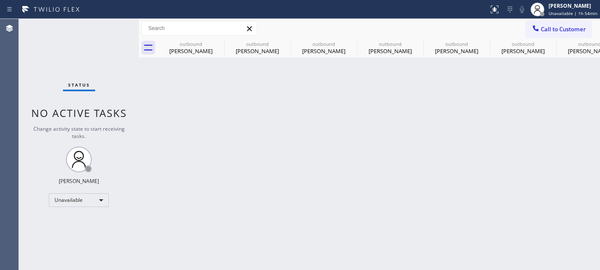
click at [225, 185] on div "Back to Dashboard Change Sender ID Customers Technicians Select a contact Outbo…" at bounding box center [369, 144] width 461 height 251
click at [564, 23] on button "Call to Customer" at bounding box center [559, 29] width 66 height 16
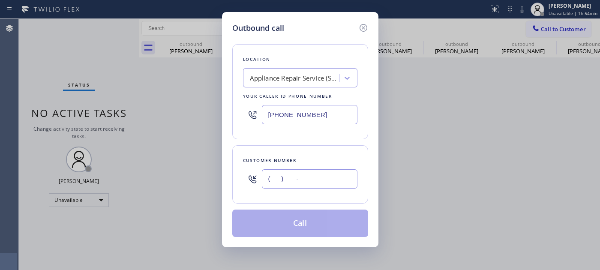
click at [302, 180] on input "(___) ___-____" at bounding box center [310, 178] width 96 height 19
paste input "805) 338-1398"
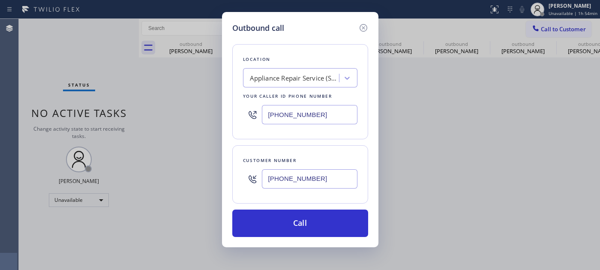
type input "[PHONE_NUMBER]"
drag, startPoint x: 203, startPoint y: 116, endPoint x: 208, endPoint y: 118, distance: 4.6
click at [191, 117] on div "Outbound call Location Appliance Repair Service (SMS) Your caller id phone numb…" at bounding box center [300, 135] width 600 height 270
paste input "55) 731-4952"
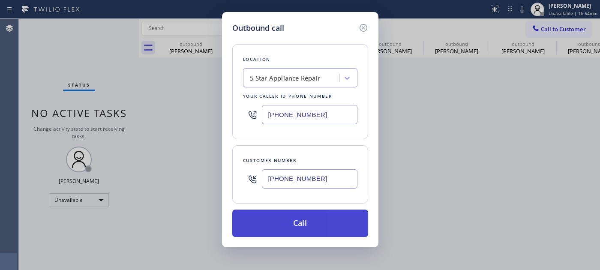
type input "[PHONE_NUMBER]"
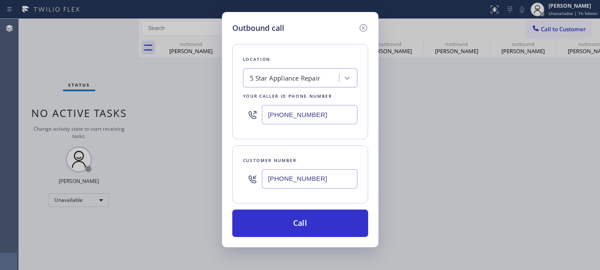
drag, startPoint x: 337, startPoint y: 224, endPoint x: 531, endPoint y: 91, distance: 235.1
click at [338, 224] on button "Call" at bounding box center [300, 222] width 136 height 27
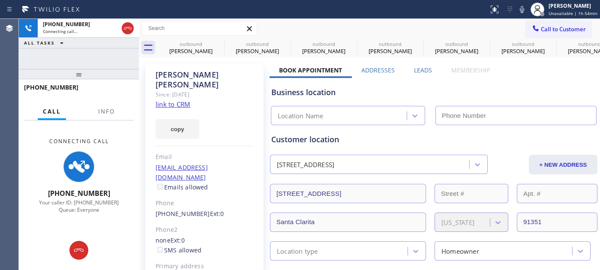
type input "[PHONE_NUMBER]"
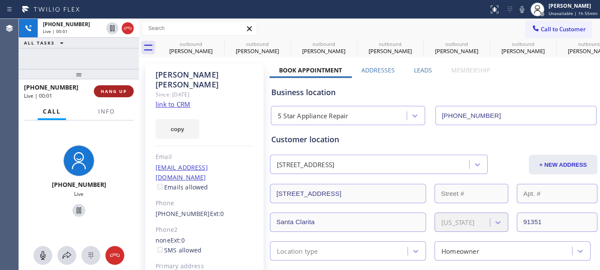
click at [117, 94] on span "HANG UP" at bounding box center [114, 91] width 26 height 6
click at [117, 93] on span "HANG UP" at bounding box center [114, 91] width 26 height 6
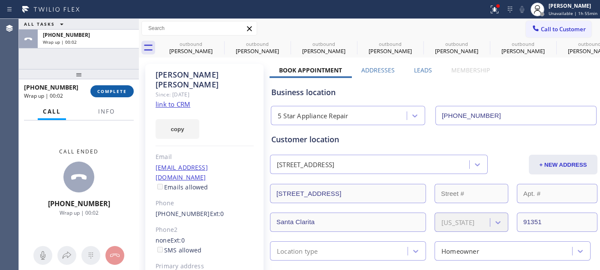
click at [116, 93] on span "COMPLETE" at bounding box center [112, 91] width 30 height 6
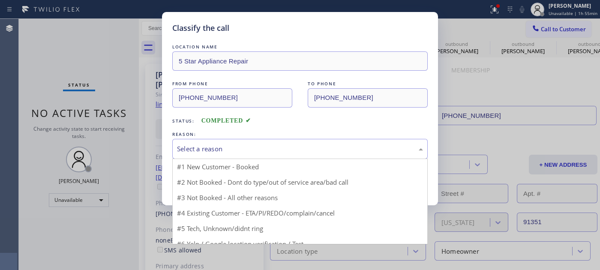
click at [230, 152] on div "Select a reason" at bounding box center [300, 149] width 246 height 10
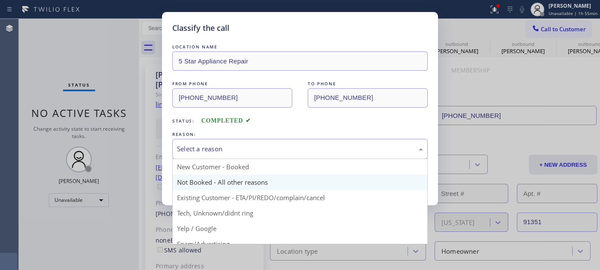
click at [206, 181] on button "Save" at bounding box center [206, 180] width 69 height 27
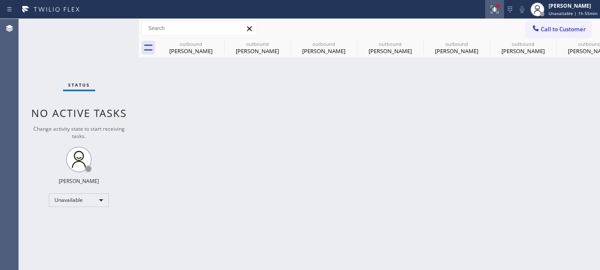
click at [487, 11] on div at bounding box center [494, 9] width 19 height 10
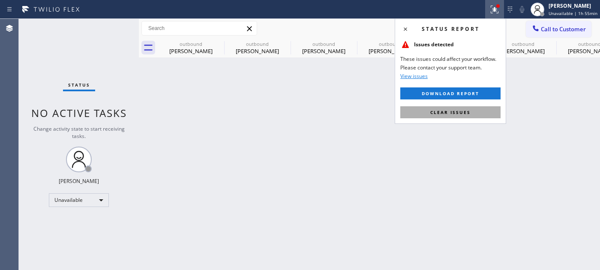
click at [436, 113] on span "Clear issues" at bounding box center [450, 112] width 40 height 6
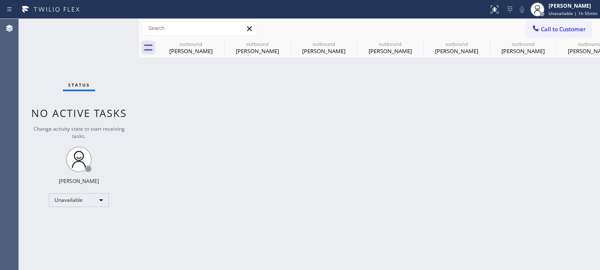
click at [547, 20] on div "Call to Customer Outbound call Location 5 Star Appliance Repair Your caller id …" at bounding box center [369, 28] width 461 height 19
click at [540, 27] on div at bounding box center [535, 29] width 10 height 10
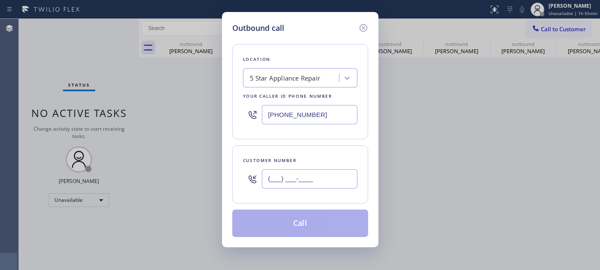
click at [327, 185] on input "(___) ___-____" at bounding box center [310, 178] width 96 height 19
paste input "805) 405-7600"
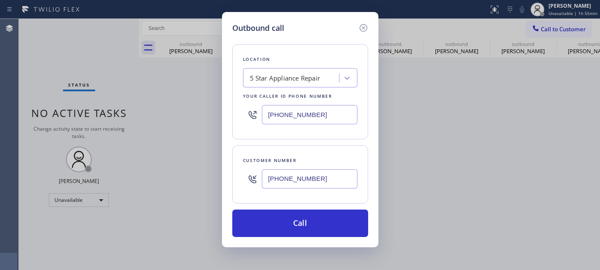
drag, startPoint x: 276, startPoint y: 179, endPoint x: 230, endPoint y: 179, distance: 46.7
click at [230, 179] on div "Outbound call Location 5 Star Appliance Repair Your caller id phone number [PHO…" at bounding box center [300, 129] width 156 height 235
paste input "602) 295-5721"
type input "[PHONE_NUMBER]"
drag, startPoint x: 313, startPoint y: 110, endPoint x: 191, endPoint y: 106, distance: 121.3
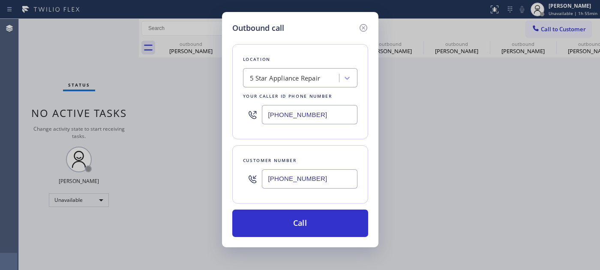
click at [203, 109] on div "Outbound call Location 5 Star Appliance Repair Your caller id phone number [PHO…" at bounding box center [300, 135] width 600 height 270
paste input "77) 777-0796"
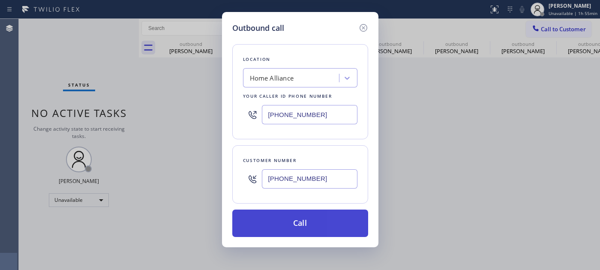
type input "[PHONE_NUMBER]"
click at [314, 213] on button "Call" at bounding box center [300, 222] width 136 height 27
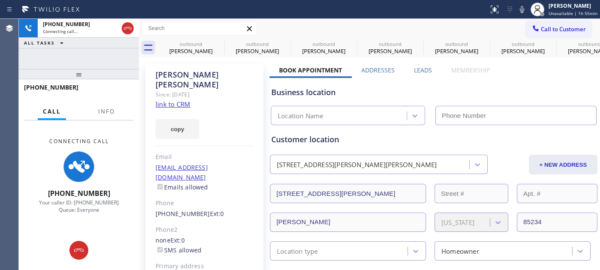
type input "[PHONE_NUMBER]"
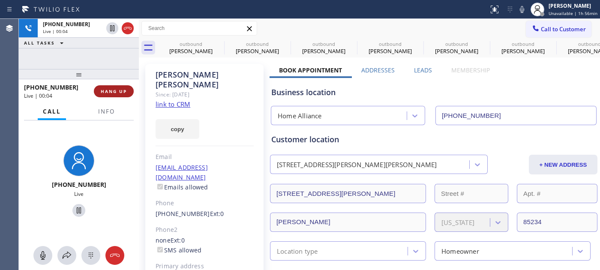
click at [112, 92] on span "HANG UP" at bounding box center [114, 91] width 26 height 6
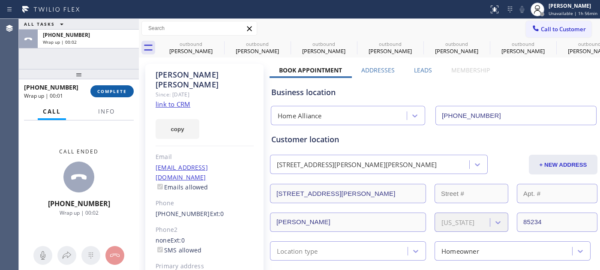
click at [111, 92] on span "COMPLETE" at bounding box center [112, 91] width 30 height 6
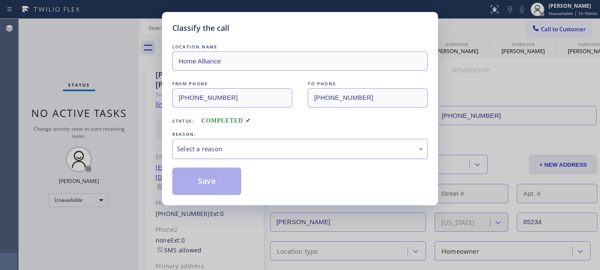
click at [198, 153] on div "Select a reason" at bounding box center [300, 149] width 246 height 10
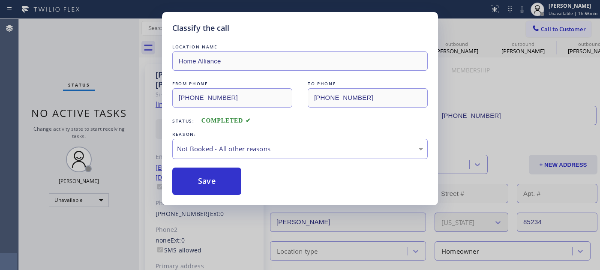
click at [198, 177] on button "Save" at bounding box center [206, 180] width 69 height 27
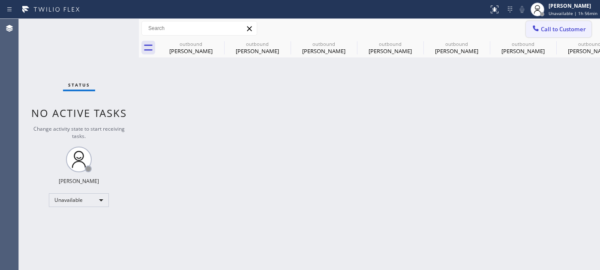
click at [551, 25] on span "Call to Customer" at bounding box center [563, 29] width 45 height 8
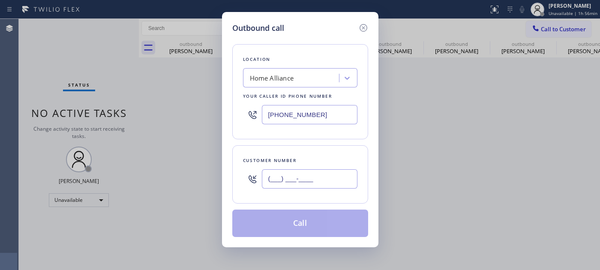
click at [290, 180] on input "(___) ___-____" at bounding box center [310, 178] width 96 height 19
paste input "310) 877-8700"
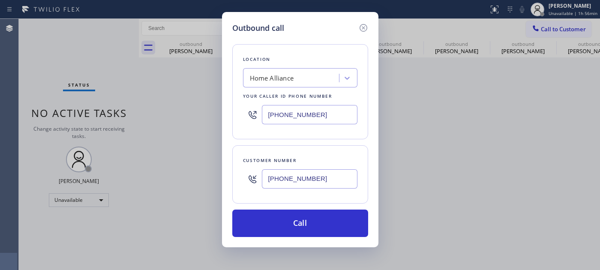
drag, startPoint x: 320, startPoint y: 182, endPoint x: 254, endPoint y: 136, distance: 80.2
click at [213, 181] on div "Outbound call Location Home Alliance Your caller id phone number [PHONE_NUMBER]…" at bounding box center [300, 135] width 600 height 270
paste input "917) 445-3428"
type input "[PHONE_NUMBER]"
drag, startPoint x: 320, startPoint y: 114, endPoint x: 180, endPoint y: 115, distance: 139.2
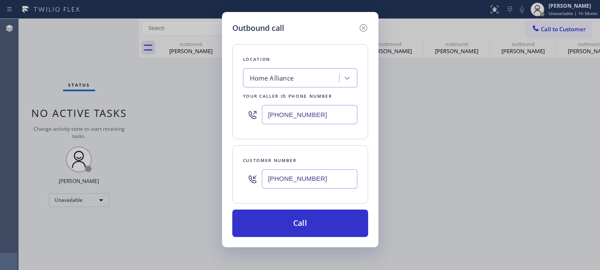
click at [181, 114] on div "Outbound call Location Home Alliance Your caller id phone number [PHONE_NUMBER]…" at bounding box center [300, 135] width 600 height 270
paste input "55) 731-4952"
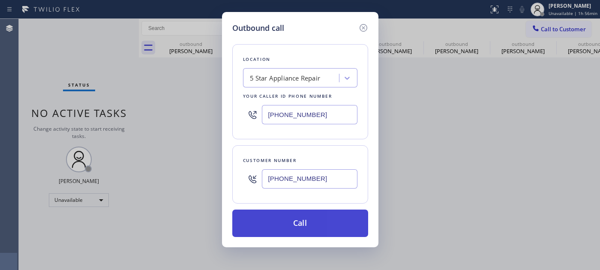
type input "[PHONE_NUMBER]"
click at [320, 211] on button "Call" at bounding box center [300, 222] width 136 height 27
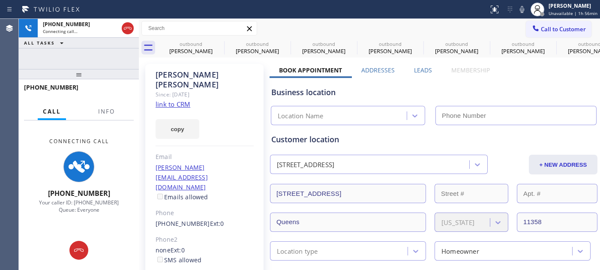
type input "[PHONE_NUMBER]"
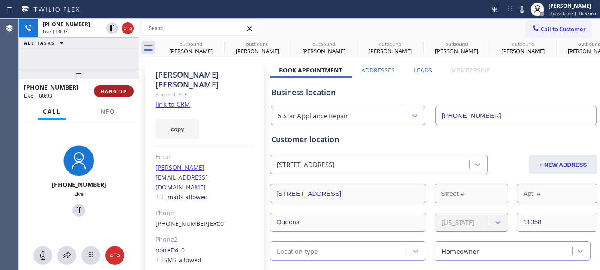
click at [120, 88] on span "HANG UP" at bounding box center [114, 91] width 26 height 6
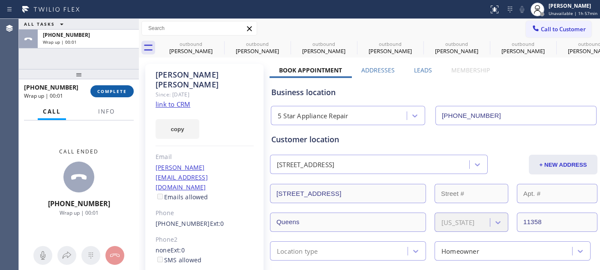
click at [120, 88] on span "COMPLETE" at bounding box center [112, 91] width 30 height 6
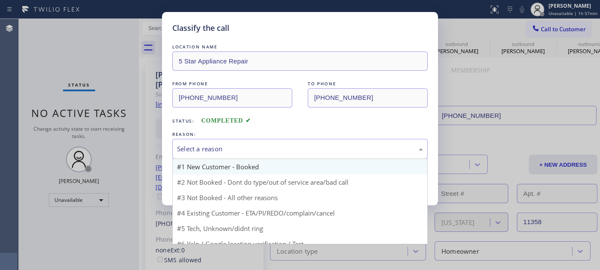
drag, startPoint x: 260, startPoint y: 157, endPoint x: 224, endPoint y: 170, distance: 38.5
click at [260, 157] on div "Select a reason" at bounding box center [299, 149] width 255 height 20
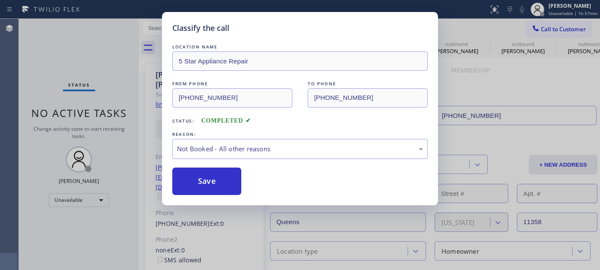
click at [210, 180] on button "Save" at bounding box center [206, 180] width 69 height 27
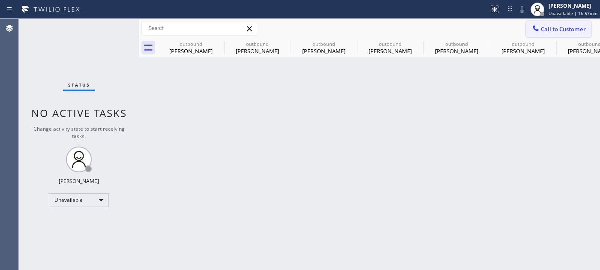
click at [555, 22] on button "Call to Customer" at bounding box center [559, 29] width 66 height 16
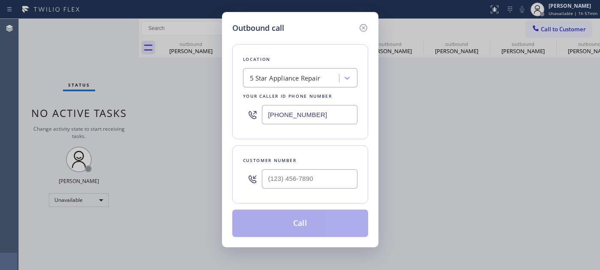
drag, startPoint x: 302, startPoint y: 166, endPoint x: 287, endPoint y: 185, distance: 24.4
click at [299, 170] on div at bounding box center [310, 179] width 96 height 28
click at [287, 185] on input "(___) ___-____" at bounding box center [310, 178] width 96 height 19
paste input "818) 730-5839"
type input "[PHONE_NUMBER]"
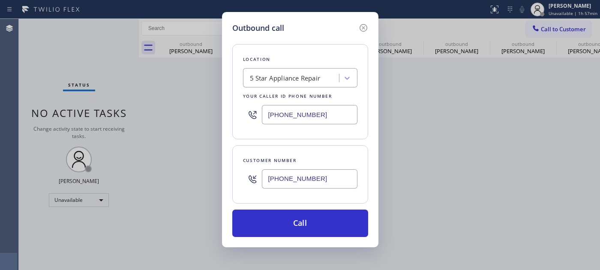
drag, startPoint x: 317, startPoint y: 123, endPoint x: 195, endPoint y: 123, distance: 122.1
click at [195, 123] on div "Outbound call Location 5 Star Appliance Repair Your caller id phone number [PHO…" at bounding box center [300, 135] width 600 height 270
paste input "18) 926-4971"
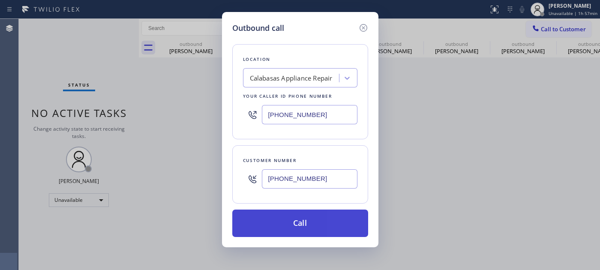
type input "[PHONE_NUMBER]"
click at [315, 223] on button "Call" at bounding box center [300, 222] width 136 height 27
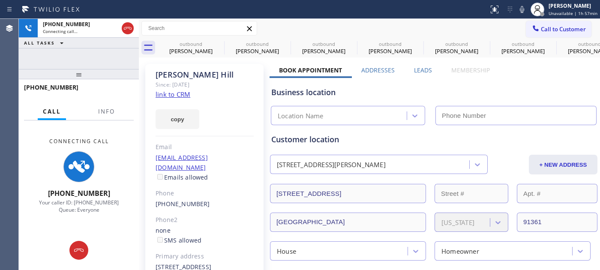
type input "[PHONE_NUMBER]"
drag, startPoint x: 112, startPoint y: 74, endPoint x: 151, endPoint y: 20, distance: 66.6
click at [110, 59] on div "[PHONE_NUMBER] Connecting call… ALL TASKS ALL TASKS ACTIVE TASKS TASKS IN WRAP …" at bounding box center [79, 144] width 120 height 251
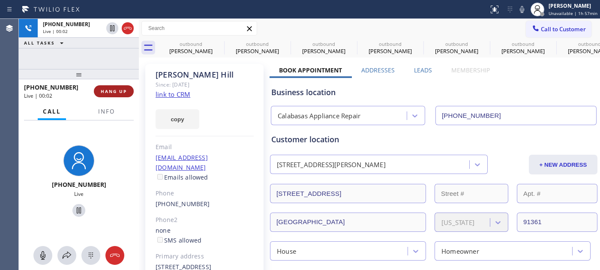
click at [112, 95] on button "HANG UP" at bounding box center [114, 91] width 40 height 12
click at [114, 91] on span "HANG UP" at bounding box center [114, 91] width 26 height 6
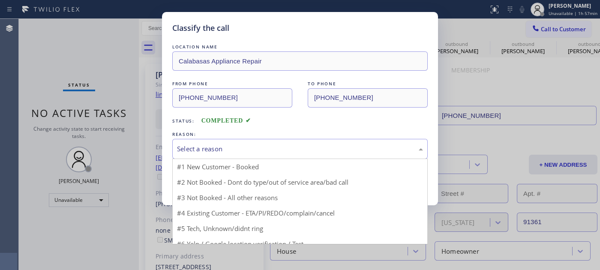
click at [212, 148] on div "Select a reason" at bounding box center [300, 149] width 246 height 10
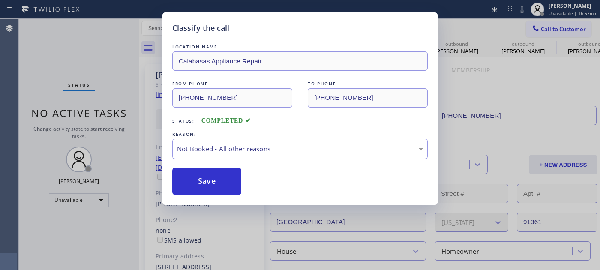
click at [201, 182] on button "Save" at bounding box center [206, 180] width 69 height 27
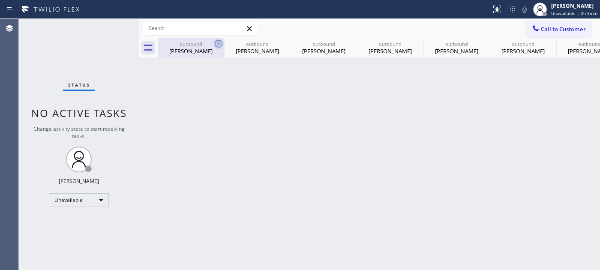
click at [216, 40] on icon at bounding box center [218, 44] width 10 height 10
click at [0, 0] on icon at bounding box center [0, 0] width 0 height 0
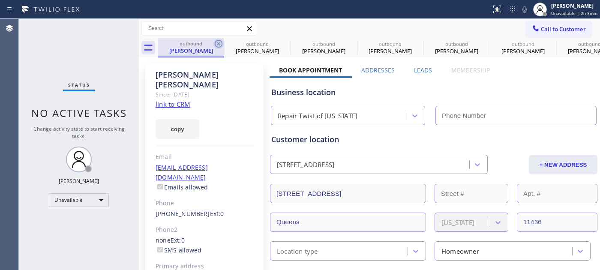
click at [218, 42] on icon at bounding box center [218, 44] width 10 height 10
click at [0, 0] on icon at bounding box center [0, 0] width 0 height 0
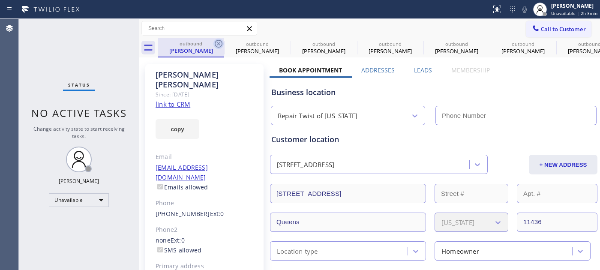
click at [0, 0] on icon at bounding box center [0, 0] width 0 height 0
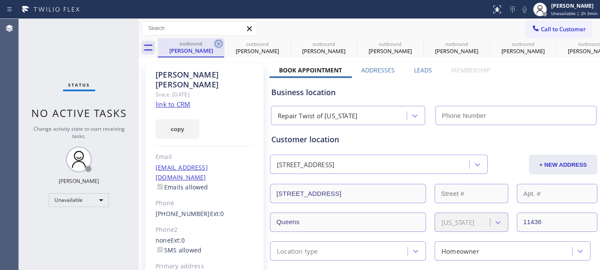
click at [0, 0] on icon at bounding box center [0, 0] width 0 height 0
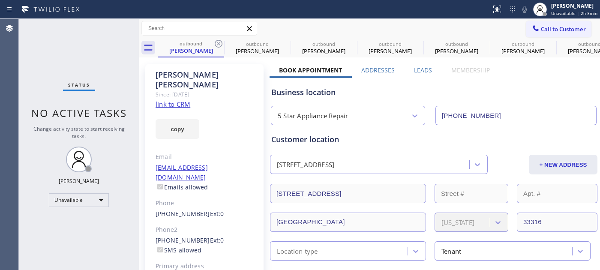
click at [218, 42] on icon at bounding box center [218, 44] width 10 height 10
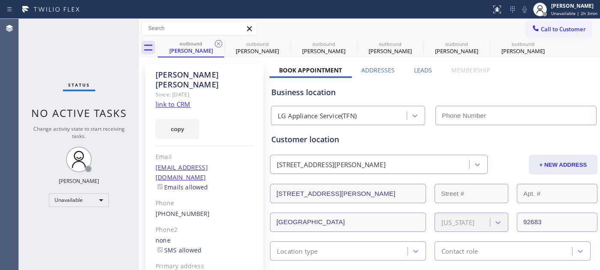
type input "[PHONE_NUMBER]"
click at [218, 42] on icon at bounding box center [218, 44] width 10 height 10
click at [0, 0] on icon at bounding box center [0, 0] width 0 height 0
type input "[PHONE_NUMBER]"
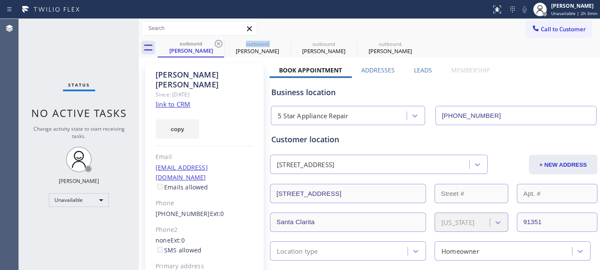
click at [218, 42] on icon at bounding box center [218, 44] width 10 height 10
type input "[PHONE_NUMBER]"
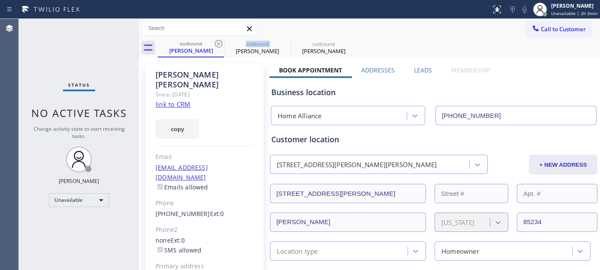
click at [218, 42] on icon at bounding box center [218, 44] width 10 height 10
type input "[PHONE_NUMBER]"
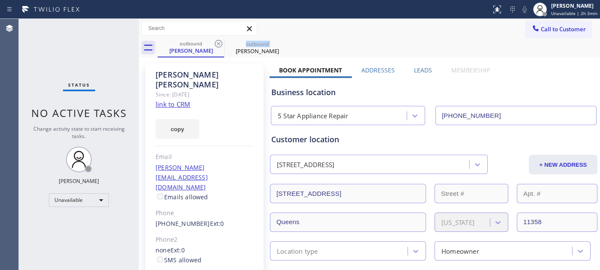
click at [218, 42] on icon at bounding box center [218, 44] width 10 height 10
type input "[PHONE_NUMBER]"
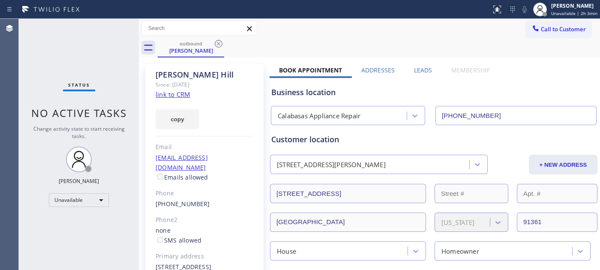
click at [218, 42] on icon at bounding box center [218, 44] width 10 height 10
